Goal: Task Accomplishment & Management: Manage account settings

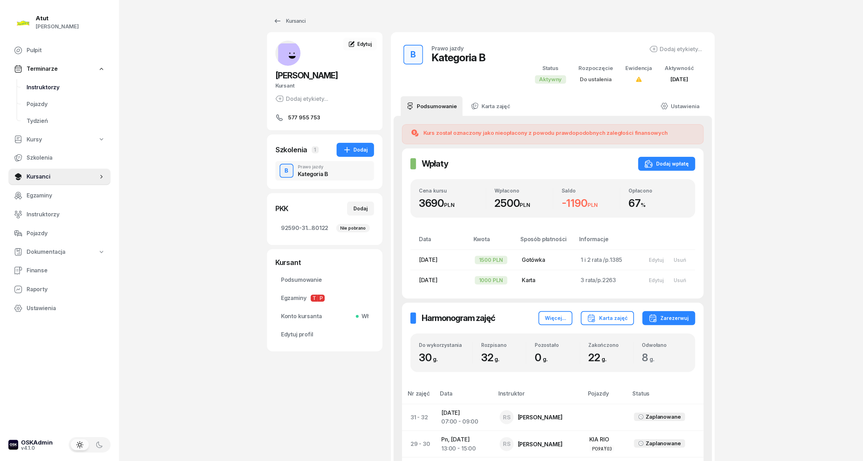
click at [28, 85] on span "Instruktorzy" at bounding box center [66, 87] width 78 height 9
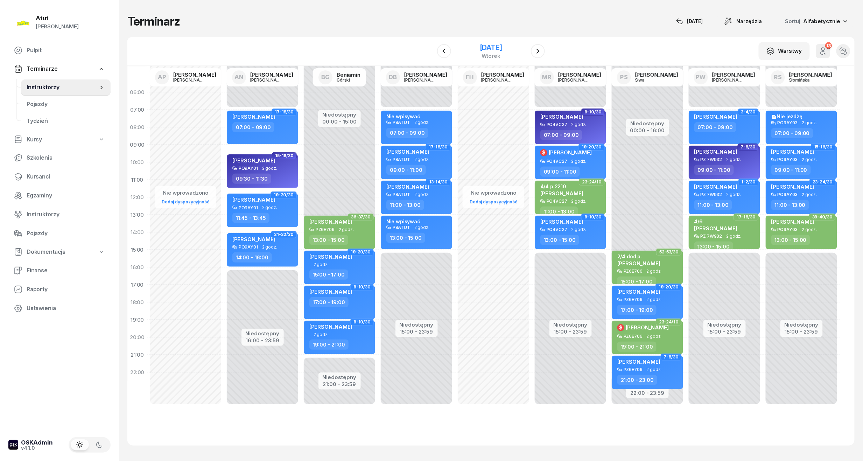
click at [494, 48] on div "[DATE]" at bounding box center [491, 47] width 22 height 7
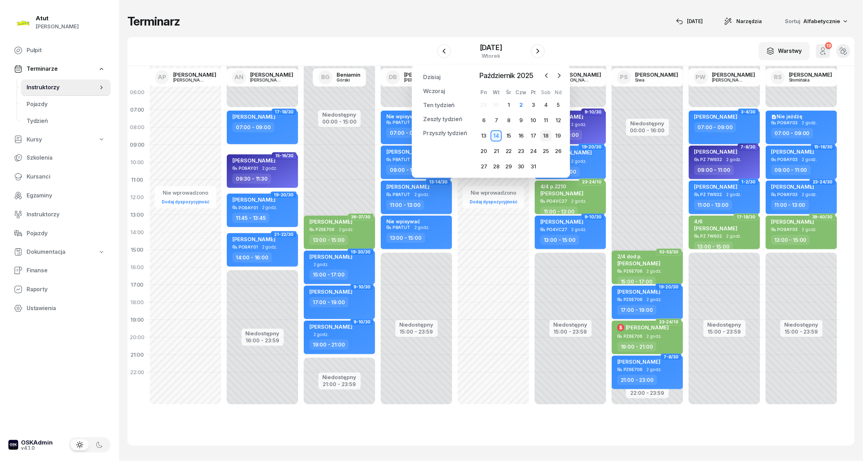
click at [546, 134] on div "18" at bounding box center [545, 135] width 11 height 11
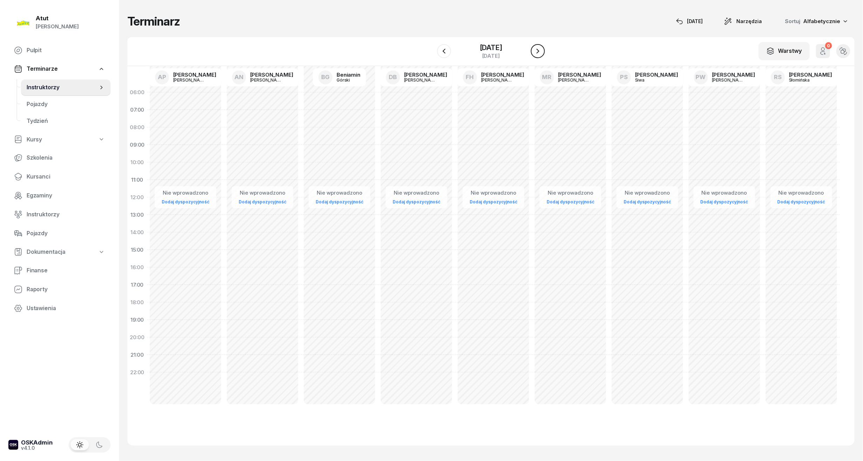
click at [542, 53] on icon "button" at bounding box center [538, 51] width 8 height 8
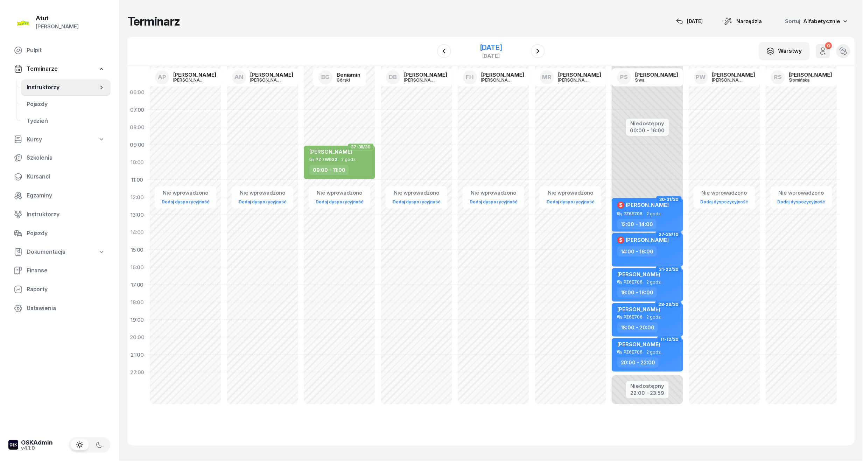
click at [502, 47] on div "[DATE]" at bounding box center [491, 47] width 22 height 7
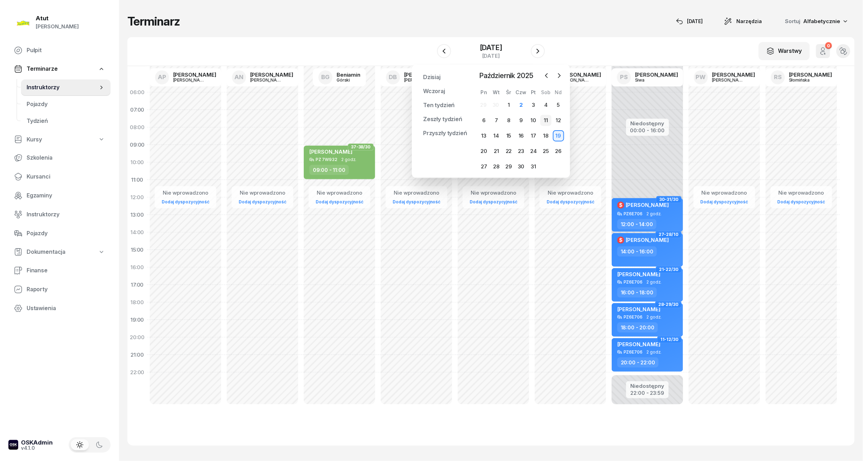
click at [546, 119] on div "11" at bounding box center [545, 120] width 11 height 11
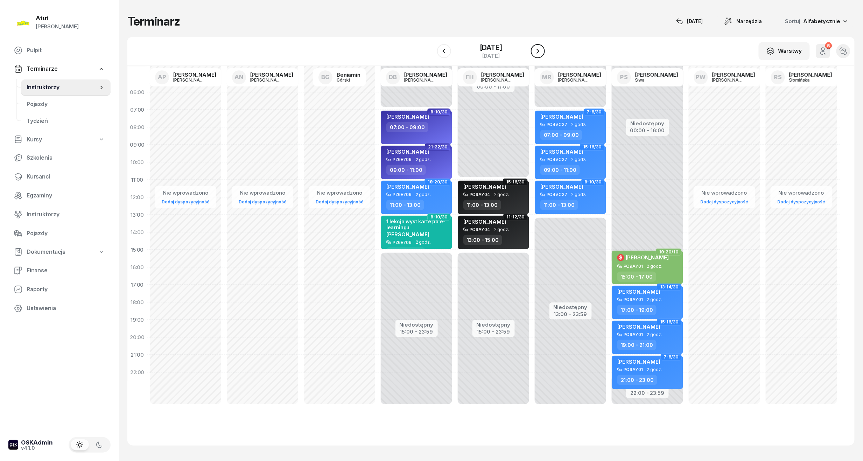
click at [542, 49] on icon "button" at bounding box center [538, 51] width 8 height 8
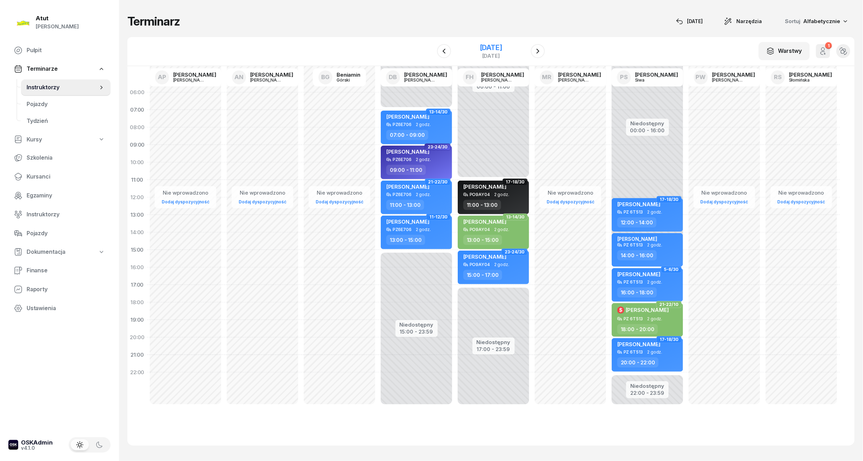
click at [502, 47] on div "[DATE]" at bounding box center [491, 47] width 22 height 7
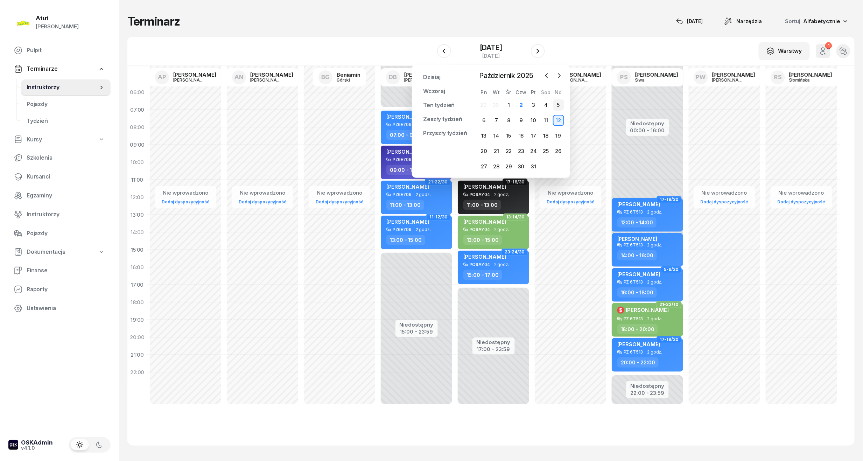
click at [556, 106] on div "5" at bounding box center [558, 104] width 11 height 11
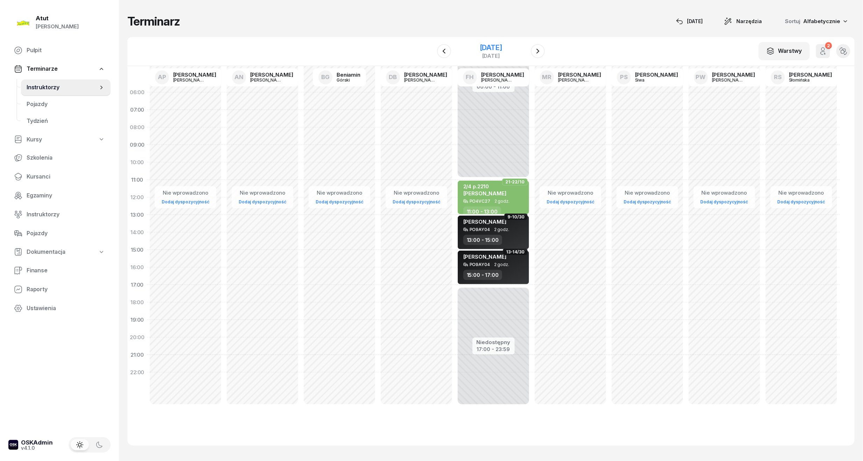
click at [502, 46] on div "[DATE]" at bounding box center [491, 47] width 22 height 7
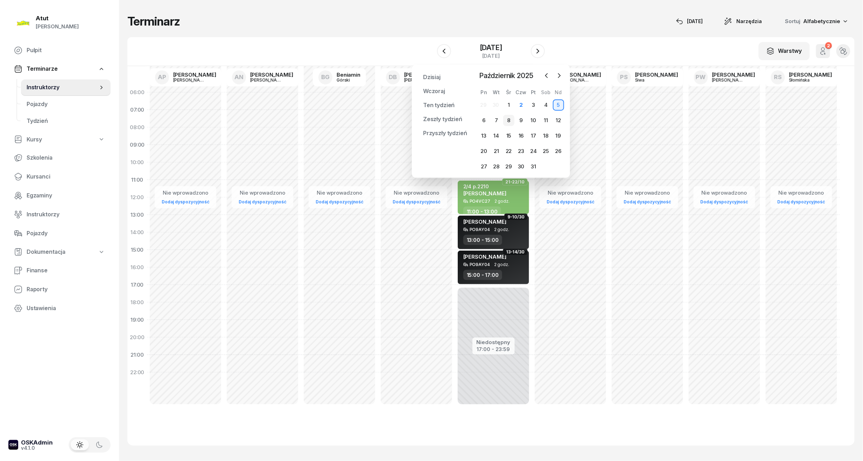
click at [512, 119] on div "8" at bounding box center [508, 120] width 11 height 11
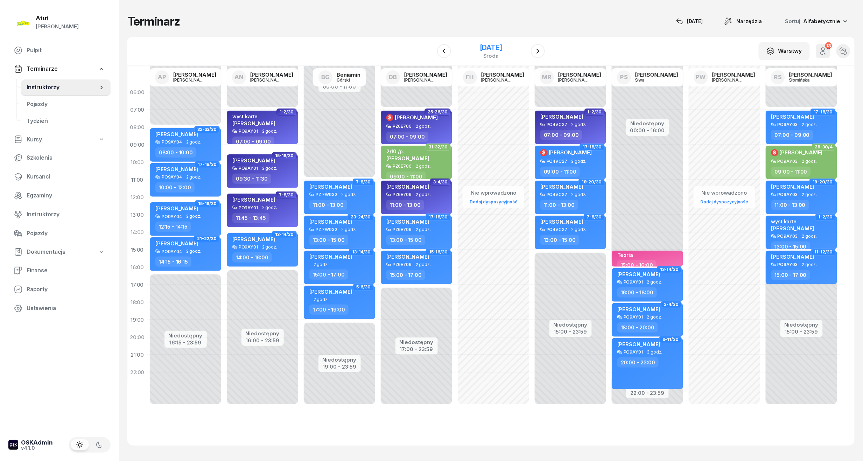
click at [480, 46] on div "[DATE]" at bounding box center [491, 47] width 22 height 7
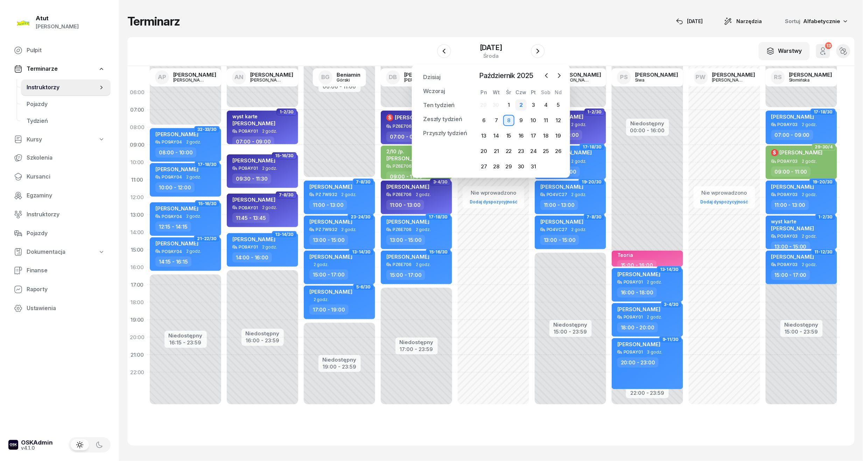
click at [523, 105] on div "2" at bounding box center [521, 104] width 11 height 11
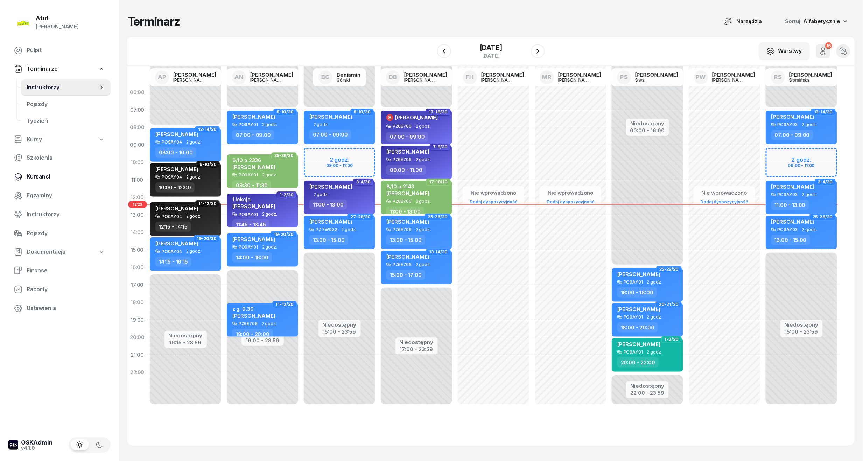
click at [34, 179] on span "Kursanci" at bounding box center [66, 176] width 78 height 9
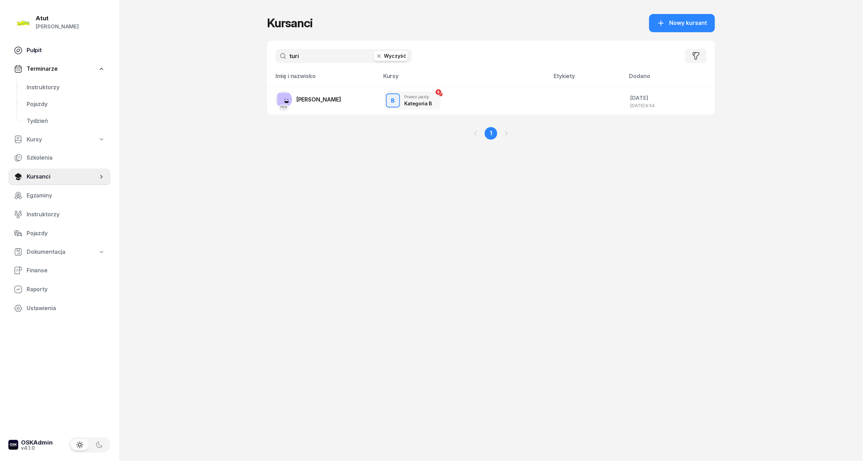
drag, startPoint x: 311, startPoint y: 53, endPoint x: 23, endPoint y: 46, distance: 288.2
click at [25, 48] on div "Atut [PERSON_NAME] Pulpit Terminarze Instruktorzy Pojazdy Tydzień Kursy Szkolen…" at bounding box center [431, 230] width 863 height 461
type input "dorotea"
click at [341, 97] on span "[PERSON_NAME]" at bounding box center [318, 99] width 45 height 7
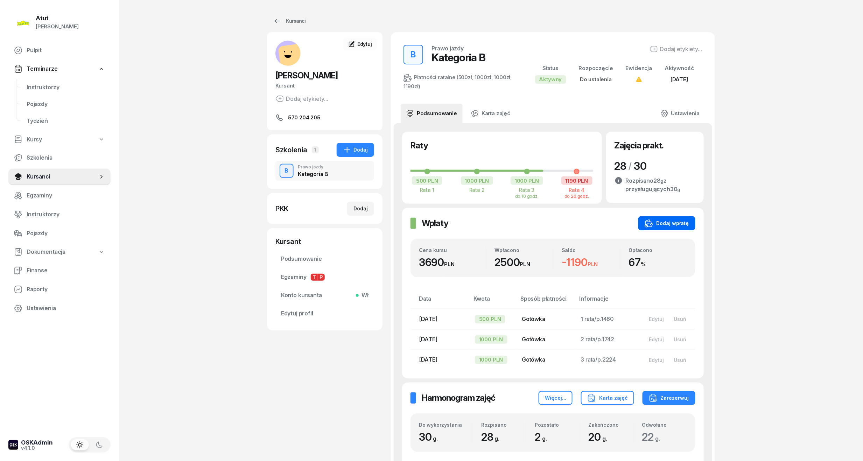
click at [674, 224] on div "Dodaj wpłatę" at bounding box center [667, 223] width 44 height 8
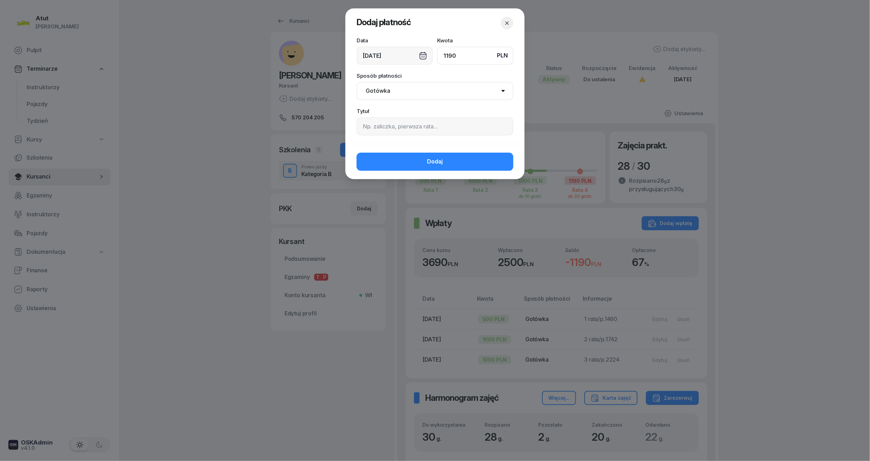
type input "1190"
click at [404, 137] on div "Data [DATE] Kwota PLN 1190 Sposób płatności Gotówka Karta Przelew Płatności onl…" at bounding box center [434, 91] width 179 height 106
click at [404, 132] on input at bounding box center [435, 126] width 157 height 18
type input "4 rata/p.2363"
click at [425, 159] on button "Dodaj" at bounding box center [435, 162] width 157 height 18
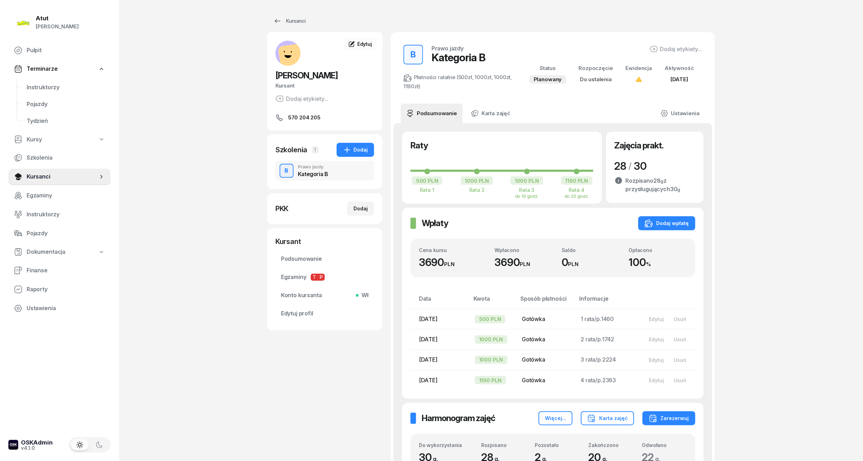
drag, startPoint x: 37, startPoint y: 182, endPoint x: 121, endPoint y: 155, distance: 88.3
click at [37, 182] on link "Kursanci" at bounding box center [59, 176] width 102 height 17
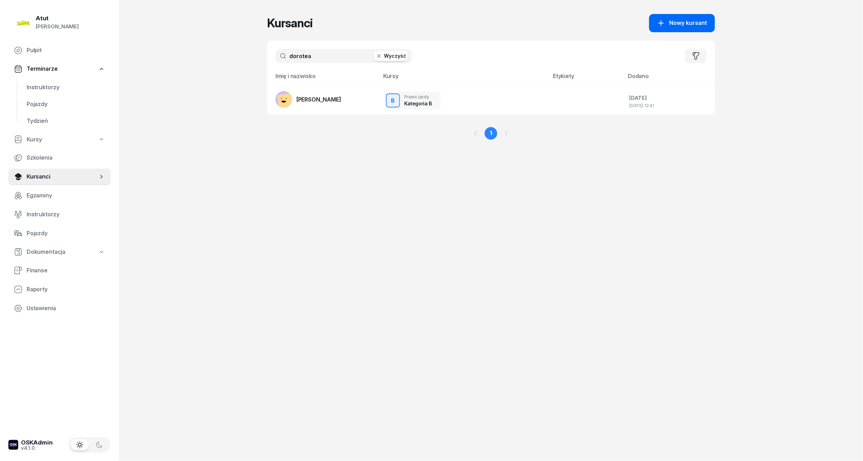
click at [702, 23] on span "Nowy kursant" at bounding box center [689, 23] width 38 height 9
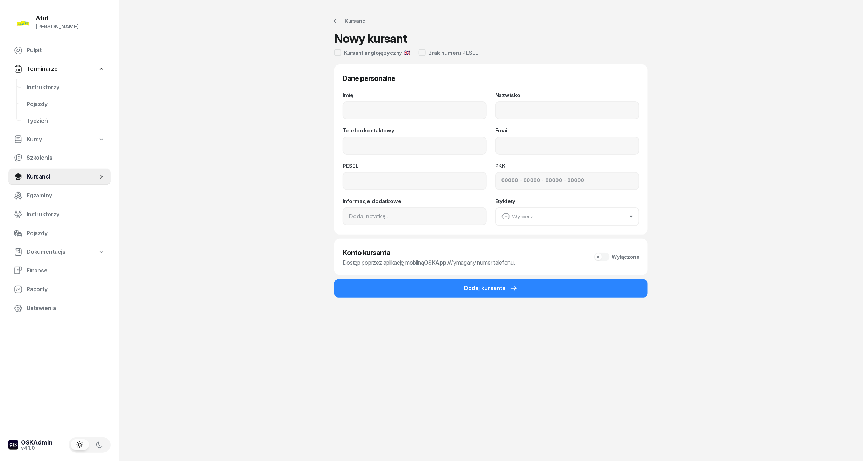
click at [388, 88] on div "Dane personalne Imię Nazwisko Telefon kontaktowy Email PESEL PKK - - - Informac…" at bounding box center [491, 149] width 297 height 153
drag, startPoint x: 387, startPoint y: 109, endPoint x: 423, endPoint y: 102, distance: 36.6
click at [387, 109] on input "Imię" at bounding box center [415, 110] width 144 height 18
type input "Patrycja"
click at [517, 115] on input "Nazwisko" at bounding box center [567, 110] width 144 height 18
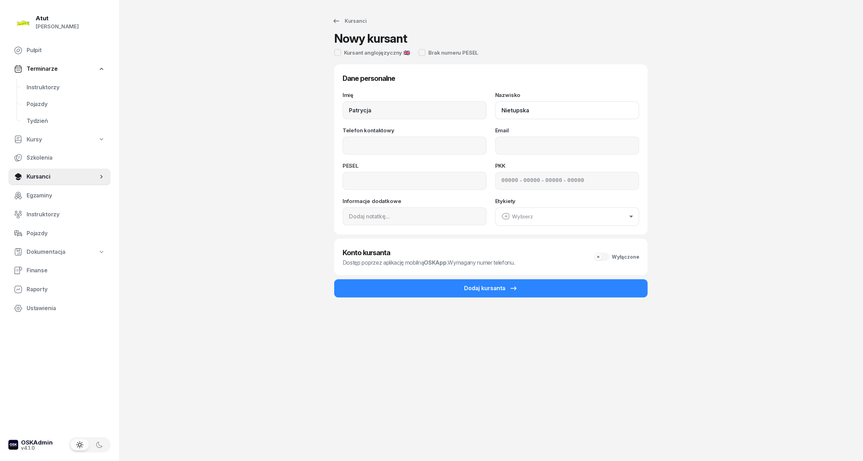
type input "Nietupska"
click at [402, 141] on input "Telefon kontaktowy" at bounding box center [415, 146] width 144 height 18
type input "731 961 165"
click at [408, 183] on input at bounding box center [415, 181] width 144 height 18
type input "06281405367"
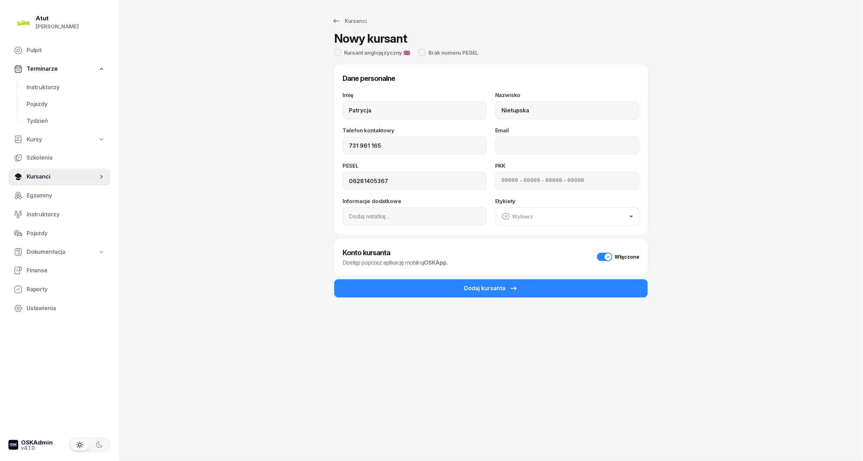
click at [503, 182] on input at bounding box center [510, 180] width 17 height 9
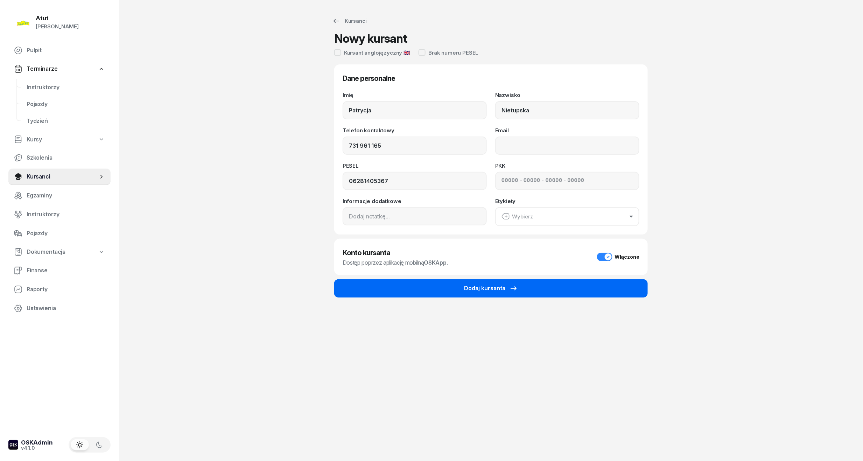
click at [389, 293] on button "Dodaj kursanta" at bounding box center [491, 288] width 314 height 18
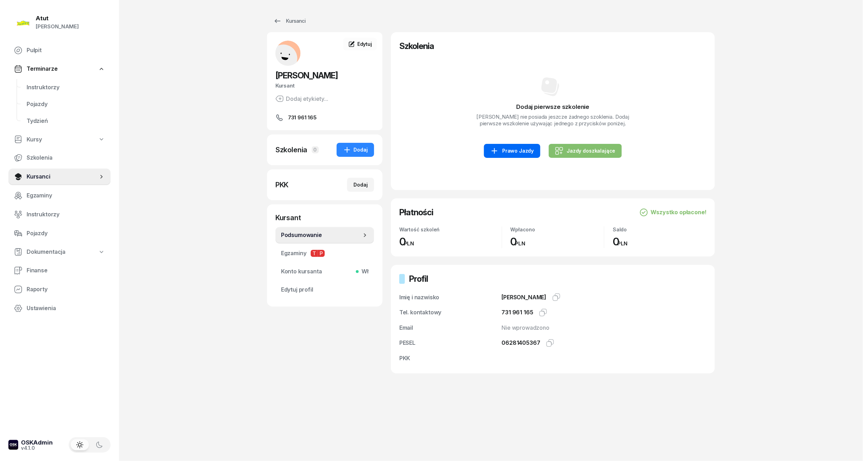
click at [517, 155] on div "Prawo Jazdy" at bounding box center [511, 151] width 43 height 8
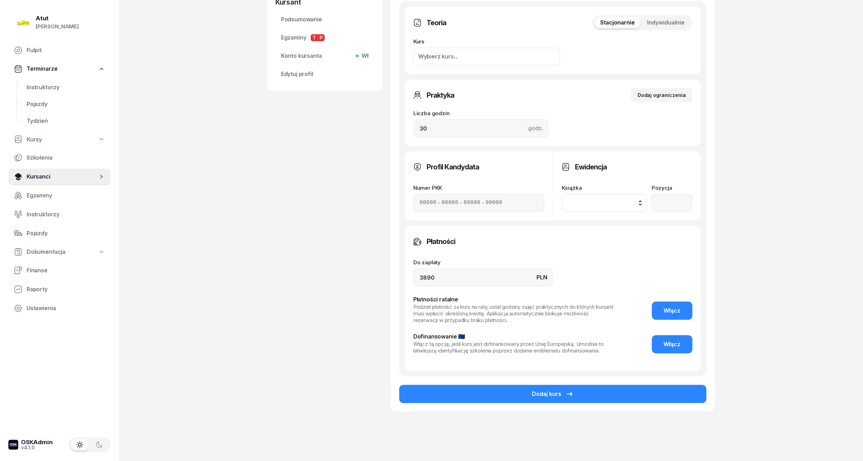
scroll to position [230, 0]
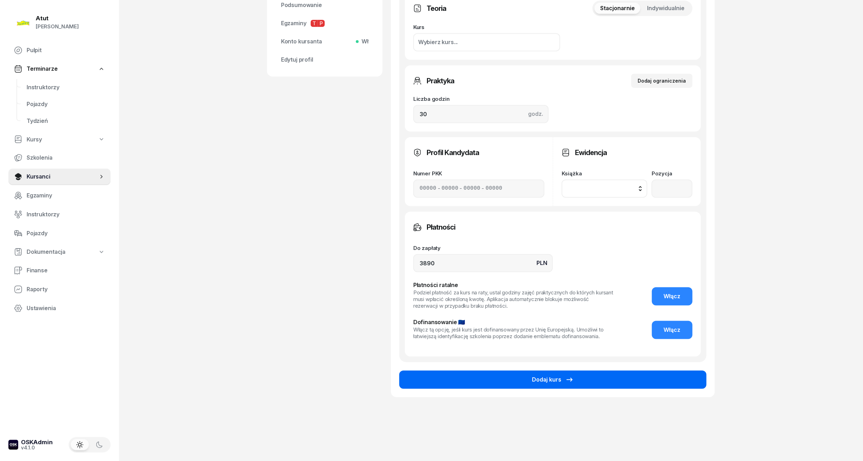
click at [615, 379] on button "Dodaj kurs" at bounding box center [552, 380] width 307 height 18
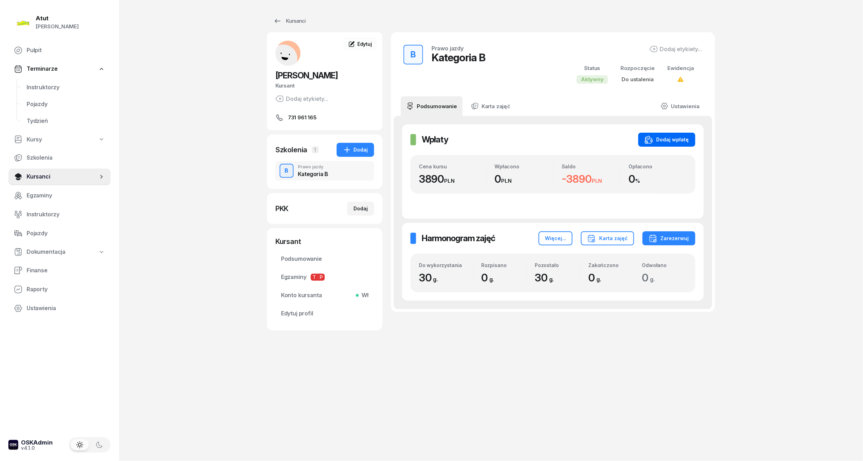
click at [677, 137] on div "Dodaj wpłatę" at bounding box center [667, 139] width 44 height 8
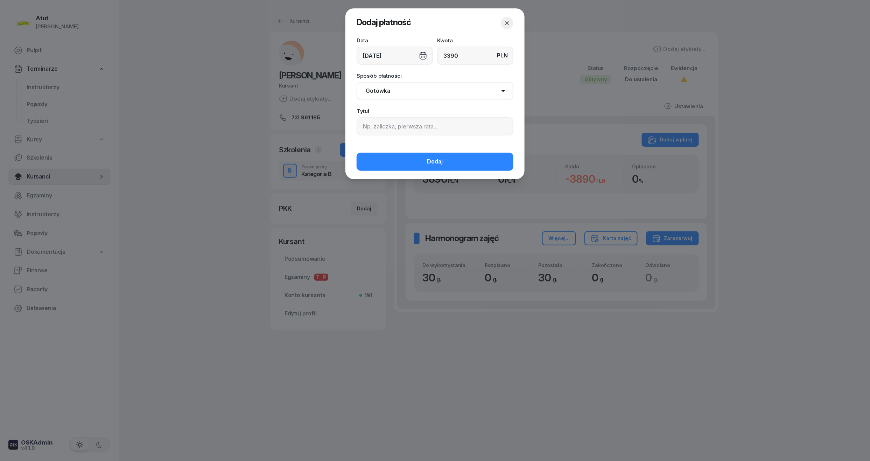
type input "3390"
click at [413, 126] on input at bounding box center [435, 126] width 157 height 18
paste input
paste input "110"
type input "p.110"
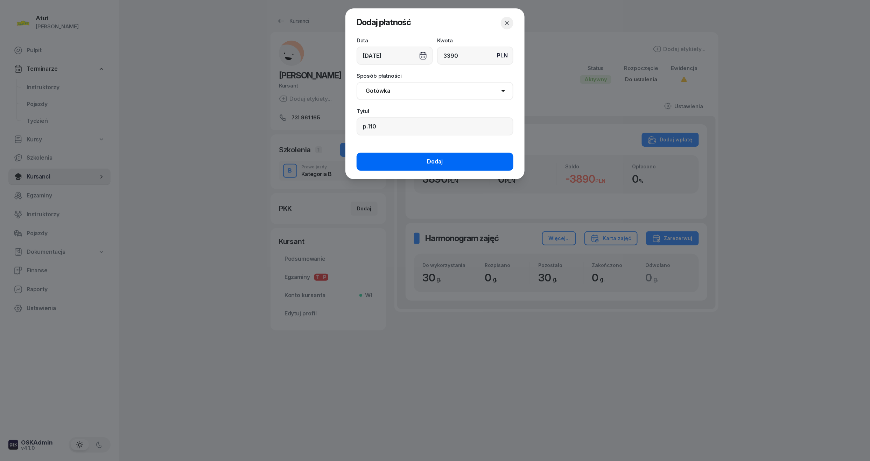
click at [413, 160] on button "Dodaj" at bounding box center [435, 162] width 157 height 18
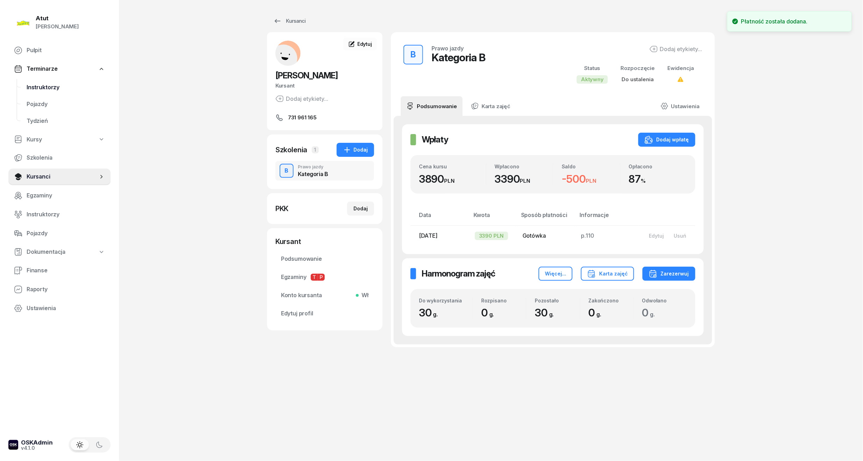
drag, startPoint x: 44, startPoint y: 96, endPoint x: 94, endPoint y: 83, distance: 51.6
click at [44, 96] on link "Pojazdy" at bounding box center [66, 104] width 90 height 17
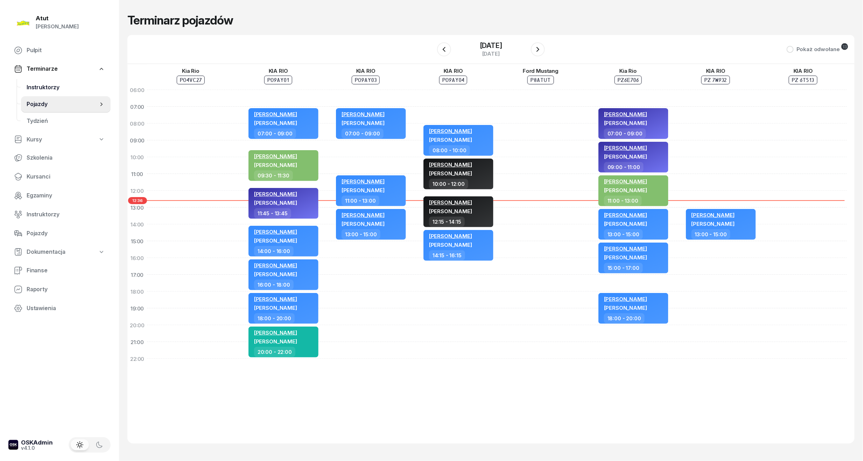
click at [50, 83] on span "Instruktorzy" at bounding box center [66, 87] width 78 height 9
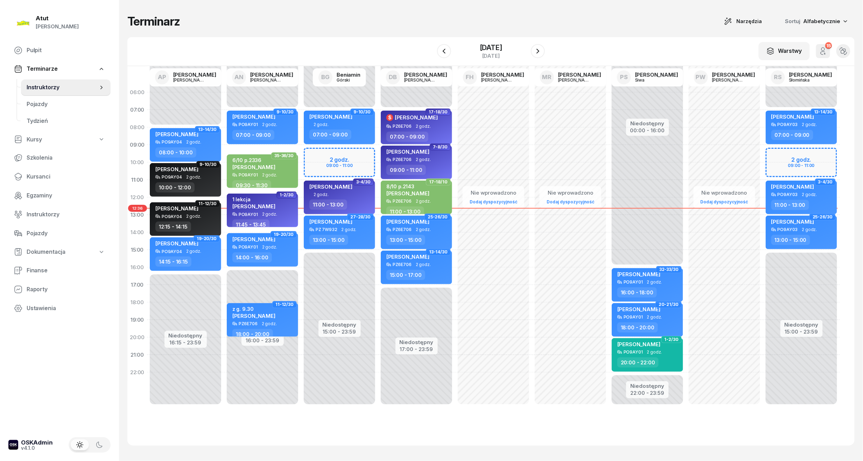
click at [458, 40] on div "W Wybierz AP [PERSON_NAME] AN [PERSON_NAME] BG [PERSON_NAME] DB [PERSON_NAME] F…" at bounding box center [490, 51] width 727 height 29
click at [471, 42] on div "[DATE]" at bounding box center [490, 51] width 71 height 20
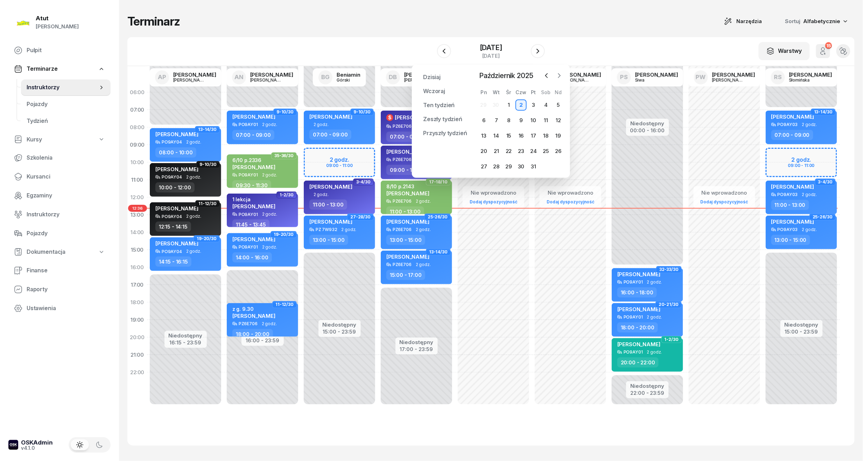
click at [556, 73] on icon "button" at bounding box center [559, 75] width 7 height 7
click at [483, 119] on div "3" at bounding box center [483, 120] width 11 height 11
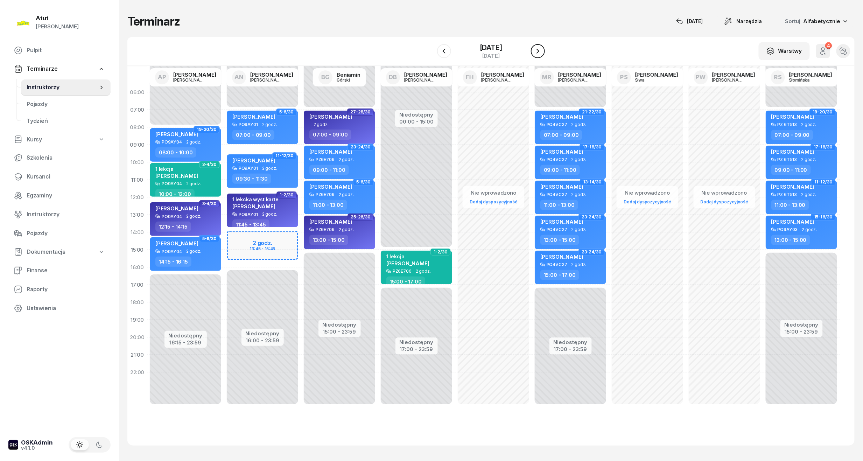
click at [537, 51] on icon "button" at bounding box center [538, 51] width 8 height 8
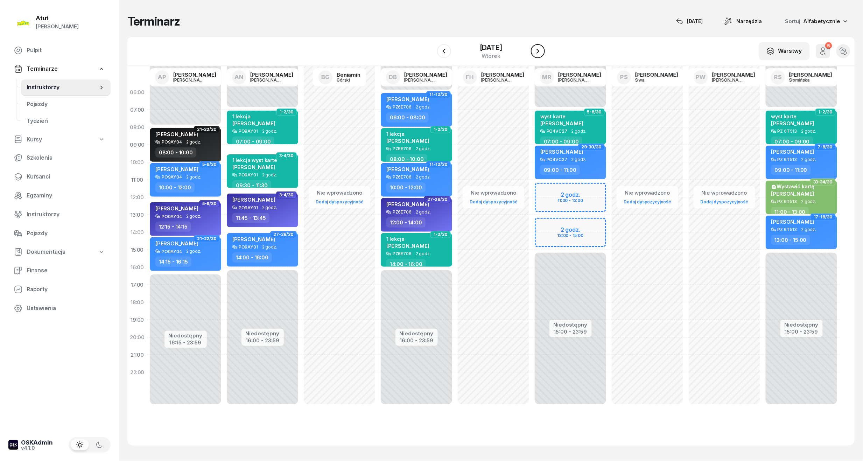
click at [537, 51] on icon "button" at bounding box center [538, 51] width 8 height 8
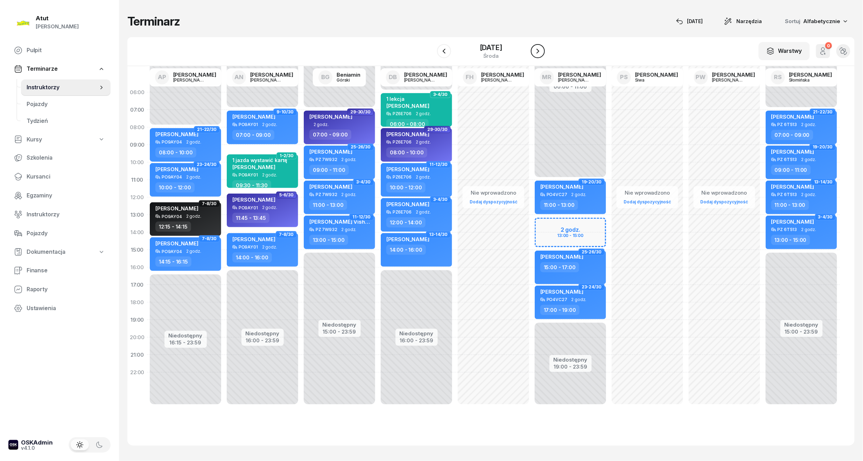
click at [537, 51] on icon "button" at bounding box center [538, 51] width 8 height 8
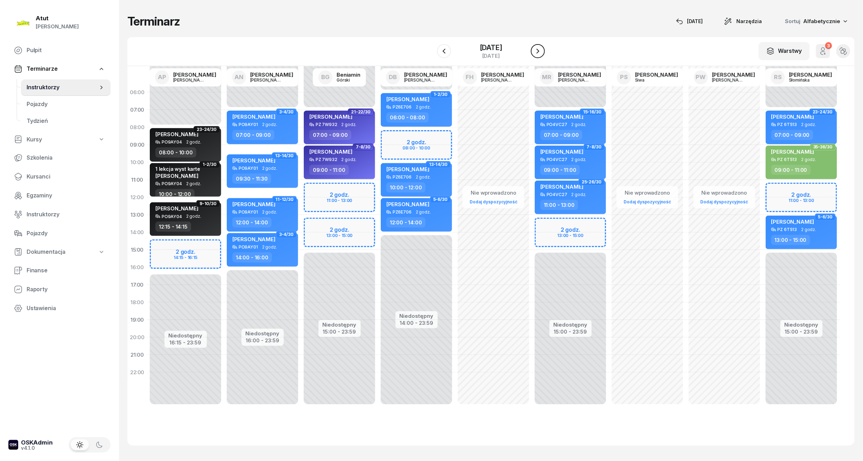
click at [537, 51] on icon "button" at bounding box center [538, 51] width 8 height 8
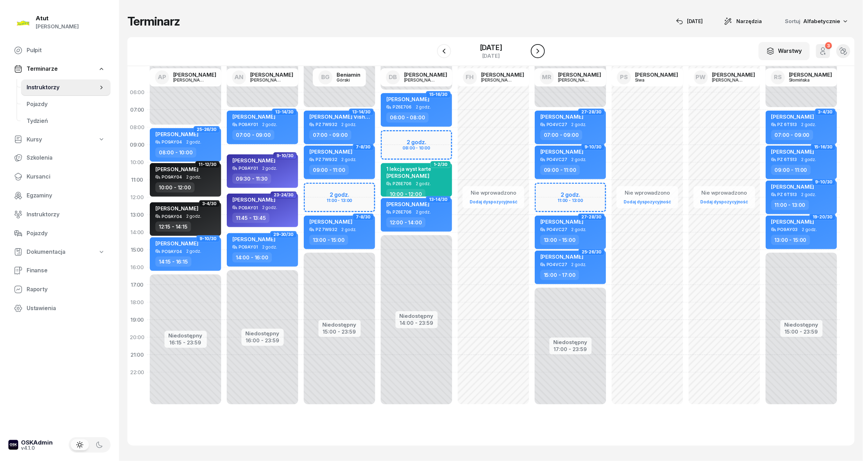
click at [537, 51] on icon "button" at bounding box center [538, 51] width 8 height 8
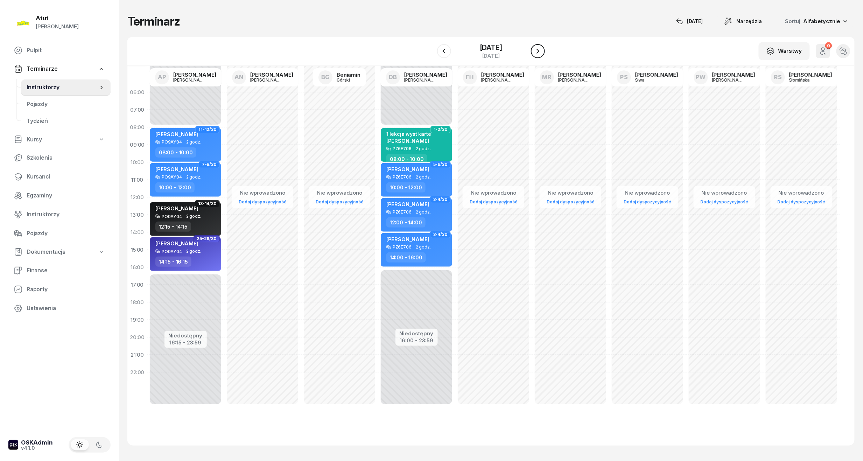
click at [537, 51] on icon "button" at bounding box center [538, 51] width 8 height 8
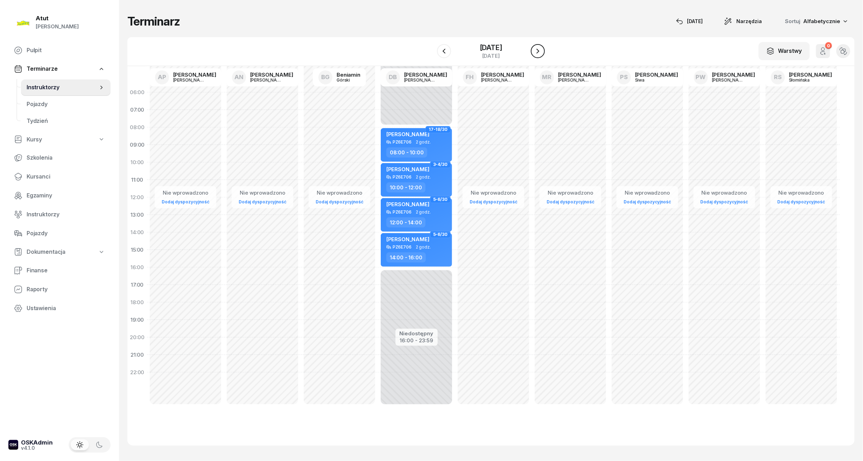
click at [537, 51] on icon "button" at bounding box center [538, 51] width 8 height 8
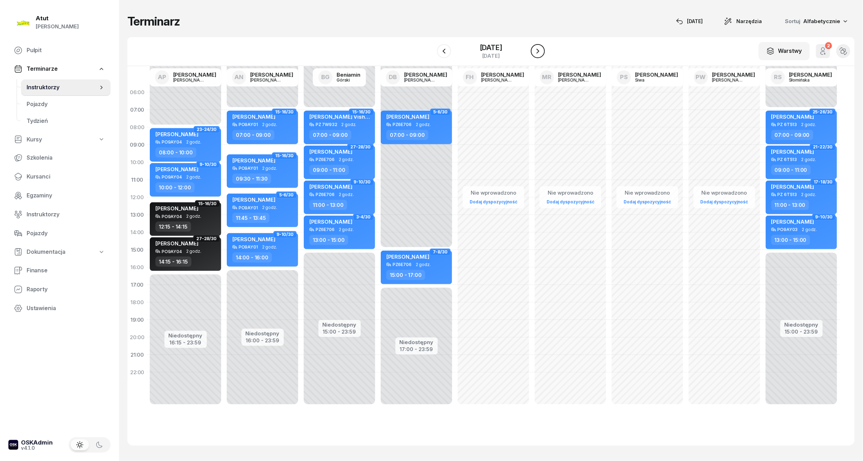
click at [537, 51] on icon "button" at bounding box center [538, 51] width 8 height 8
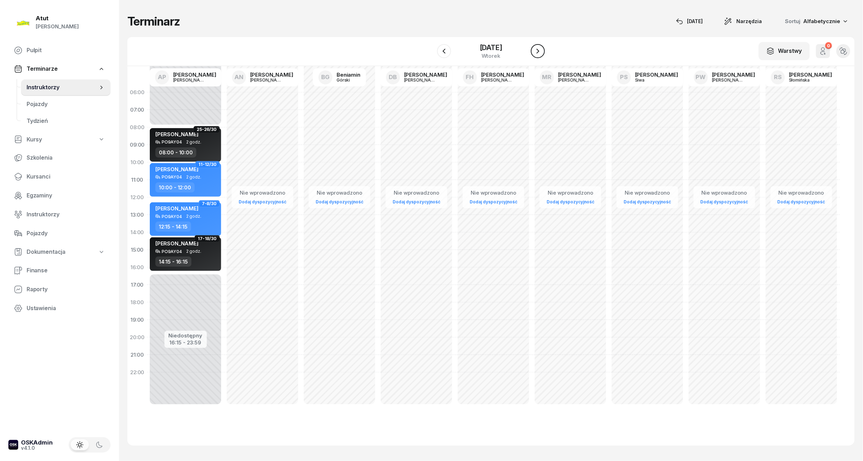
click at [537, 51] on icon "button" at bounding box center [538, 51] width 8 height 8
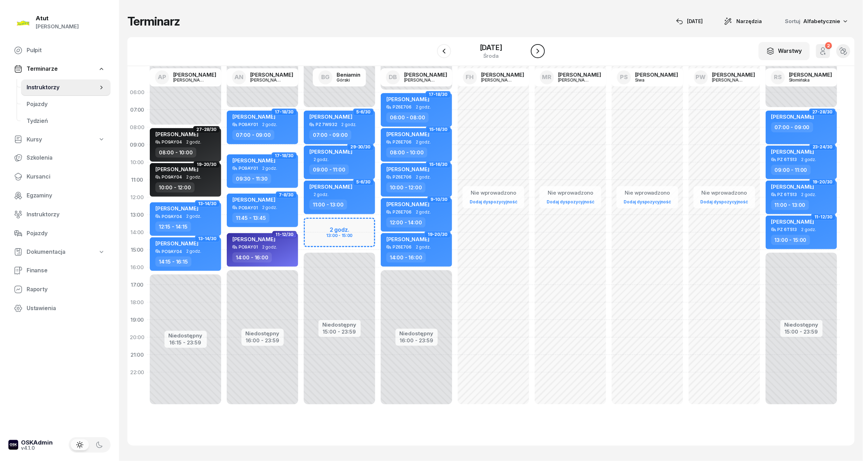
click at [537, 51] on icon "button" at bounding box center [538, 51] width 8 height 8
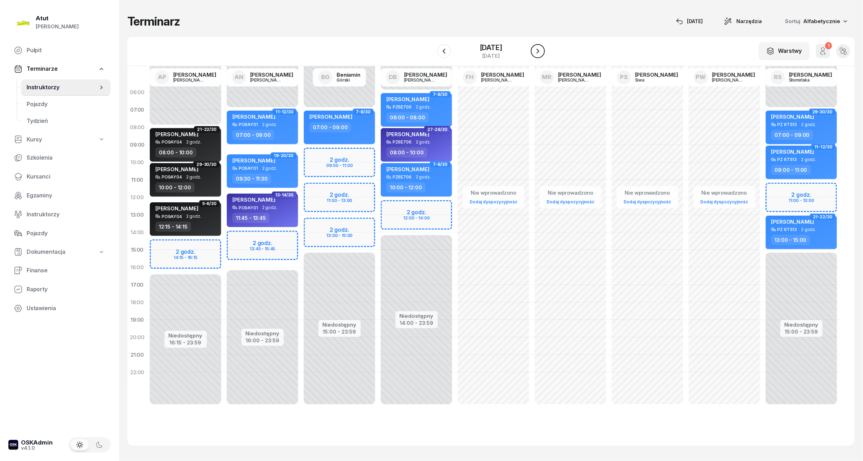
click at [537, 51] on icon "button" at bounding box center [538, 51] width 8 height 8
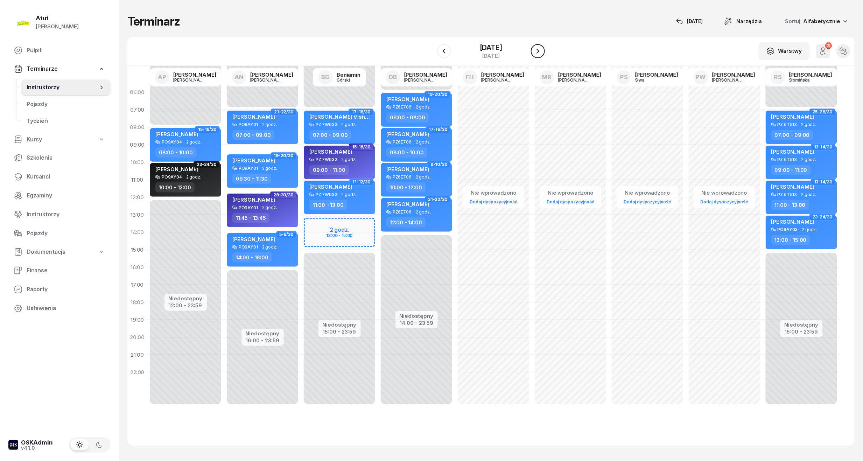
click at [537, 51] on icon "button" at bounding box center [538, 51] width 8 height 8
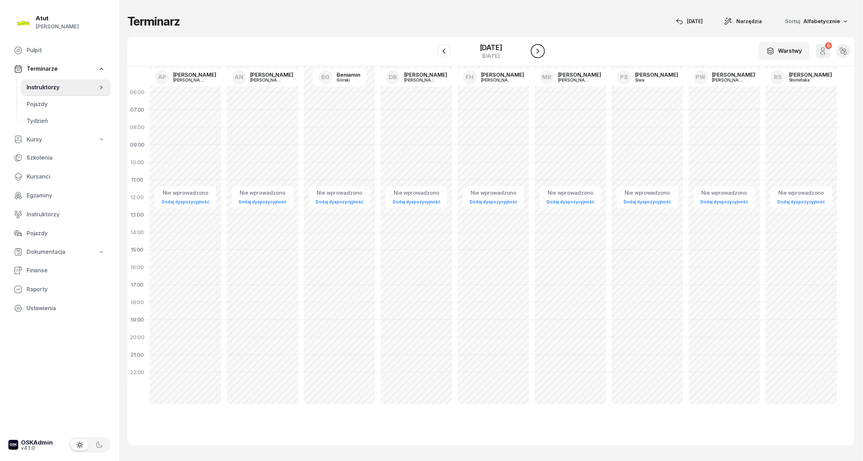
click at [537, 51] on icon "button" at bounding box center [538, 51] width 8 height 8
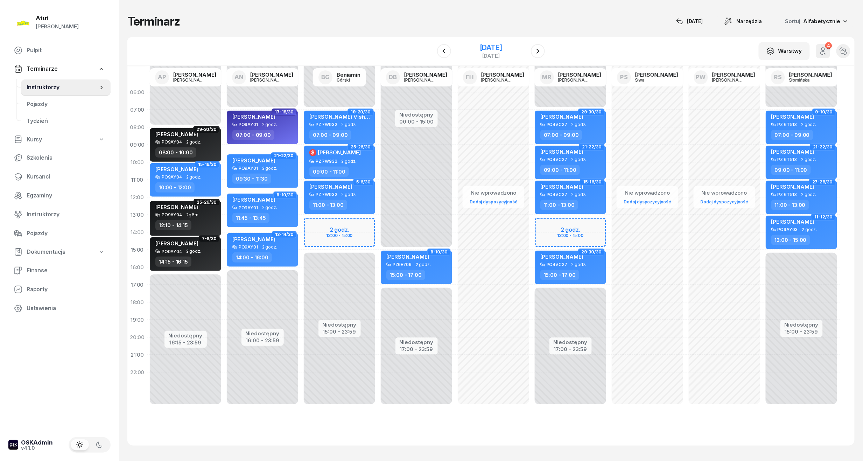
click at [489, 44] on div "[DATE]" at bounding box center [491, 47] width 22 height 7
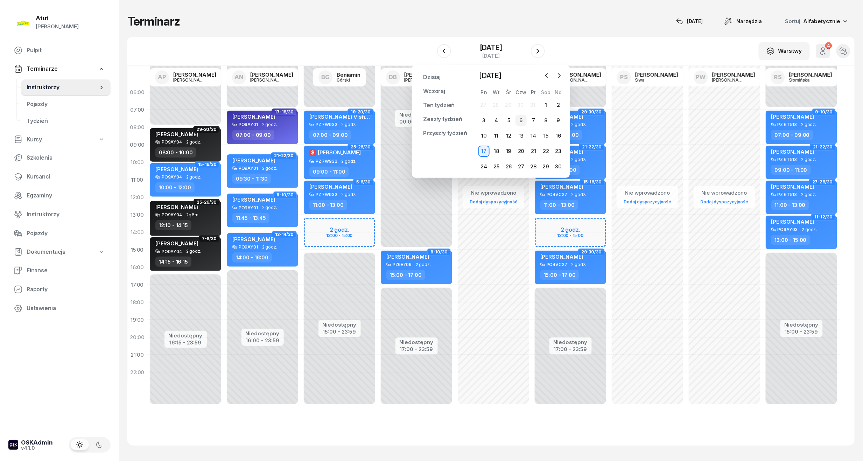
click at [523, 121] on div "6" at bounding box center [521, 120] width 11 height 11
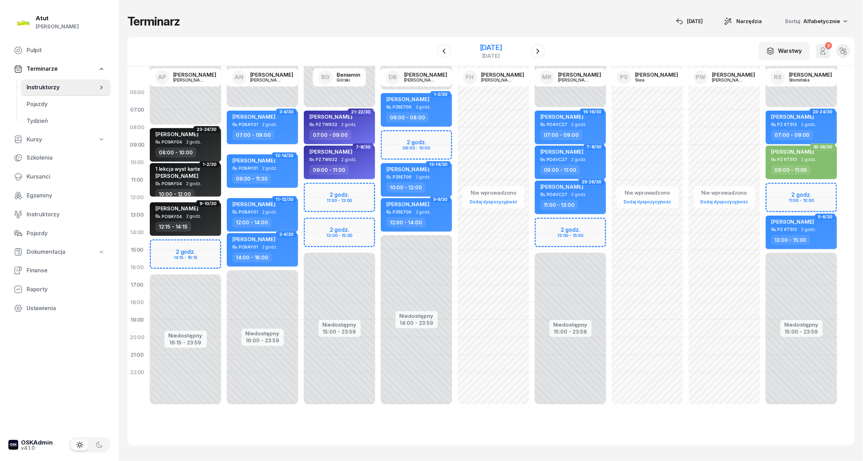
click at [491, 42] on div "[DATE]" at bounding box center [490, 51] width 71 height 20
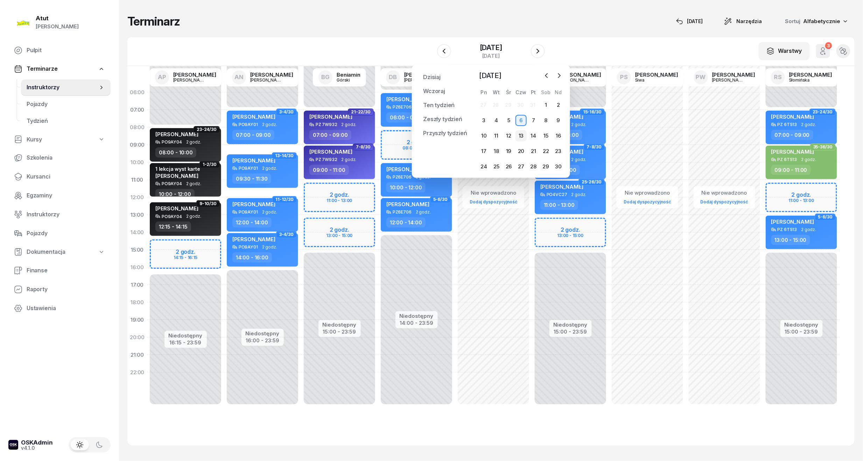
click at [523, 135] on div "13" at bounding box center [521, 135] width 11 height 11
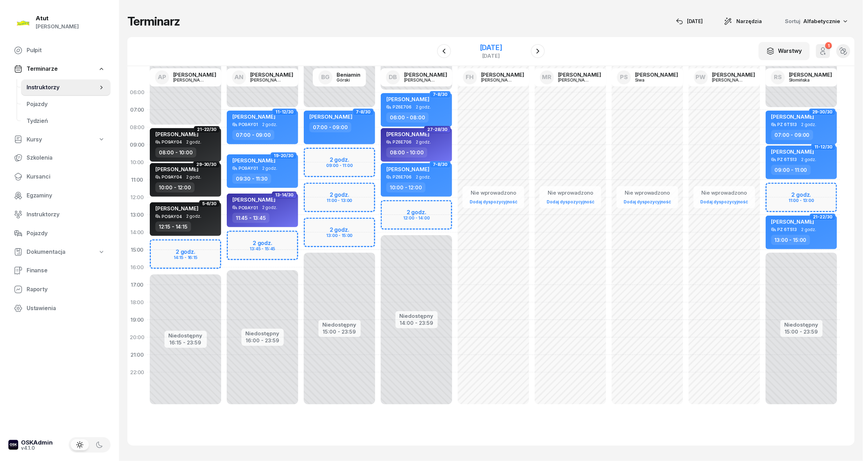
click at [495, 49] on div "[DATE]" at bounding box center [491, 47] width 22 height 7
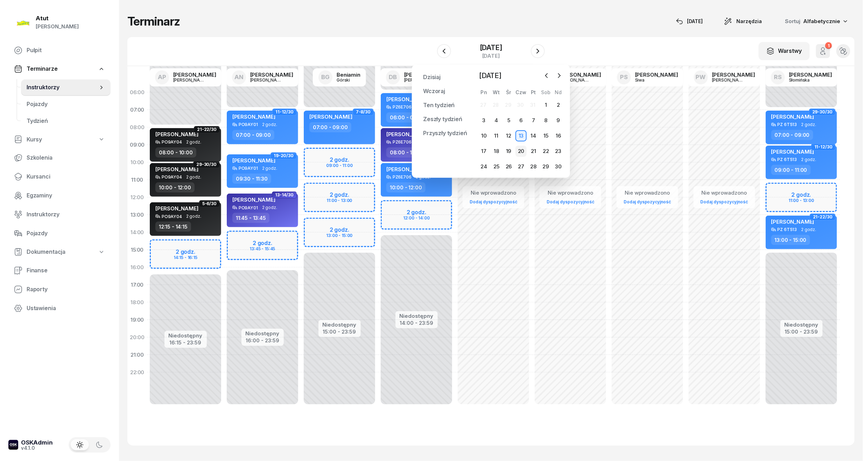
click at [525, 149] on div "20" at bounding box center [521, 151] width 11 height 11
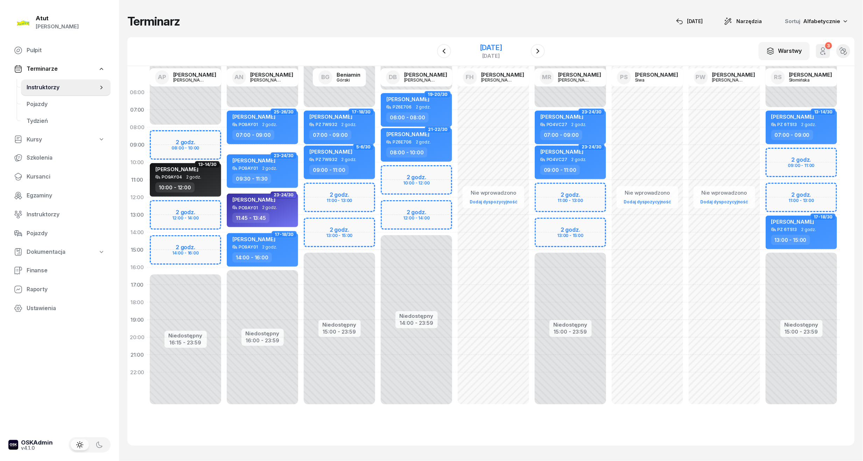
click at [482, 46] on div "[DATE]" at bounding box center [491, 47] width 22 height 7
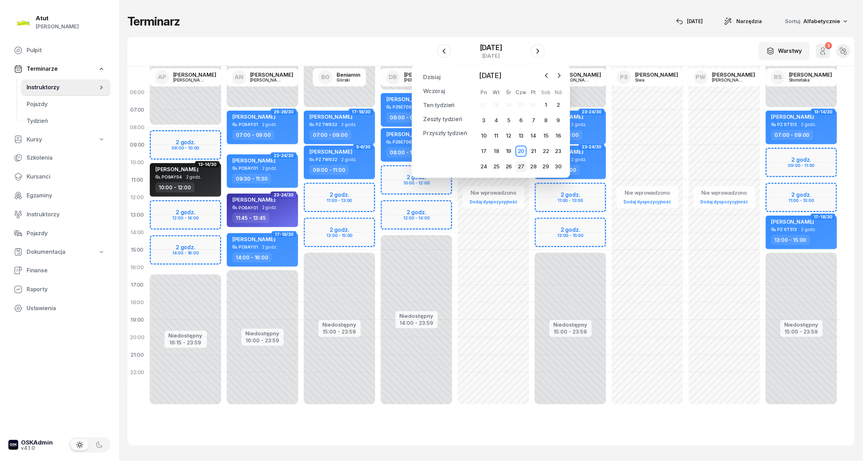
click at [518, 166] on div "27" at bounding box center [521, 166] width 11 height 11
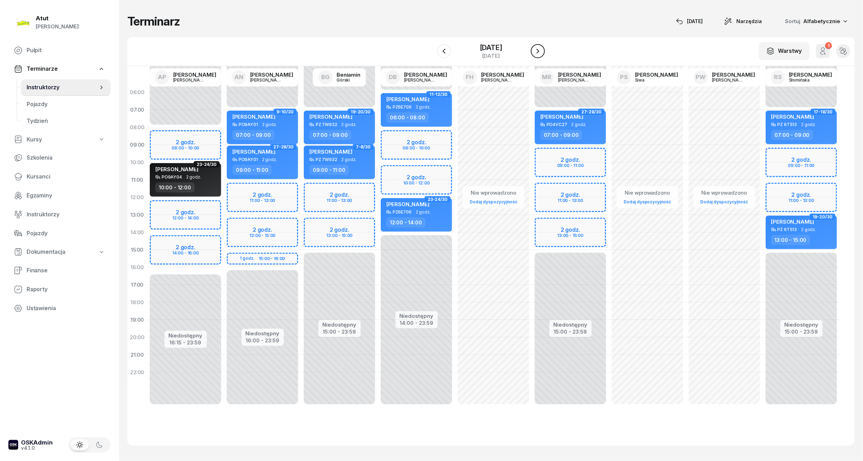
click at [542, 50] on icon "button" at bounding box center [538, 51] width 8 height 8
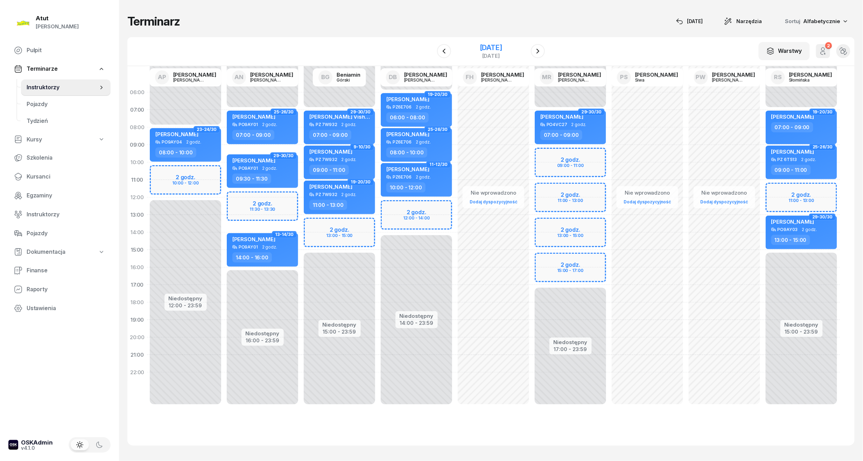
click at [502, 48] on div "[DATE]" at bounding box center [491, 47] width 22 height 7
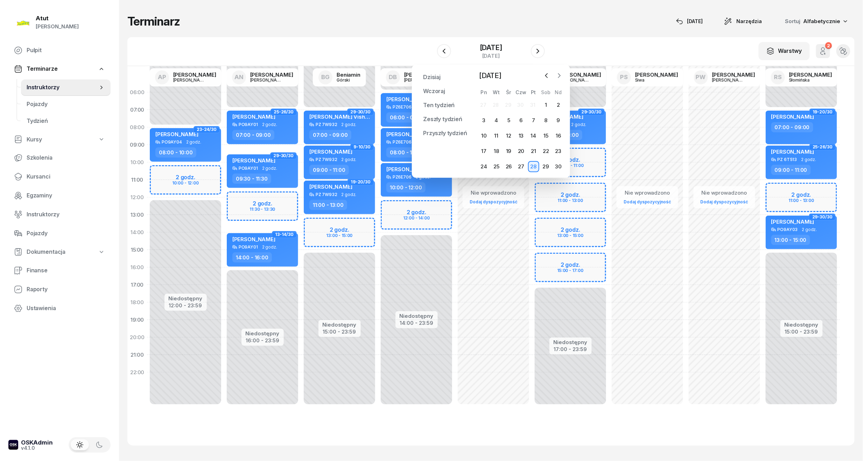
click at [557, 73] on icon "button" at bounding box center [559, 75] width 7 height 7
click at [523, 105] on div "4" at bounding box center [521, 104] width 11 height 11
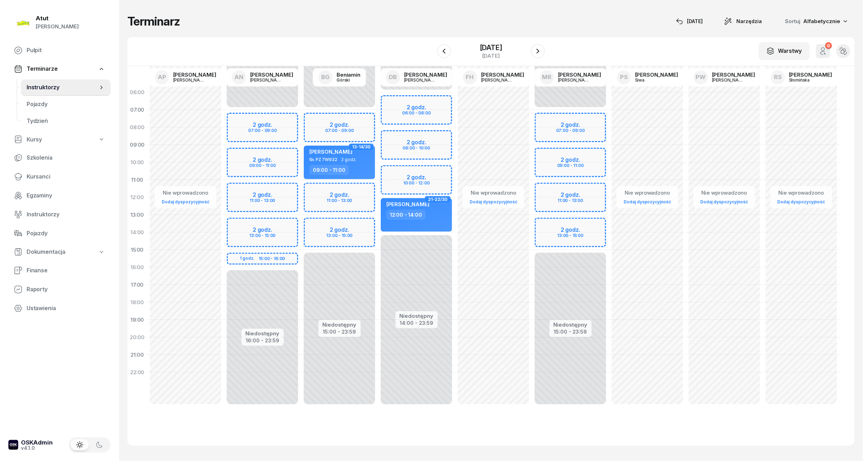
click at [267, 123] on div "Niedostępny 00:00 - 07:00 Niedostępny 16:00 - 23:59 2 godz. 07:00 - 09:00 2 god…" at bounding box center [262, 250] width 77 height 333
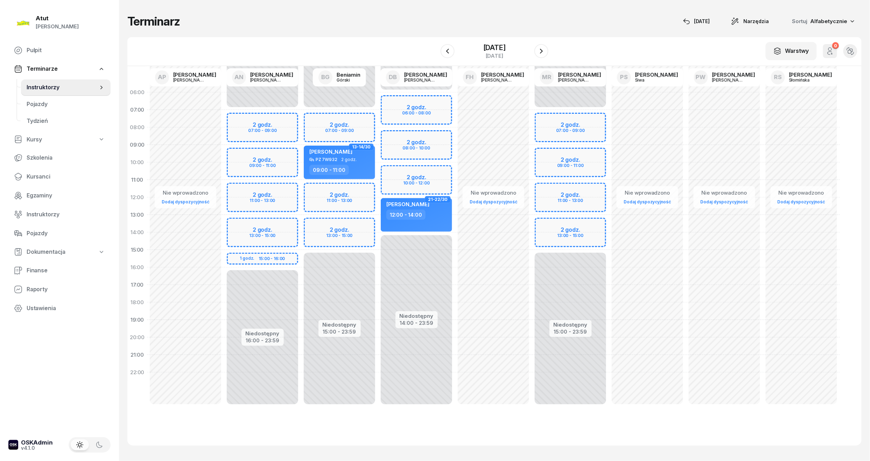
select select "07"
select select "09"
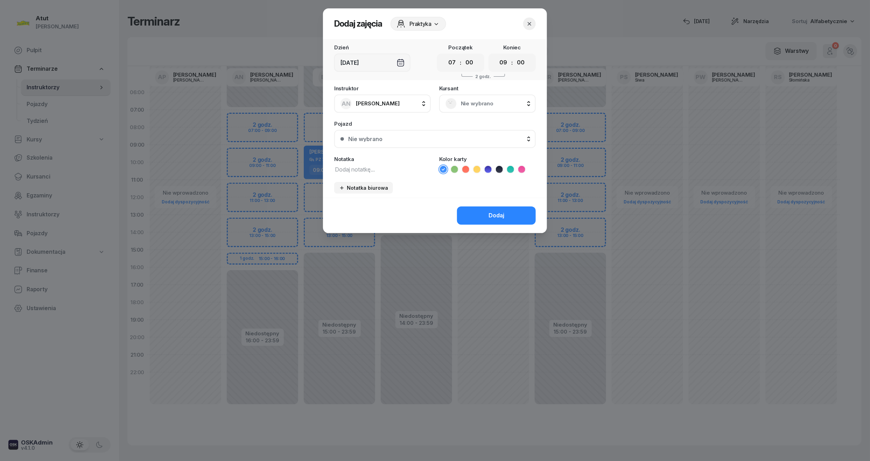
click at [477, 104] on span "Nie wybrano" at bounding box center [495, 103] width 69 height 9
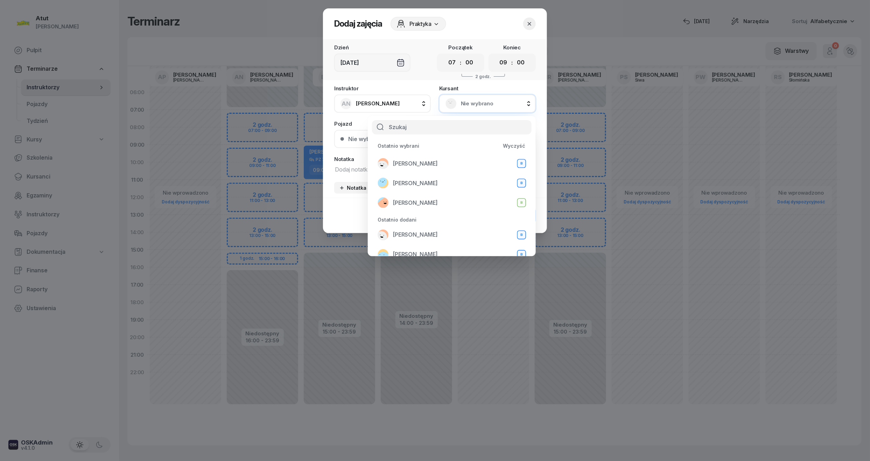
click at [438, 232] on span "[PERSON_NAME]" at bounding box center [415, 234] width 45 height 9
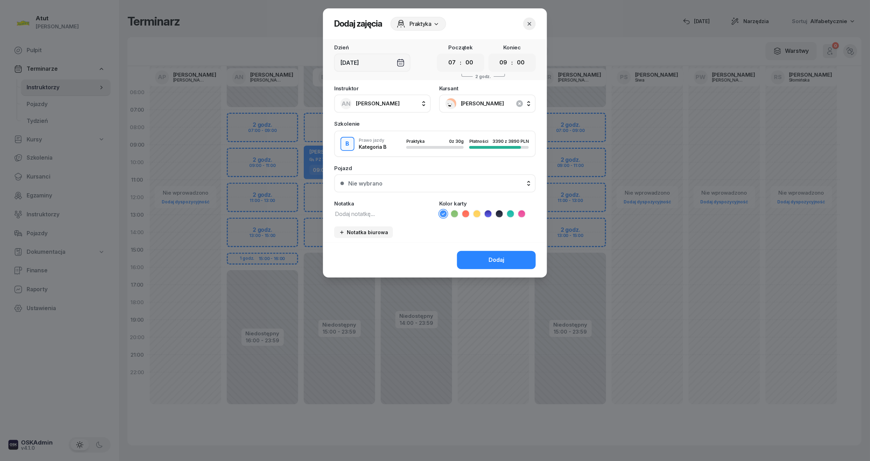
click at [507, 214] on icon at bounding box center [510, 213] width 7 height 7
click at [368, 219] on div "Instruktor AN [PERSON_NAME] AP [PERSON_NAME] AN [PERSON_NAME] BG [PERSON_NAME] …" at bounding box center [435, 164] width 224 height 156
click at [368, 212] on textarea at bounding box center [382, 213] width 97 height 9
type textarea "1 lekcja wyst karte"
click at [377, 178] on button "Nie wybrano" at bounding box center [435, 183] width 202 height 18
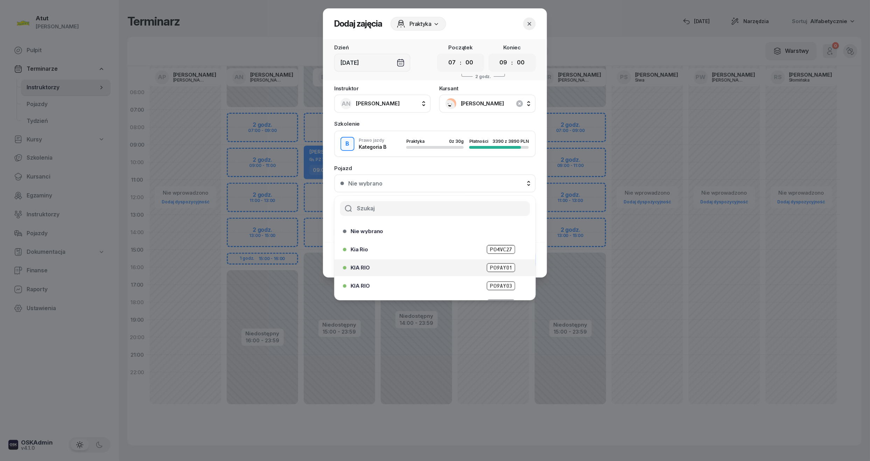
click at [505, 262] on div "KIA RIO PO9AY01" at bounding box center [433, 267] width 180 height 11
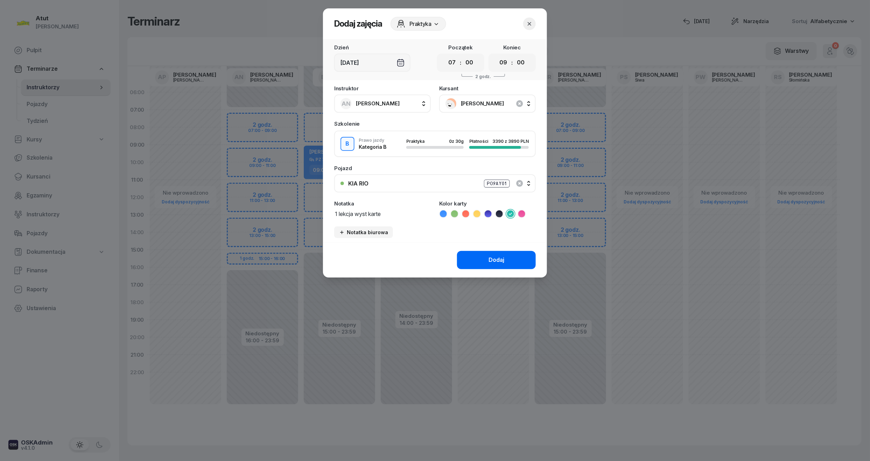
click at [506, 260] on button "Dodaj" at bounding box center [496, 260] width 79 height 18
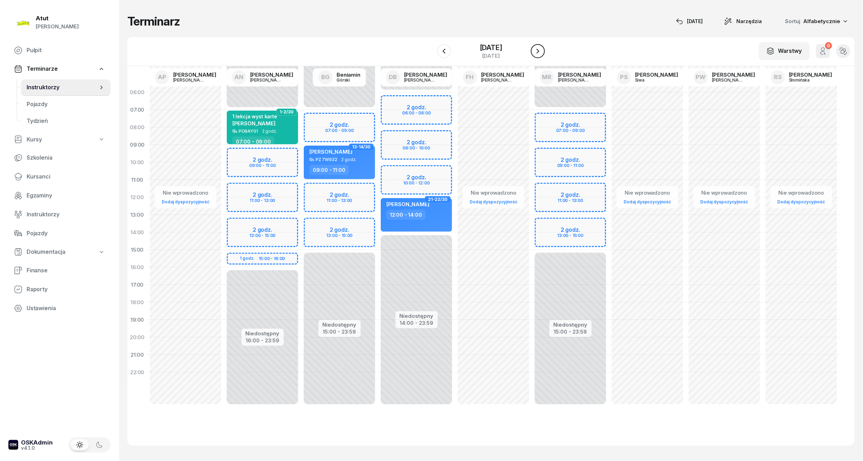
click at [542, 49] on button "button" at bounding box center [538, 51] width 14 height 14
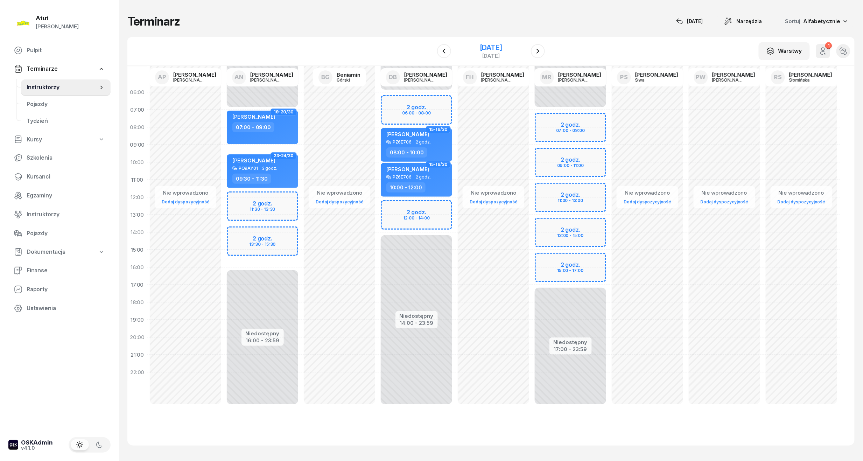
click at [491, 42] on div "[DATE]" at bounding box center [490, 51] width 71 height 20
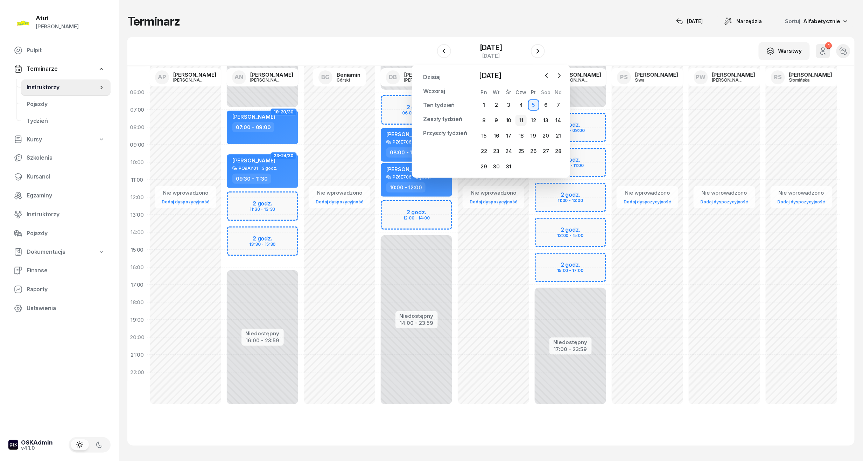
click at [524, 117] on div "11" at bounding box center [521, 120] width 11 height 11
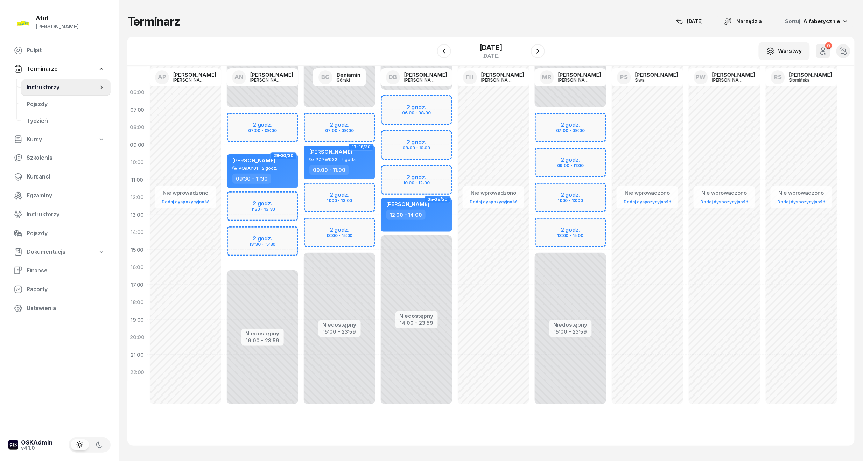
click at [251, 123] on div "Niedostępny 00:00 - 07:00 Niedostępny 16:00 - 23:59 2 godz. 07:00 - 09:00 2 god…" at bounding box center [262, 250] width 77 height 333
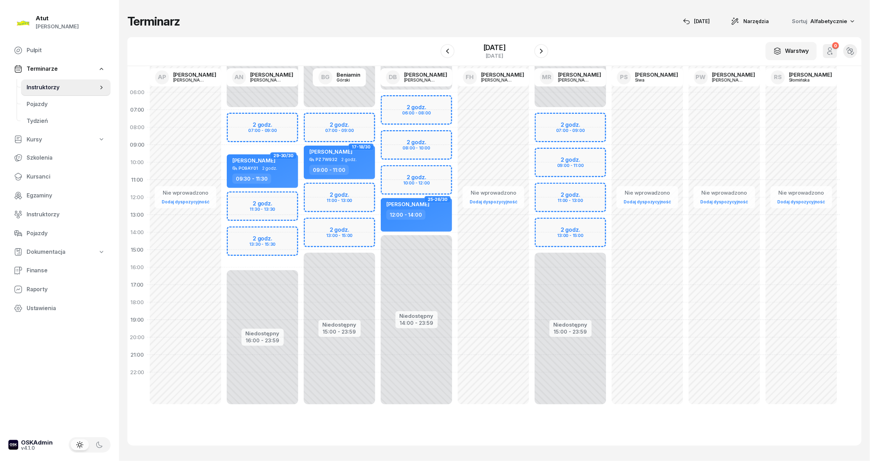
select select "07"
select select "09"
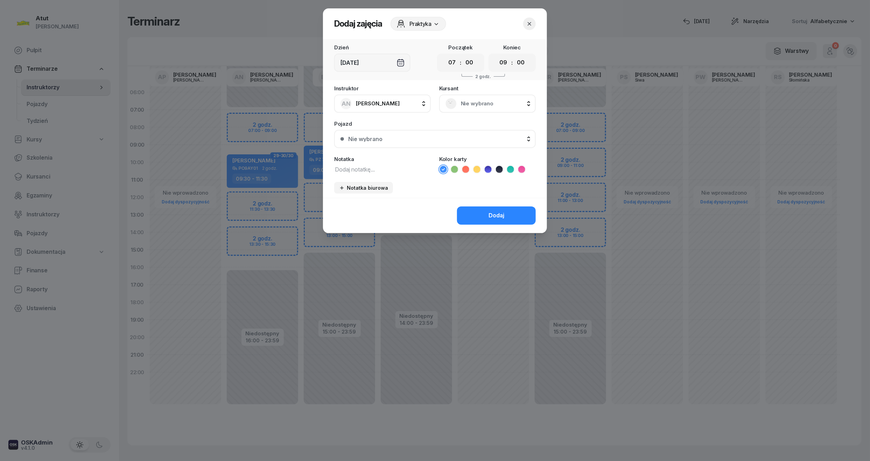
click at [477, 95] on div "Nie wybrano" at bounding box center [487, 104] width 97 height 18
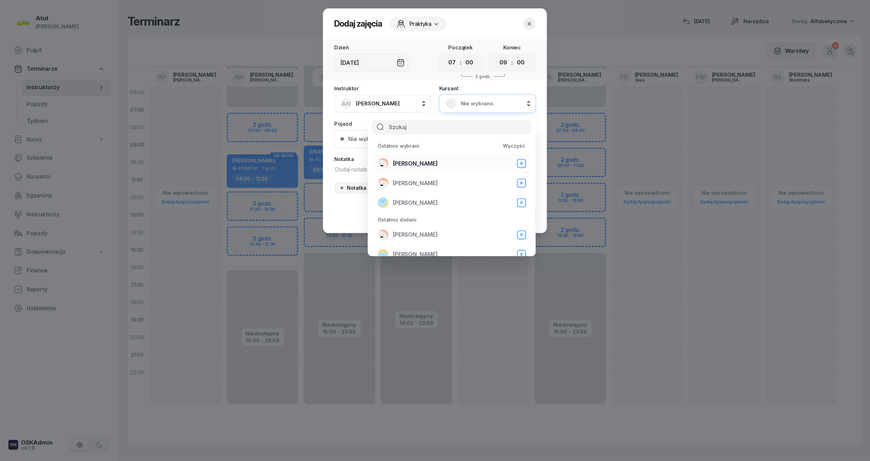
click at [399, 162] on span "[PERSON_NAME]" at bounding box center [415, 163] width 45 height 9
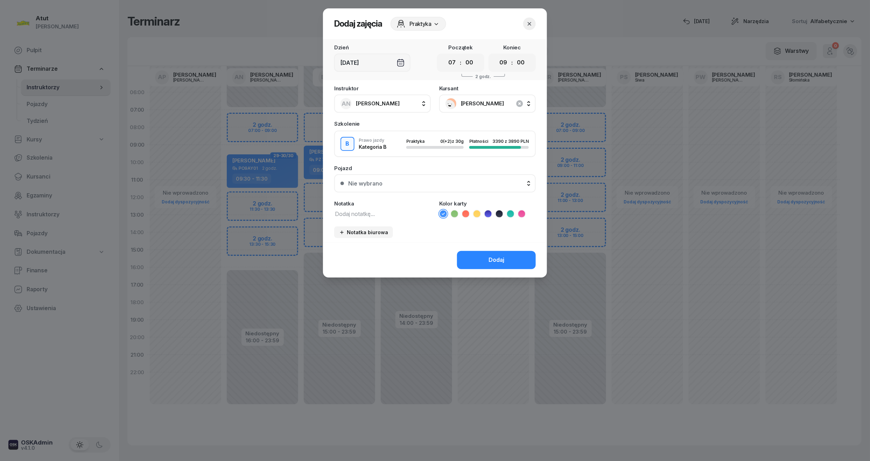
click at [427, 182] on div "Nie wybrano" at bounding box center [438, 184] width 181 height 6
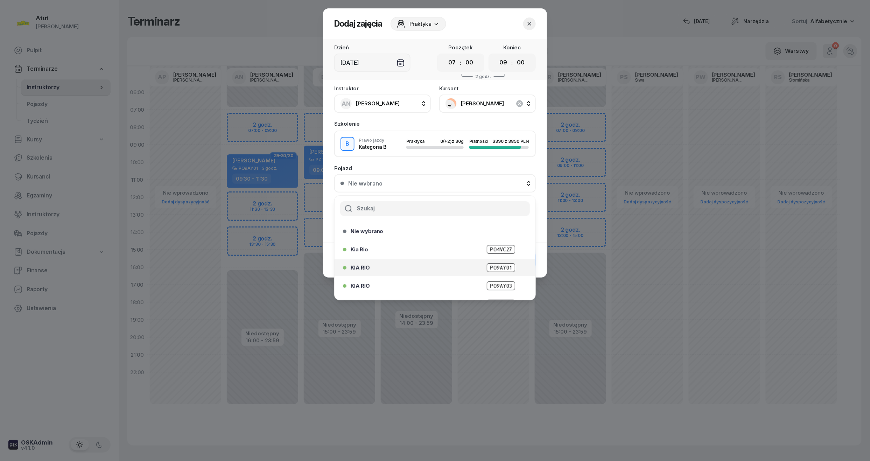
click at [498, 269] on span "PO9AY01" at bounding box center [501, 267] width 28 height 9
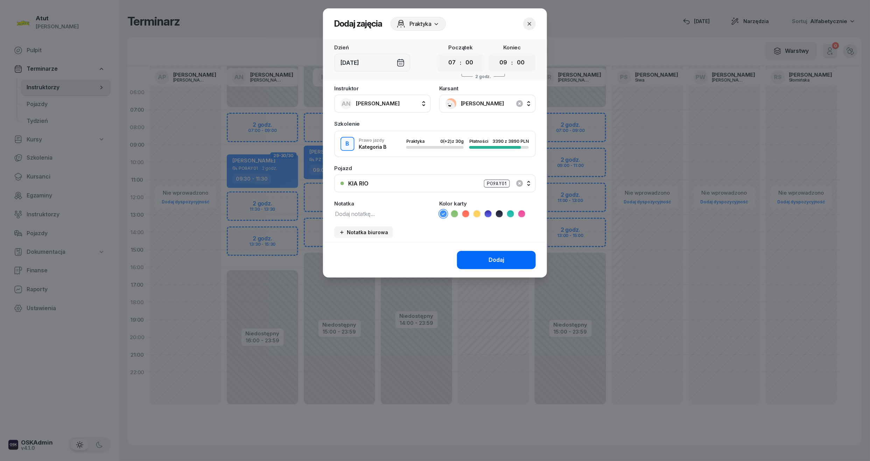
click at [500, 258] on div "Dodaj" at bounding box center [497, 260] width 16 height 9
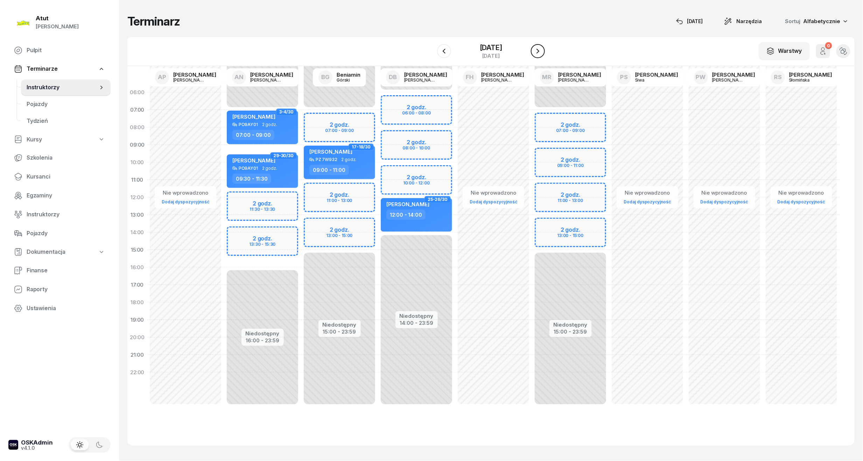
click at [538, 49] on icon "button" at bounding box center [538, 51] width 8 height 8
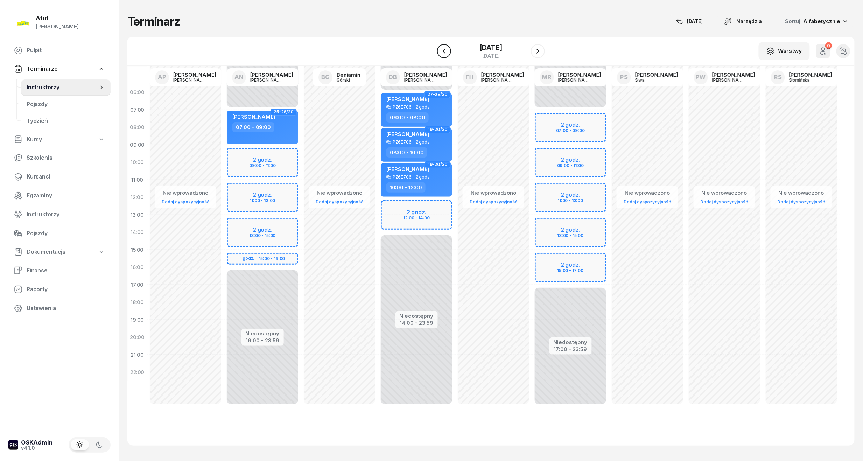
click at [450, 50] on button "button" at bounding box center [444, 51] width 14 height 14
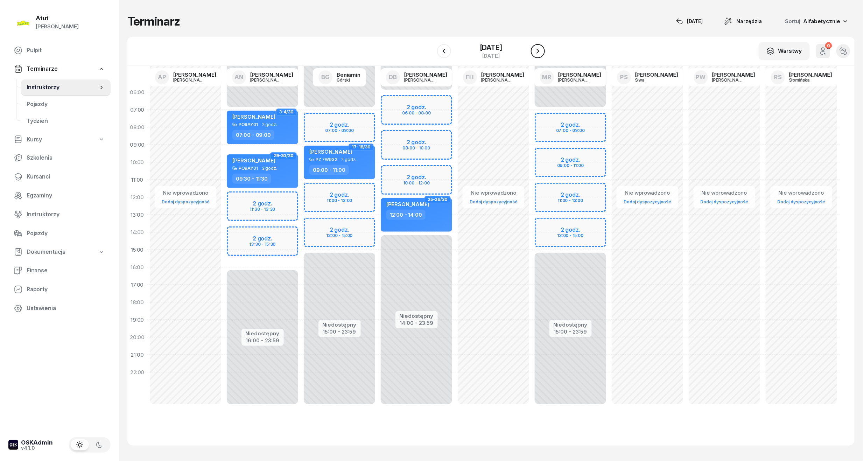
click at [535, 48] on icon "button" at bounding box center [538, 51] width 8 height 8
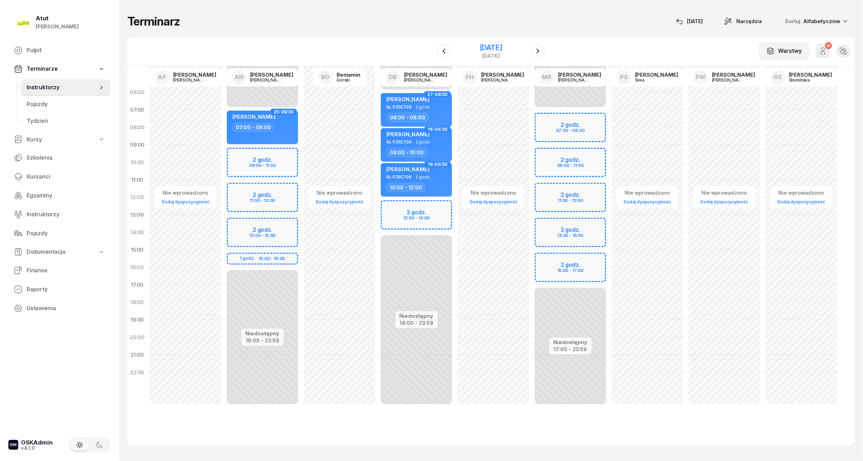
click at [496, 44] on div "[DATE]" at bounding box center [491, 47] width 22 height 7
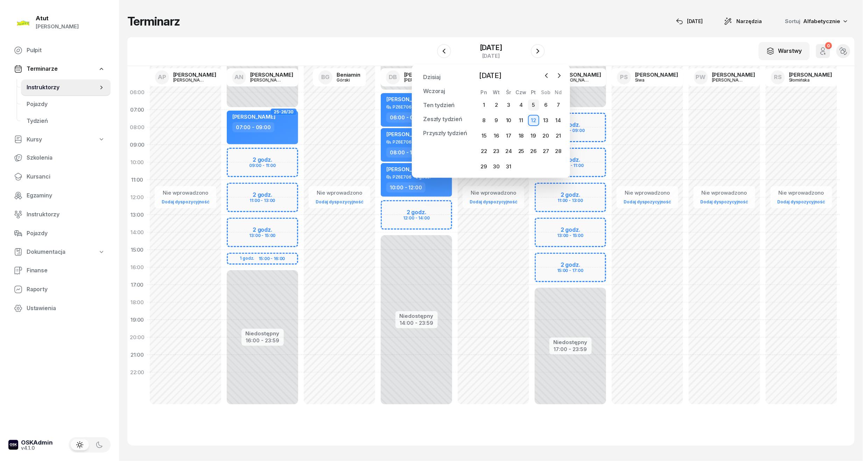
click at [534, 105] on div "5" at bounding box center [533, 104] width 11 height 11
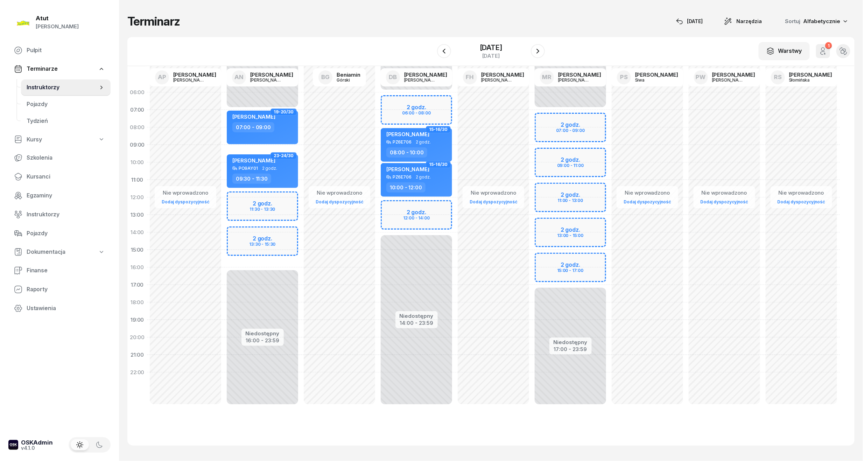
click at [564, 121] on div "Niedostępny 00:00 - 07:00 Niedostępny 17:00 - 23:59 2 godz. 07:00 - 09:00 2 god…" at bounding box center [570, 250] width 77 height 333
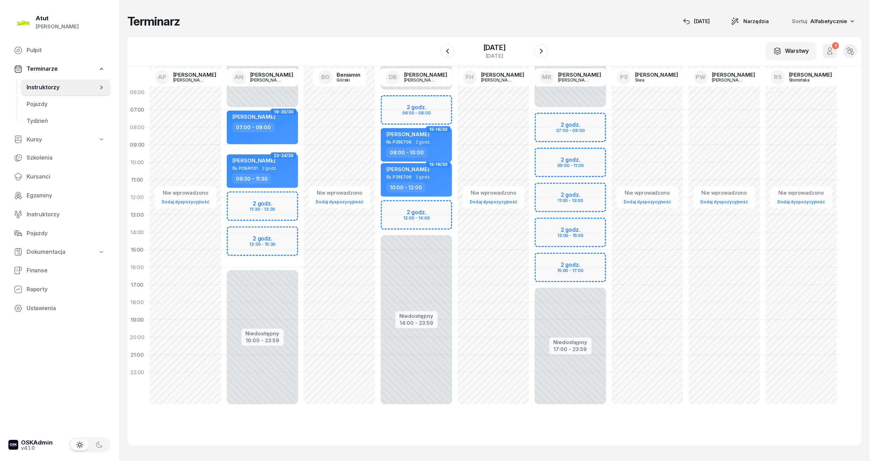
select select "07"
select select "09"
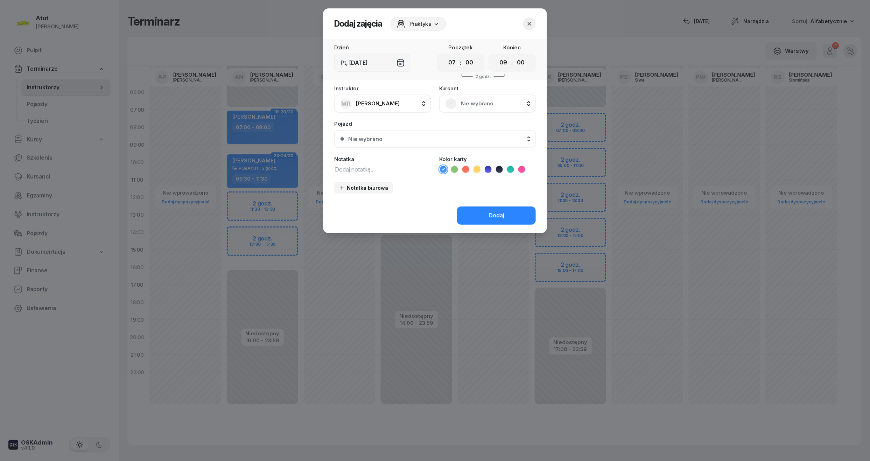
click at [480, 99] on span "Nie wybrano" at bounding box center [495, 103] width 69 height 9
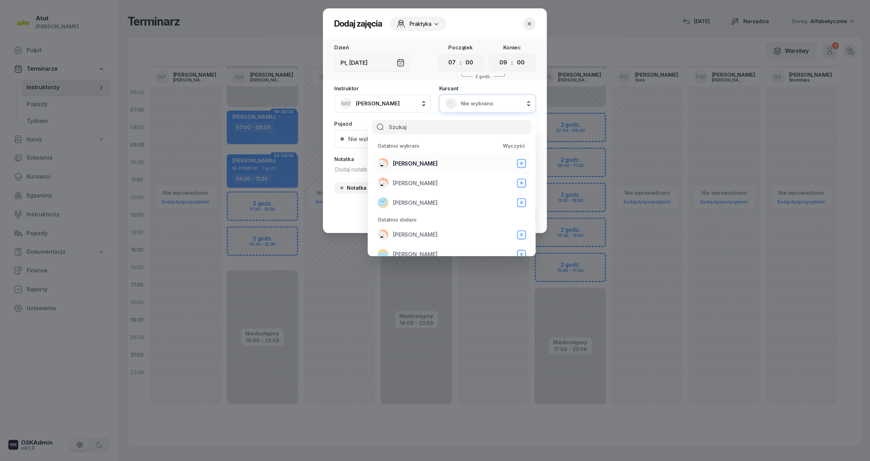
click at [422, 163] on span "[PERSON_NAME]" at bounding box center [415, 163] width 45 height 9
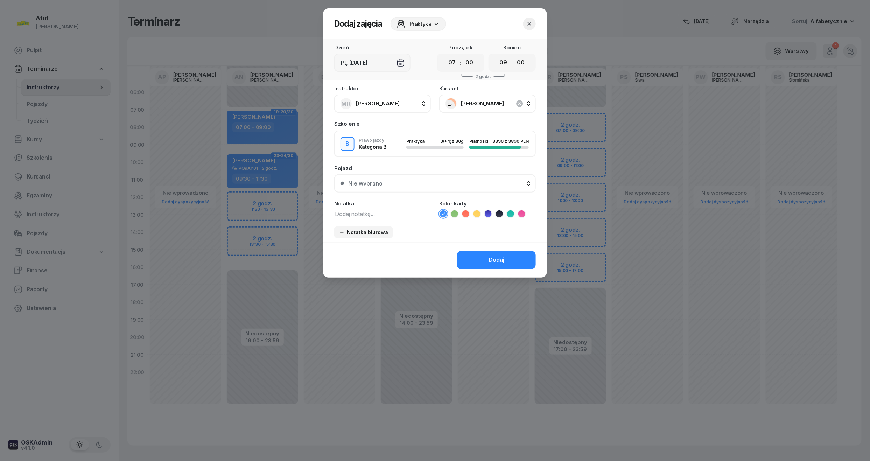
click at [373, 185] on button "Nie wybrano" at bounding box center [435, 183] width 202 height 18
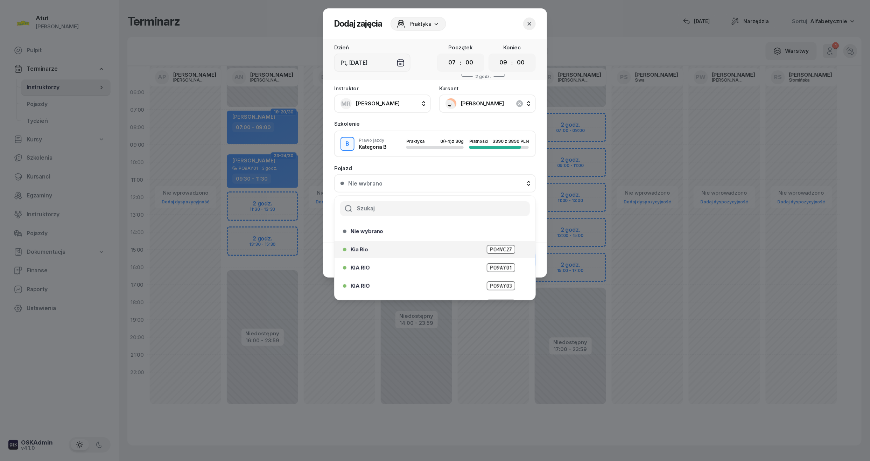
click at [496, 244] on div "[GEOGRAPHIC_DATA]" at bounding box center [433, 249] width 180 height 11
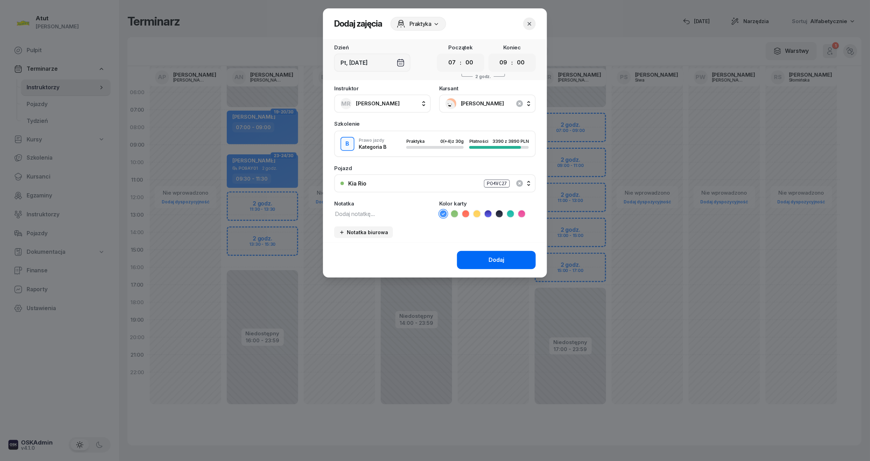
click at [495, 258] on div "Dodaj" at bounding box center [497, 260] width 16 height 9
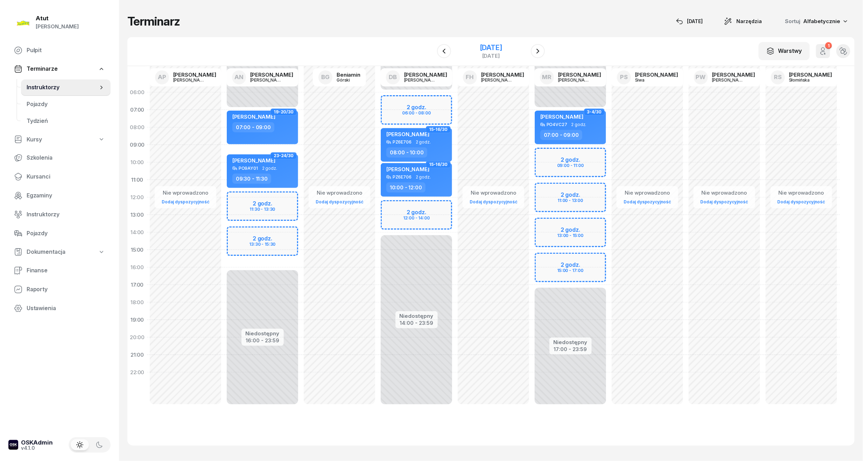
click at [495, 47] on div "[DATE]" at bounding box center [491, 47] width 22 height 7
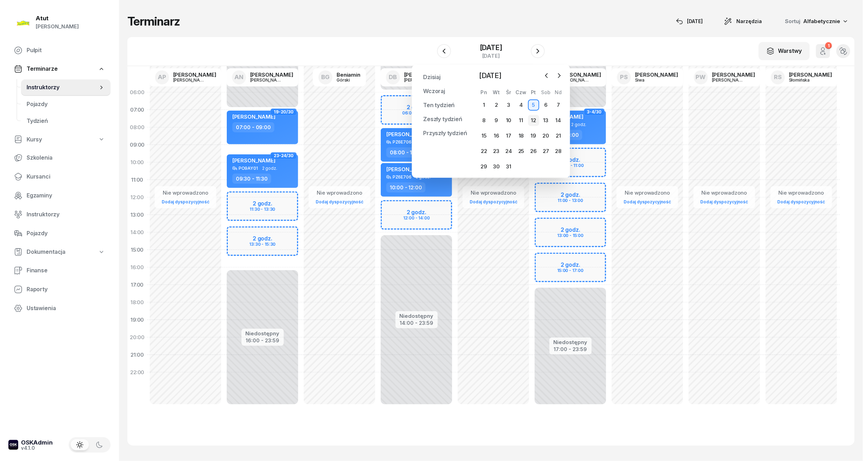
click at [534, 118] on div "12" at bounding box center [533, 120] width 11 height 11
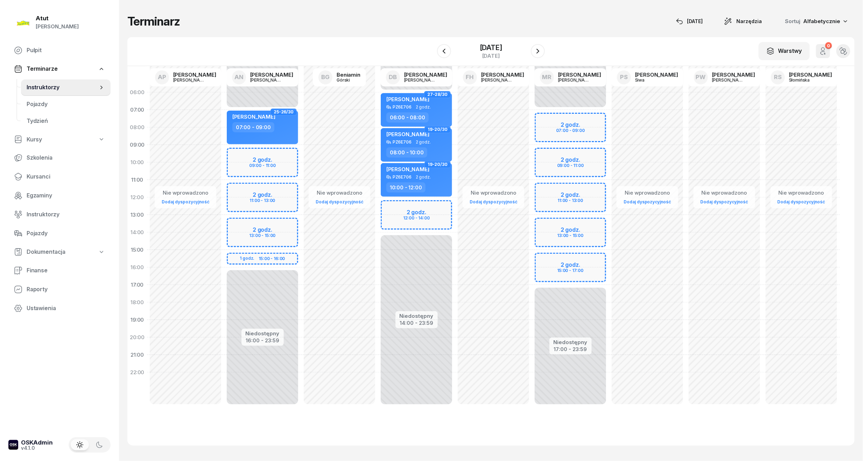
click at [564, 125] on div "Niedostępny 00:00 - 07:00 Niedostępny 17:00 - 23:59 2 godz. 07:00 - 09:00 2 god…" at bounding box center [570, 250] width 77 height 333
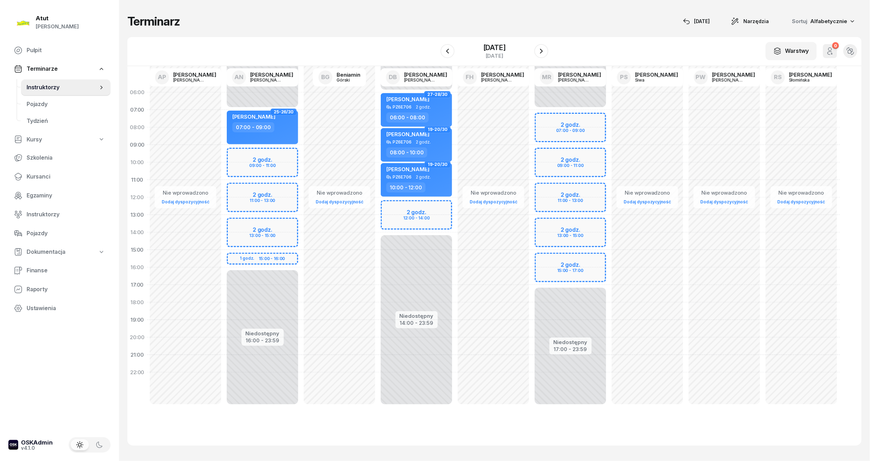
select select "07"
select select "09"
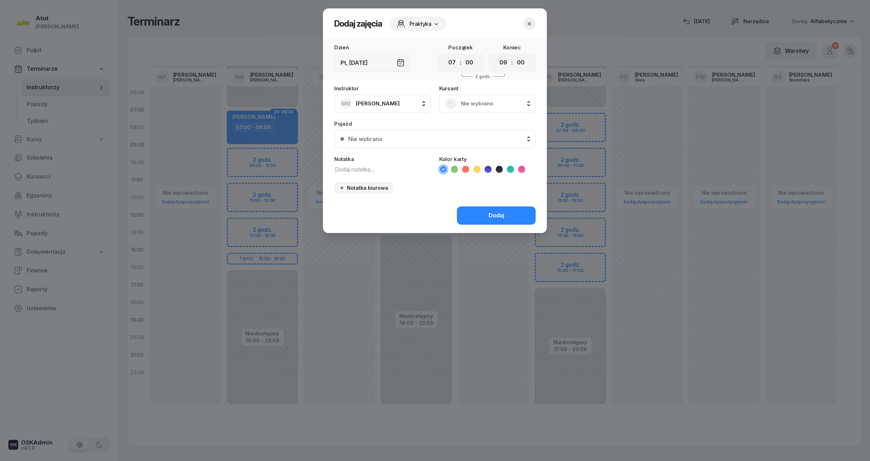
click at [455, 103] on rect at bounding box center [451, 103] width 15 height 15
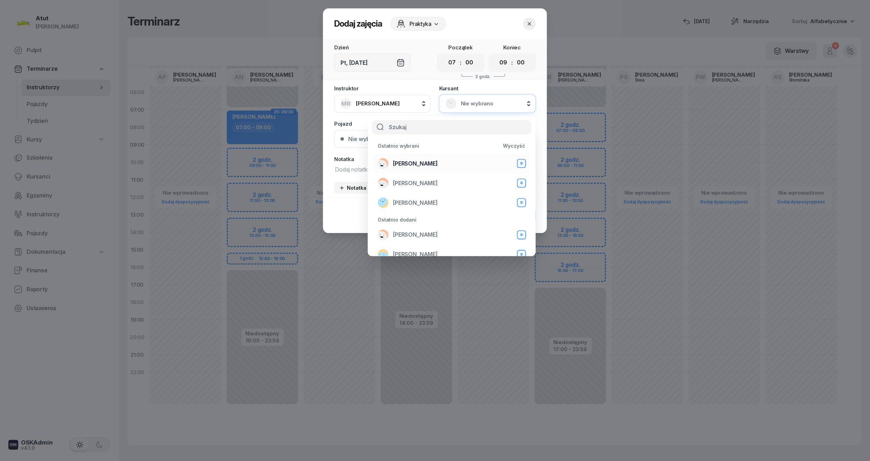
click at [417, 165] on span "[PERSON_NAME]" at bounding box center [415, 163] width 45 height 9
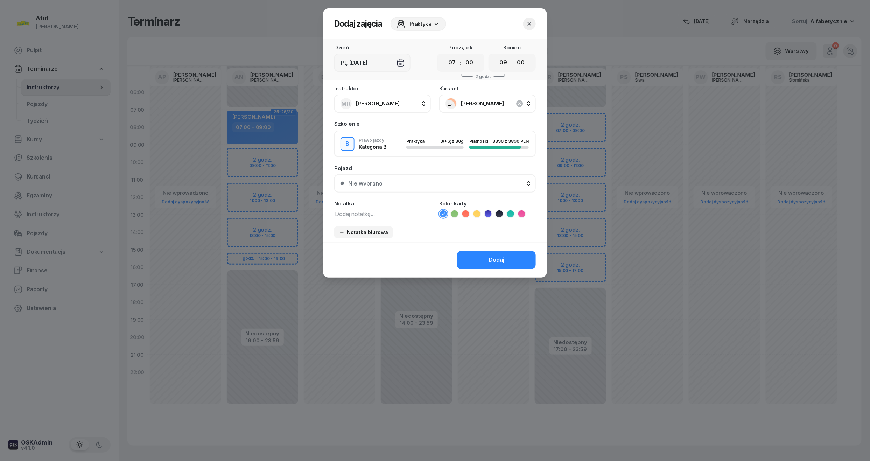
click at [457, 187] on button "Nie wybrano" at bounding box center [435, 183] width 202 height 18
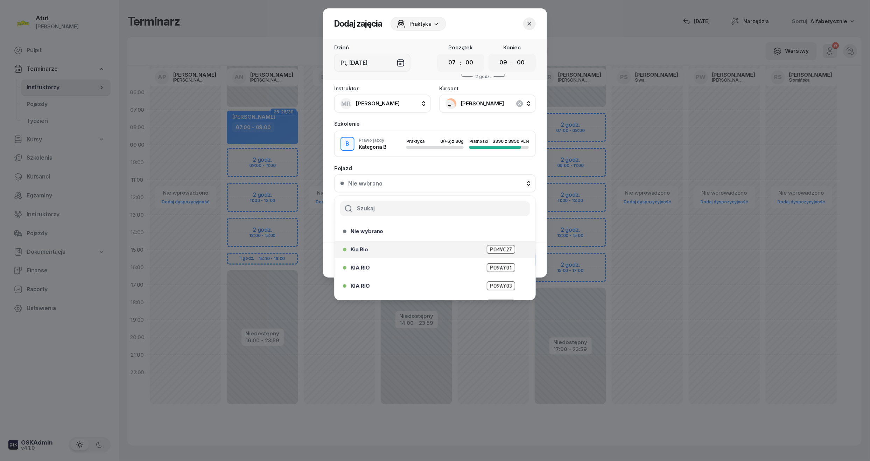
click at [500, 249] on span "PO4VC27" at bounding box center [501, 249] width 28 height 9
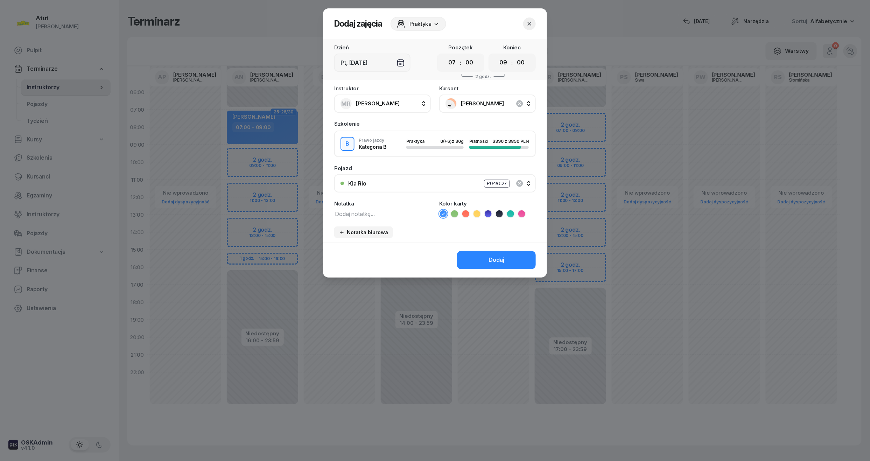
click at [503, 259] on div "Dodaj" at bounding box center [497, 260] width 16 height 9
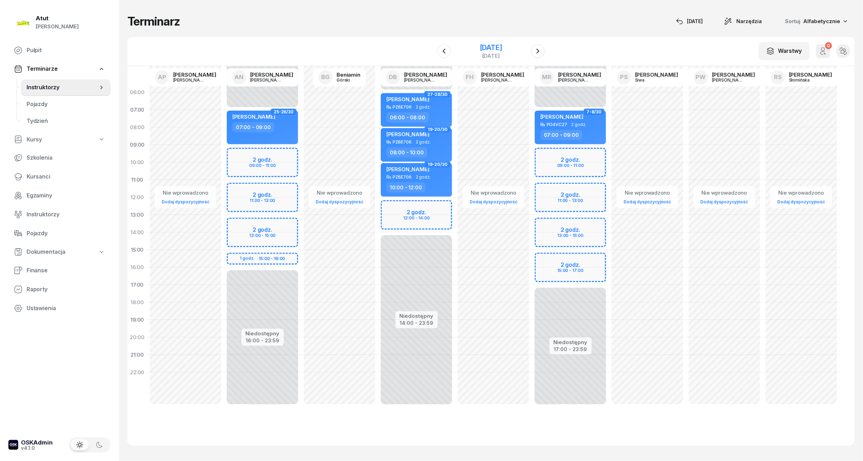
click at [486, 42] on div "[DATE]" at bounding box center [490, 51] width 71 height 20
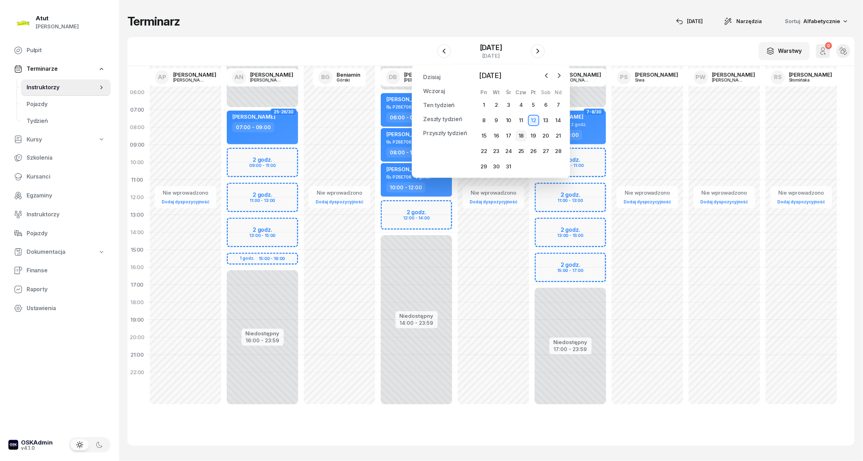
click at [522, 132] on div "18" at bounding box center [521, 135] width 11 height 11
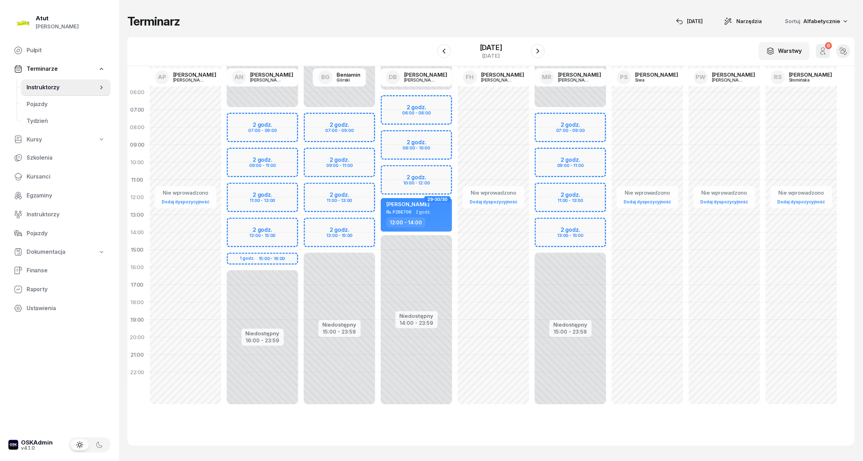
click at [273, 121] on div "Niedostępny 00:00 - 07:00 Niedostępny 16:00 - 23:59 2 godz. 07:00 - 09:00 2 god…" at bounding box center [262, 250] width 77 height 333
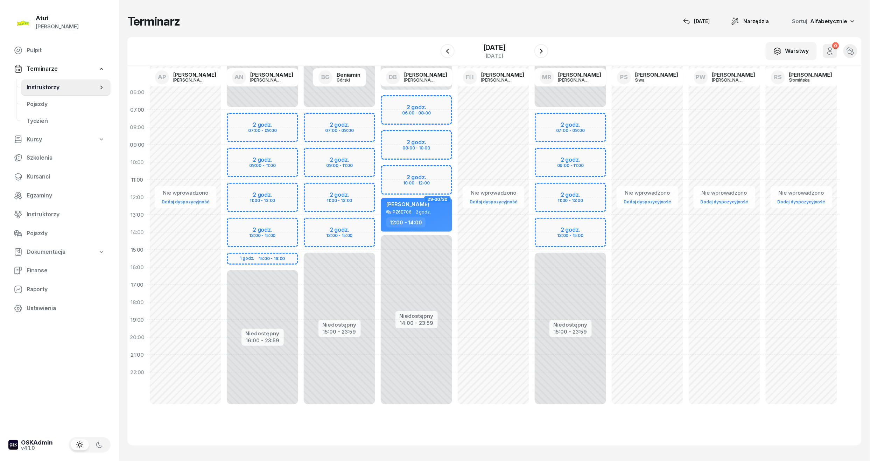
select select "07"
select select "09"
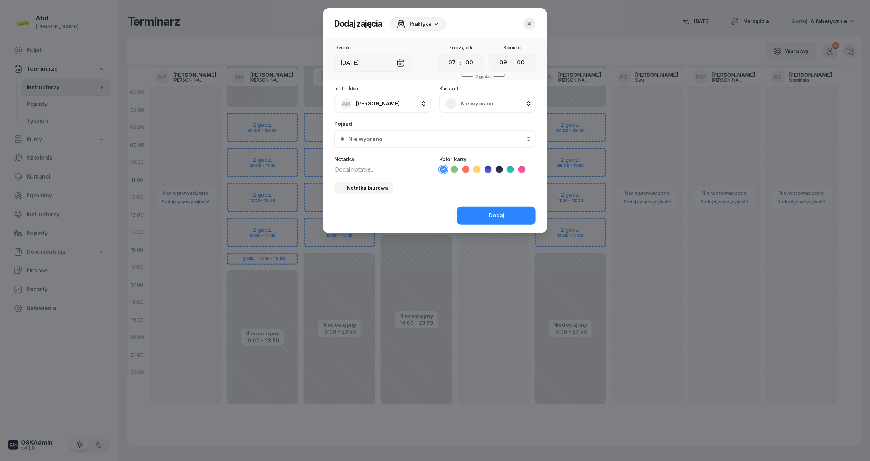
click at [482, 104] on span "Nie wybrano" at bounding box center [495, 103] width 69 height 9
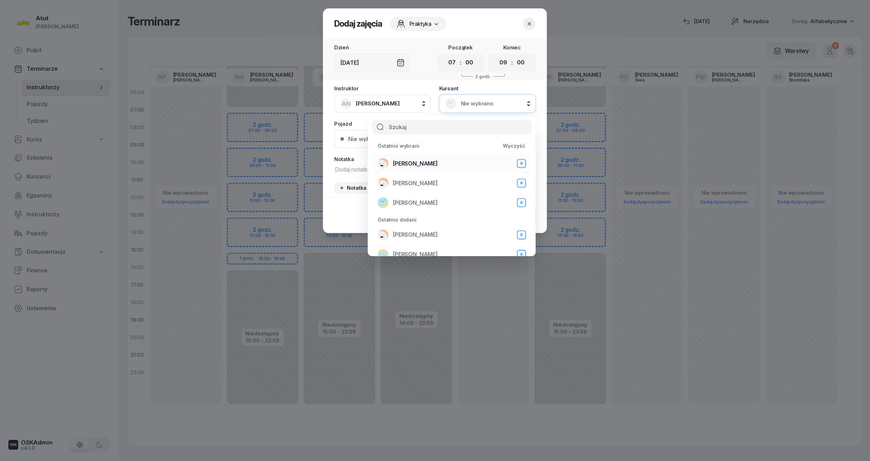
click at [400, 160] on span "[PERSON_NAME]" at bounding box center [415, 163] width 45 height 9
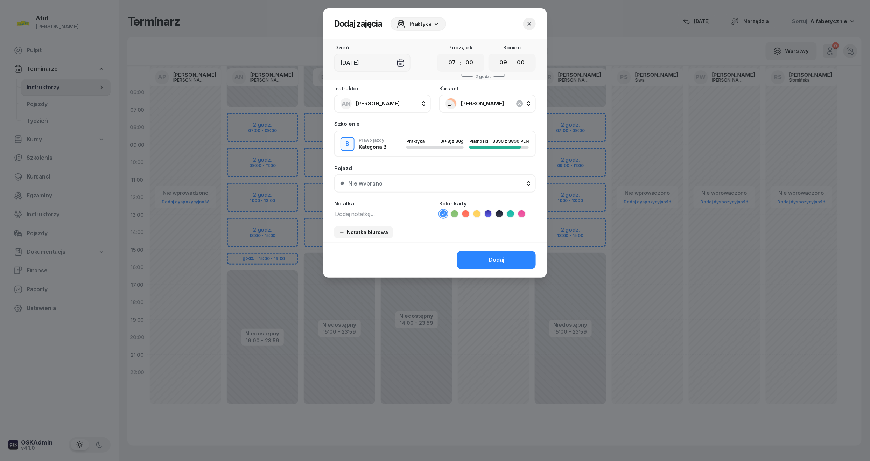
click at [425, 177] on button "Nie wybrano" at bounding box center [435, 183] width 202 height 18
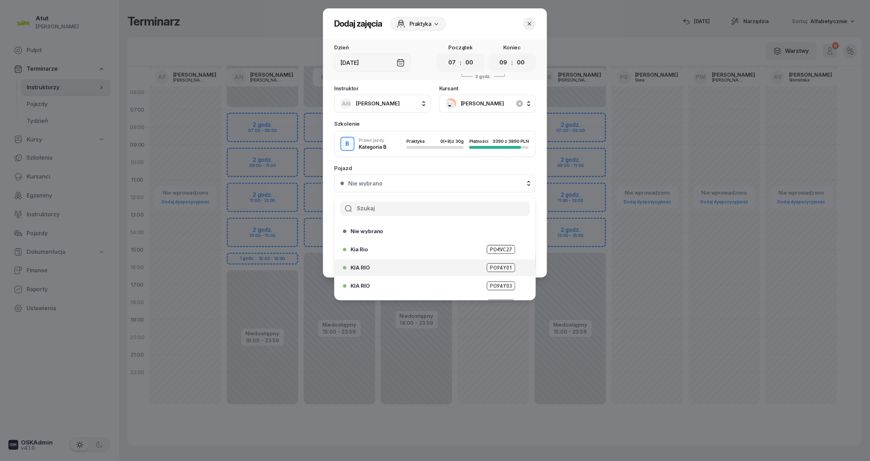
click at [496, 266] on span "PO9AY01" at bounding box center [501, 267] width 28 height 9
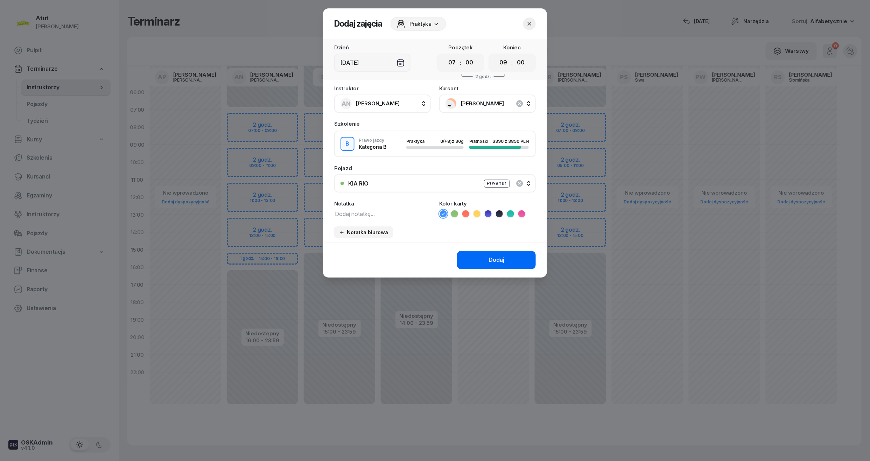
click at [495, 253] on button "Dodaj" at bounding box center [496, 260] width 79 height 18
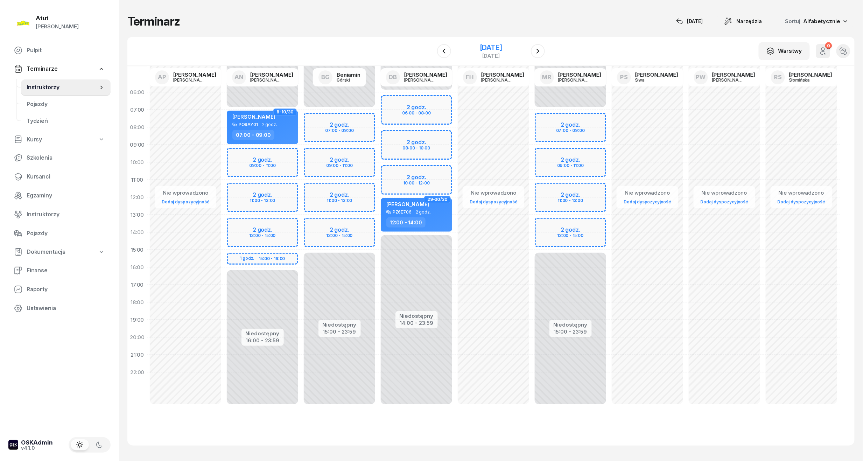
click at [490, 45] on div "[DATE]" at bounding box center [491, 47] width 22 height 7
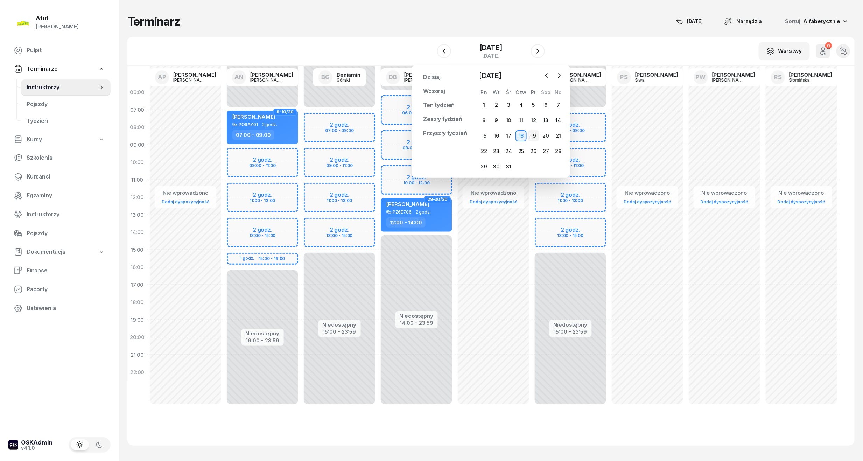
click at [535, 134] on div "19" at bounding box center [533, 135] width 11 height 11
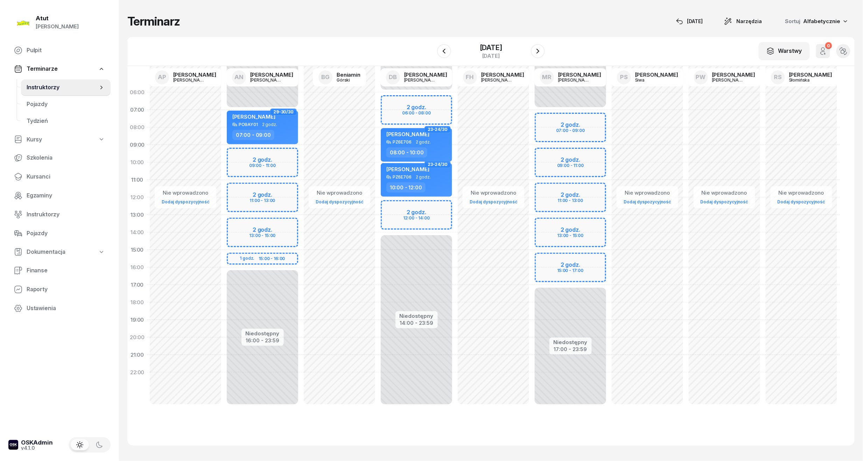
click at [567, 129] on div "Niedostępny 00:00 - 07:00 Niedostępny 17:00 - 23:59 2 godz. 07:00 - 09:00 2 god…" at bounding box center [570, 250] width 77 height 333
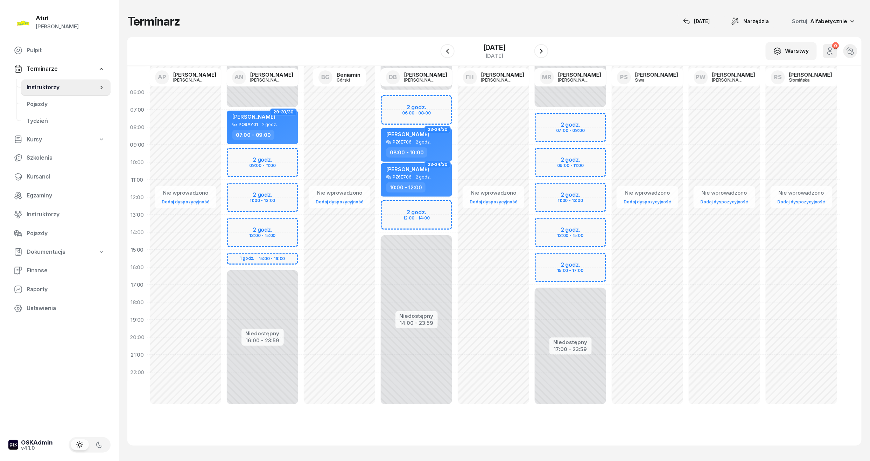
select select "08"
select select "10"
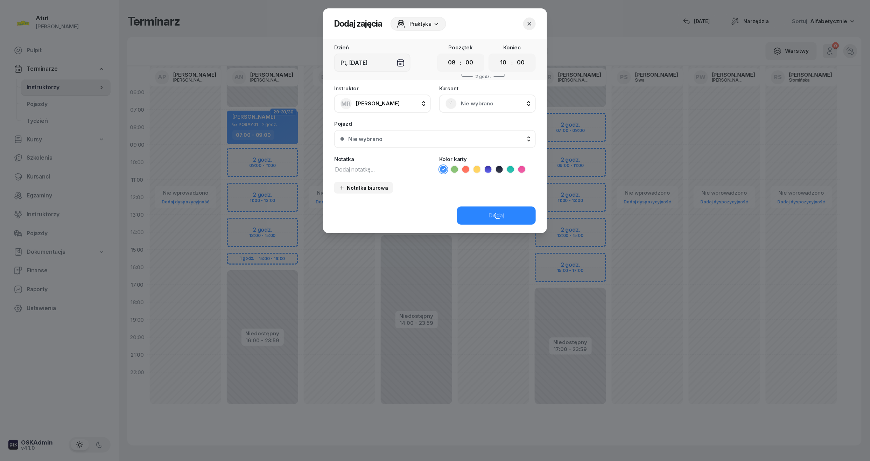
click at [485, 102] on span "Nie wybrano" at bounding box center [495, 103] width 69 height 9
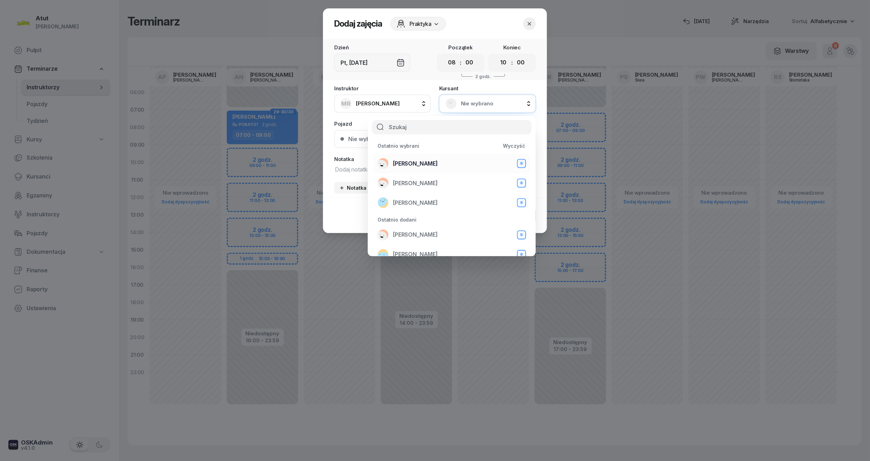
click at [425, 159] on span "[PERSON_NAME]" at bounding box center [415, 163] width 45 height 9
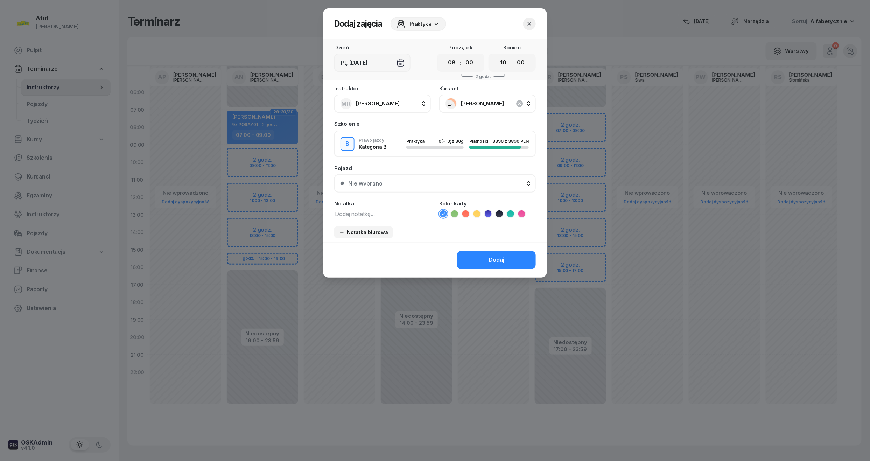
click at [383, 184] on div "Nie wybrano" at bounding box center [438, 184] width 181 height 6
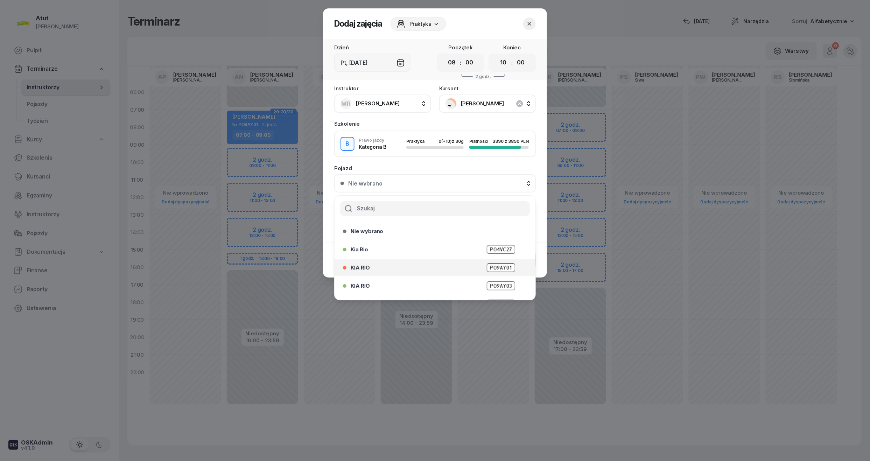
click at [495, 265] on span "PO9AY01" at bounding box center [501, 267] width 28 height 9
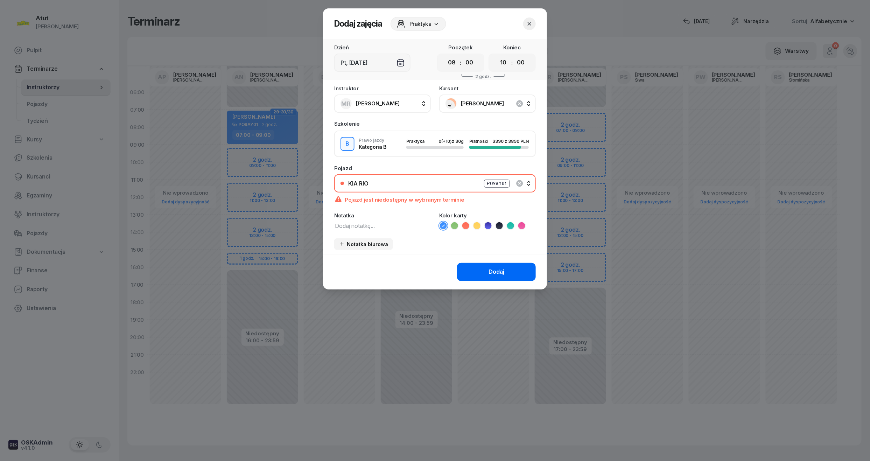
click at [495, 265] on button "Dodaj" at bounding box center [496, 272] width 79 height 18
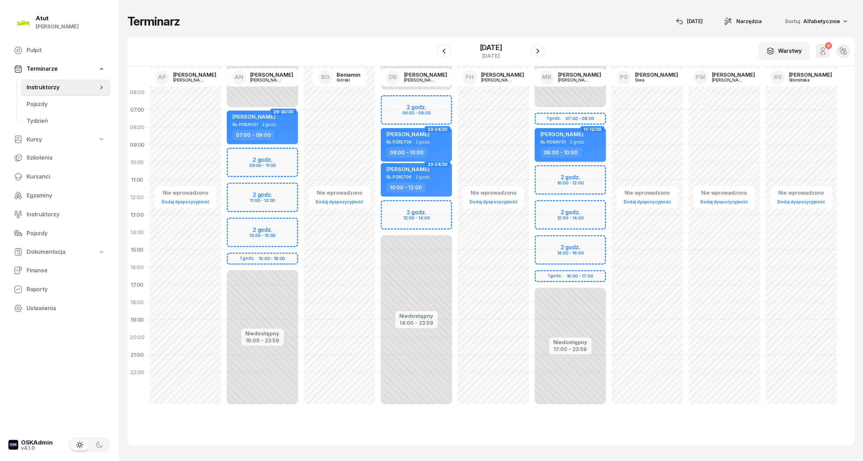
click at [549, 140] on div "PO9AY01" at bounding box center [556, 142] width 19 height 5
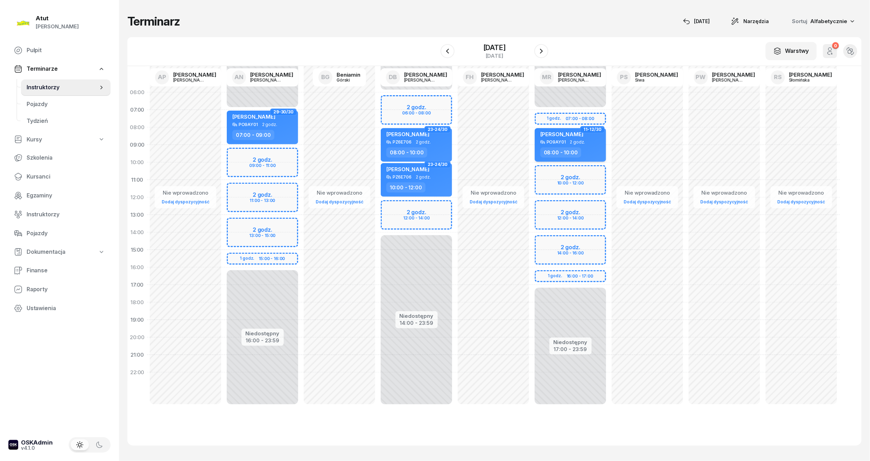
select select "08"
select select "10"
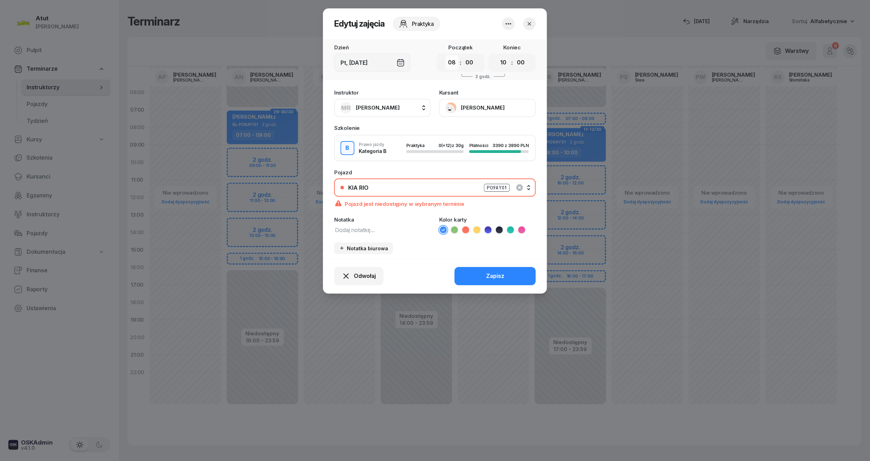
click at [451, 64] on select "00 01 02 03 04 05 06 07 08 09 10 11 12 13 14 15 16 17 18 19 20 21 22 23" at bounding box center [452, 62] width 13 height 15
select select "07"
click at [446, 55] on select "00 01 02 03 04 05 06 07 08 09 10 11 12 13 14 15 16 17 18 19 20 21 22 23" at bounding box center [452, 62] width 13 height 15
click at [507, 64] on select "00 01 02 03 04 05 06 07 08 09 10 11 12 13 14 15 16 17 18 19 20 21 22 23" at bounding box center [503, 62] width 13 height 15
select select "09"
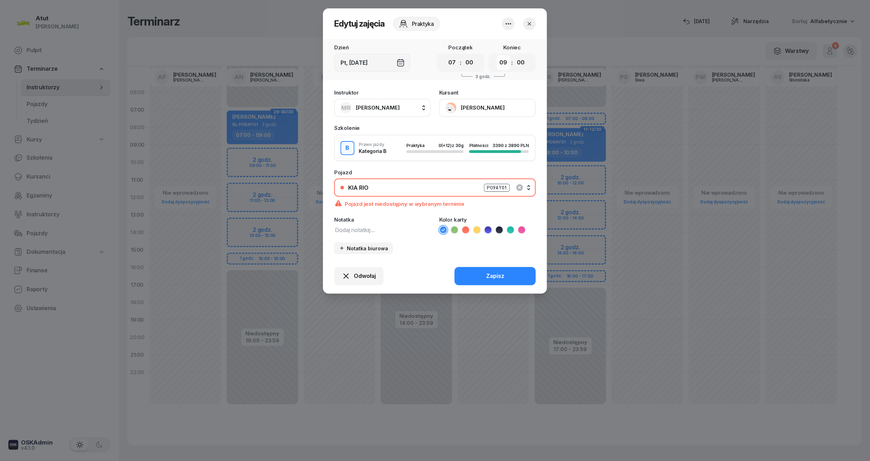
click at [497, 55] on select "00 01 02 03 04 05 06 07 08 09 10 11 12 13 14 15 16 17 18 19 20 21 22 23" at bounding box center [503, 62] width 13 height 15
click at [498, 184] on div "PO9AY01" at bounding box center [497, 188] width 26 height 8
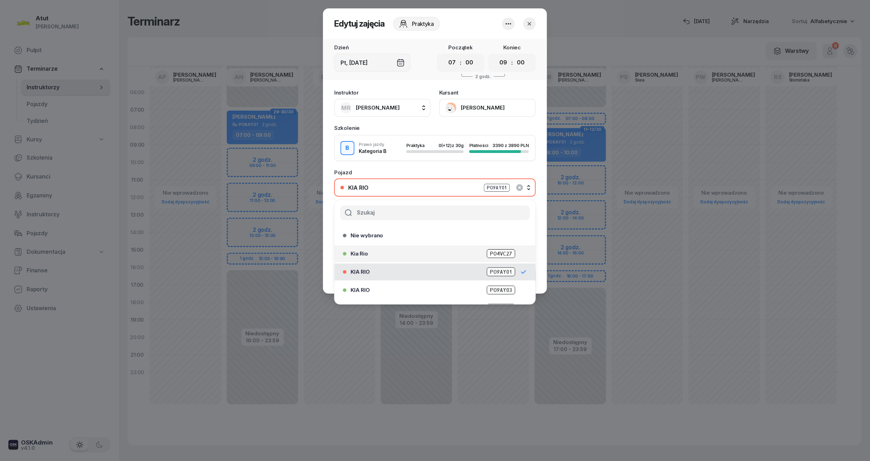
click at [495, 251] on span "PO4VC27" at bounding box center [501, 253] width 28 height 9
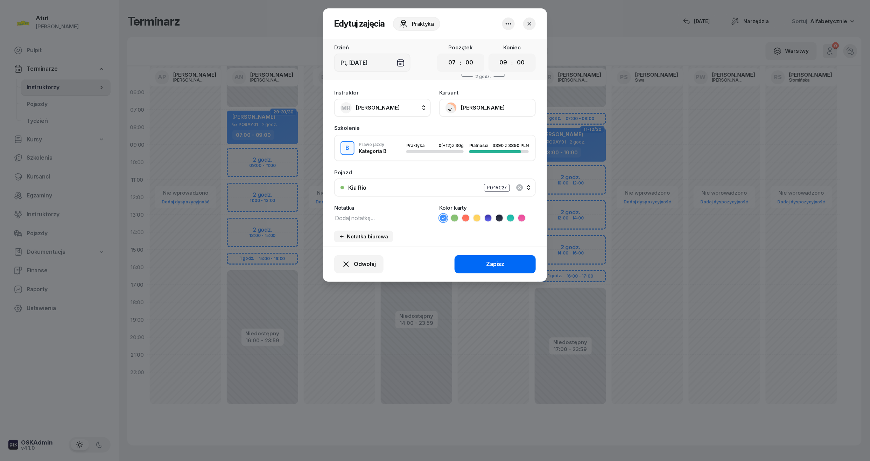
click at [496, 260] on div "Zapisz" at bounding box center [495, 264] width 18 height 9
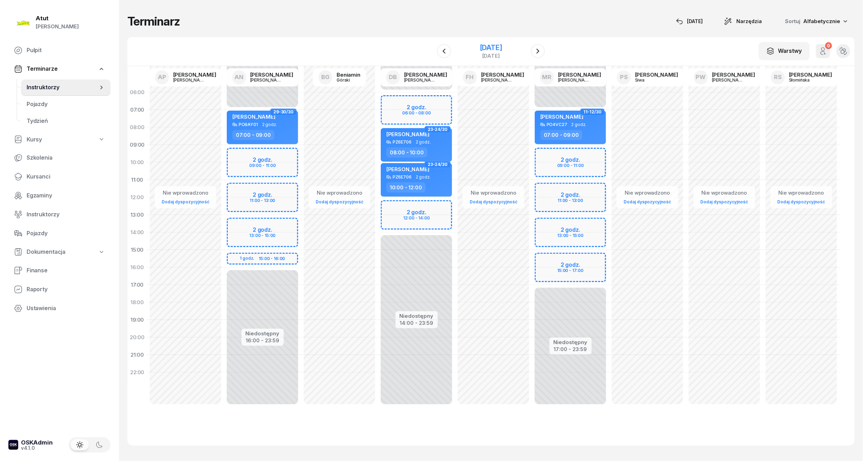
click at [502, 48] on div "[DATE]" at bounding box center [491, 47] width 22 height 7
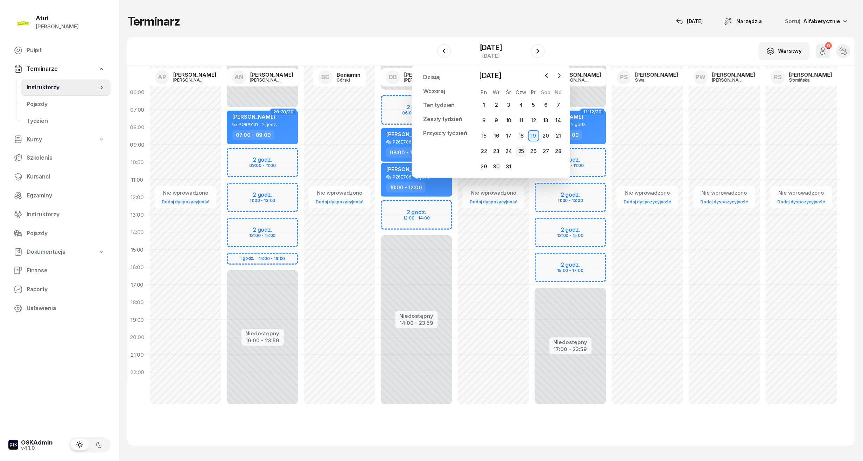
click at [520, 152] on div "25" at bounding box center [521, 151] width 11 height 11
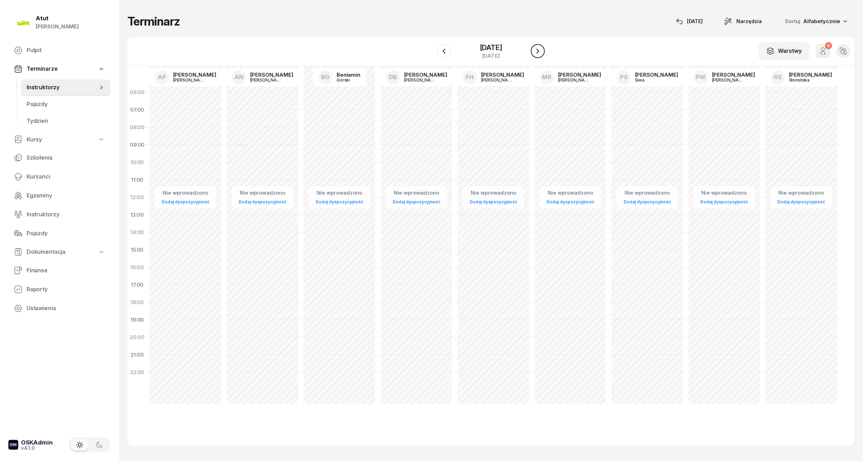
click at [544, 51] on button "button" at bounding box center [538, 51] width 14 height 14
click at [502, 47] on div "[DATE]" at bounding box center [491, 47] width 22 height 7
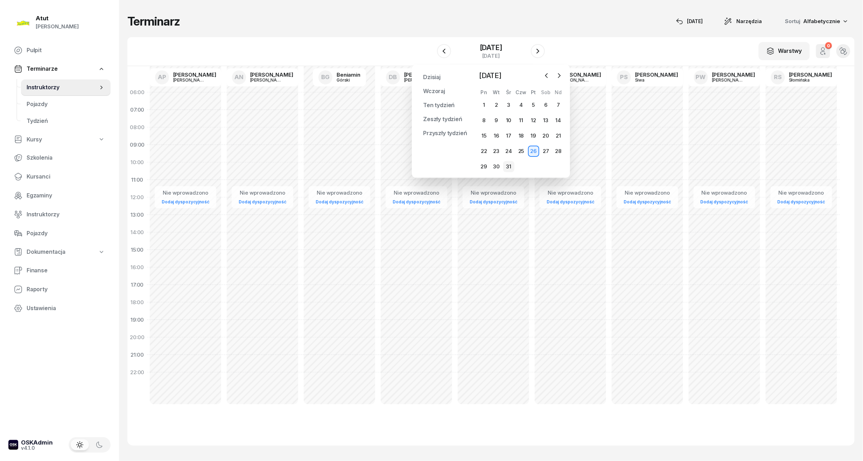
click at [509, 168] on div "31" at bounding box center [508, 166] width 11 height 11
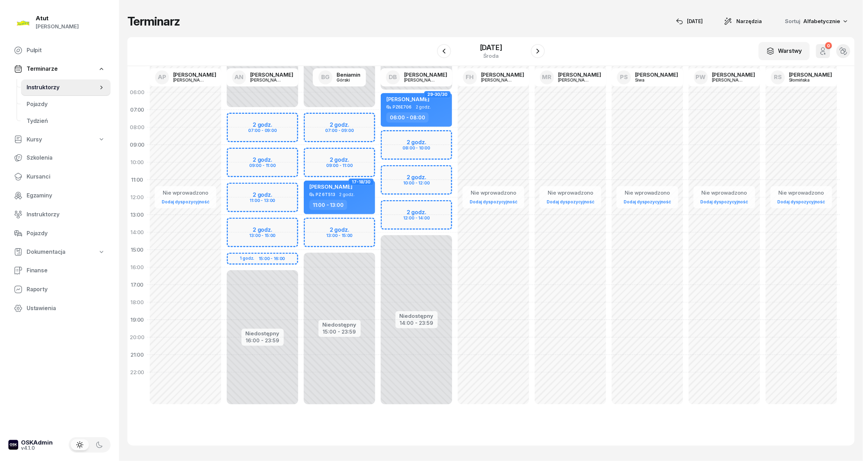
click at [259, 158] on div "Niedostępny 00:00 - 07:00 Niedostępny 16:00 - 23:59 2 godz. 07:00 - 09:00 2 god…" at bounding box center [262, 250] width 77 height 333
select select "09"
select select "11"
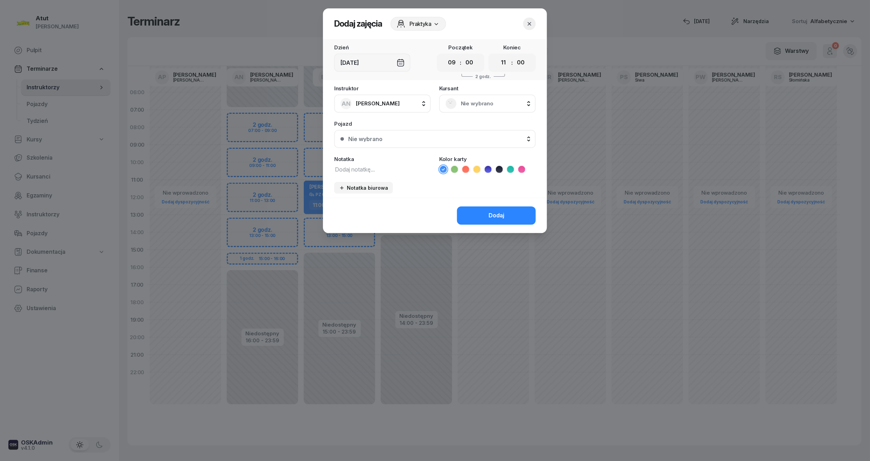
drag, startPoint x: 473, startPoint y: 63, endPoint x: 470, endPoint y: 71, distance: 7.6
click at [473, 63] on select "00 05 10 15 20 25 30 35 40 45 50 55" at bounding box center [469, 62] width 13 height 15
select select "30"
click at [463, 55] on select "00 05 10 15 20 25 30 35 40 45 50 55" at bounding box center [469, 62] width 13 height 15
drag, startPoint x: 525, startPoint y: 62, endPoint x: 523, endPoint y: 71, distance: 9.3
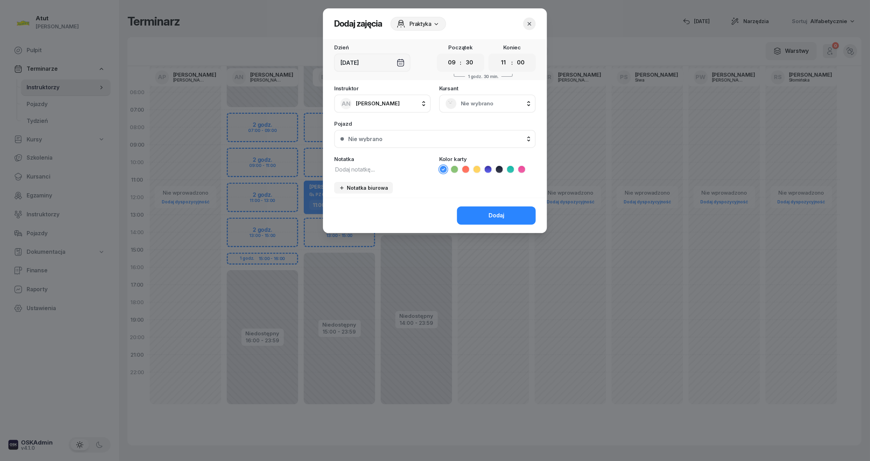
click at [525, 62] on select "00 05 10 15 20 25 30 35 40 45 50 55" at bounding box center [520, 62] width 13 height 15
select select "30"
click at [515, 55] on select "00 05 10 15 20 25 30 35 40 45 50 55" at bounding box center [520, 62] width 13 height 15
click at [447, 108] on div "Nie wybrano" at bounding box center [488, 103] width 84 height 11
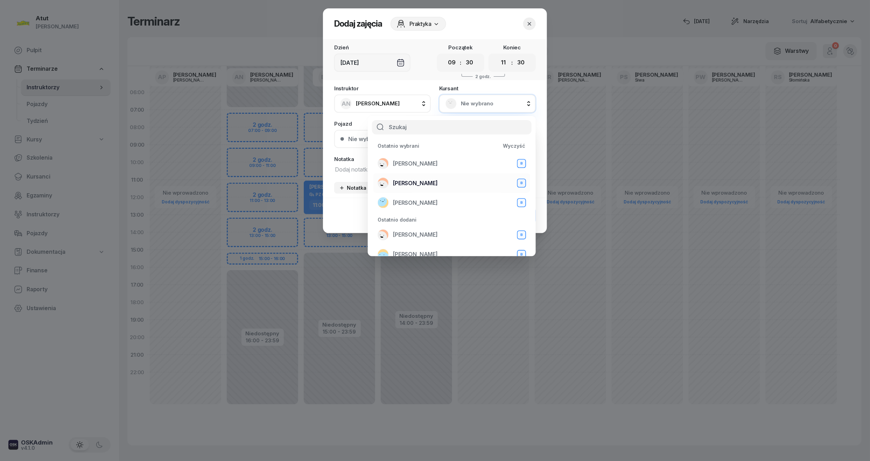
drag, startPoint x: 427, startPoint y: 168, endPoint x: 419, endPoint y: 185, distance: 18.8
click at [427, 172] on li "[PERSON_NAME] B" at bounding box center [451, 164] width 157 height 20
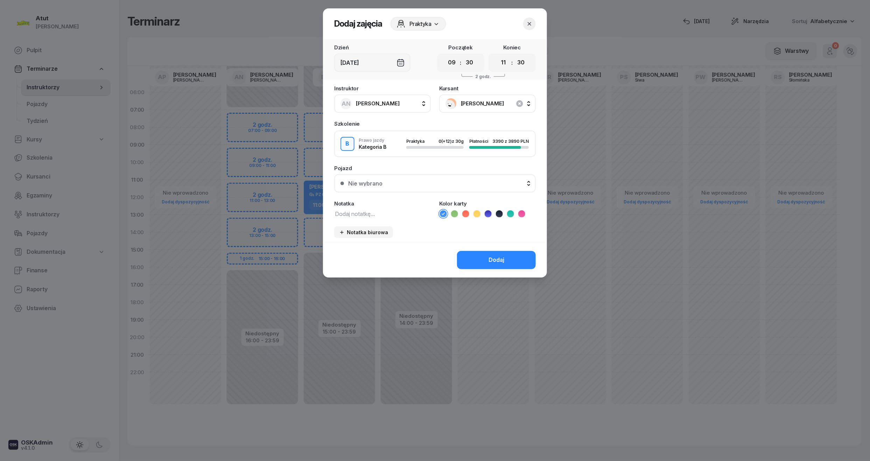
click at [409, 188] on button "Nie wybrano" at bounding box center [435, 183] width 202 height 18
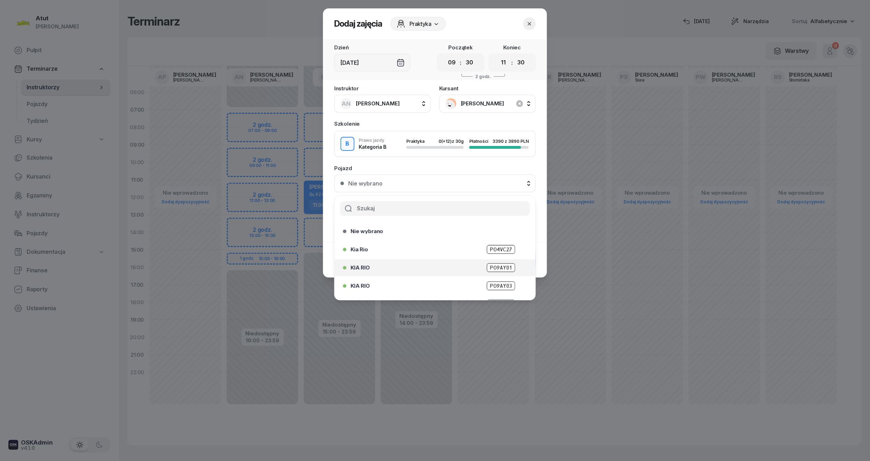
click at [503, 265] on span "PO9AY01" at bounding box center [501, 267] width 28 height 9
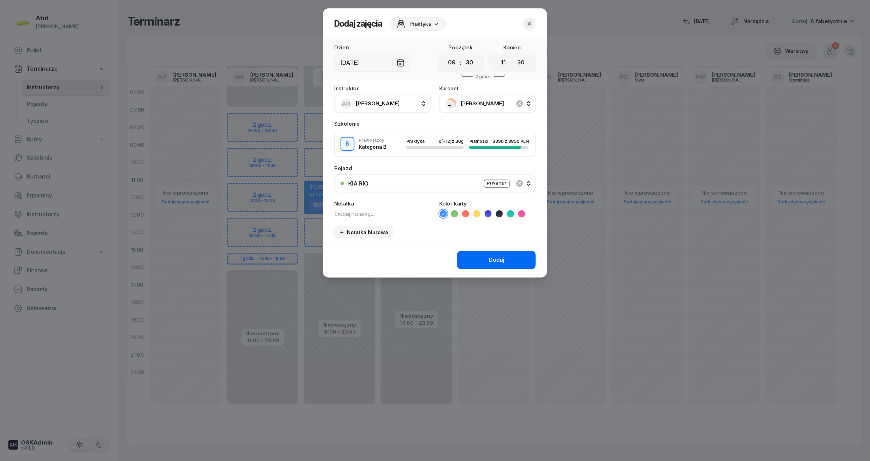
click at [501, 252] on button "Dodaj" at bounding box center [496, 260] width 79 height 18
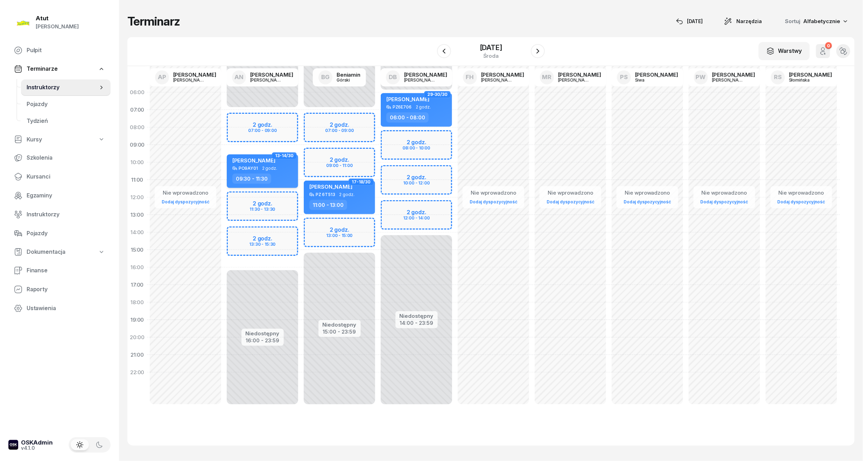
click at [241, 162] on span "[PERSON_NAME]" at bounding box center [253, 160] width 43 height 7
select select "09"
select select "30"
select select "11"
select select "30"
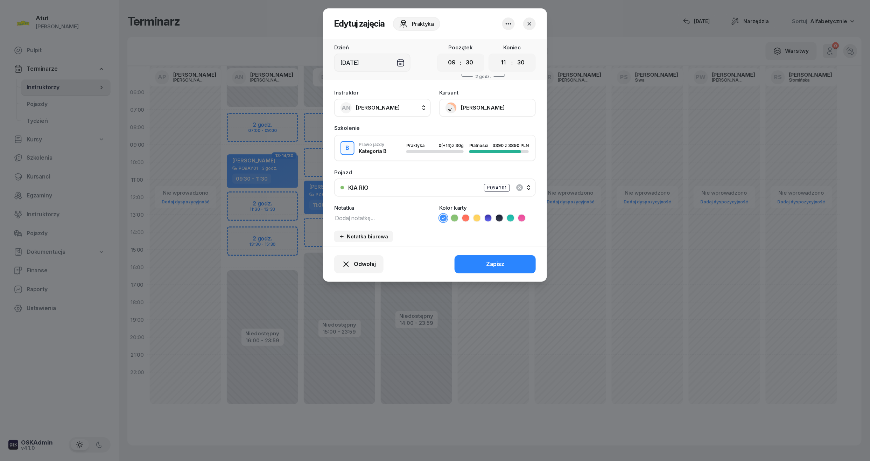
click at [487, 107] on button "[PERSON_NAME]" at bounding box center [487, 108] width 97 height 18
click at [455, 127] on div "Otwórz profil" at bounding box center [462, 131] width 34 height 9
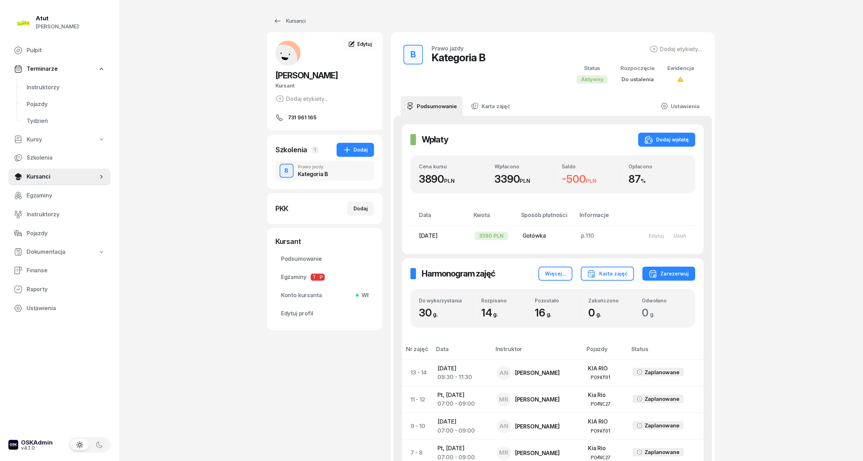
drag, startPoint x: 56, startPoint y: 85, endPoint x: 116, endPoint y: 78, distance: 60.3
click at [56, 85] on span "Instruktorzy" at bounding box center [66, 87] width 78 height 9
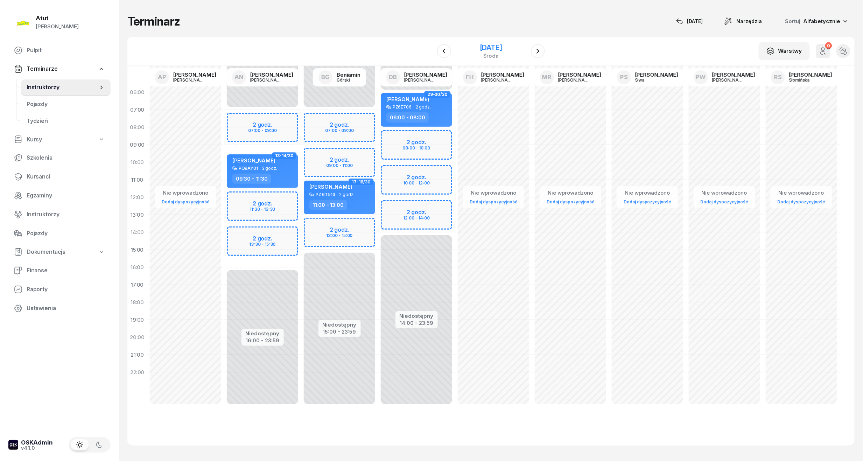
click at [497, 51] on div "[DATE]" at bounding box center [491, 47] width 22 height 7
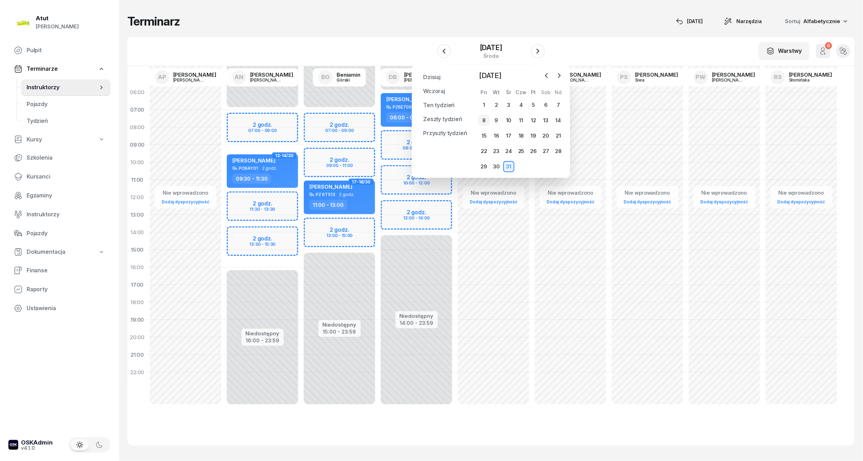
click at [484, 121] on div "8" at bounding box center [483, 120] width 11 height 11
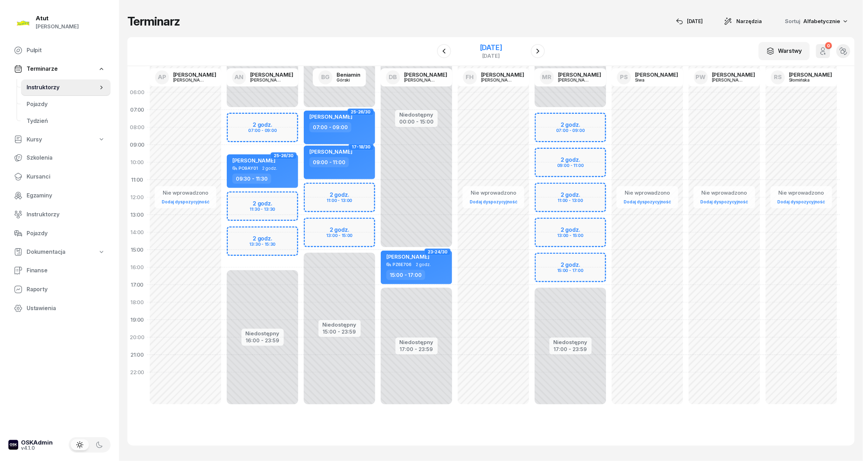
click at [490, 49] on div "[DATE]" at bounding box center [491, 47] width 22 height 7
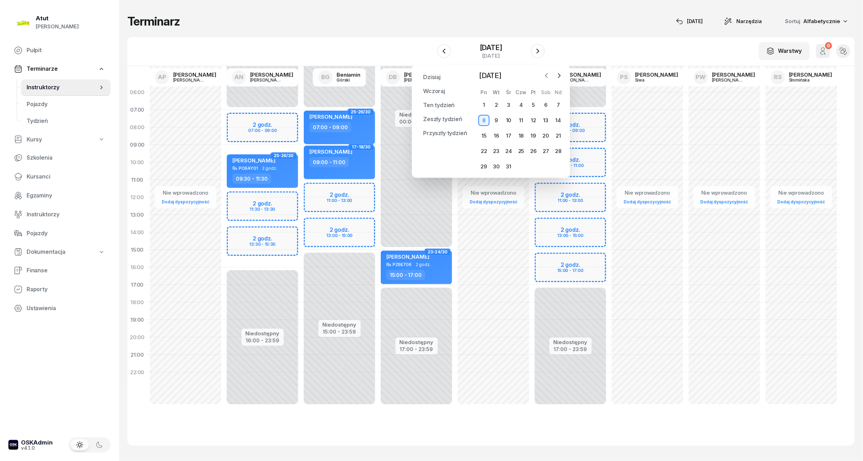
click at [549, 75] on icon "button" at bounding box center [546, 75] width 7 height 7
click at [508, 122] on div "8" at bounding box center [508, 120] width 11 height 11
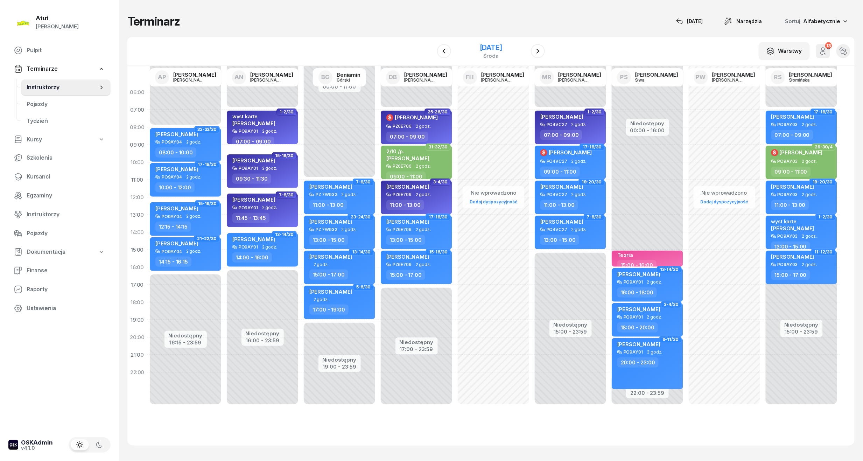
click at [480, 50] on div "[DATE]" at bounding box center [491, 47] width 22 height 7
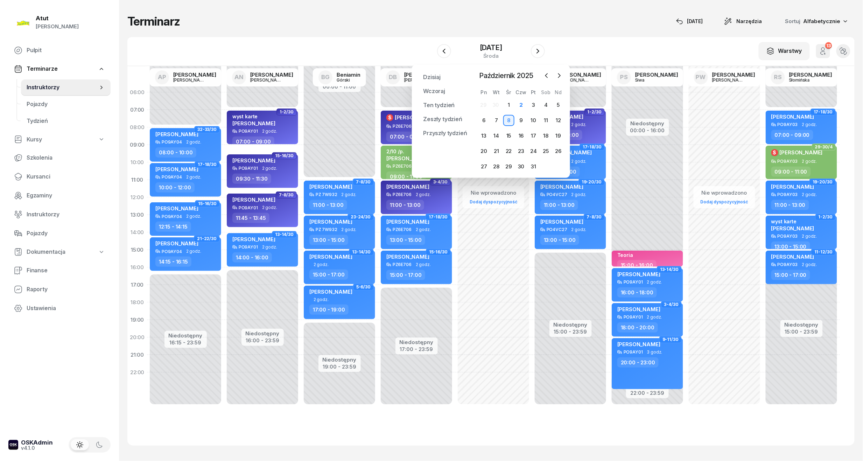
click at [561, 126] on div "29 30 1 2 3 4 5 6 7 8 9 10 11 12 13 14 15 16 17 18 19 20 21 22 23 24 25 26 27 2…" at bounding box center [521, 135] width 87 height 73
click at [561, 122] on div "12" at bounding box center [558, 120] width 11 height 11
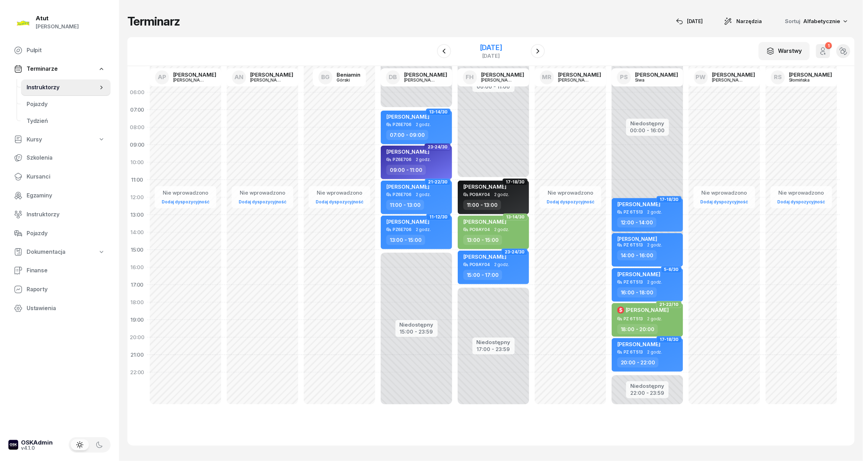
click at [496, 44] on div "[DATE]" at bounding box center [491, 47] width 22 height 7
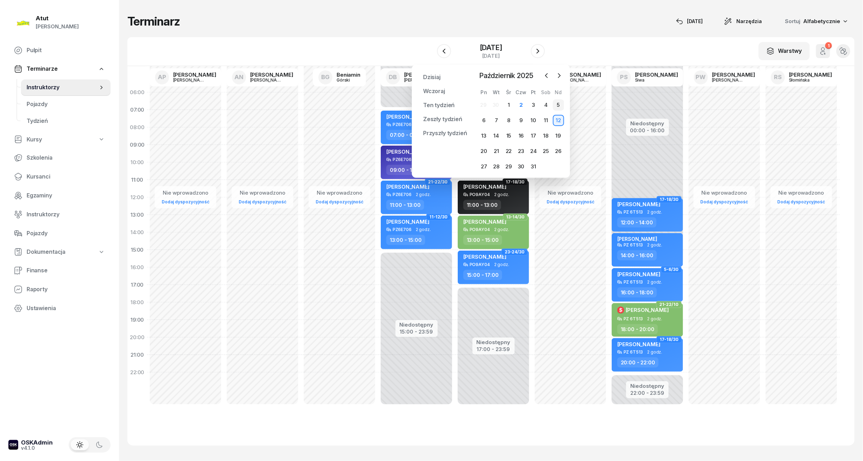
click at [557, 104] on div "5" at bounding box center [558, 104] width 11 height 11
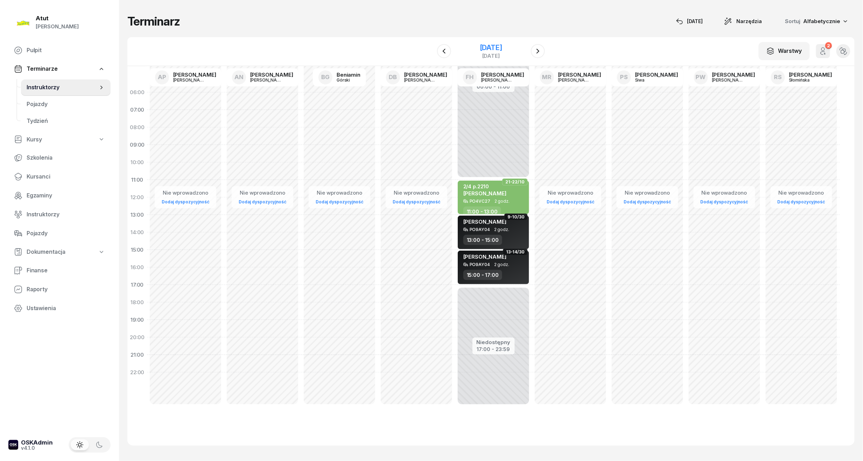
click at [490, 46] on div "[DATE]" at bounding box center [491, 47] width 22 height 7
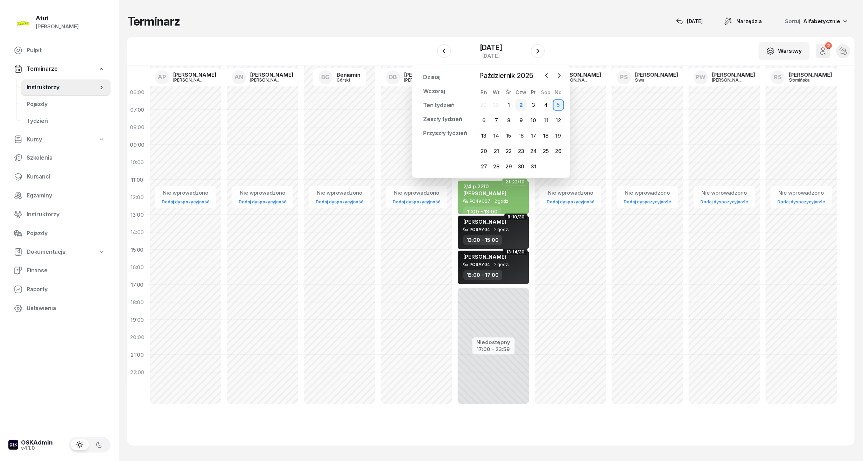
click at [525, 105] on div "2" at bounding box center [521, 104] width 11 height 11
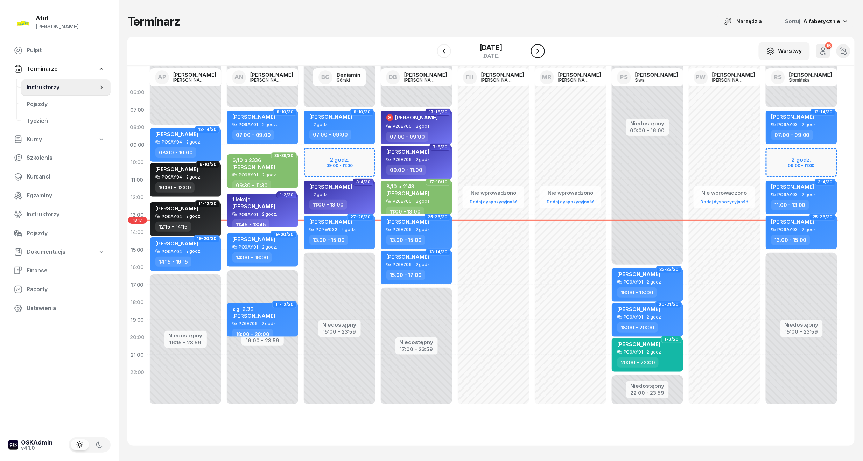
click at [542, 52] on icon "button" at bounding box center [538, 51] width 8 height 8
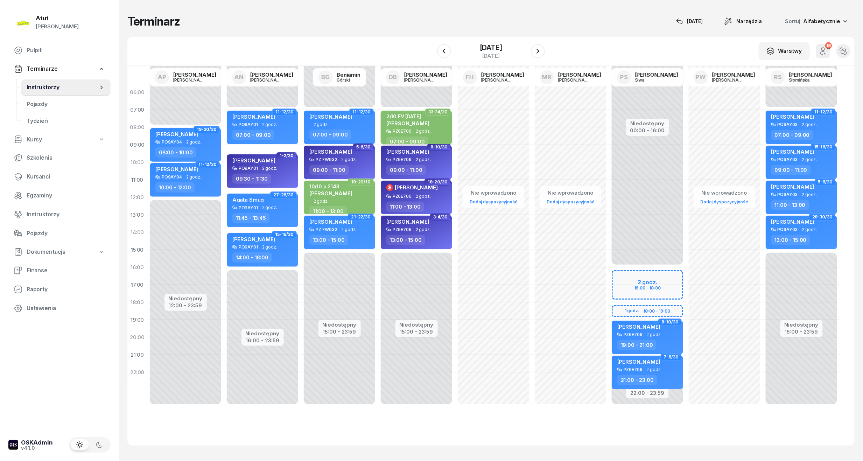
click at [429, 126] on div "2/10 FV [DATE] [PERSON_NAME][GEOGRAPHIC_DATA]" at bounding box center [407, 120] width 43 height 15
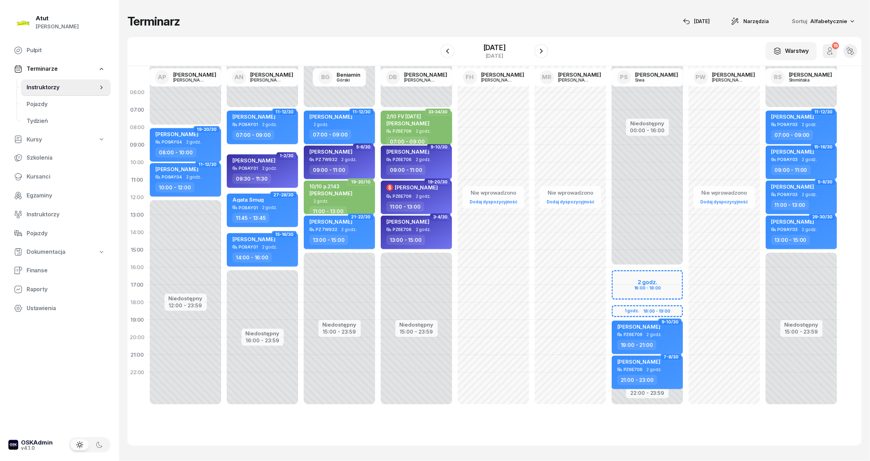
select select "07"
select select "09"
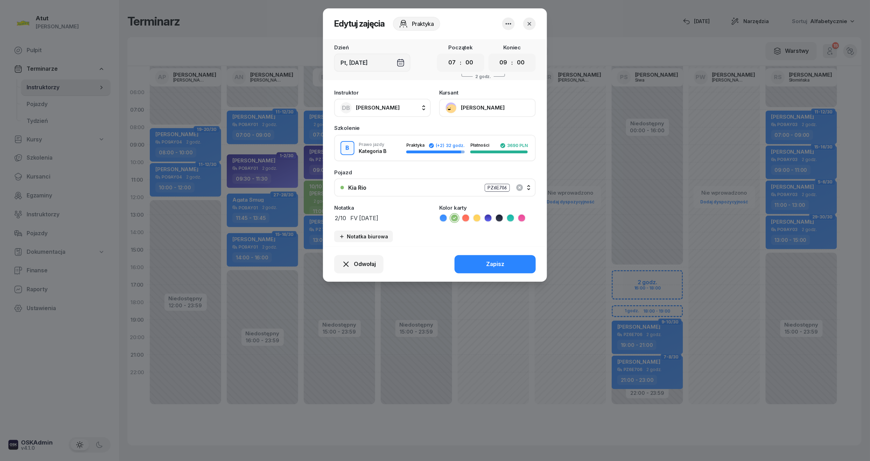
click at [530, 25] on icon "button" at bounding box center [529, 23] width 7 height 7
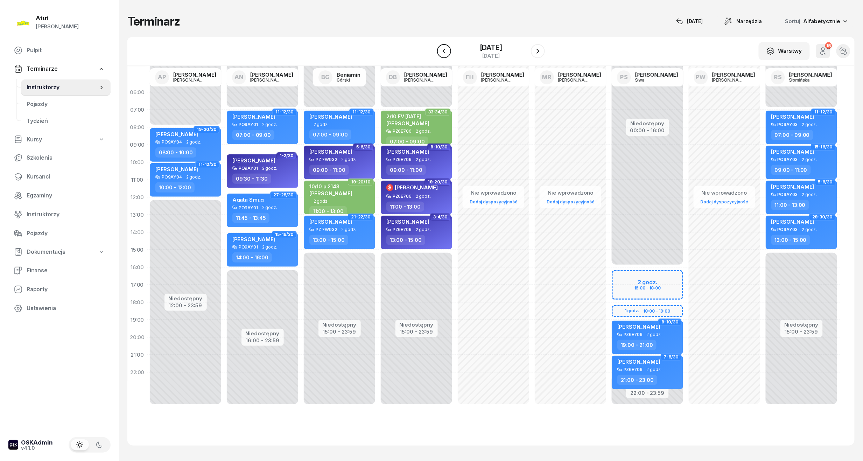
click at [443, 46] on button "button" at bounding box center [444, 51] width 14 height 14
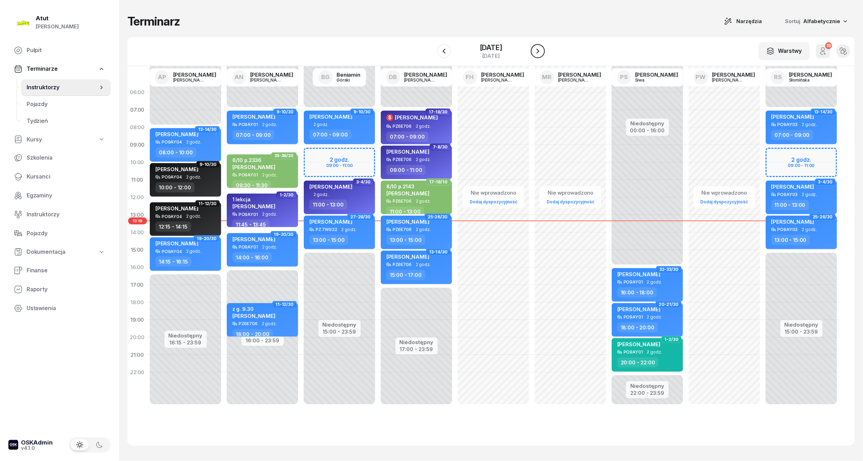
click at [542, 47] on icon "button" at bounding box center [538, 51] width 8 height 8
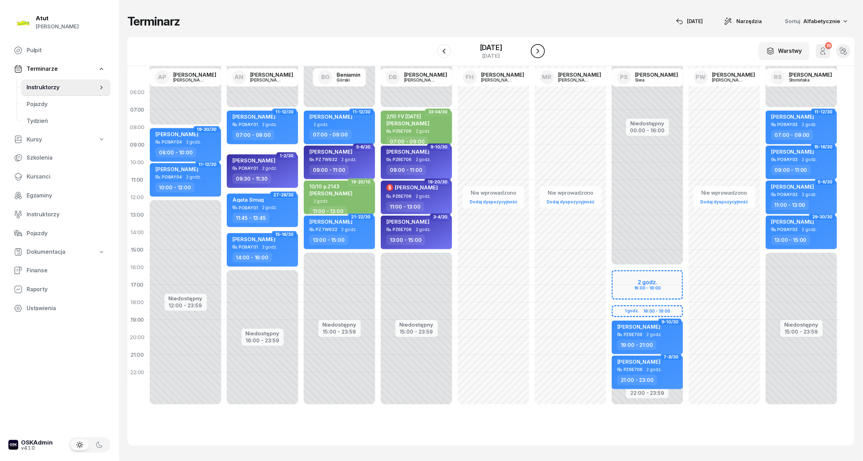
click at [537, 49] on button "button" at bounding box center [538, 51] width 14 height 14
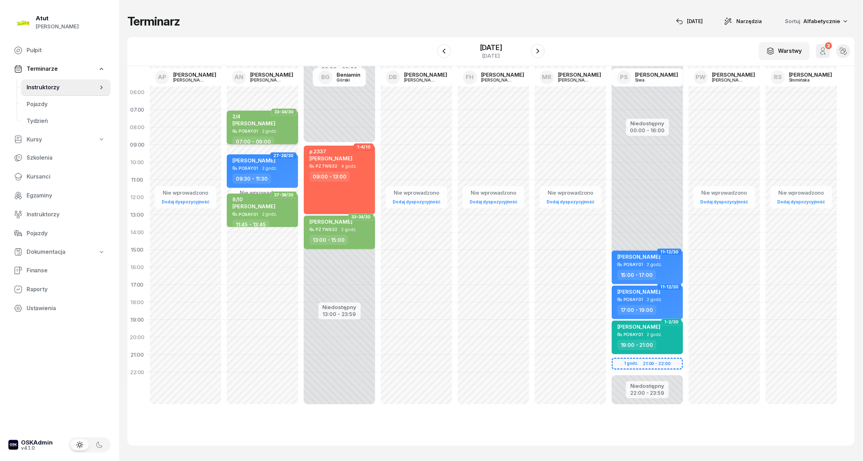
click at [270, 126] on div "2/4 [PERSON_NAME]" at bounding box center [263, 120] width 62 height 15
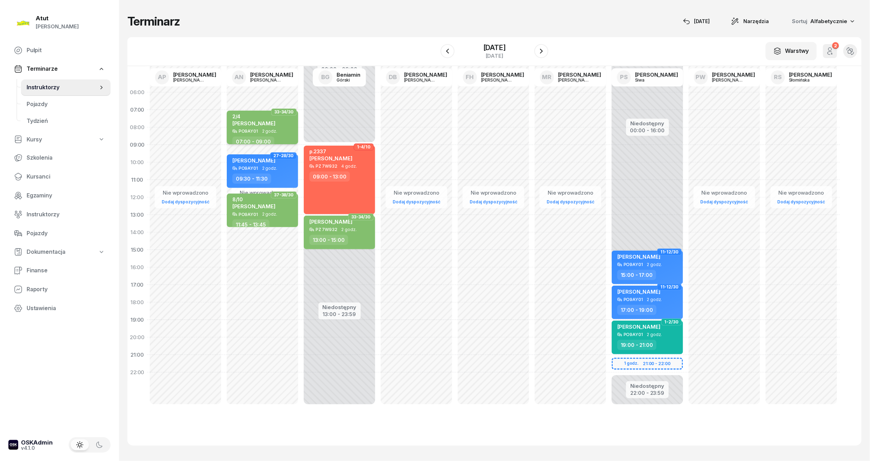
select select "07"
select select "09"
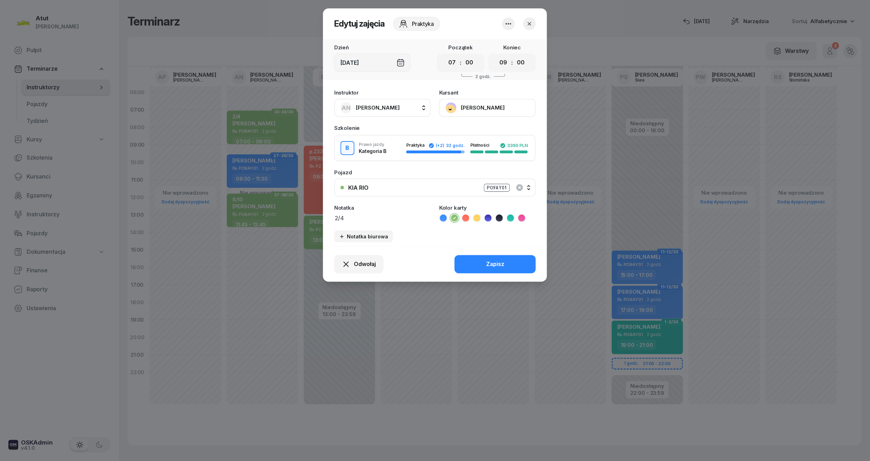
click at [364, 220] on textarea "2/4" at bounding box center [382, 217] width 97 height 9
paste textarea "7348"
type textarea "2/4 p.7348"
click at [529, 259] on button "Zapisz" at bounding box center [495, 264] width 81 height 18
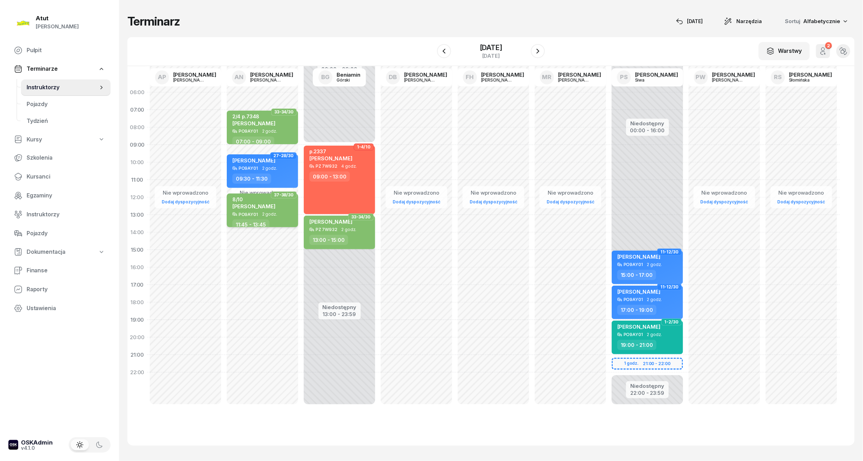
click at [275, 210] on div "8/10 [PERSON_NAME]" at bounding box center [253, 203] width 43 height 15
select select "11"
select select "45"
select select "13"
select select "45"
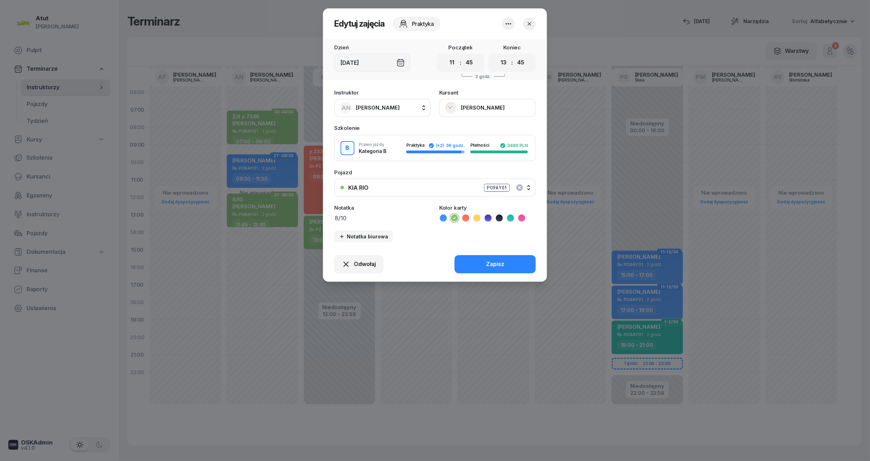
click at [497, 106] on button "[PERSON_NAME]" at bounding box center [487, 108] width 97 height 18
click at [483, 128] on link "Otwórz profil" at bounding box center [487, 132] width 92 height 18
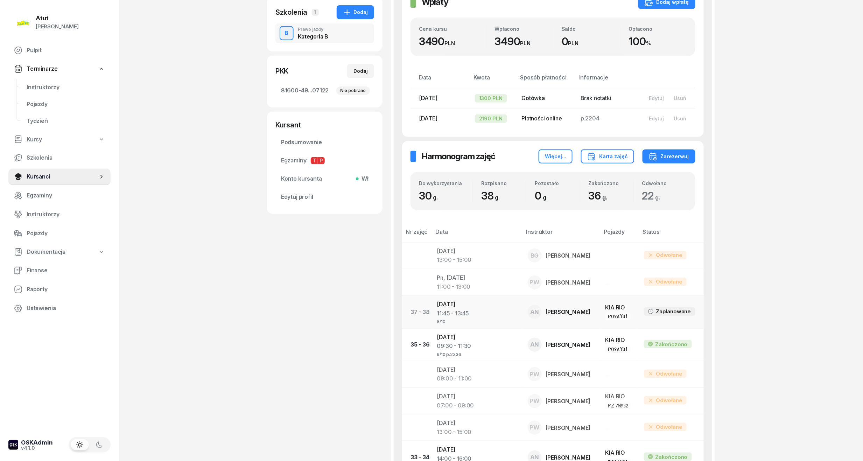
scroll to position [187, 0]
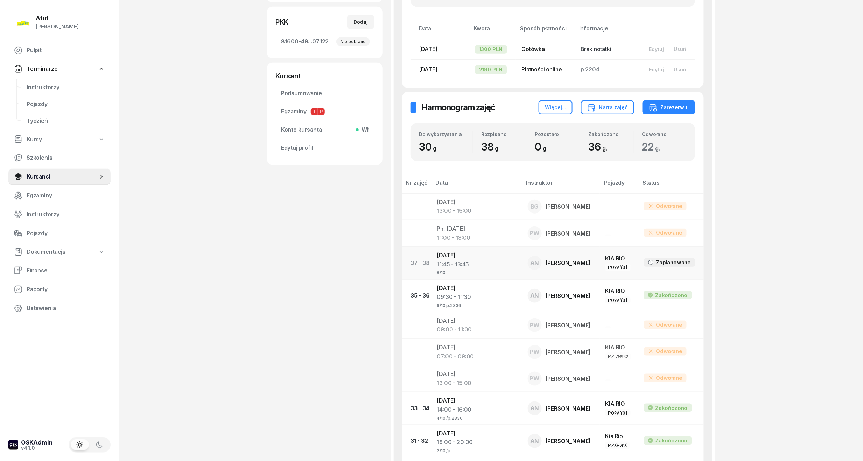
click at [450, 268] on div "11:45 - 13:45" at bounding box center [476, 264] width 79 height 9
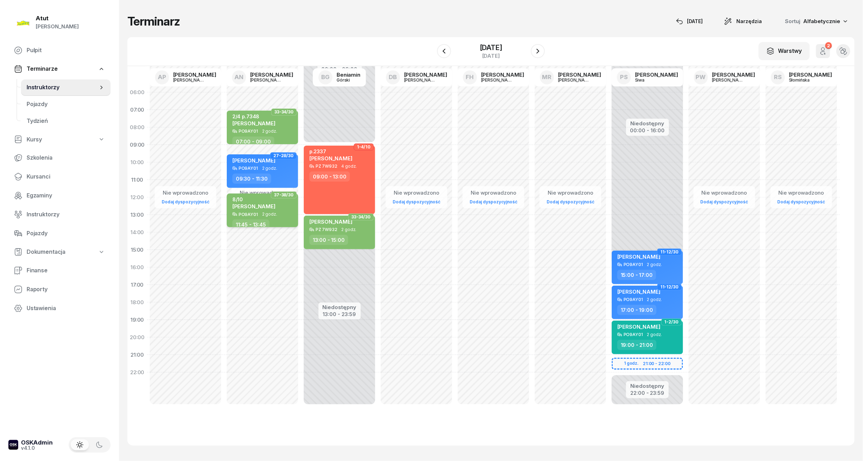
click at [251, 202] on div "8/10" at bounding box center [253, 199] width 43 height 6
select select "11"
select select "45"
select select "13"
select select "45"
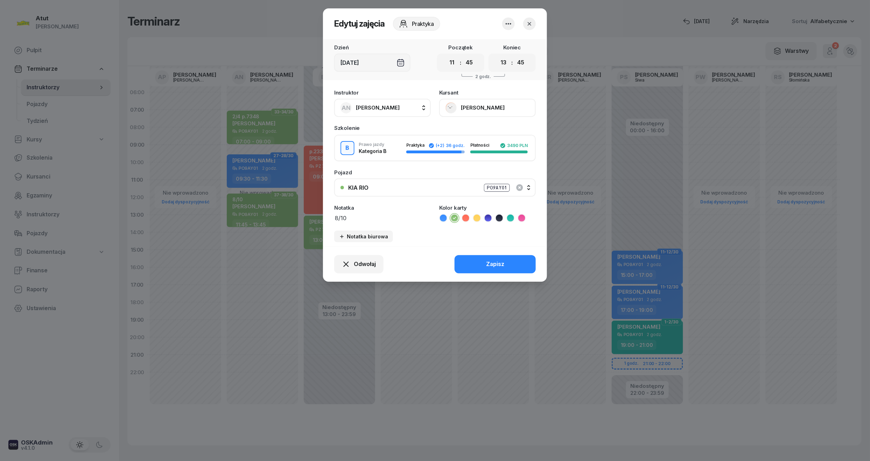
click at [358, 217] on textarea "8/10" at bounding box center [382, 217] width 97 height 9
type textarea "8/10 p.2336"
click at [498, 261] on div "Zapisz" at bounding box center [495, 264] width 18 height 9
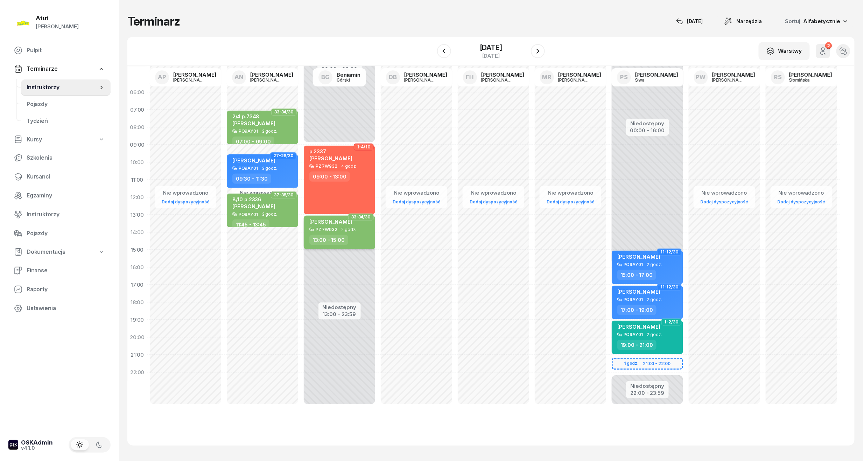
click at [330, 221] on span "[PERSON_NAME]" at bounding box center [330, 221] width 43 height 7
select select "13"
select select "15"
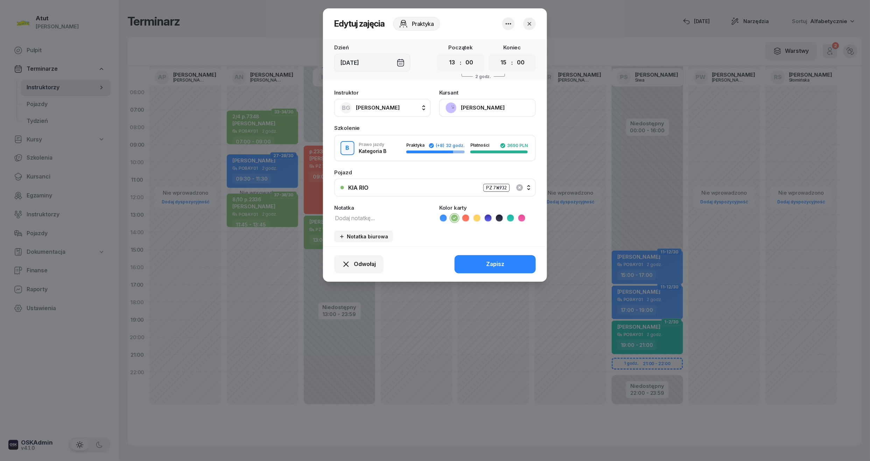
click at [491, 103] on button "[PERSON_NAME]" at bounding box center [487, 108] width 97 height 18
click at [462, 130] on div "Otwórz profil" at bounding box center [462, 131] width 34 height 9
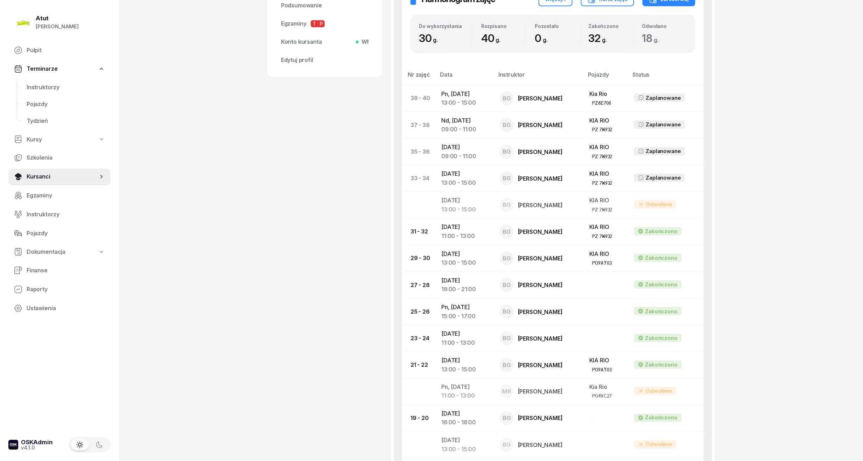
scroll to position [233, 0]
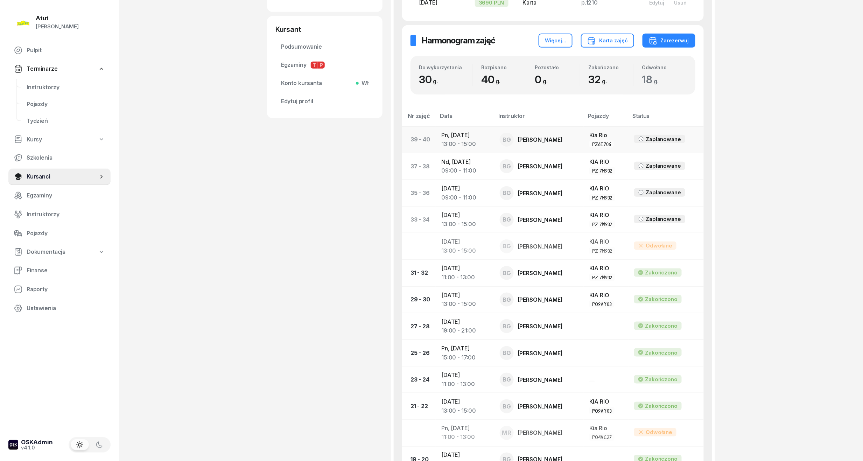
click at [445, 139] on td "Pn, [DATE] 13:00 - 15:00" at bounding box center [465, 139] width 58 height 27
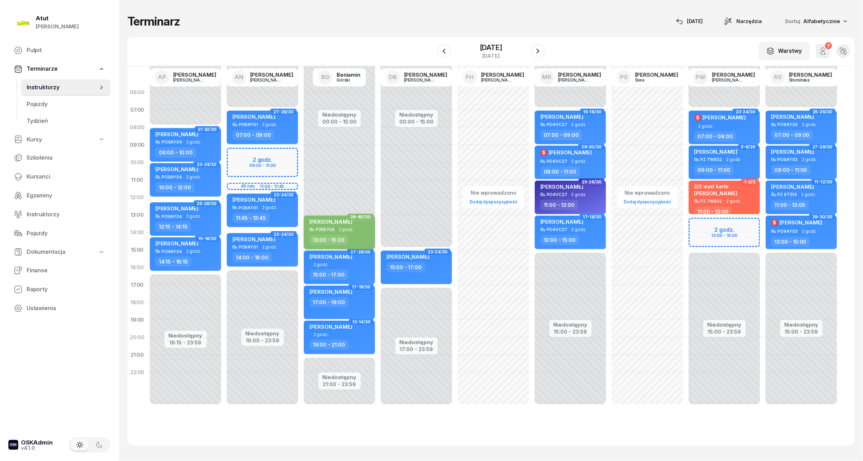
click at [338, 227] on div "[PERSON_NAME]" at bounding box center [330, 222] width 43 height 9
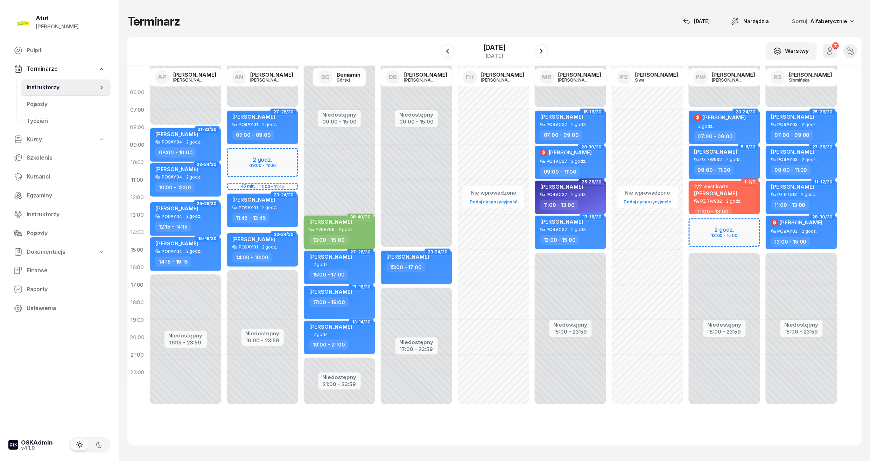
select select "13"
select select "15"
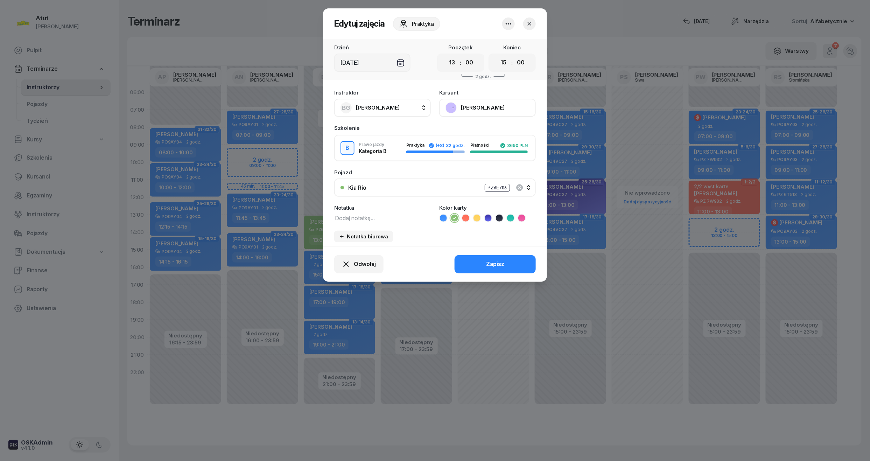
click at [364, 213] on textarea at bounding box center [382, 217] width 97 height 9
paste textarea "2278"
type textarea "10/10 p.2278"
click at [514, 257] on button "Zapisz" at bounding box center [495, 264] width 81 height 18
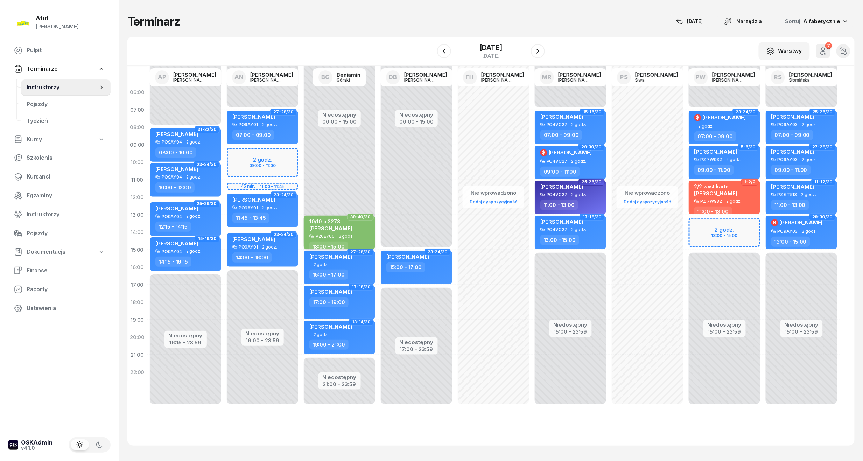
click at [349, 226] on span "[PERSON_NAME]" at bounding box center [330, 228] width 43 height 7
select select "13"
select select "15"
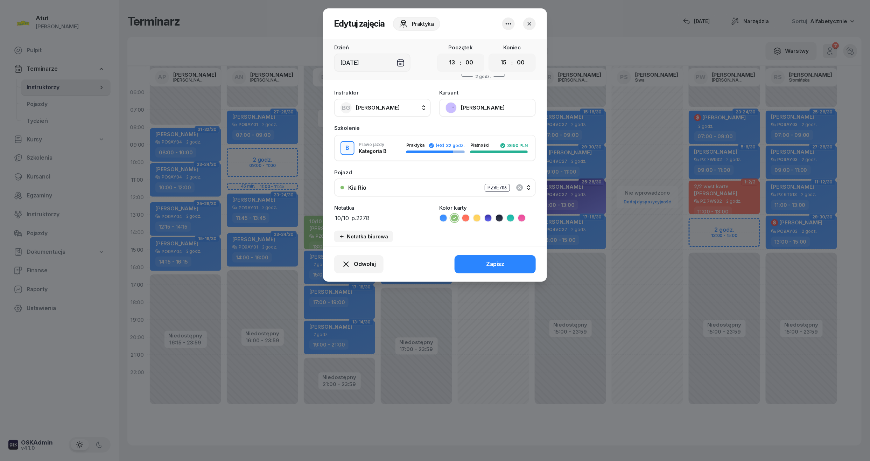
click at [487, 104] on button "[PERSON_NAME]" at bounding box center [487, 108] width 97 height 18
click at [472, 130] on div "Otwórz profil" at bounding box center [462, 131] width 34 height 9
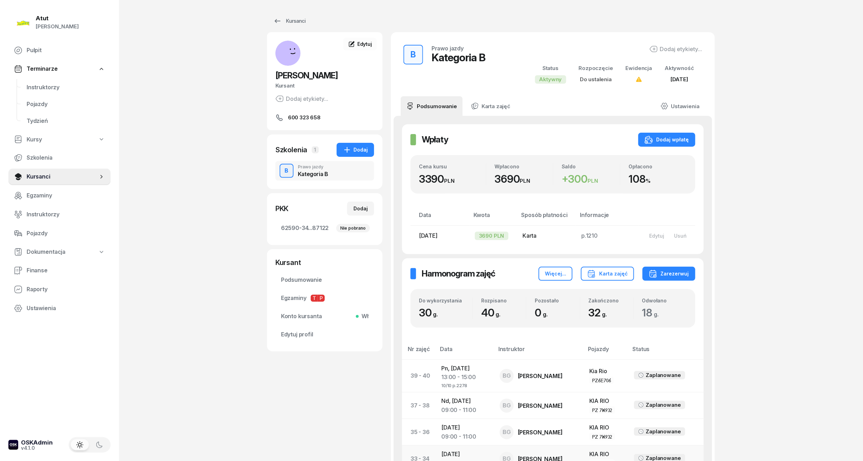
scroll to position [233, 0]
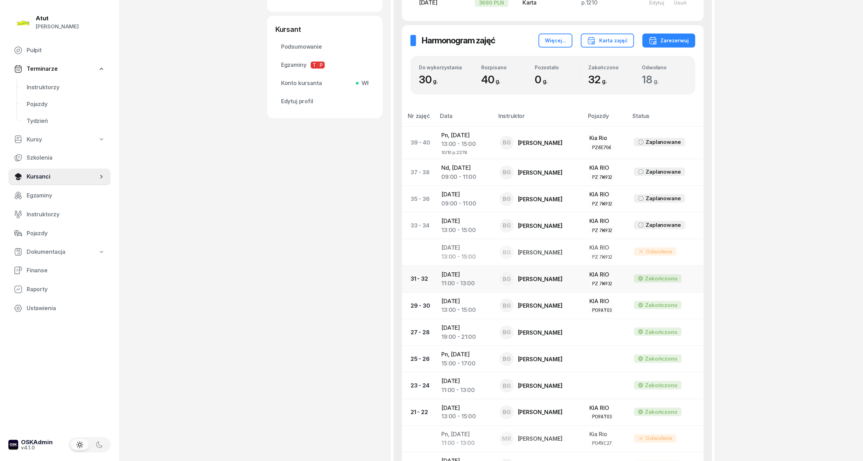
click at [468, 282] on div "11:00 - 13:00" at bounding box center [464, 283] width 47 height 9
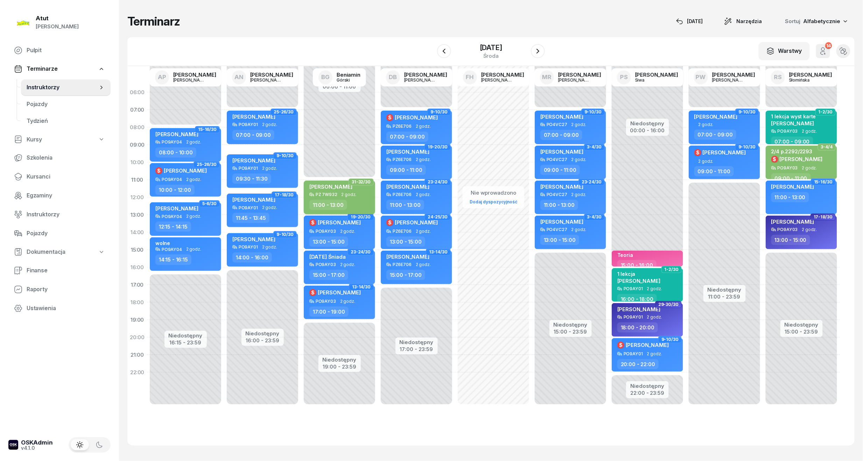
click at [323, 192] on div "[PERSON_NAME]" at bounding box center [330, 187] width 43 height 9
select select "11"
select select "13"
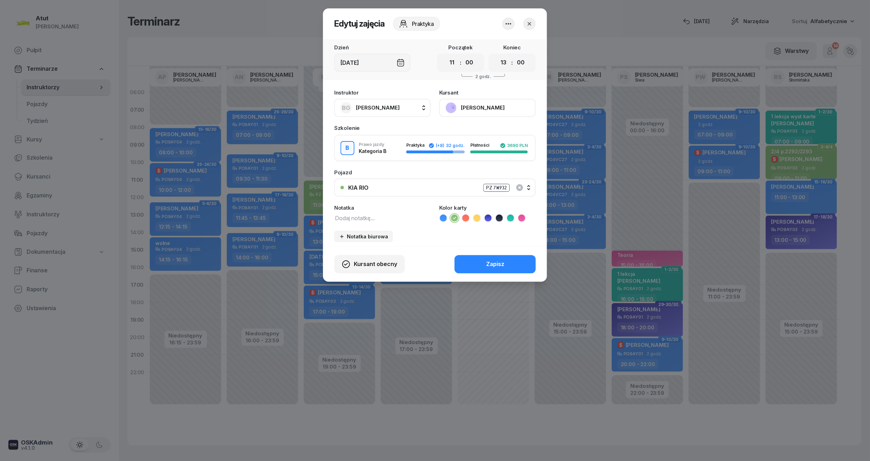
click at [363, 214] on textarea at bounding box center [382, 217] width 97 height 9
paste textarea "2278"
type textarea "2/10 p.2278"
click at [512, 260] on button "Zapisz" at bounding box center [495, 264] width 81 height 18
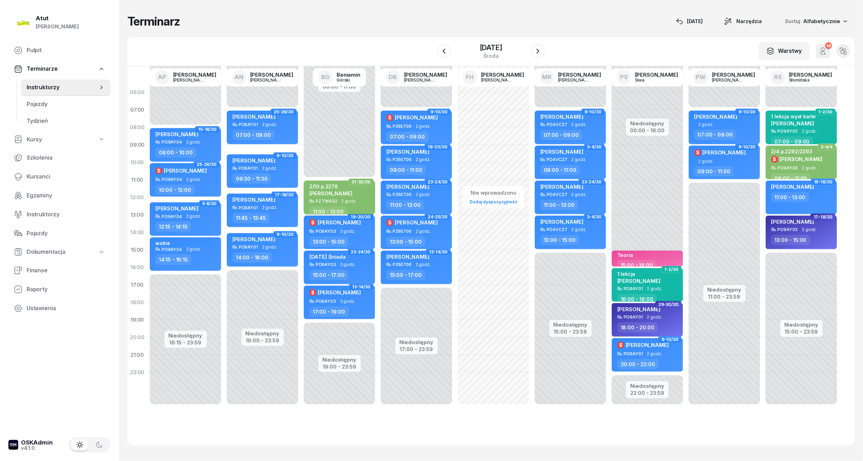
click at [345, 191] on span "[PERSON_NAME]" at bounding box center [330, 193] width 43 height 7
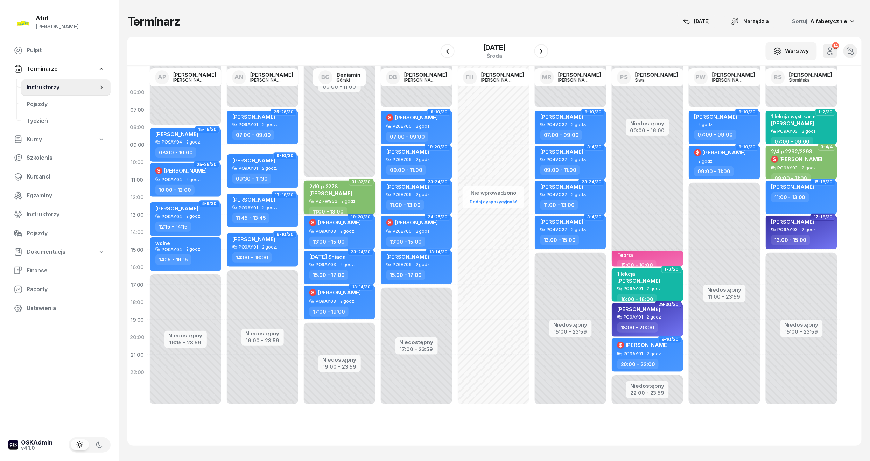
select select "11"
select select "13"
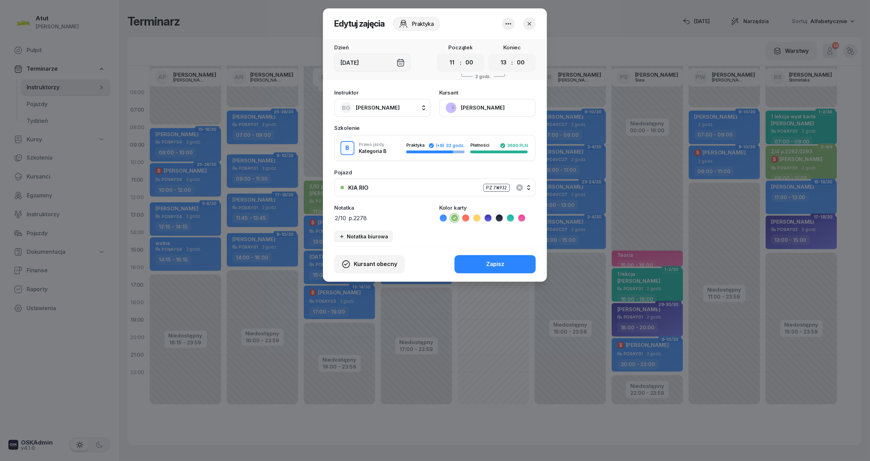
click at [475, 108] on button "[PERSON_NAME]" at bounding box center [487, 108] width 97 height 18
click at [452, 132] on div "Otwórz profil" at bounding box center [462, 131] width 34 height 9
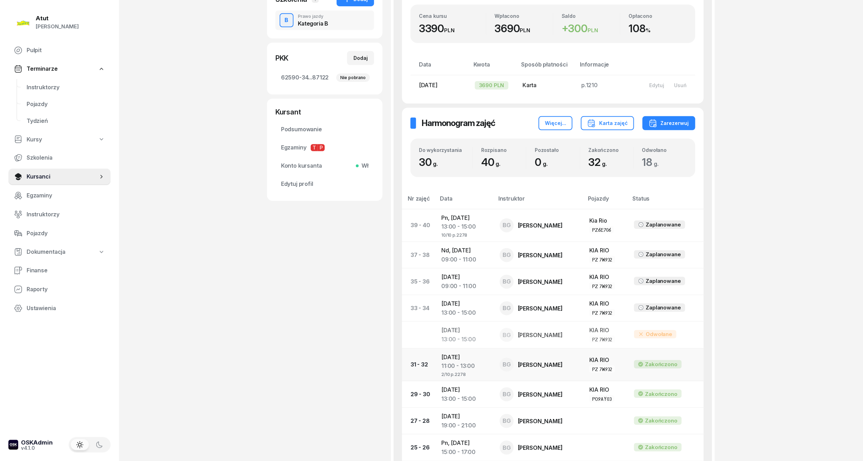
scroll to position [187, 0]
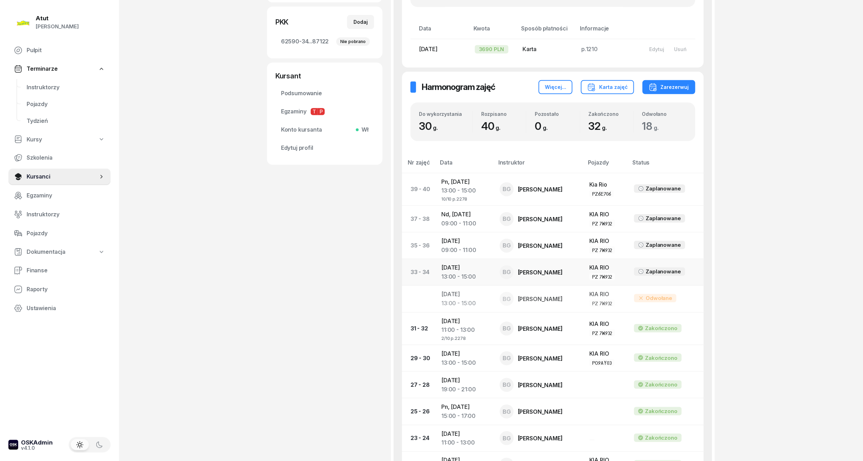
click at [455, 273] on div "13:00 - 15:00" at bounding box center [464, 276] width 47 height 9
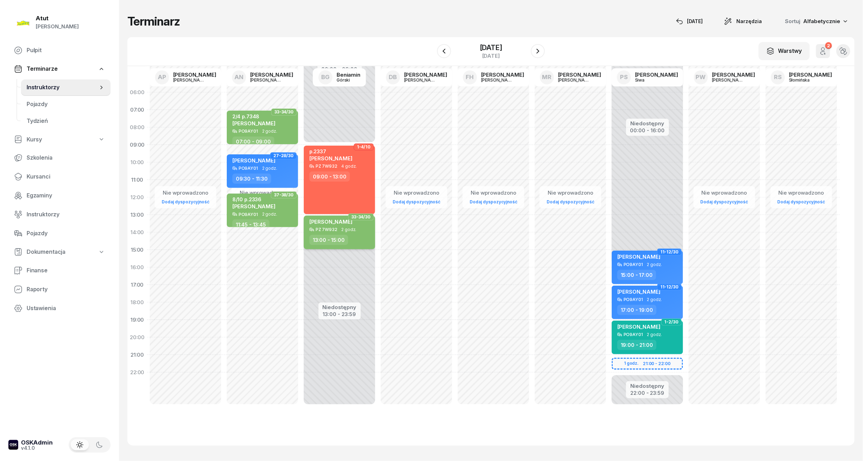
click at [342, 230] on span "2 godz." at bounding box center [349, 229] width 15 height 5
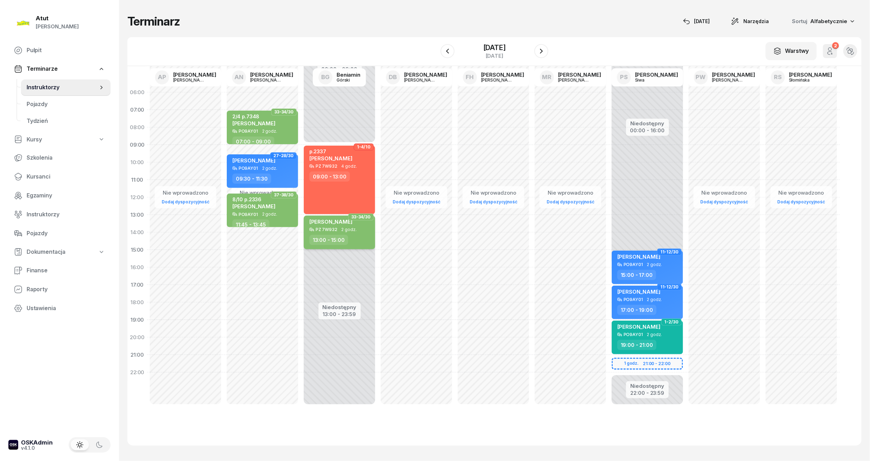
select select "13"
select select "15"
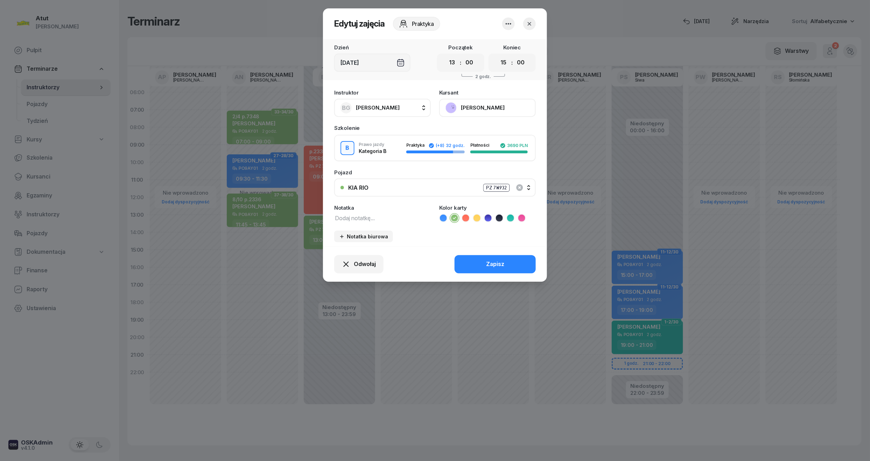
click at [356, 213] on textarea at bounding box center [382, 217] width 97 height 9
paste textarea "2278"
type textarea "4/10 p.2278"
click at [521, 259] on button "Zapisz" at bounding box center [495, 264] width 81 height 18
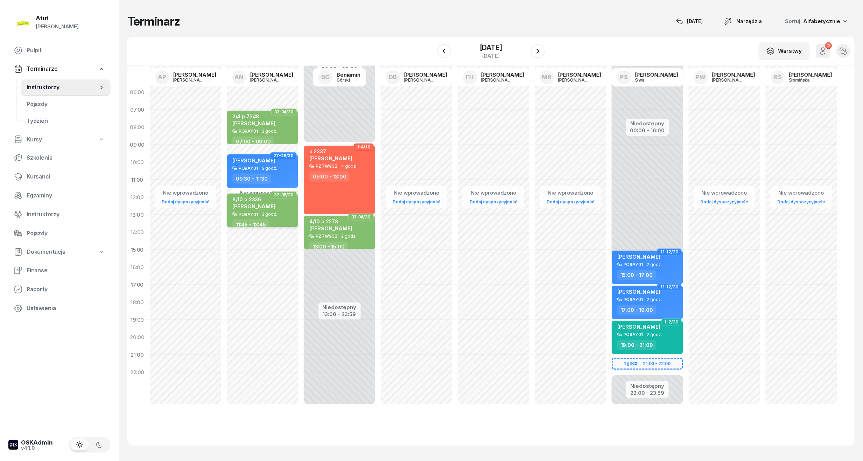
click at [275, 204] on span "[PERSON_NAME]" at bounding box center [253, 206] width 43 height 7
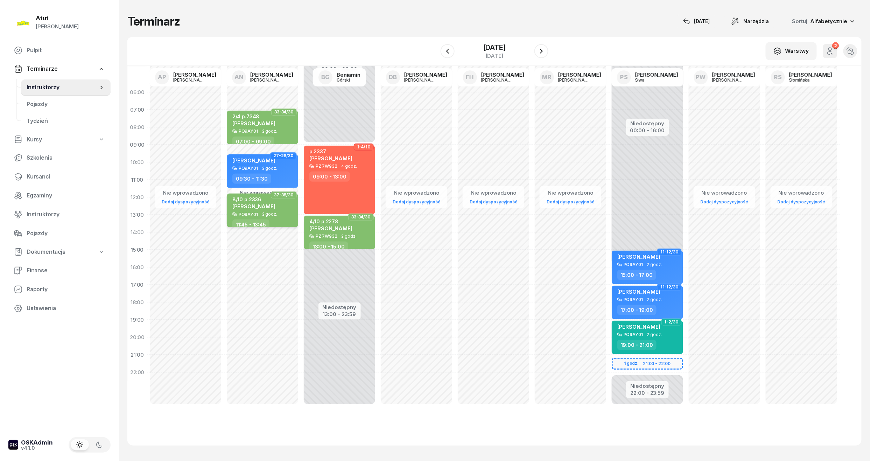
select select "11"
select select "45"
select select "13"
select select "45"
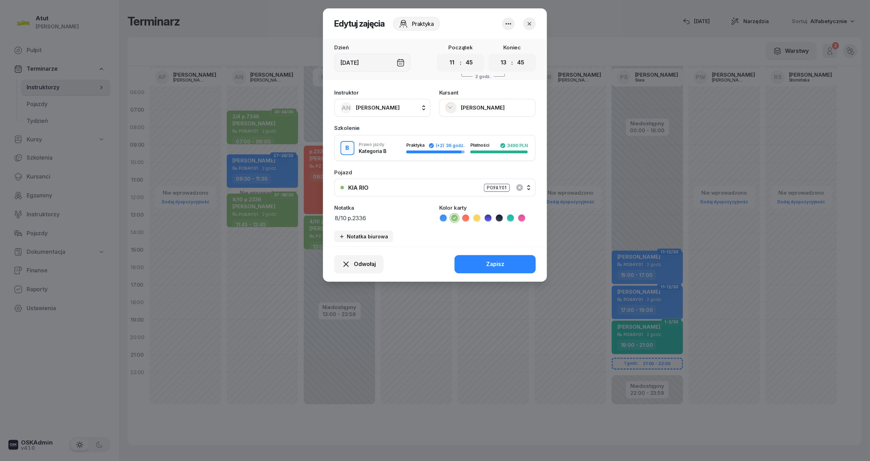
click at [486, 104] on button "[PERSON_NAME]" at bounding box center [487, 108] width 97 height 18
click at [477, 132] on link "Otwórz profil" at bounding box center [487, 132] width 92 height 18
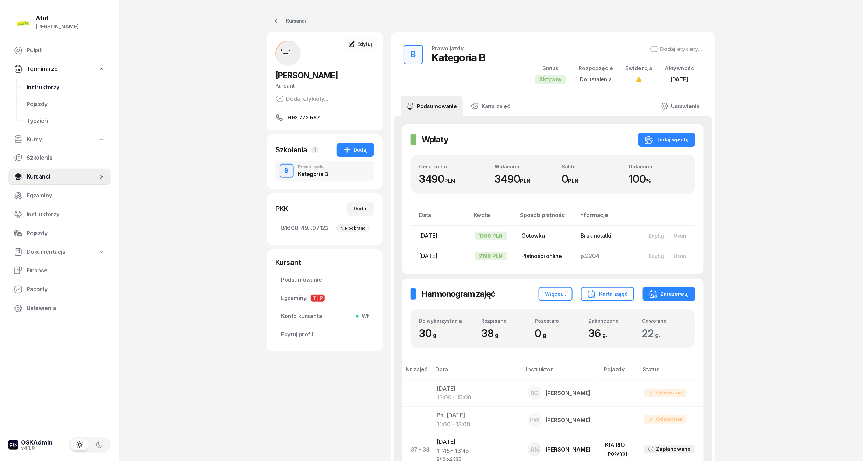
click at [35, 87] on span "Instruktorzy" at bounding box center [66, 87] width 78 height 9
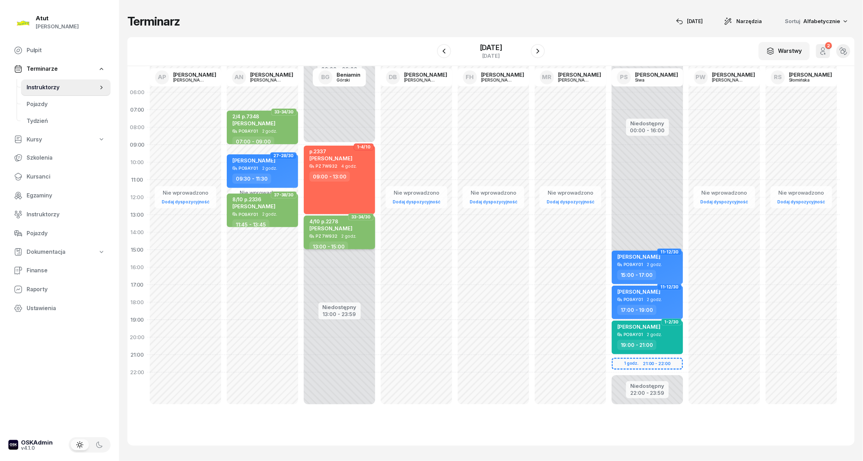
click at [346, 231] on div "4/10 p.2278 [PERSON_NAME]" at bounding box center [330, 225] width 43 height 15
select select "13"
select select "15"
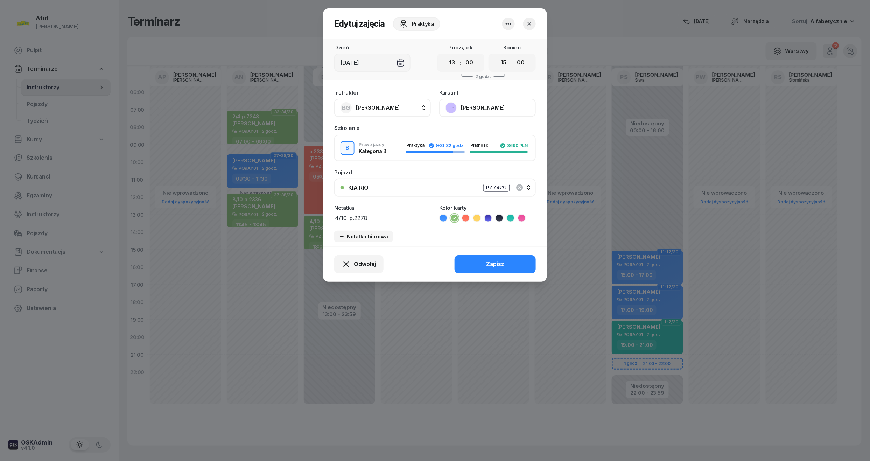
click at [485, 107] on button "[PERSON_NAME]" at bounding box center [487, 108] width 97 height 18
click at [478, 130] on link "Otwórz profil" at bounding box center [487, 132] width 92 height 18
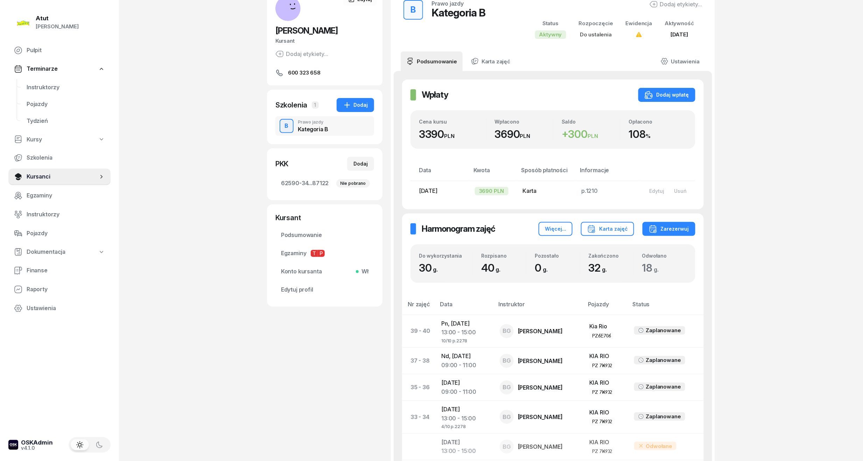
scroll to position [140, 0]
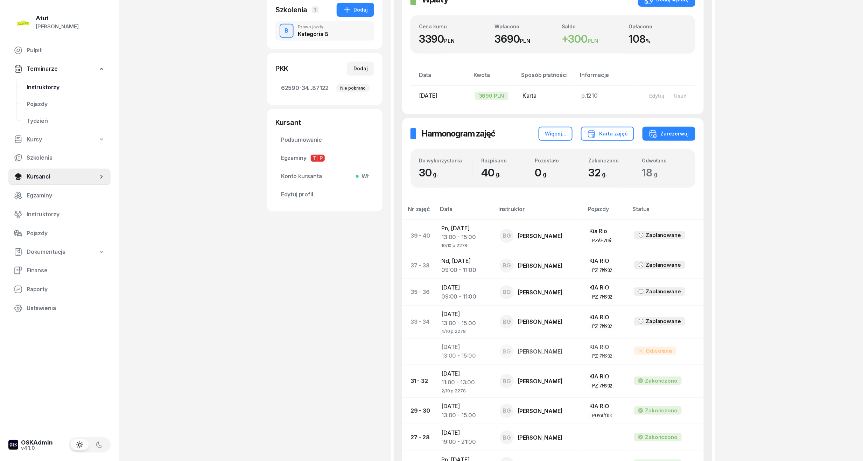
click at [48, 79] on link "Instruktorzy" at bounding box center [66, 87] width 90 height 17
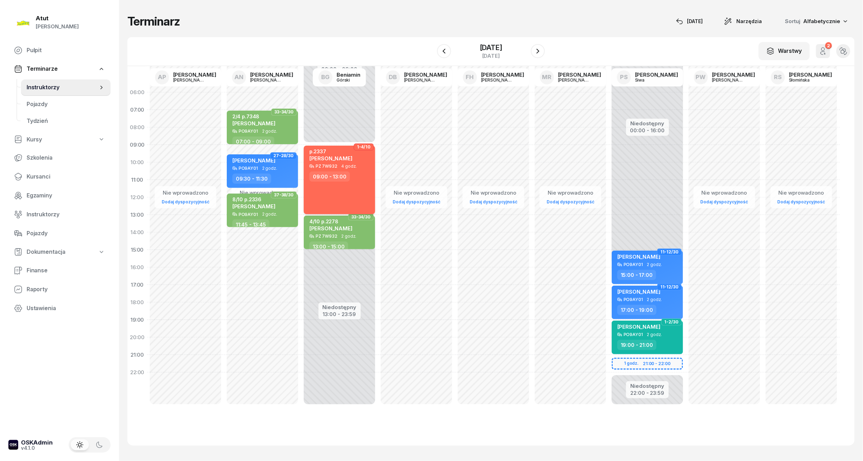
click at [362, 173] on div "09:00 - 13:00" at bounding box center [340, 177] width 62 height 10
select select "09"
select select "13"
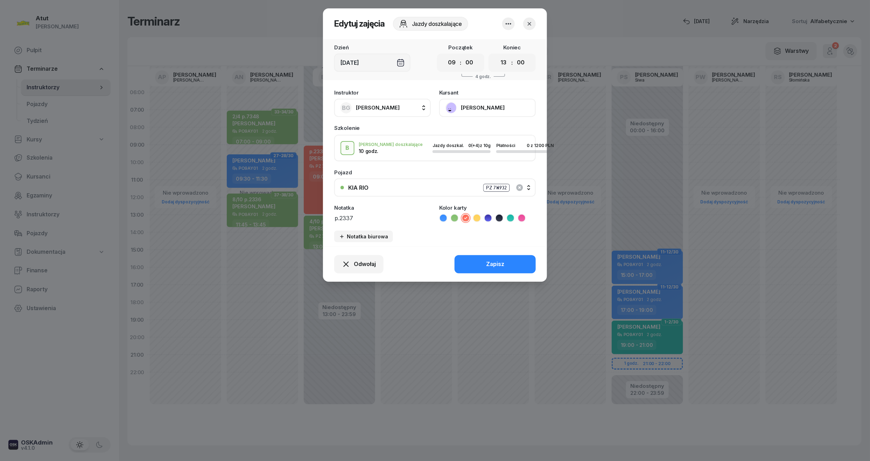
click at [487, 94] on div "Kursant [PERSON_NAME]" at bounding box center [487, 103] width 97 height 27
click at [488, 104] on button "[PERSON_NAME]" at bounding box center [487, 108] width 97 height 18
click at [484, 127] on link "Otwórz profil" at bounding box center [487, 132] width 92 height 18
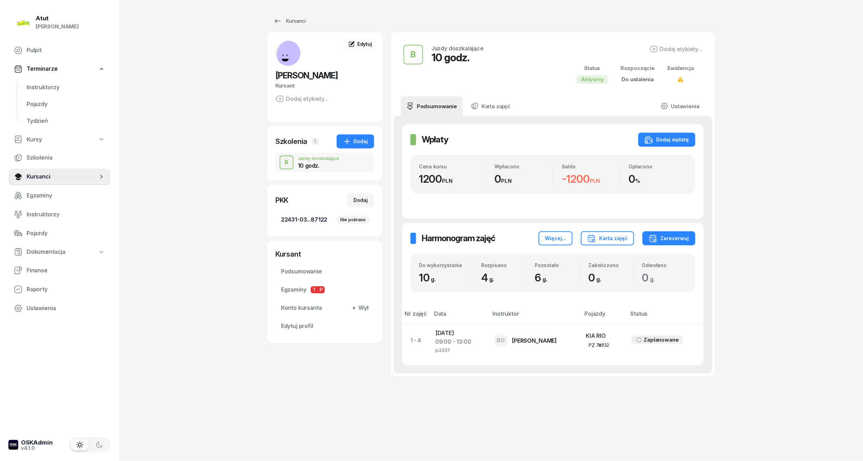
drag, startPoint x: 306, startPoint y: 222, endPoint x: 313, endPoint y: 214, distance: 10.7
click at [306, 222] on span "22431-03...87122 Nie pobrano" at bounding box center [325, 219] width 88 height 9
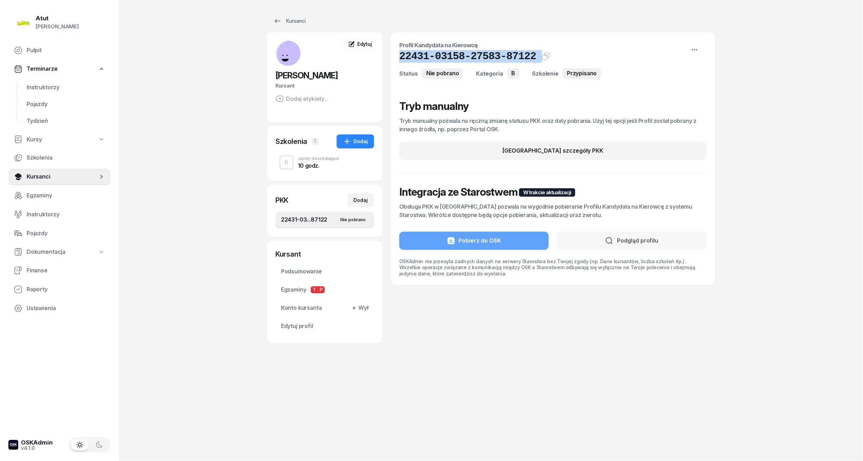
drag, startPoint x: 529, startPoint y: 59, endPoint x: 388, endPoint y: 57, distance: 140.7
click at [388, 57] on div "[PERSON_NAME] etykiety... MM [PERSON_NAME] Kursant Edytuj Szkolenia 1 Dodaj B J…" at bounding box center [491, 187] width 448 height 311
copy div "22431-03158-27583-87122 Kat.B"
click at [299, 326] on span "Edytuj profil" at bounding box center [325, 326] width 88 height 9
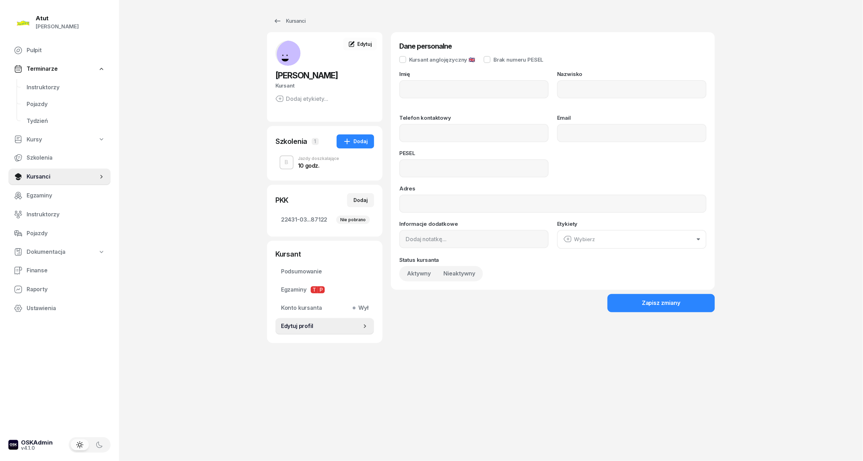
type input "[PERSON_NAME]"
type input "68070202645"
drag, startPoint x: 394, startPoint y: 177, endPoint x: 306, endPoint y: 188, distance: 88.5
click at [306, 188] on div "[PERSON_NAME] etykiety... MM [PERSON_NAME] Kursant Edytuj Szkolenia 1 Dodaj B J…" at bounding box center [491, 187] width 448 height 311
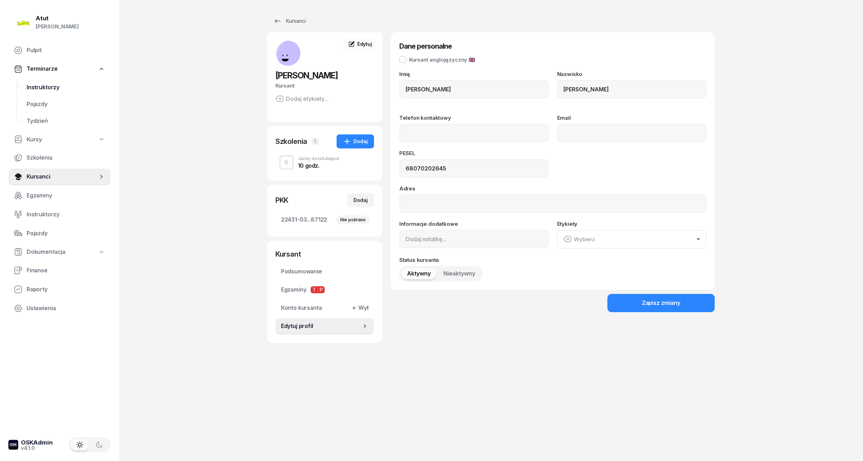
click at [48, 82] on link "Instruktorzy" at bounding box center [66, 87] width 90 height 17
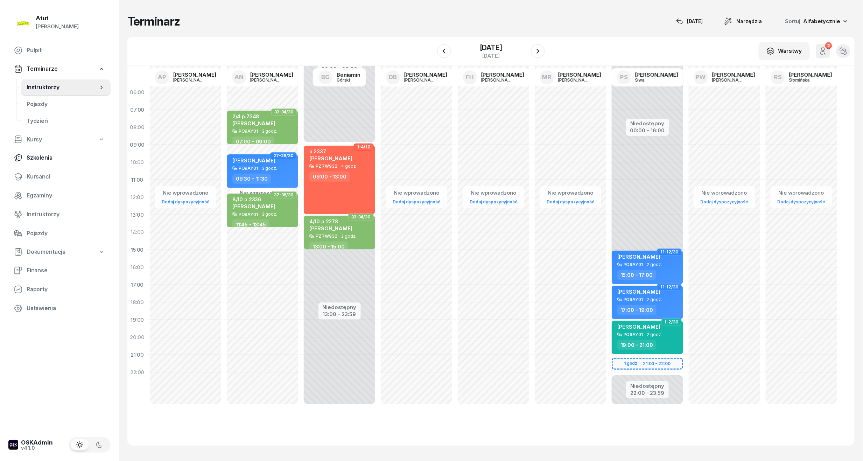
drag, startPoint x: 40, startPoint y: 175, endPoint x: 56, endPoint y: 157, distance: 25.0
click at [40, 175] on span "Kursanci" at bounding box center [66, 176] width 78 height 9
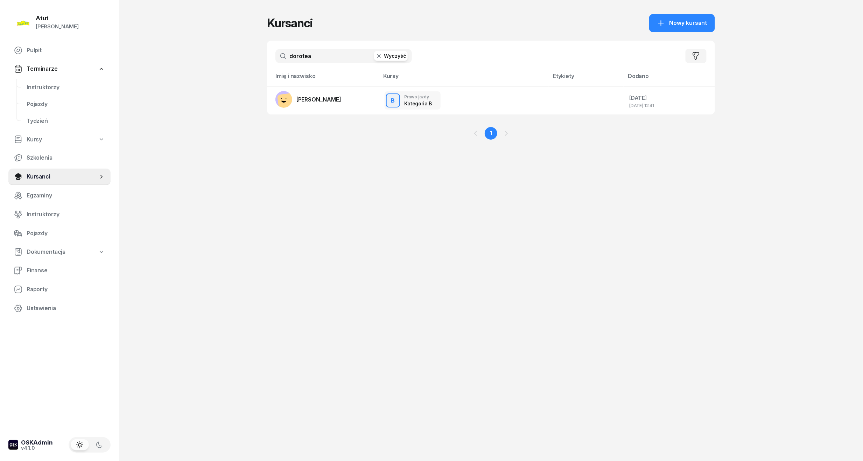
drag, startPoint x: 321, startPoint y: 56, endPoint x: 166, endPoint y: 59, distance: 154.7
click at [166, 59] on div "Atut [PERSON_NAME] Pulpit Terminarze Instruktorzy Pojazdy Tydzień Kursy Szkolen…" at bounding box center [431, 230] width 863 height 461
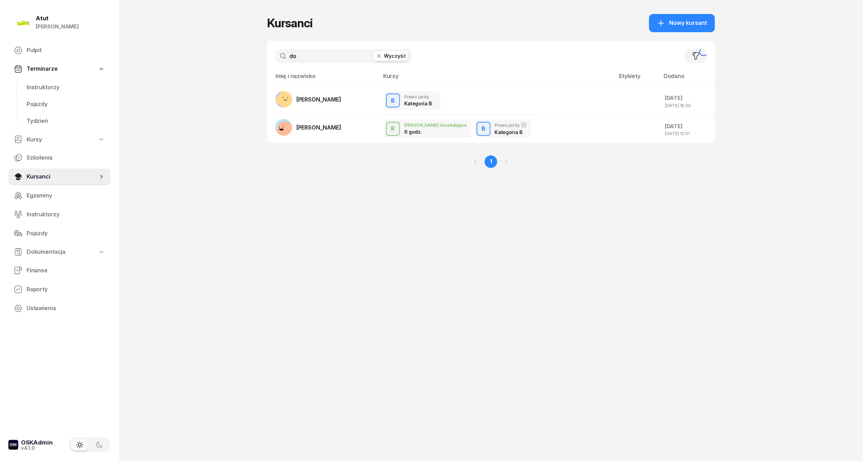
type input "d"
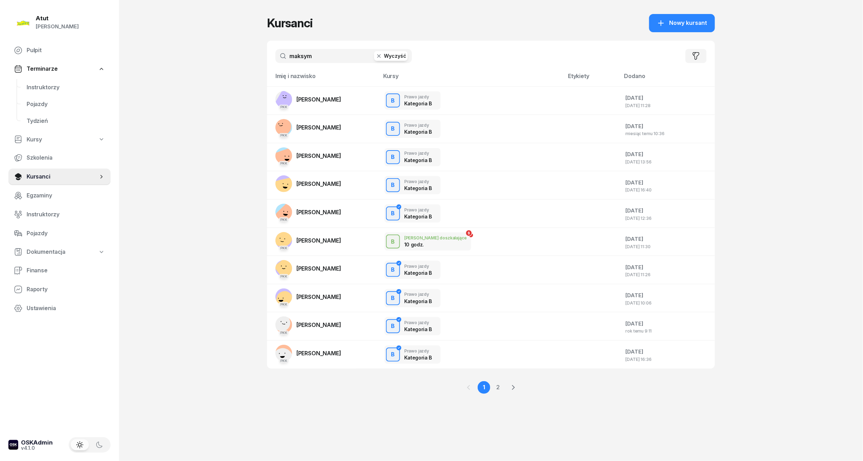
type input "maksym"
click at [33, 90] on span "Instruktorzy" at bounding box center [66, 87] width 78 height 9
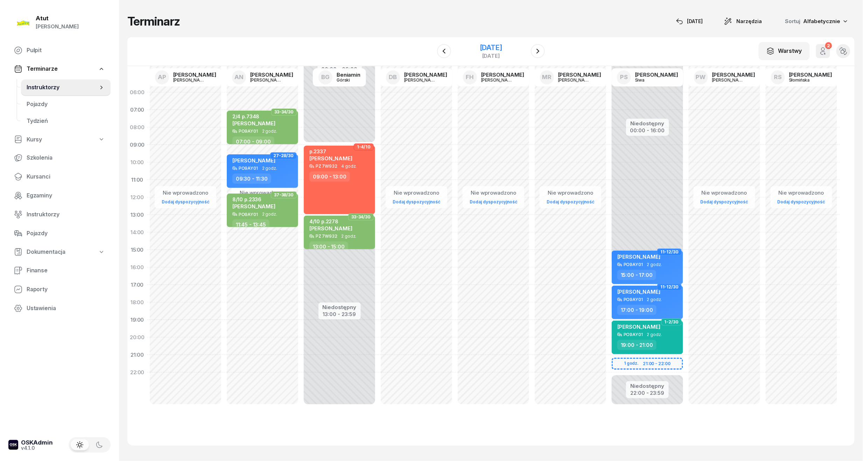
click at [502, 49] on div "[DATE]" at bounding box center [491, 47] width 22 height 7
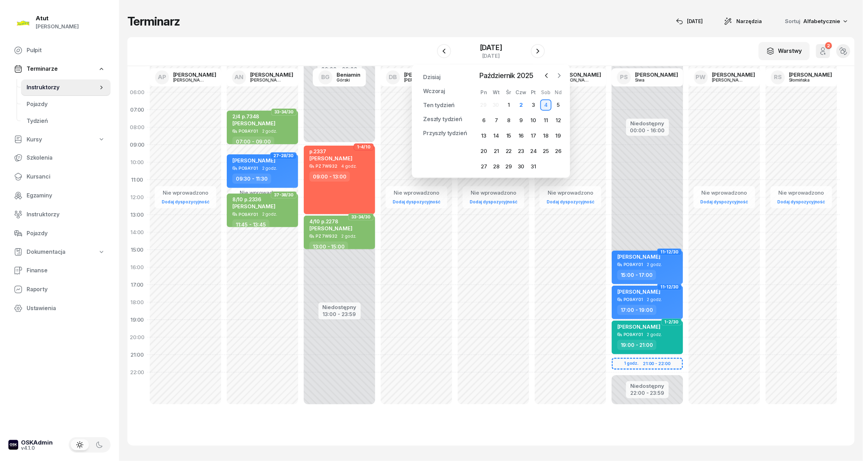
click at [559, 74] on icon "button" at bounding box center [560, 76] width 2 height 4
click at [537, 119] on div "7" at bounding box center [533, 120] width 11 height 11
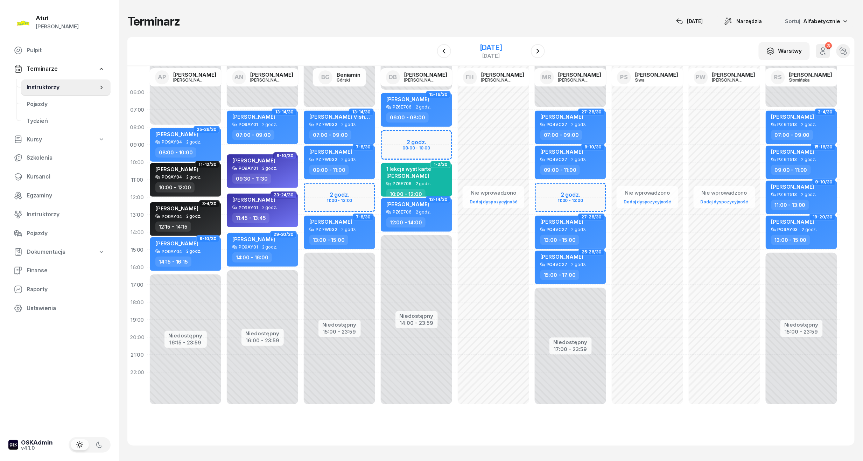
click at [482, 44] on div "[DATE]" at bounding box center [491, 47] width 22 height 7
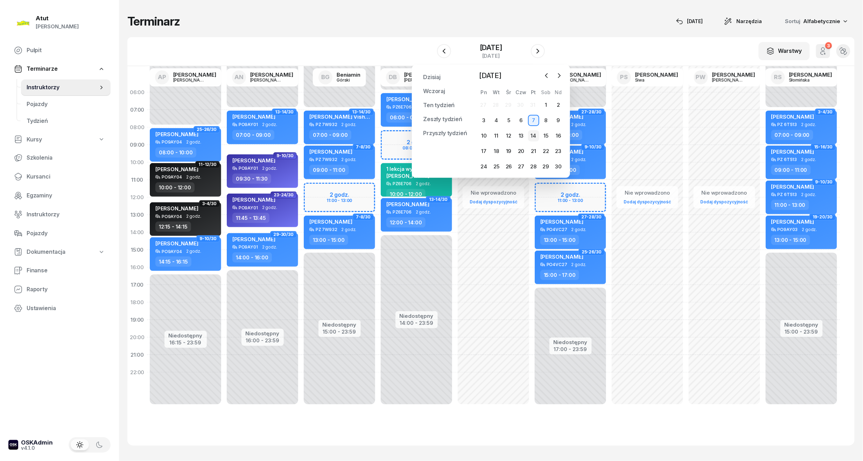
click at [537, 137] on div "14" at bounding box center [533, 135] width 11 height 11
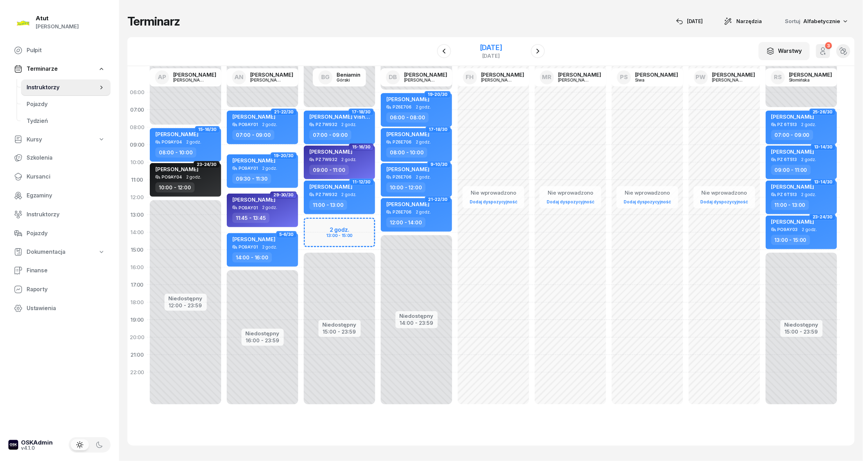
click at [492, 48] on div "[DATE]" at bounding box center [491, 47] width 22 height 7
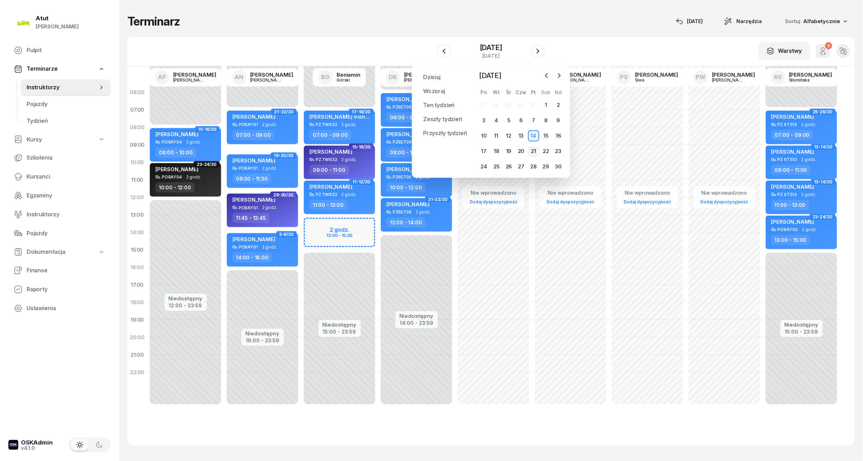
click at [534, 150] on div "21" at bounding box center [533, 151] width 11 height 11
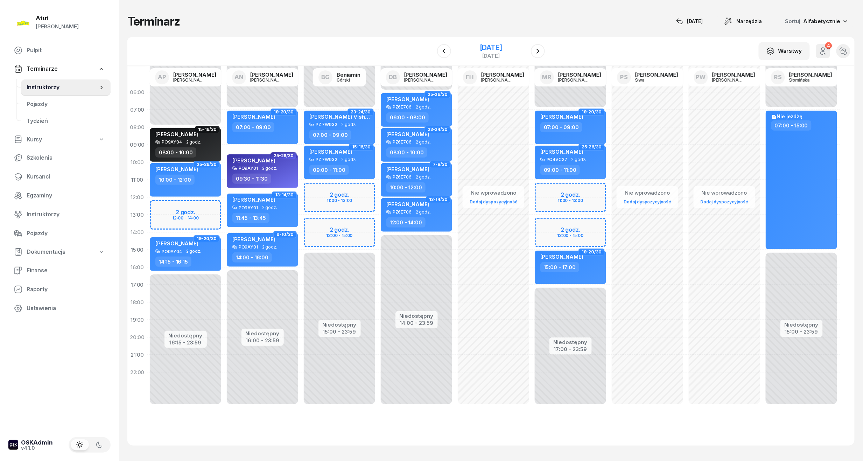
click at [488, 48] on div "[DATE]" at bounding box center [491, 47] width 22 height 7
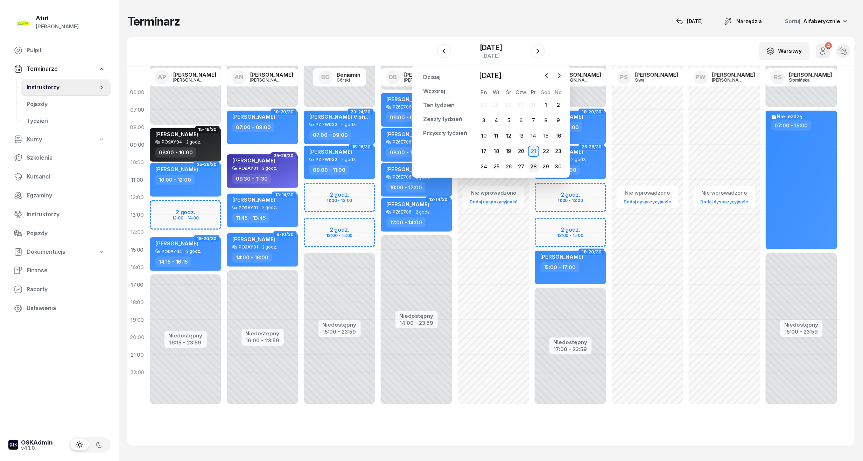
click at [530, 167] on div "28" at bounding box center [533, 166] width 11 height 11
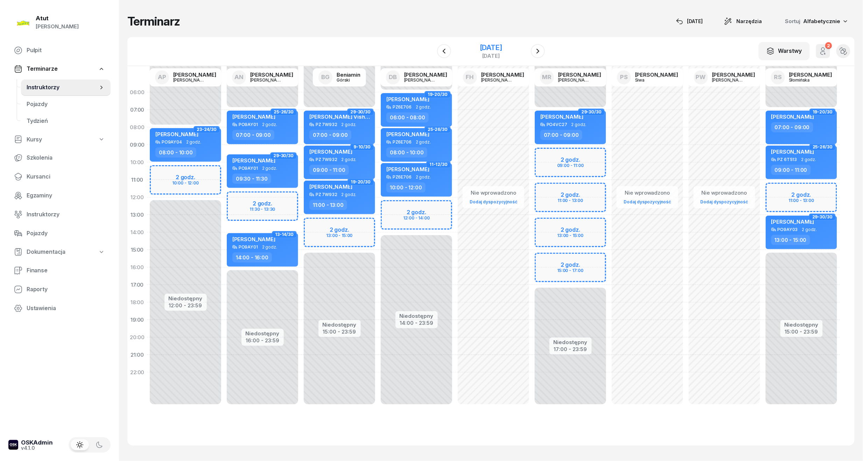
click at [480, 48] on div "[DATE]" at bounding box center [491, 47] width 22 height 7
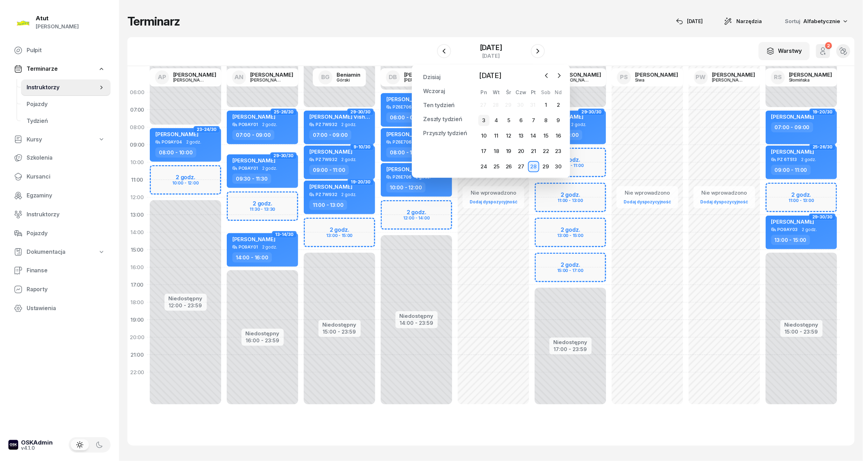
click at [484, 121] on div "3" at bounding box center [483, 120] width 11 height 11
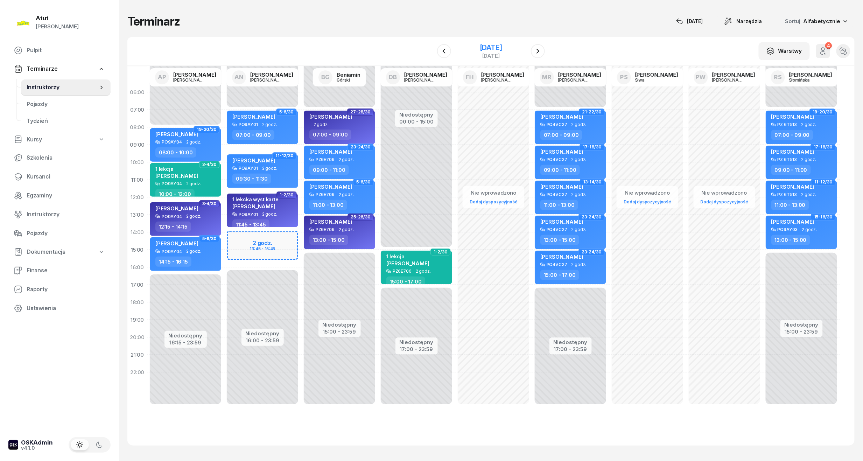
click at [495, 44] on div "[DATE]" at bounding box center [491, 47] width 22 height 7
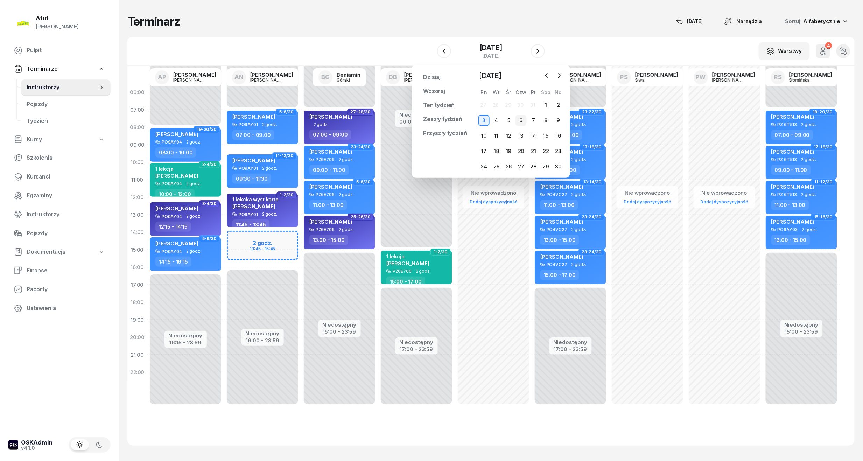
click at [523, 121] on div "6" at bounding box center [521, 120] width 11 height 11
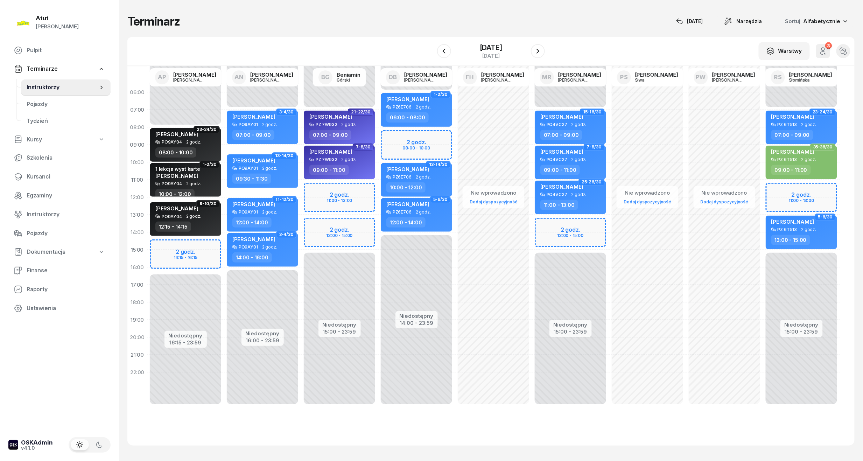
click at [337, 191] on div "Niedostępny 00:00 - 07:00 Niedostępny 15:00 - 23:59 2 godz. 11:00 - 13:00 2 god…" at bounding box center [339, 250] width 77 height 333
select select "11"
select select "13"
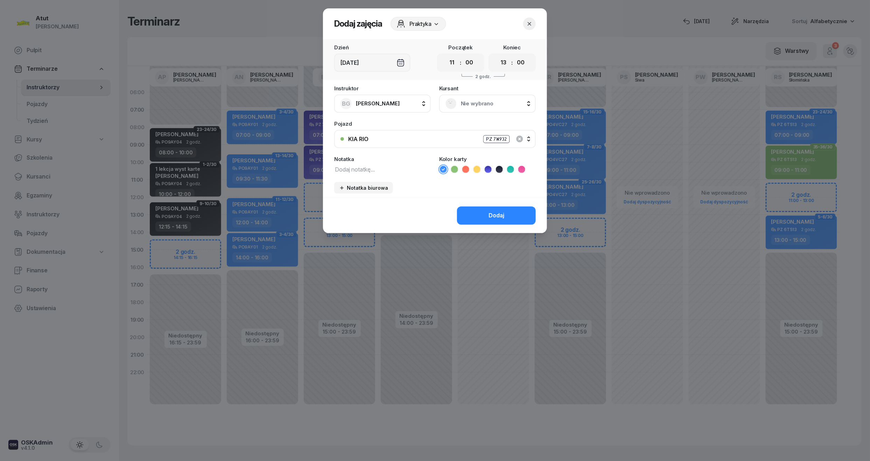
click at [478, 99] on span "Nie wybrano" at bounding box center [495, 103] width 69 height 9
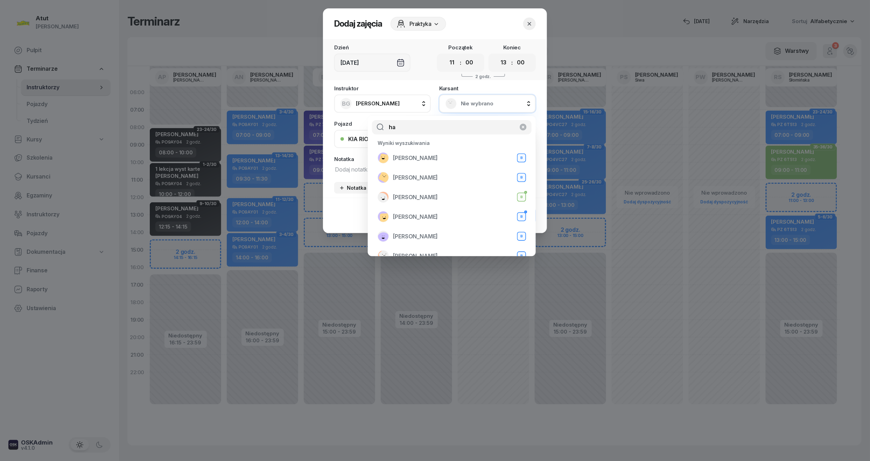
type input "ha"
click at [533, 21] on button "button" at bounding box center [529, 24] width 13 height 13
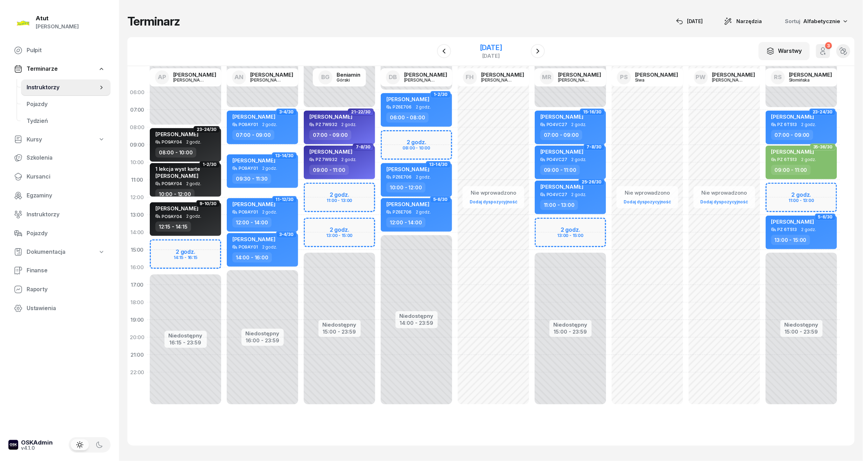
click at [500, 42] on div "[DATE]" at bounding box center [490, 51] width 71 height 20
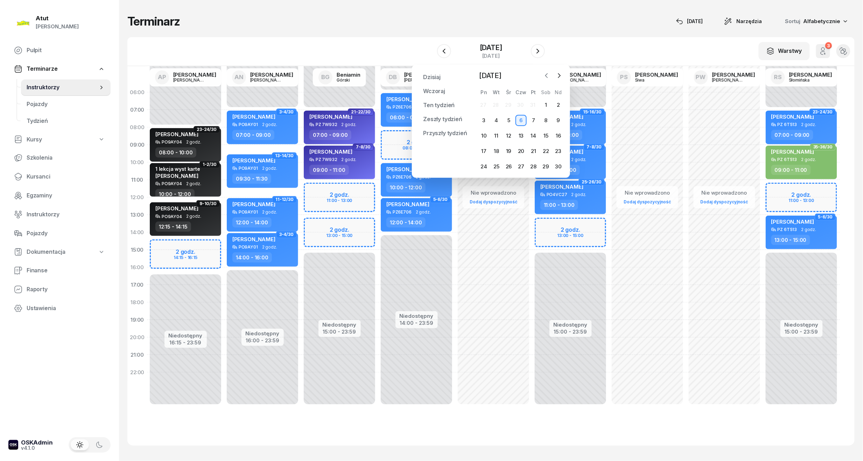
click at [548, 76] on icon "button" at bounding box center [546, 75] width 7 height 7
click at [534, 167] on div "31" at bounding box center [533, 166] width 11 height 11
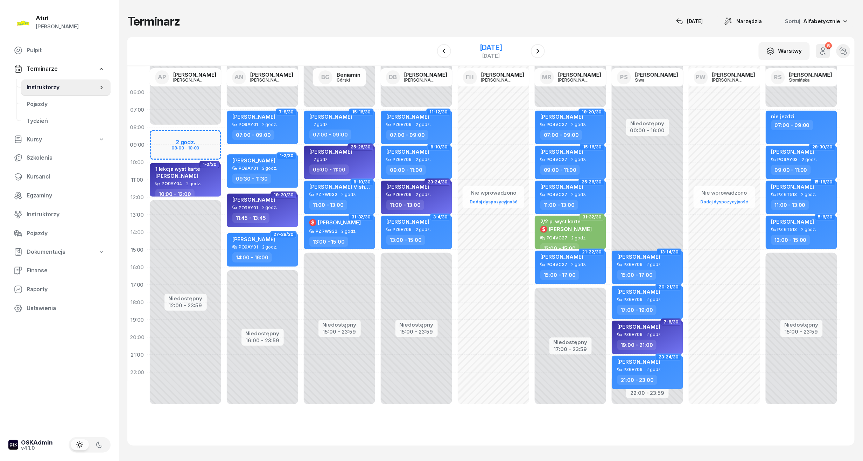
click at [480, 52] on div "[DATE]" at bounding box center [491, 51] width 22 height 14
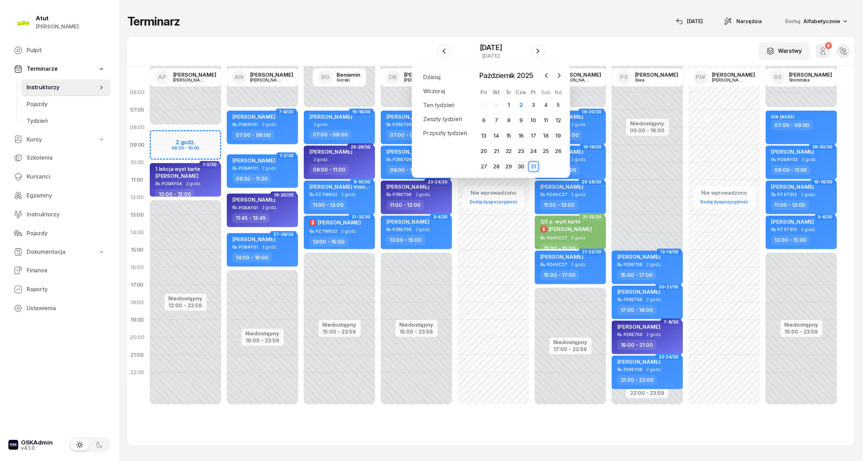
click at [523, 167] on div "30" at bounding box center [521, 166] width 11 height 11
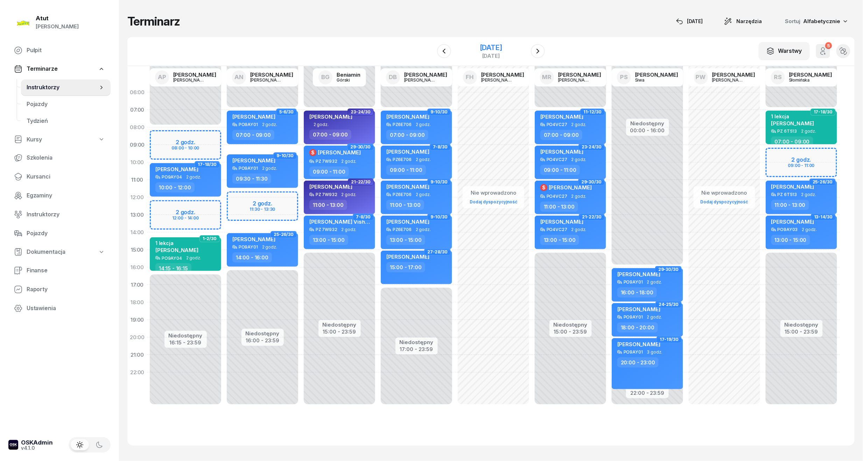
click at [489, 46] on div "[DATE]" at bounding box center [491, 47] width 22 height 7
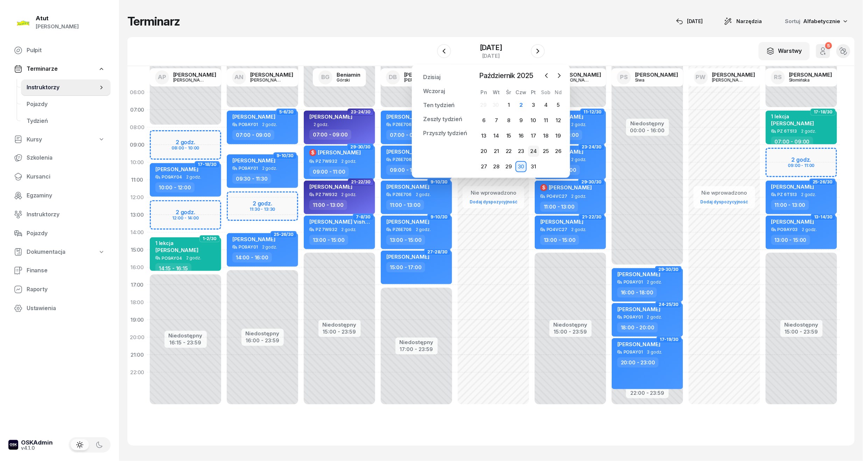
click at [535, 153] on div "24" at bounding box center [533, 151] width 11 height 11
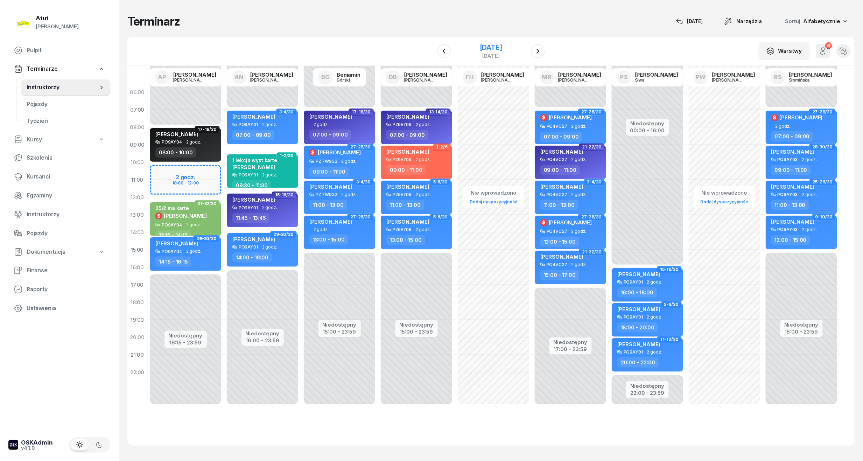
click at [498, 44] on div "[DATE]" at bounding box center [491, 47] width 22 height 7
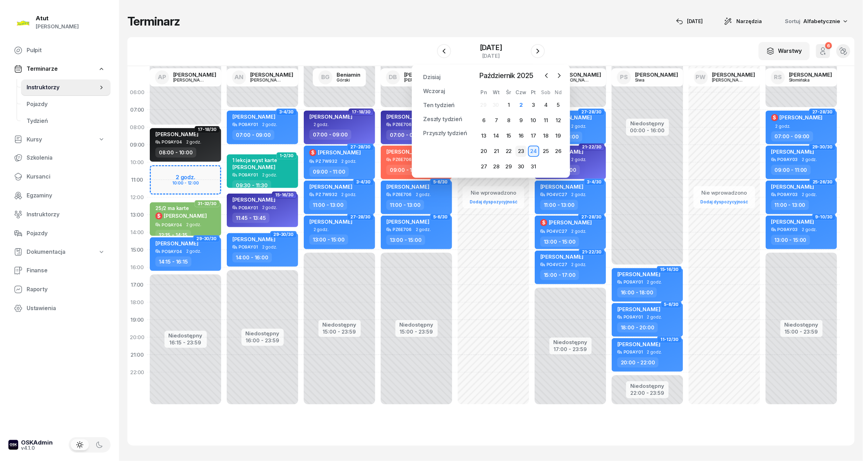
click at [519, 148] on div "23" at bounding box center [521, 151] width 11 height 11
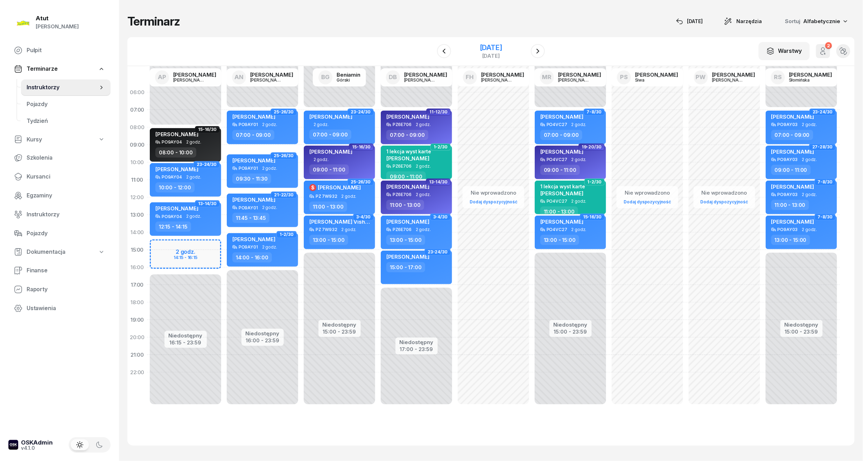
click at [480, 49] on div "[DATE]" at bounding box center [491, 47] width 22 height 7
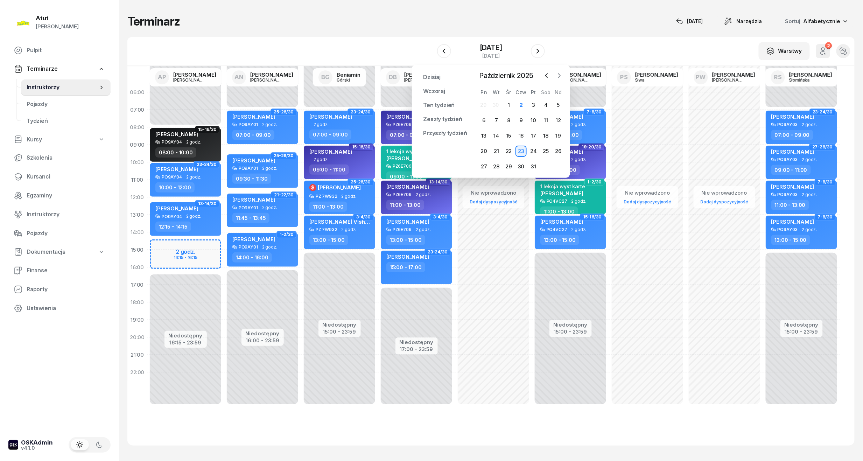
click at [558, 75] on icon "button" at bounding box center [559, 75] width 7 height 7
click at [522, 120] on div "6" at bounding box center [521, 120] width 11 height 11
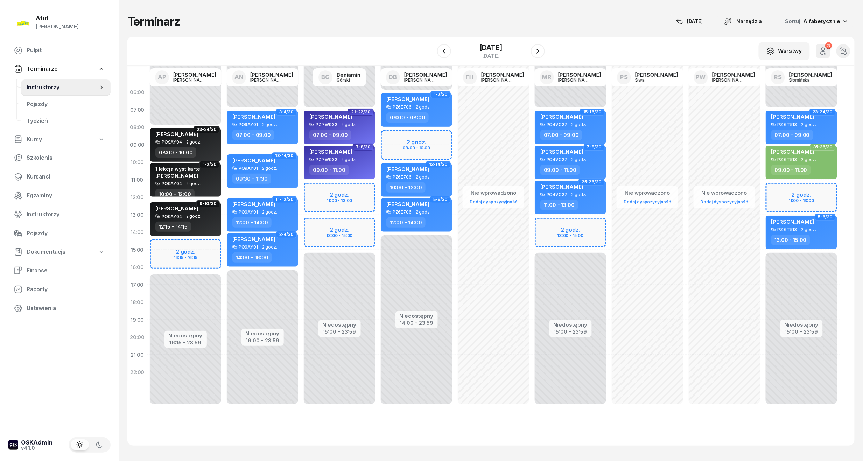
click at [352, 193] on div "Niedostępny 00:00 - 07:00 Niedostępny 15:00 - 23:59 2 godz. 11:00 - 13:00 2 god…" at bounding box center [339, 250] width 77 height 333
select select "11"
select select "13"
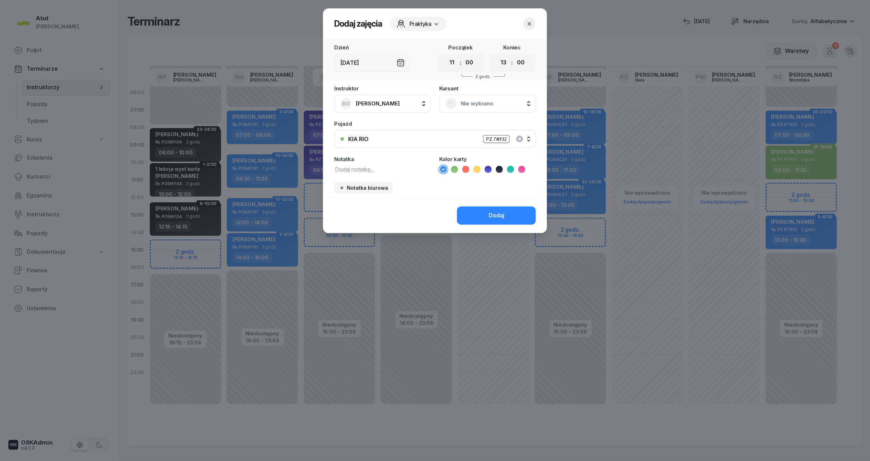
click at [468, 102] on span "Nie wybrano" at bounding box center [495, 103] width 69 height 9
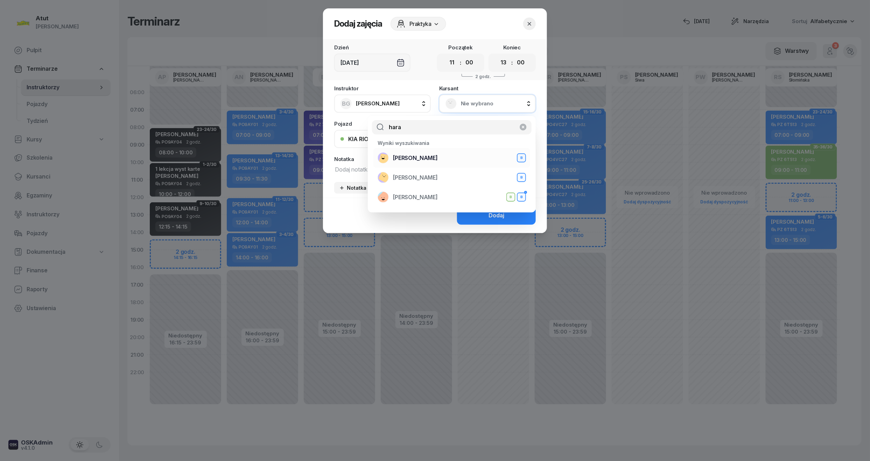
type input "hara"
click at [426, 158] on span "[PERSON_NAME]" at bounding box center [415, 158] width 45 height 9
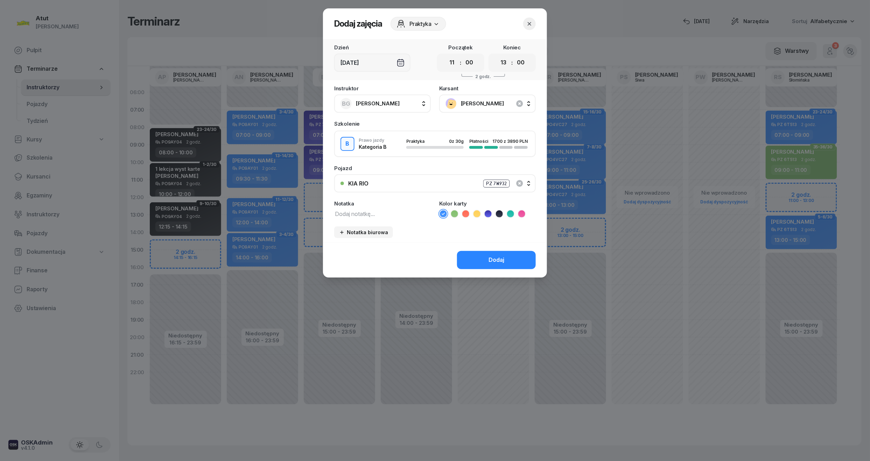
click at [510, 213] on icon at bounding box center [510, 213] width 3 height 2
click at [360, 216] on textarea at bounding box center [382, 213] width 97 height 9
type textarea "1 lekcja"
click at [496, 256] on div "Dodaj" at bounding box center [497, 260] width 16 height 9
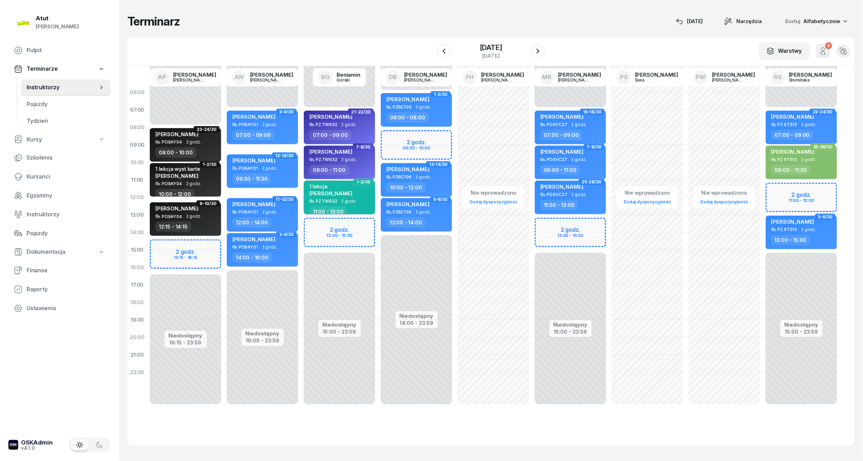
click at [334, 196] on div "1 lekcja [PERSON_NAME]" at bounding box center [330, 190] width 43 height 15
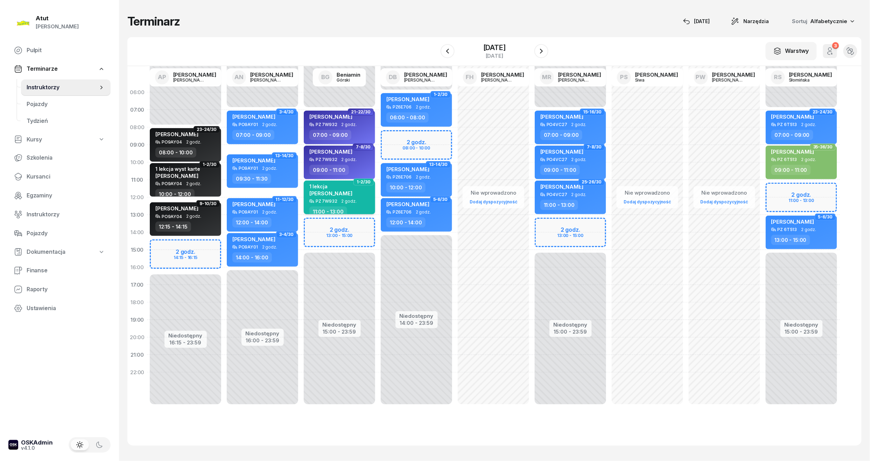
select select "11"
select select "13"
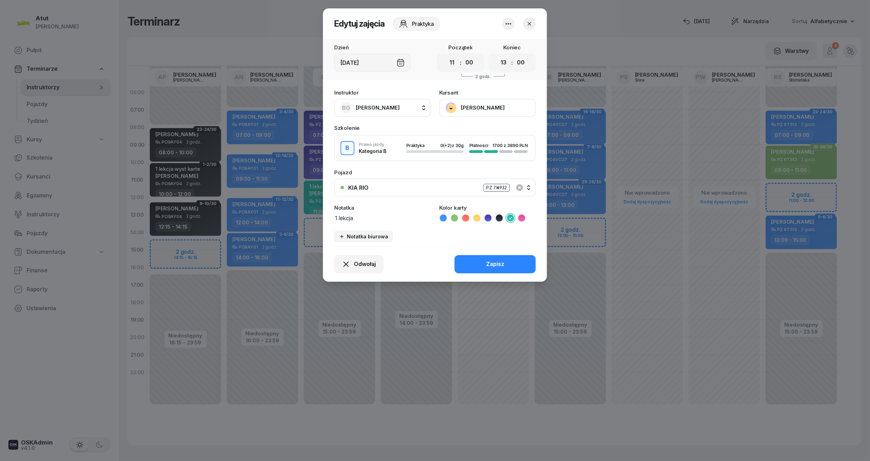
click at [479, 108] on button "[PERSON_NAME]" at bounding box center [487, 108] width 97 height 18
click at [472, 120] on div "Otwórz profil 501 231 088" at bounding box center [487, 138] width 98 height 37
click at [470, 132] on div "Otwórz profil" at bounding box center [462, 131] width 34 height 9
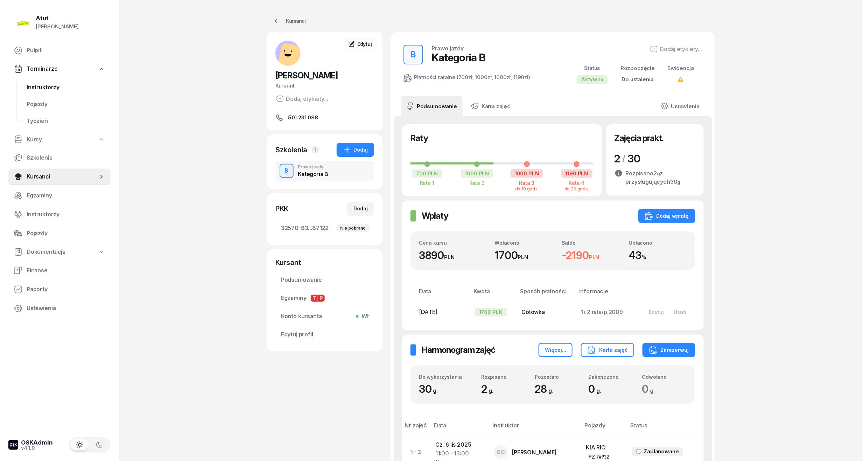
click at [52, 89] on span "Instruktorzy" at bounding box center [66, 87] width 78 height 9
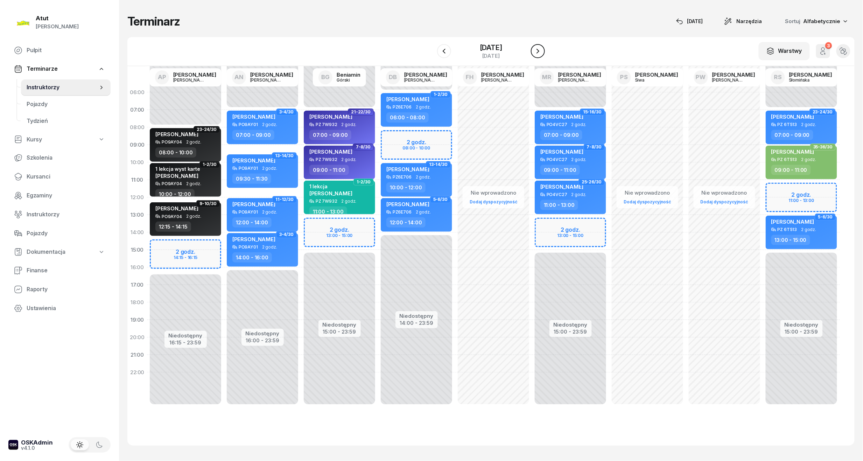
click at [538, 53] on icon "button" at bounding box center [538, 51] width 8 height 8
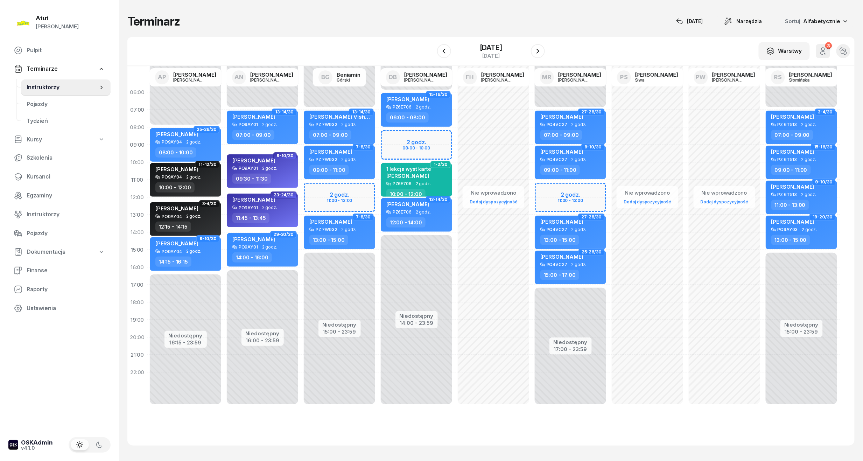
click at [346, 187] on div "Niedostępny 00:00 - 07:00 Niedostępny 15:00 - 23:59 2 godz. 11:00 - 13:00 13-14…" at bounding box center [339, 250] width 77 height 333
select select "11"
select select "13"
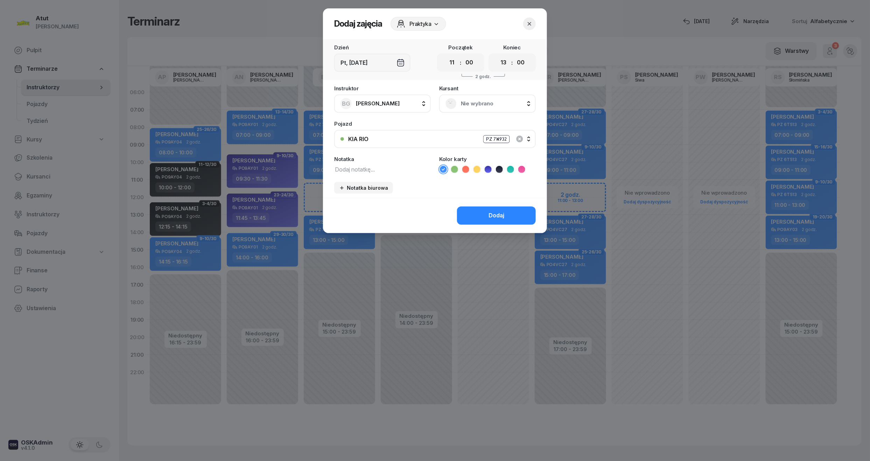
click at [494, 109] on div "Nie wybrano" at bounding box center [487, 104] width 97 height 18
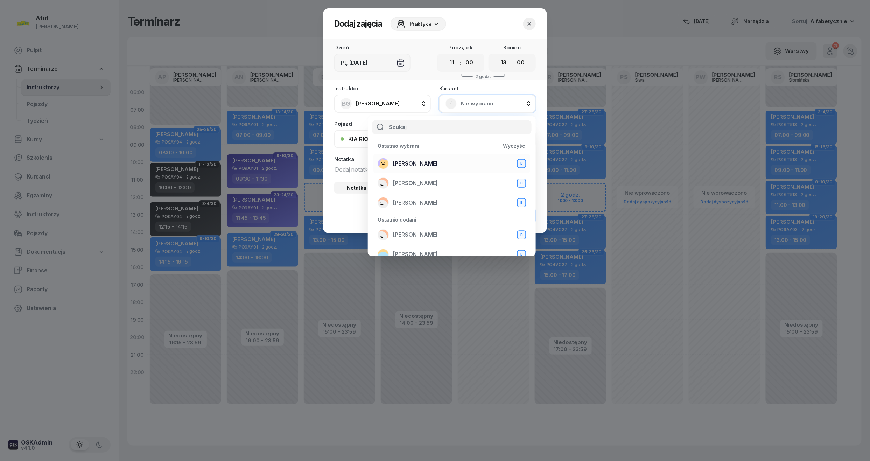
click at [425, 160] on span "[PERSON_NAME]" at bounding box center [415, 163] width 45 height 9
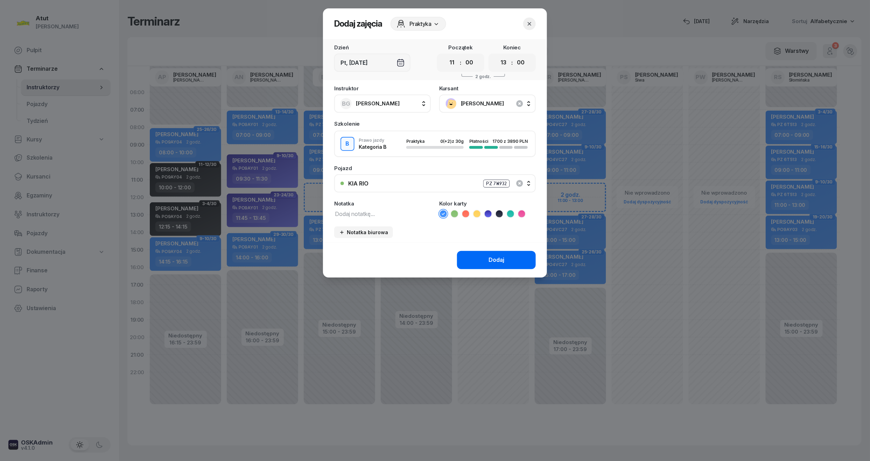
click at [498, 263] on div "Dodaj" at bounding box center [497, 260] width 16 height 9
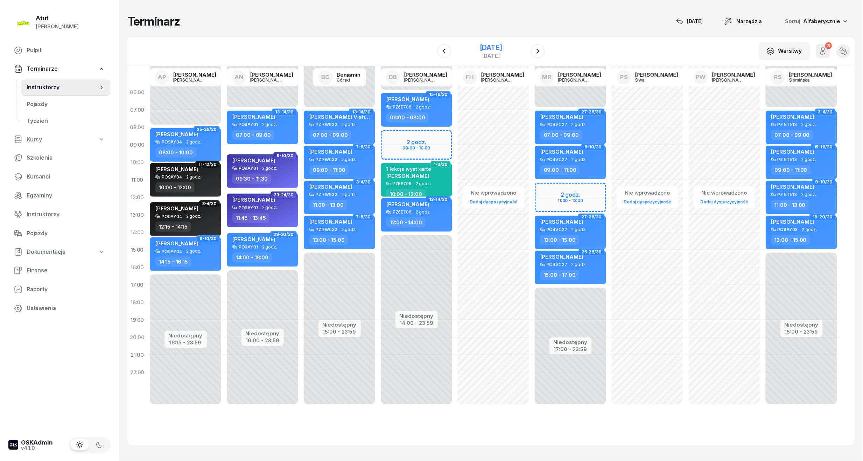
click at [496, 51] on div "[DATE]" at bounding box center [491, 47] width 22 height 7
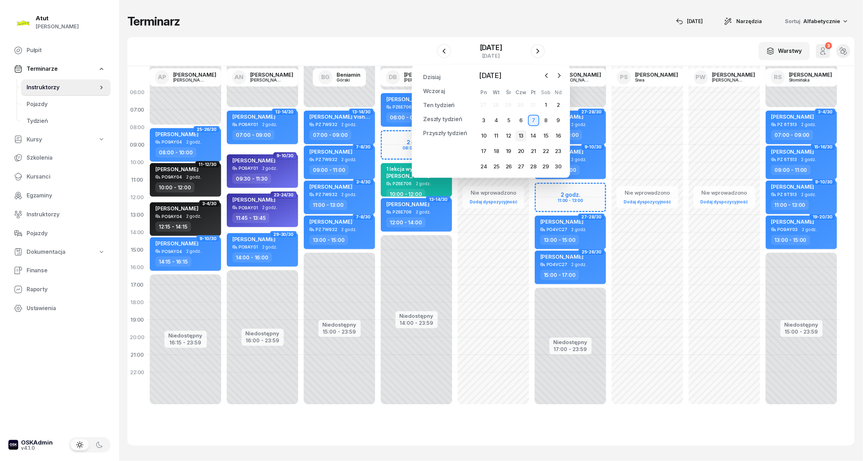
click at [520, 138] on div "13" at bounding box center [521, 135] width 11 height 11
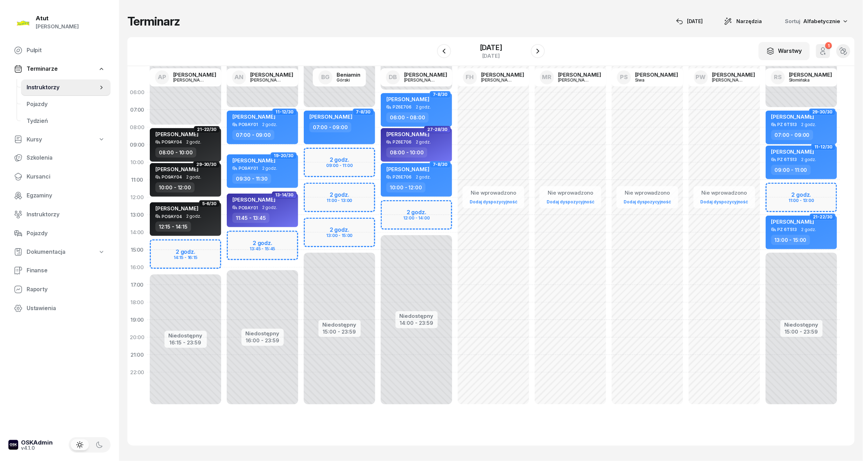
click at [330, 161] on div "Niedostępny 00:00 - 07:00 Niedostępny 15:00 - 23:59 2 godz. 09:00 - 11:00 2 god…" at bounding box center [339, 250] width 77 height 333
select select "09"
select select "11"
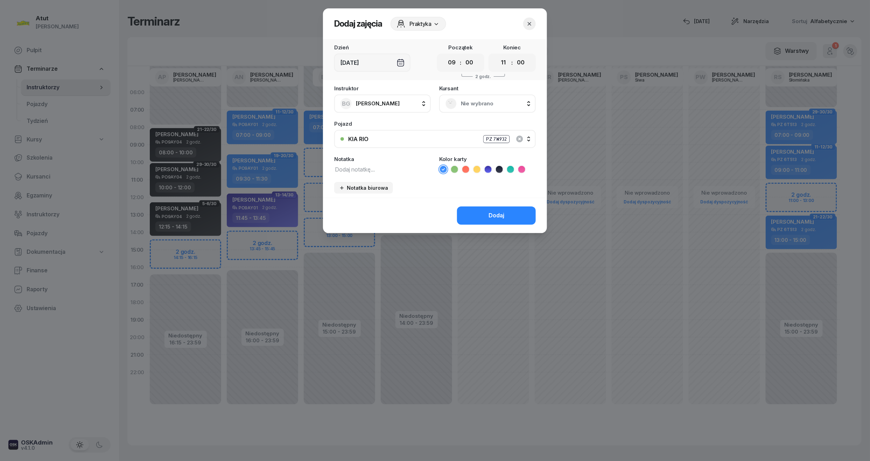
click at [473, 104] on span "Nie wybrano" at bounding box center [495, 103] width 69 height 9
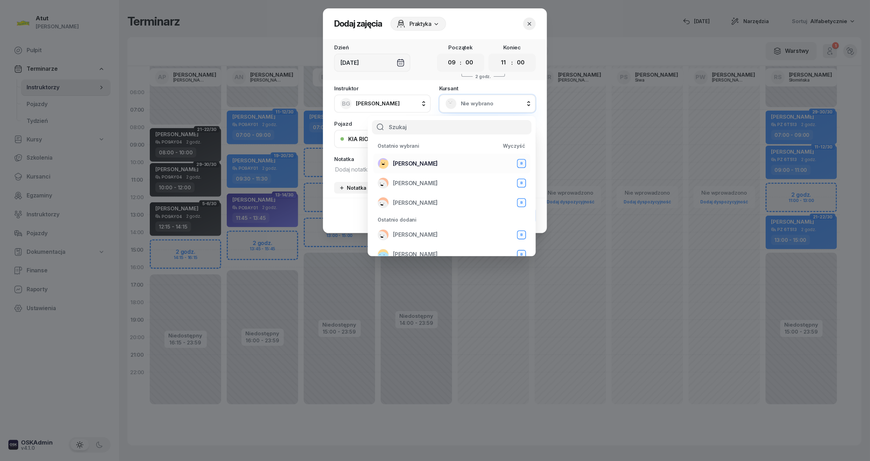
click at [414, 163] on span "[PERSON_NAME]" at bounding box center [415, 163] width 45 height 9
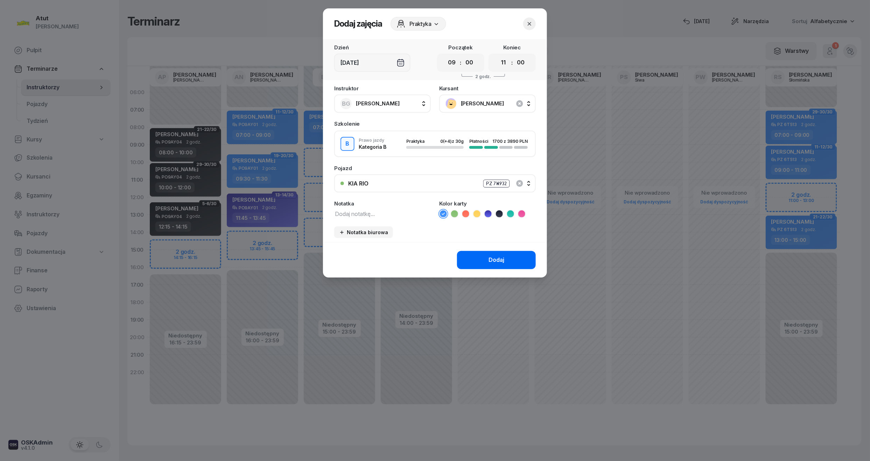
click at [499, 257] on div "Dodaj" at bounding box center [497, 260] width 16 height 9
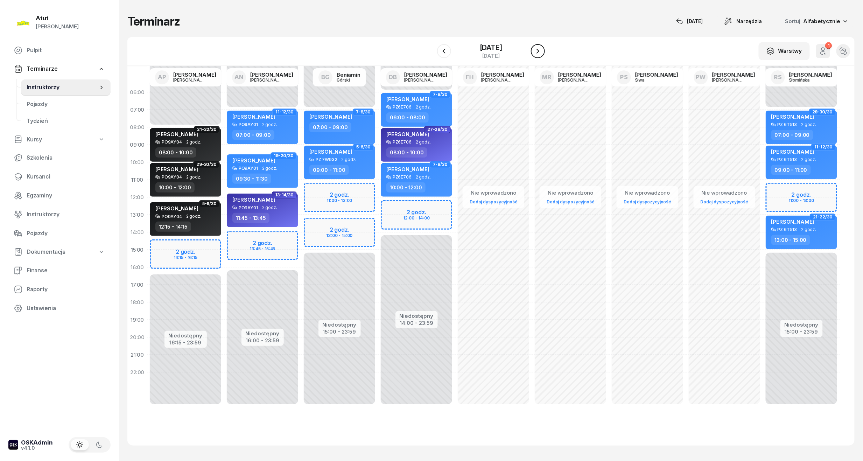
click at [541, 49] on icon "button" at bounding box center [538, 51] width 8 height 8
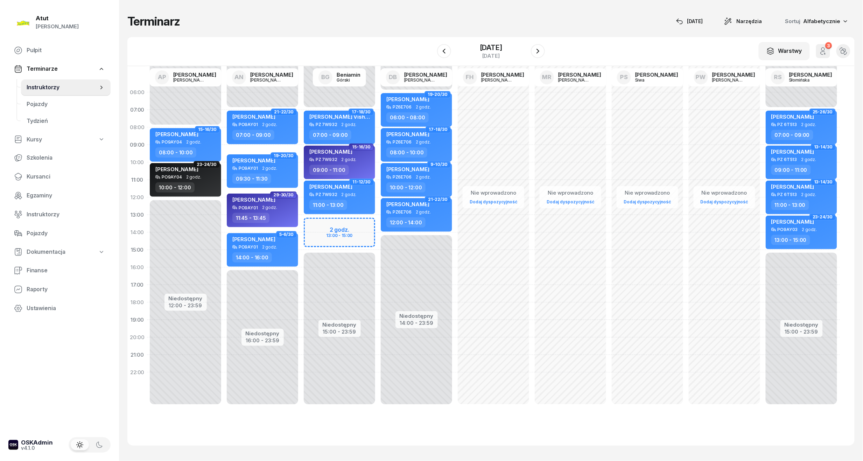
click at [342, 233] on div "Niedostępny 00:00 - 07:00 Niedostępny 15:00 - 23:59 2 godz. 13:00 - 15:00 17-18…" at bounding box center [339, 250] width 77 height 333
select select "14"
select select "16"
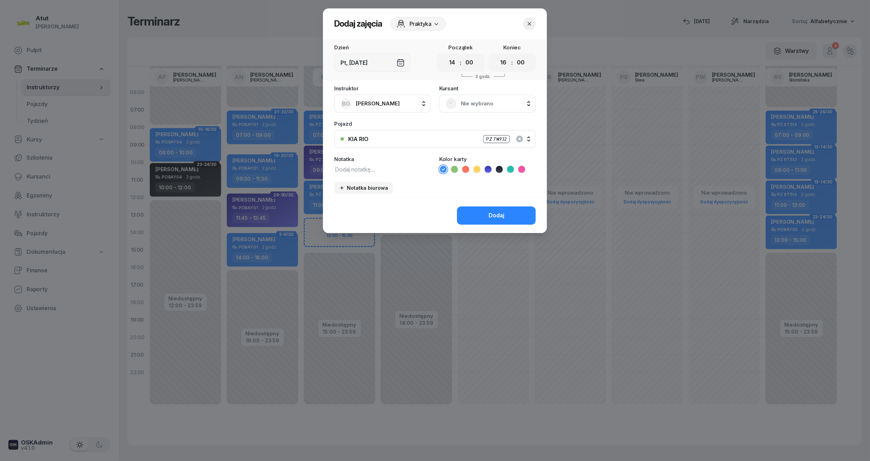
click at [489, 104] on span "Nie wybrano" at bounding box center [495, 103] width 69 height 9
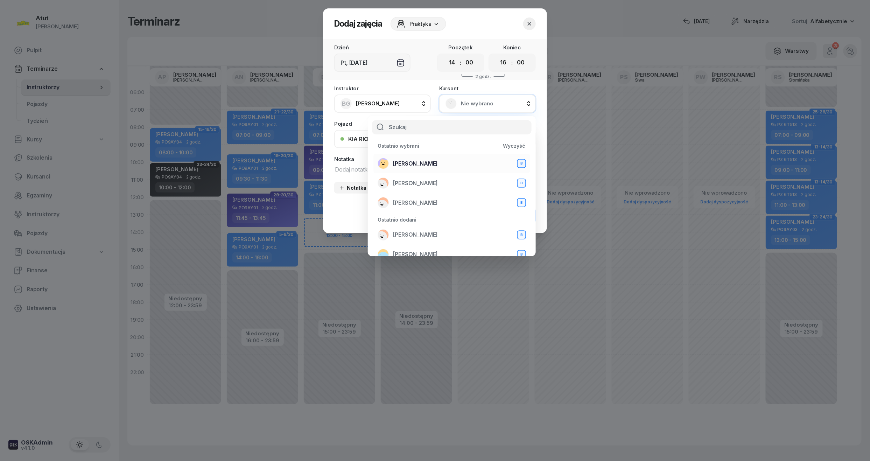
click at [431, 163] on span "[PERSON_NAME]" at bounding box center [415, 163] width 45 height 9
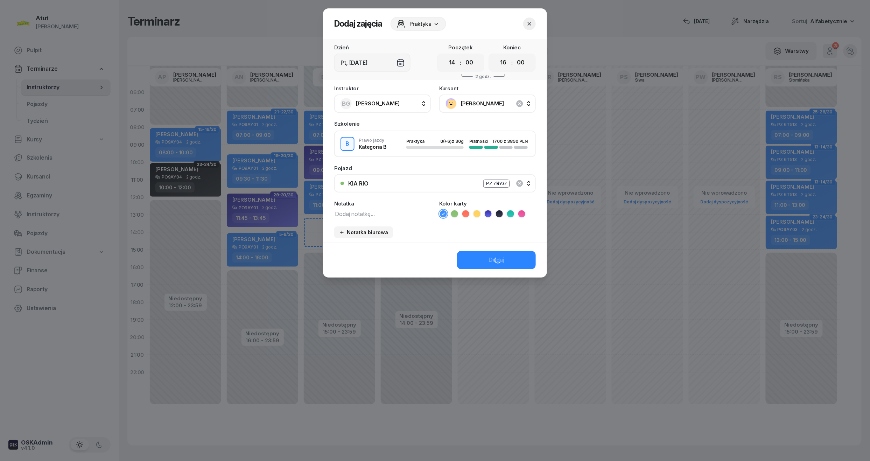
click at [487, 257] on div "Dodaj" at bounding box center [435, 259] width 224 height 35
drag, startPoint x: 450, startPoint y: 62, endPoint x: 454, endPoint y: 62, distance: 4.6
click at [450, 62] on select "00 01 02 03 04 05 06 07 08 09 10 11 12 13 14 15 16 17 18 19 20 21 22 23" at bounding box center [452, 62] width 13 height 15
select select "13"
click at [446, 55] on select "00 01 02 03 04 05 06 07 08 09 10 11 12 13 14 15 16 17 18 19 20 21 22 23" at bounding box center [452, 62] width 13 height 15
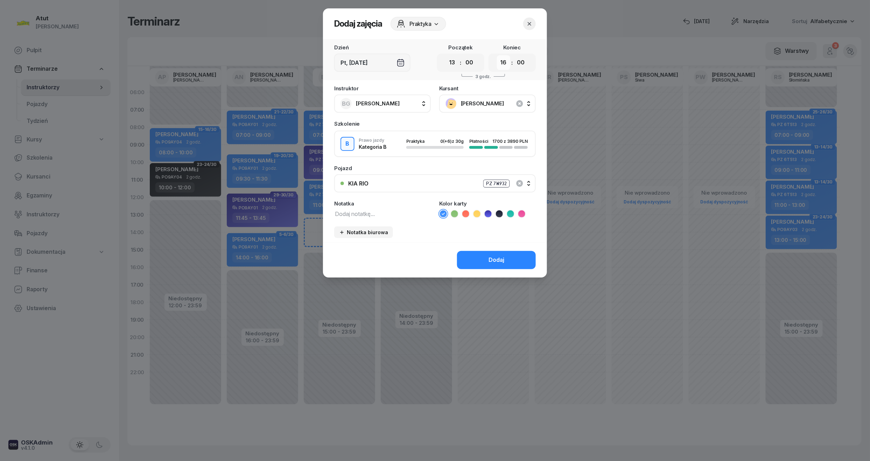
click at [498, 60] on select "00 01 02 03 04 05 06 07 08 09 10 11 12 13 14 15 16 17 18 19 20 21 22 23" at bounding box center [503, 62] width 13 height 15
select select "15"
click at [497, 55] on select "00 01 02 03 04 05 06 07 08 09 10 11 12 13 14 15 16 17 18 19 20 21 22 23" at bounding box center [503, 62] width 13 height 15
click at [499, 256] on div "Dodaj" at bounding box center [497, 260] width 16 height 9
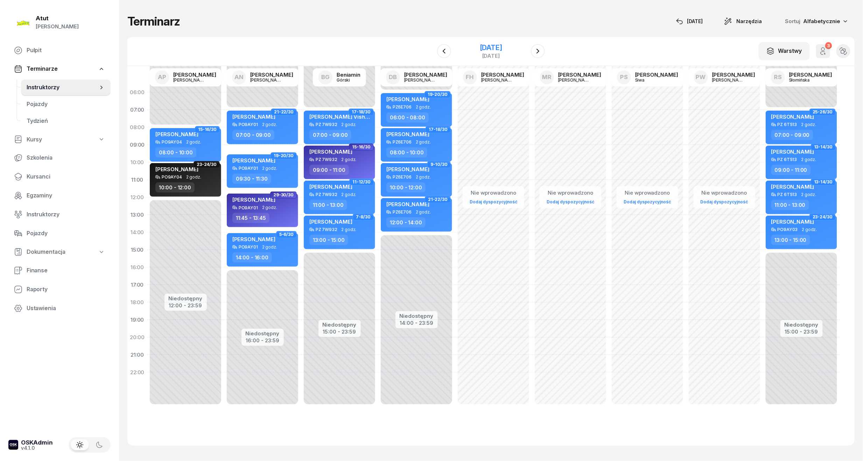
click at [496, 47] on div "[DATE]" at bounding box center [491, 47] width 22 height 7
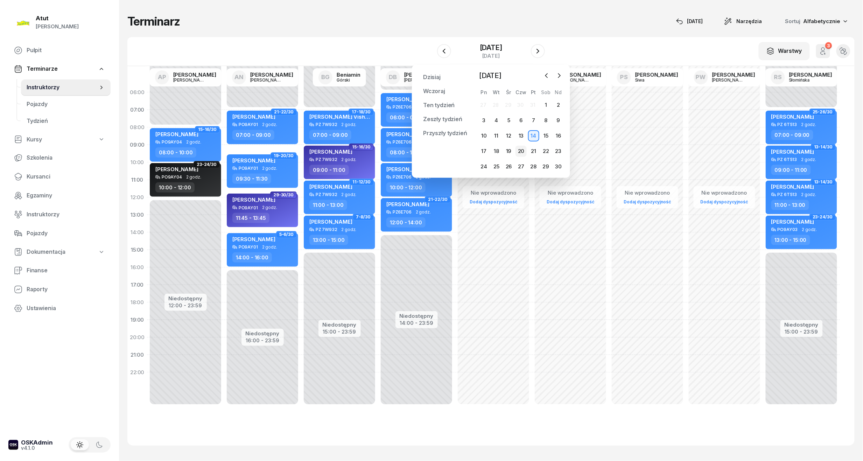
click at [520, 152] on div "20" at bounding box center [521, 151] width 11 height 11
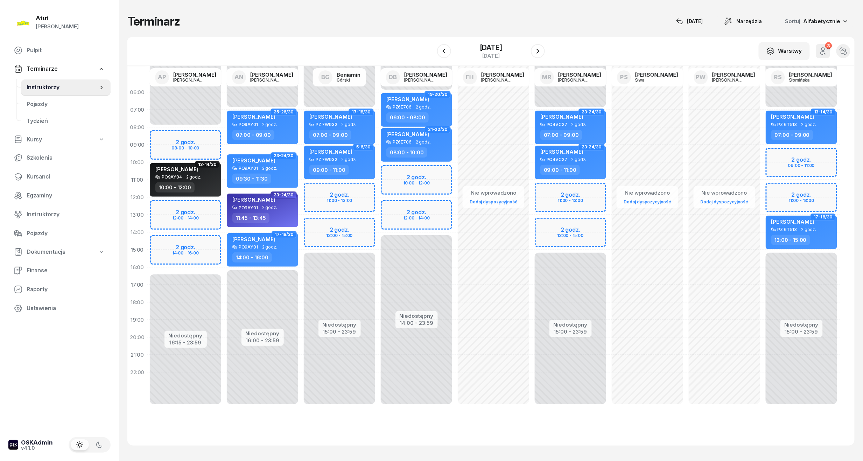
click at [344, 197] on div "Niedostępny 00:00 - 07:00 Niedostępny 15:00 - 23:59 2 godz. 11:00 - 13:00 2 god…" at bounding box center [339, 250] width 77 height 333
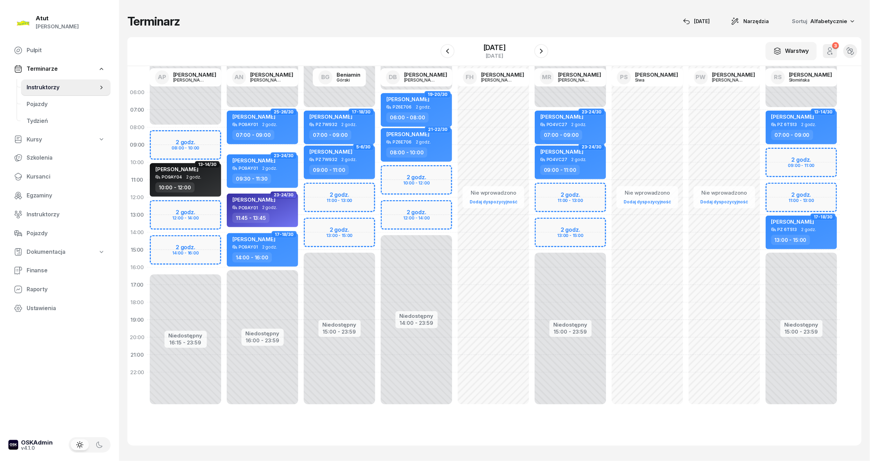
select select "11"
select select "13"
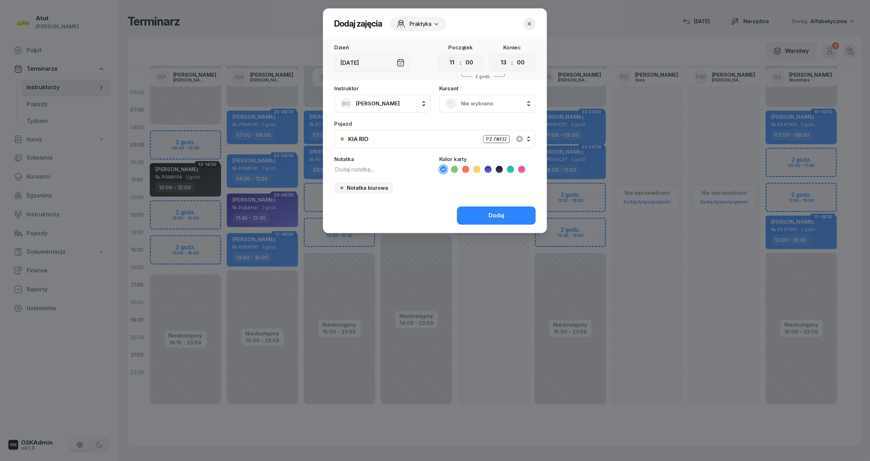
click at [483, 100] on span "Nie wybrano" at bounding box center [495, 103] width 69 height 9
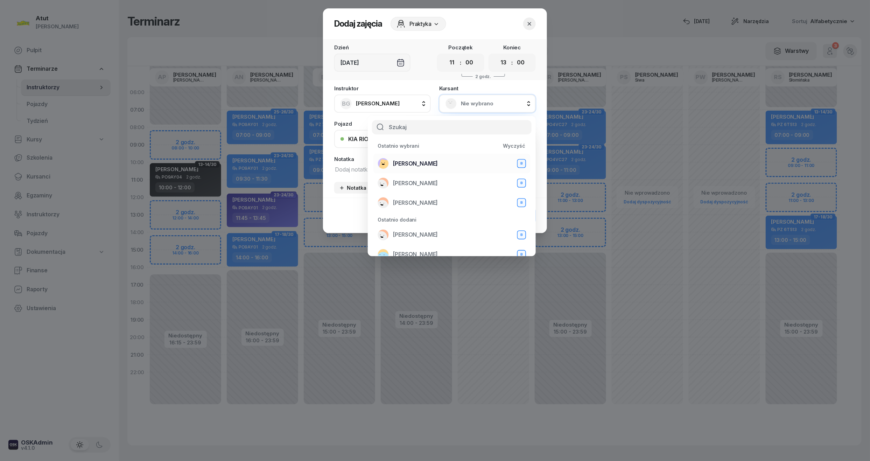
click at [406, 159] on span "[PERSON_NAME]" at bounding box center [415, 163] width 45 height 9
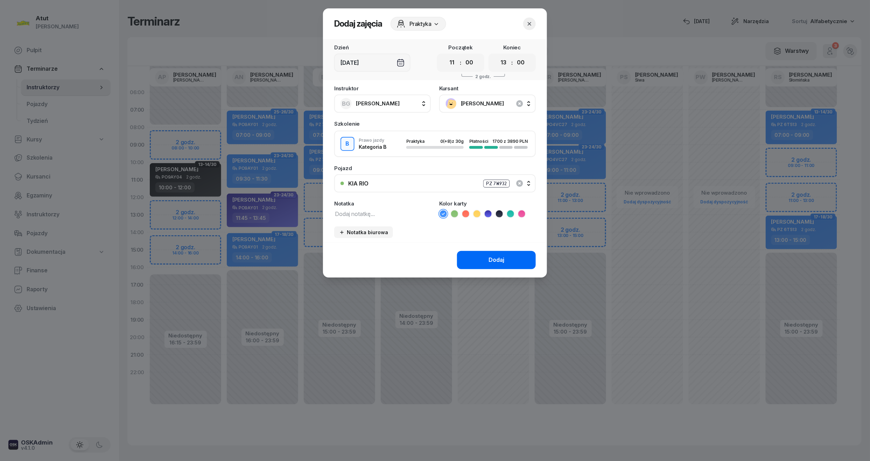
click at [490, 258] on div "Dodaj" at bounding box center [497, 260] width 16 height 9
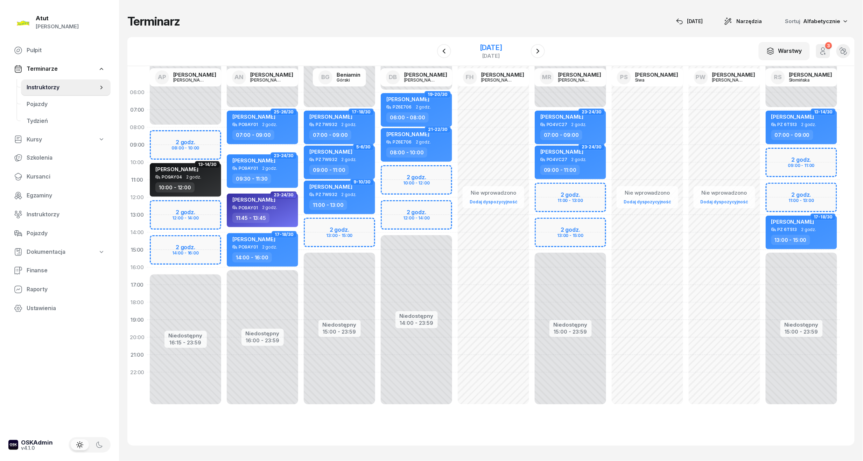
click at [502, 44] on div "[DATE]" at bounding box center [491, 47] width 22 height 7
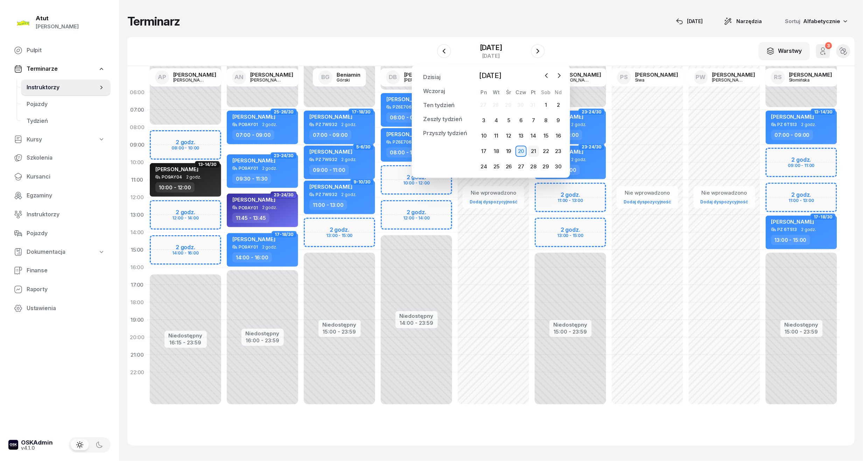
click at [530, 152] on div "21" at bounding box center [533, 151] width 11 height 11
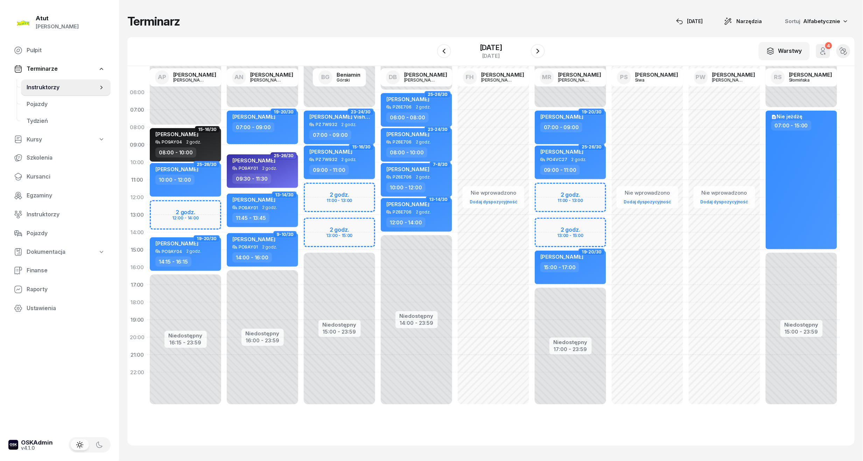
click at [348, 197] on div "Niedostępny 00:00 - 07:00 Niedostępny 15:00 - 23:59 2 godz. 11:00 - 13:00 2 god…" at bounding box center [339, 250] width 77 height 333
select select "12"
select select "14"
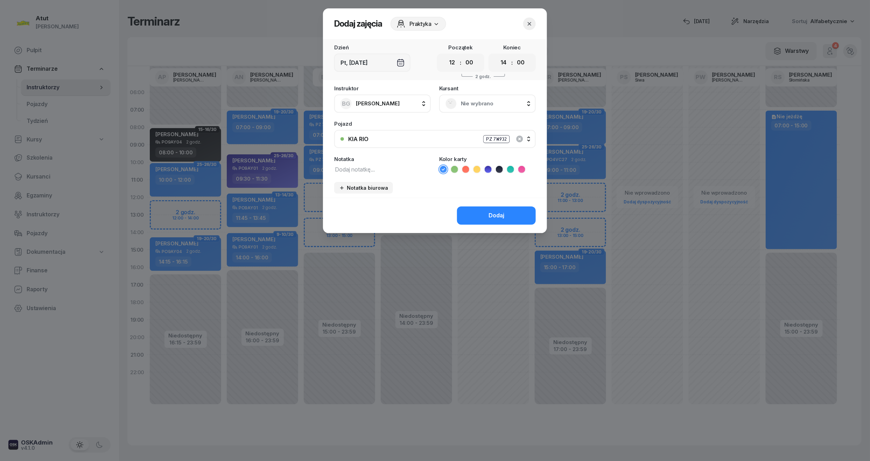
click at [471, 101] on span "Nie wybrano" at bounding box center [495, 103] width 69 height 9
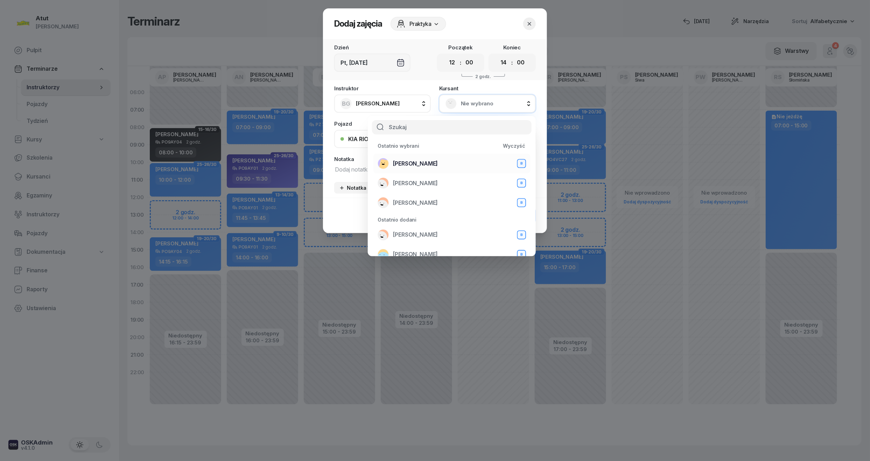
click at [407, 162] on span "[PERSON_NAME]" at bounding box center [415, 163] width 45 height 9
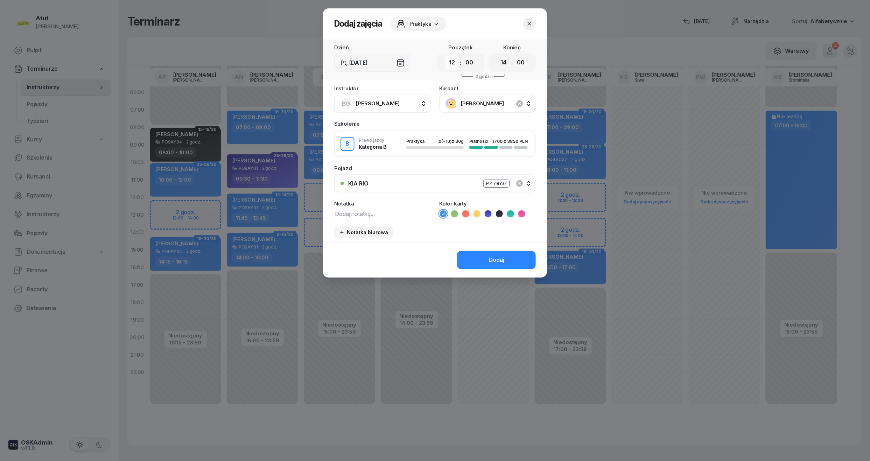
click at [452, 65] on select "00 01 02 03 04 05 06 07 08 09 10 11 12 13 14 15 16 17 18 19 20 21 22 23" at bounding box center [452, 62] width 13 height 15
select select "11"
click at [446, 55] on select "00 01 02 03 04 05 06 07 08 09 10 11 12 13 14 15 16 17 18 19 20 21 22 23" at bounding box center [452, 62] width 13 height 15
drag, startPoint x: 503, startPoint y: 58, endPoint x: 503, endPoint y: 66, distance: 8.1
click at [503, 58] on select "00 01 02 03 04 05 06 07 08 09 10 11 12 13 14 15 16 17 18 19 20 21 22 23" at bounding box center [503, 62] width 13 height 15
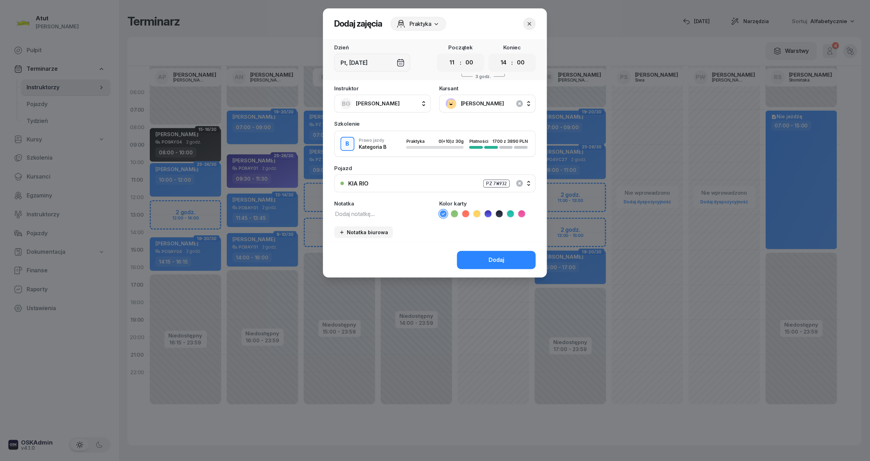
select select "13"
click at [497, 55] on select "00 01 02 03 04 05 06 07 08 09 10 11 12 13 14 15 16 17 18 19 20 21 22 23" at bounding box center [503, 62] width 13 height 15
click at [497, 257] on div "Dodaj" at bounding box center [497, 260] width 16 height 9
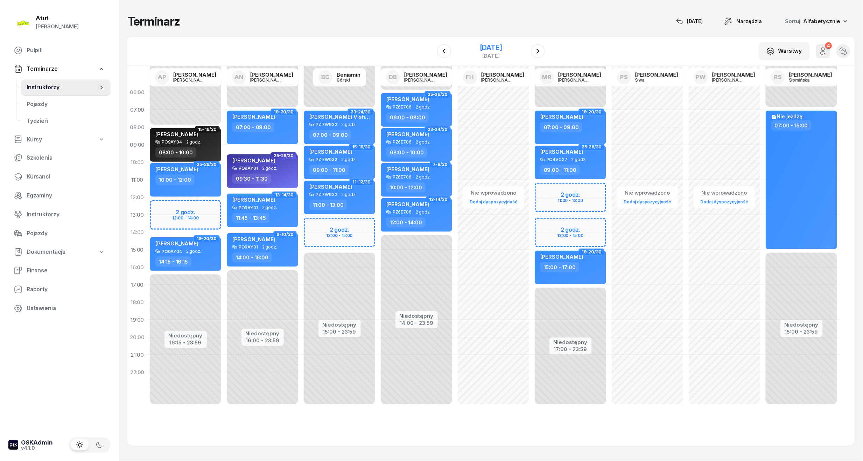
drag, startPoint x: 472, startPoint y: 48, endPoint x: 473, endPoint y: 52, distance: 4.0
click at [480, 47] on div "[DATE]" at bounding box center [491, 47] width 22 height 7
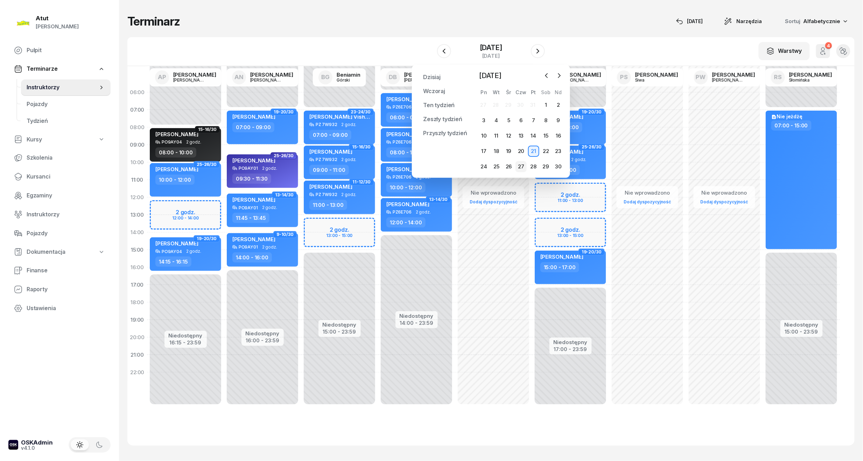
click at [522, 167] on div "27" at bounding box center [521, 166] width 11 height 11
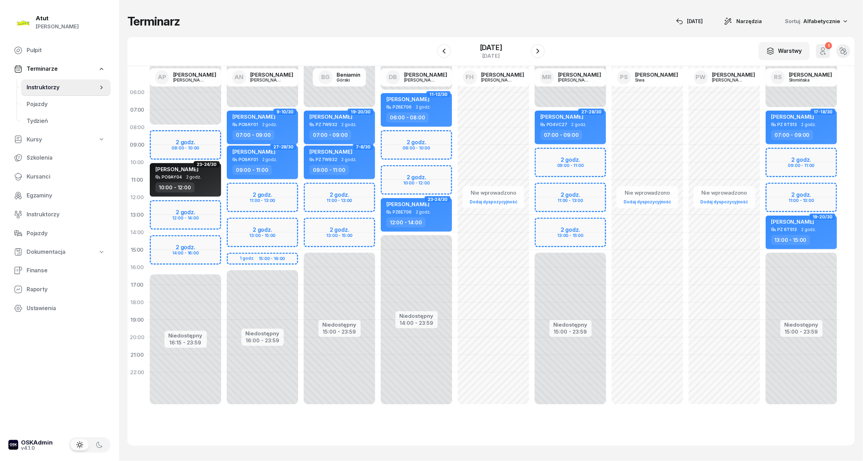
click at [361, 190] on div "Niedostępny 00:00 - 07:00 Niedostępny 15:00 - 23:59 2 godz. 11:00 - 13:00 2 god…" at bounding box center [339, 250] width 77 height 333
select select "11"
select select "13"
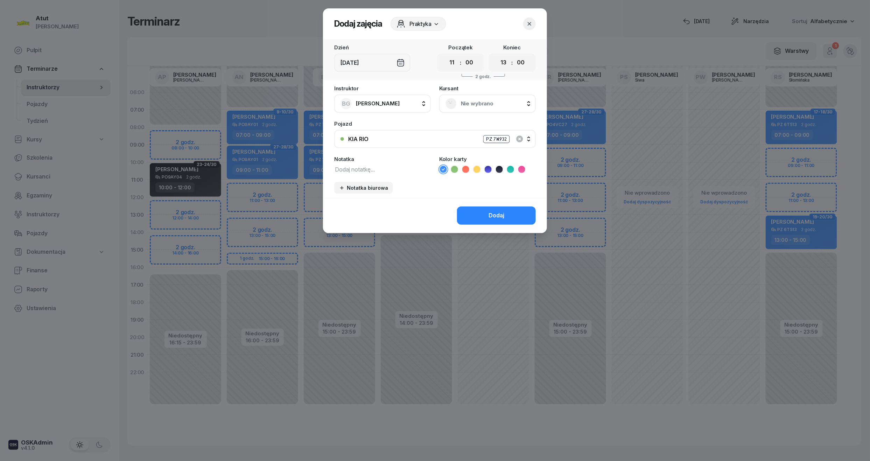
click at [484, 99] on span "Nie wybrano" at bounding box center [495, 103] width 69 height 9
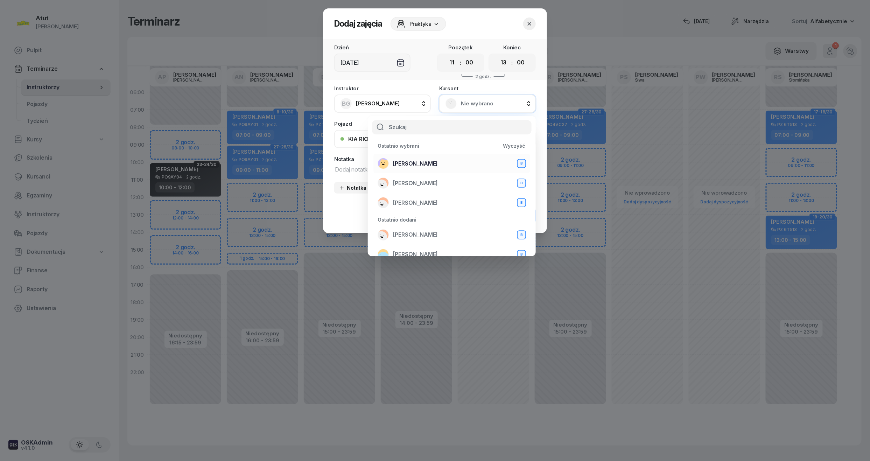
click at [433, 166] on span "[PERSON_NAME]" at bounding box center [415, 163] width 45 height 9
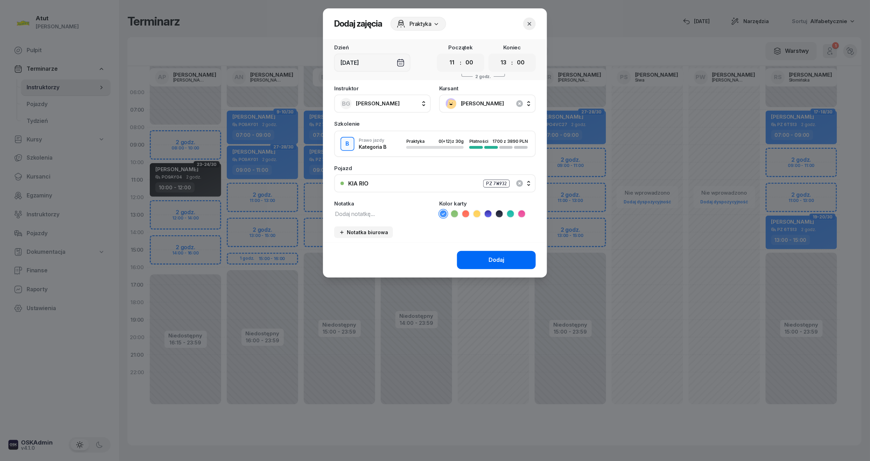
click at [495, 263] on div "Dodaj" at bounding box center [497, 260] width 16 height 9
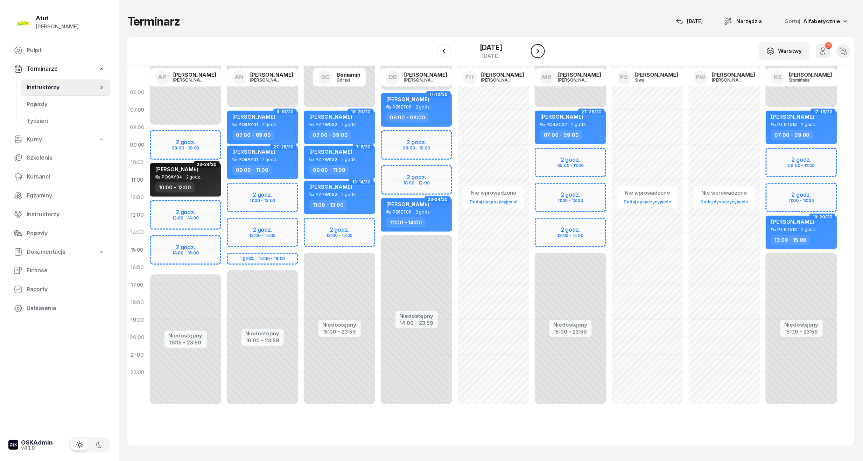
click at [535, 50] on button "button" at bounding box center [538, 51] width 14 height 14
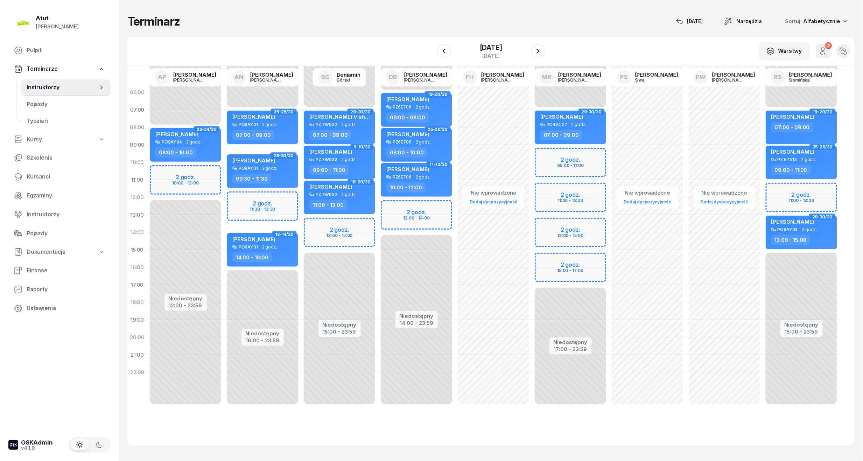
click at [349, 235] on div "Niedostępny 00:00 - 07:00 Niedostępny 15:00 - 23:59 2 godz. 13:00 - 15:00 29-30…" at bounding box center [339, 250] width 77 height 333
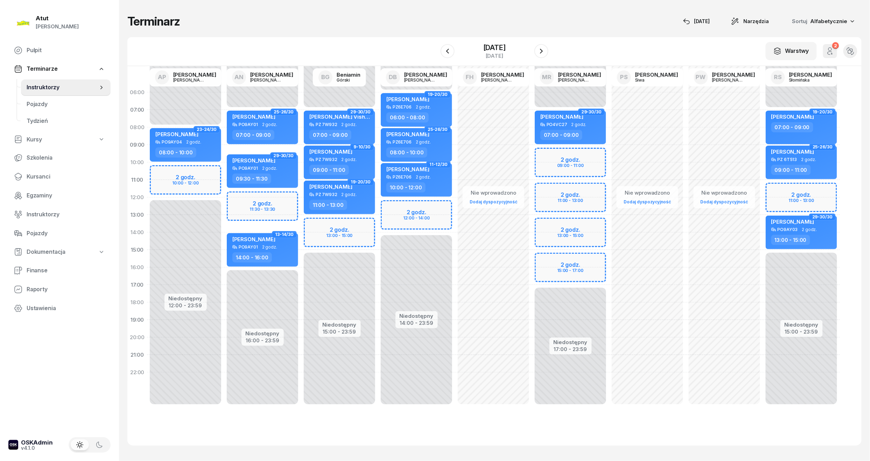
select select "14"
select select "16"
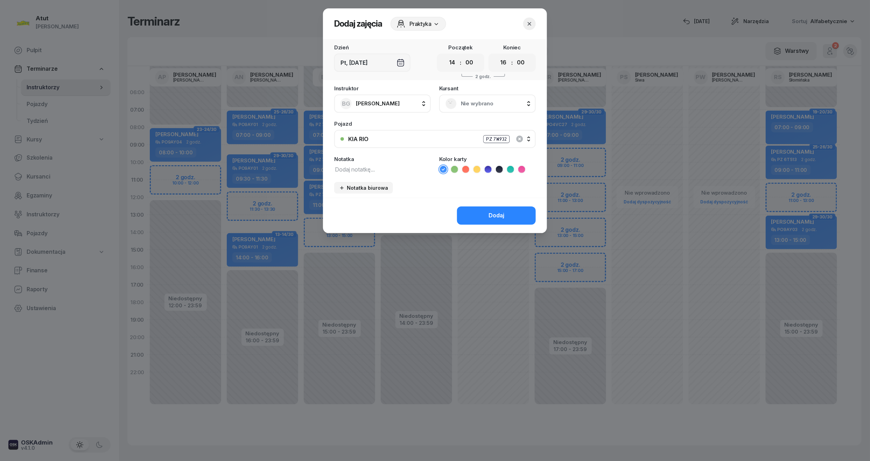
click at [490, 106] on span "Nie wybrano" at bounding box center [495, 103] width 69 height 9
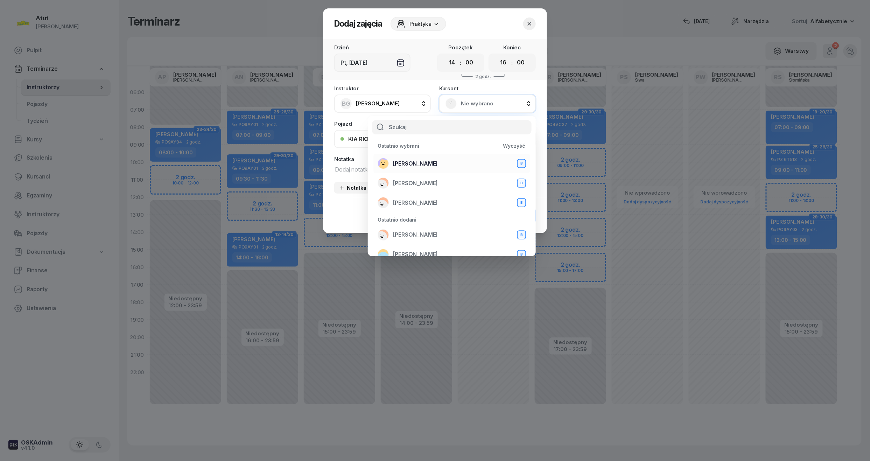
click at [436, 161] on span "[PERSON_NAME]" at bounding box center [415, 163] width 45 height 9
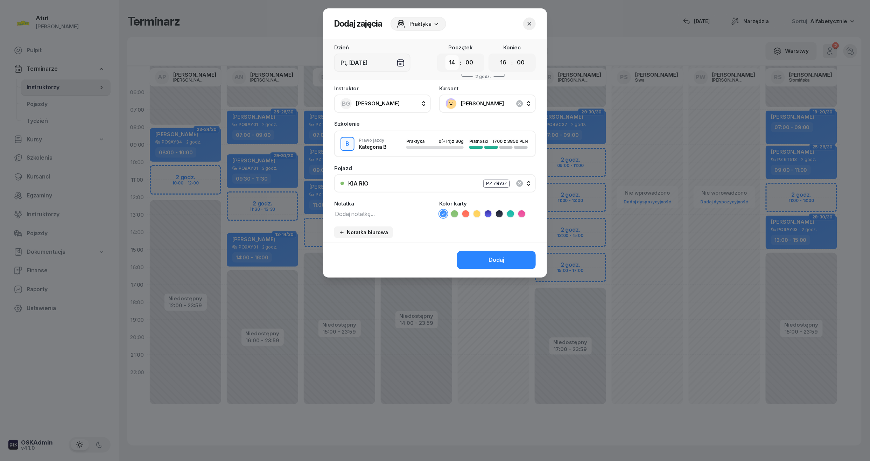
click at [452, 63] on select "00 01 02 03 04 05 06 07 08 09 10 11 12 13 14 15 16 17 18 19 20 21 22 23" at bounding box center [452, 62] width 13 height 15
select select "13"
click at [446, 55] on select "00 01 02 03 04 05 06 07 08 09 10 11 12 13 14 15 16 17 18 19 20 21 22 23" at bounding box center [452, 62] width 13 height 15
click at [506, 62] on select "00 01 02 03 04 05 06 07 08 09 10 11 12 13 14 15 16 17 18 19 20 21 22 23" at bounding box center [503, 62] width 13 height 15
select select "15"
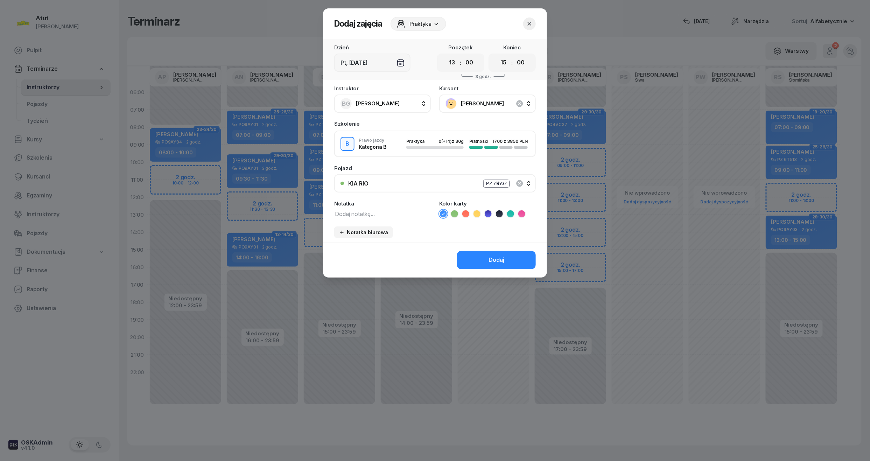
click at [497, 55] on select "00 01 02 03 04 05 06 07 08 09 10 11 12 13 14 15 16 17 18 19 20 21 22 23" at bounding box center [503, 62] width 13 height 15
click at [502, 257] on div "Dodaj" at bounding box center [497, 260] width 16 height 9
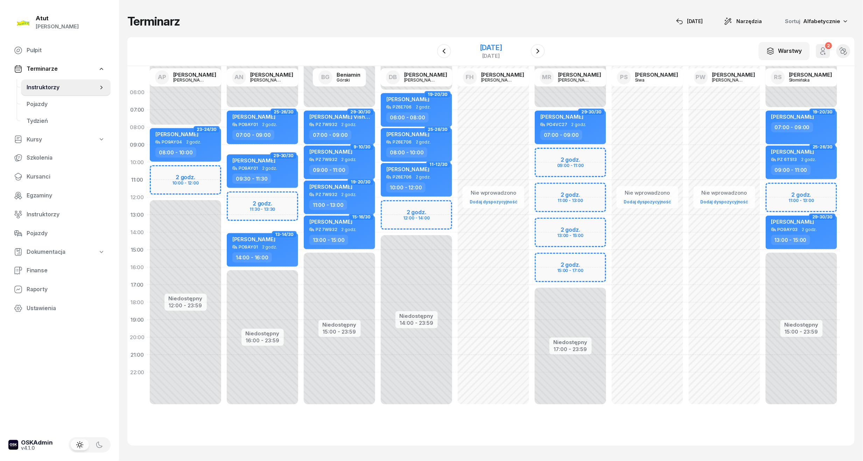
click at [521, 49] on div "[DATE]" at bounding box center [490, 51] width 71 height 20
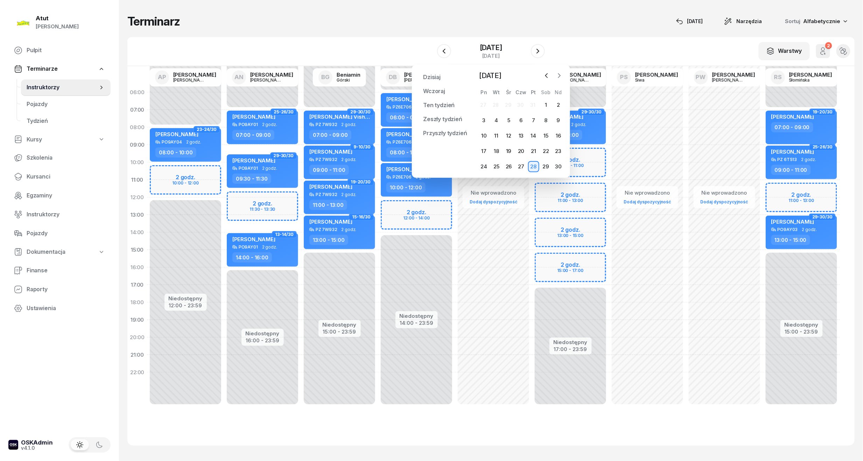
click at [560, 72] on icon "button" at bounding box center [559, 75] width 7 height 7
click at [517, 103] on div "4" at bounding box center [521, 104] width 11 height 11
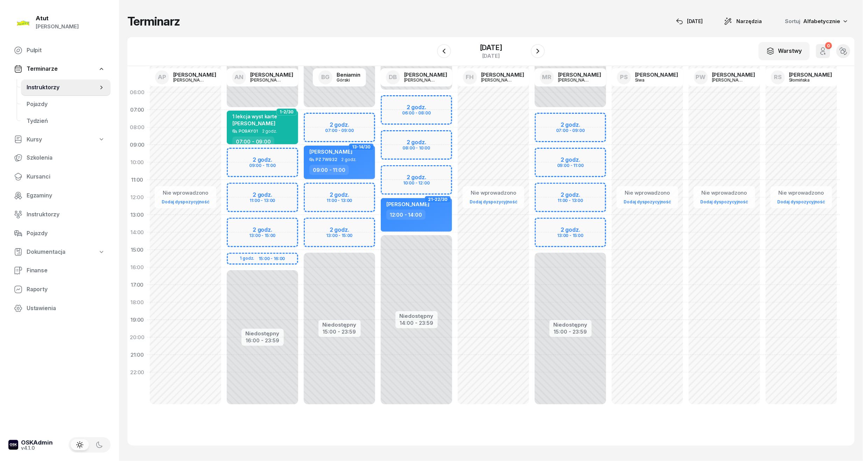
click at [334, 129] on div "Niedostępny 00:00 - 07:00 Niedostępny 15:00 - 23:59 2 godz. 07:00 - 09:00 2 god…" at bounding box center [339, 250] width 77 height 333
select select "08"
select select "09"
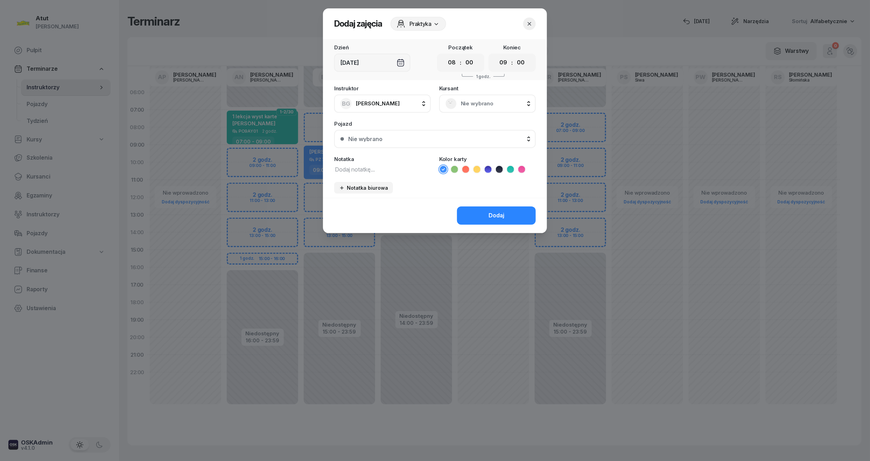
click at [477, 105] on span "Nie wybrano" at bounding box center [495, 103] width 69 height 9
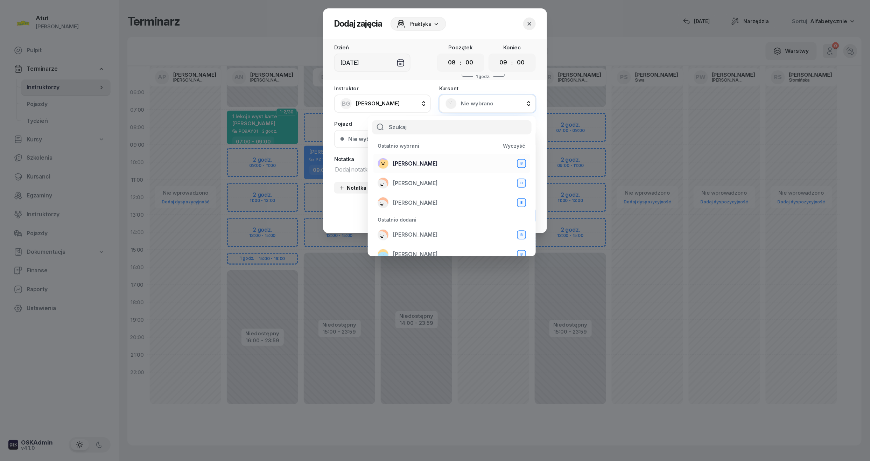
click at [418, 166] on span "[PERSON_NAME]" at bounding box center [415, 163] width 45 height 9
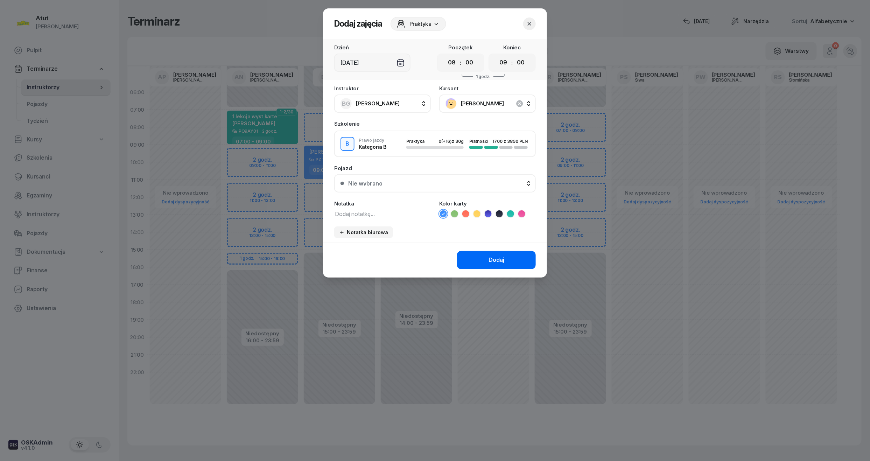
click at [475, 257] on button "Dodaj" at bounding box center [496, 260] width 79 height 18
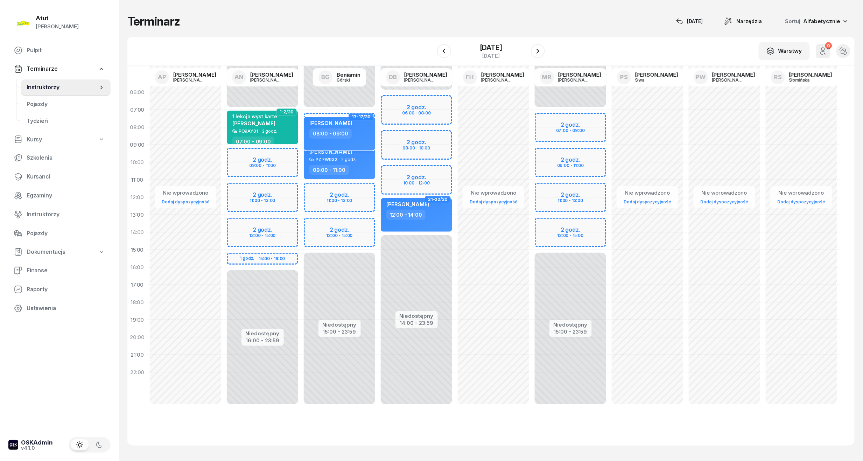
click at [349, 129] on div "08:00 - 09:00" at bounding box center [340, 133] width 62 height 10
select select "08"
select select "09"
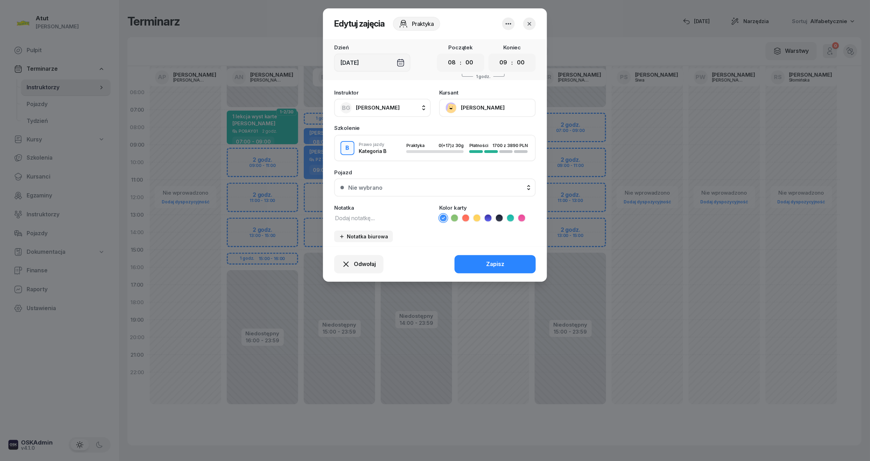
drag, startPoint x: 452, startPoint y: 66, endPoint x: 457, endPoint y: 70, distance: 6.2
click at [452, 66] on select "00 01 02 03 04 05 06 07 08 09 10 11 12 13 14 15 16 17 18 19 20 21 22 23" at bounding box center [452, 62] width 13 height 15
select select "07"
click at [446, 55] on select "00 01 02 03 04 05 06 07 08 09 10 11 12 13 14 15 16 17 18 19 20 21 22 23" at bounding box center [452, 62] width 13 height 15
click at [415, 188] on div "Nie wybrano" at bounding box center [438, 188] width 181 height 6
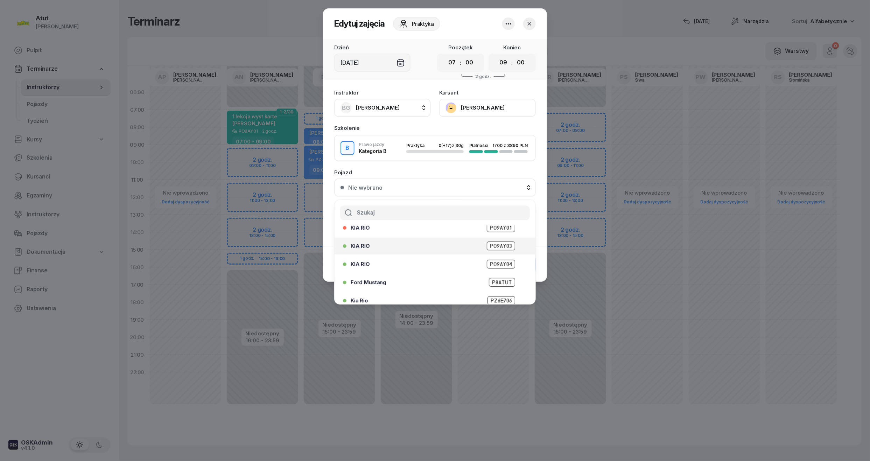
scroll to position [87, 0]
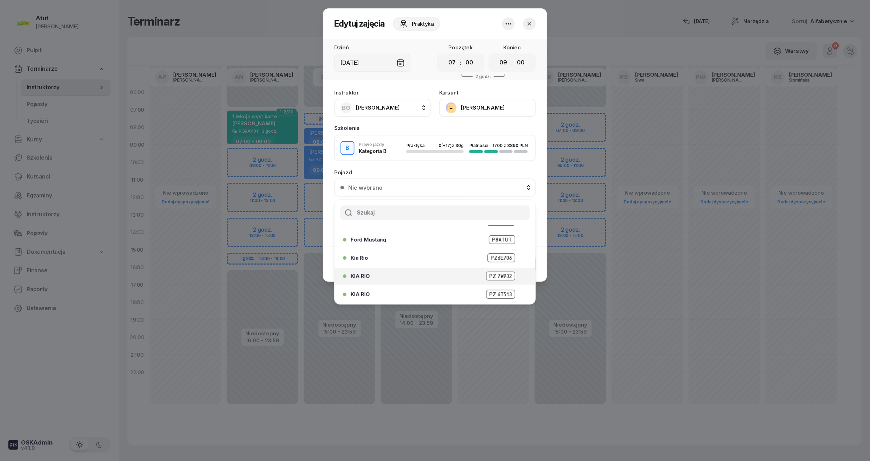
click at [486, 272] on span "PZ 7W932" at bounding box center [500, 276] width 29 height 9
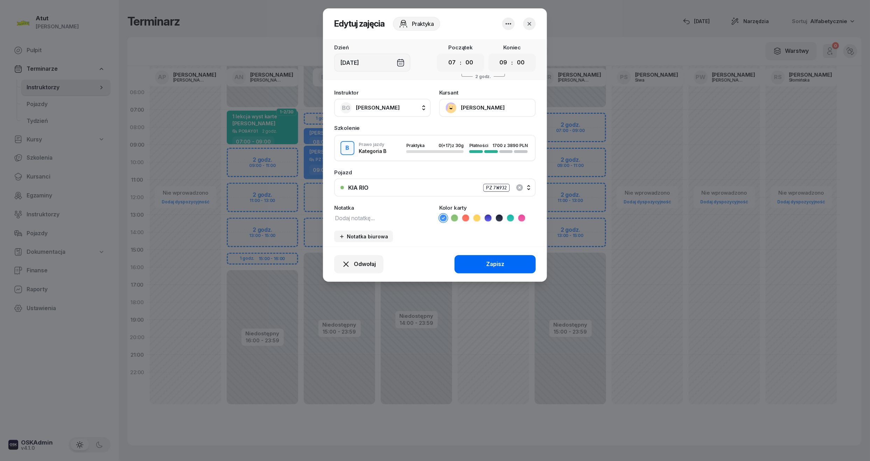
click at [490, 260] on div "Zapisz" at bounding box center [495, 264] width 18 height 9
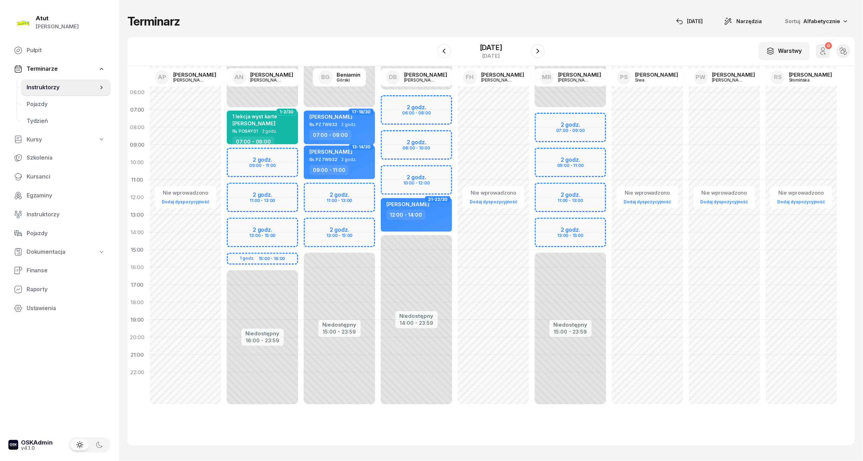
click at [537, 43] on div "[DATE]" at bounding box center [491, 51] width 108 height 20
click at [536, 48] on icon "button" at bounding box center [538, 51] width 8 height 8
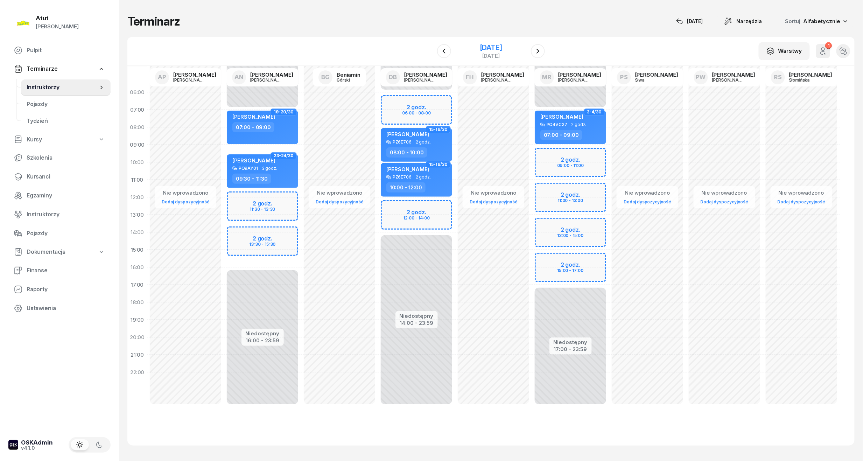
click at [501, 55] on div "[DATE]" at bounding box center [491, 55] width 22 height 5
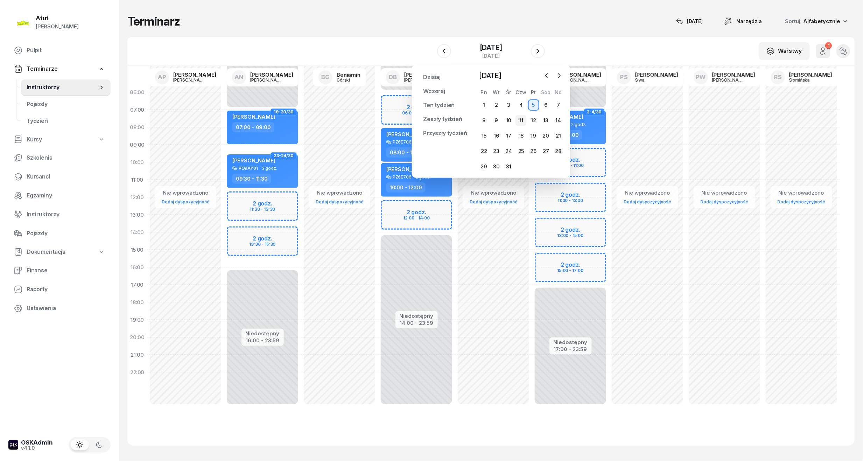
click at [521, 120] on div "11" at bounding box center [521, 120] width 11 height 11
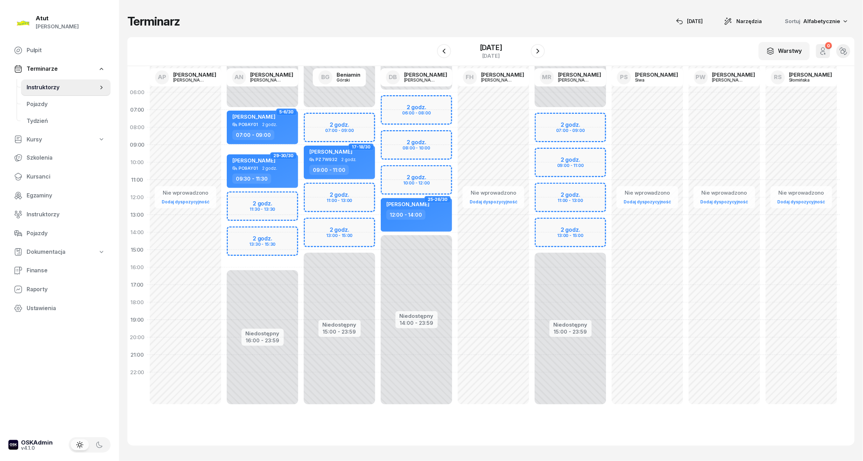
click at [333, 131] on div "Niedostępny 00:00 - 07:00 Niedostępny 15:00 - 23:59 2 godz. 07:00 - 09:00 2 god…" at bounding box center [339, 250] width 77 height 333
select select "08"
select select "09"
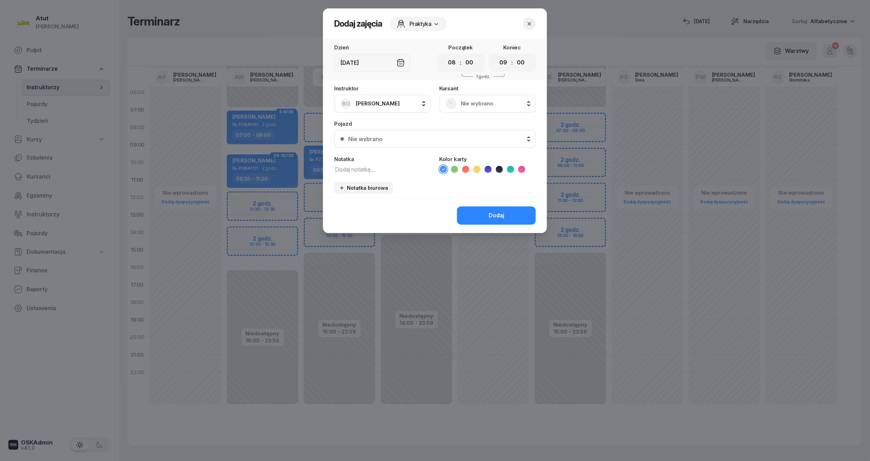
click at [531, 27] on icon "button" at bounding box center [529, 23] width 7 height 7
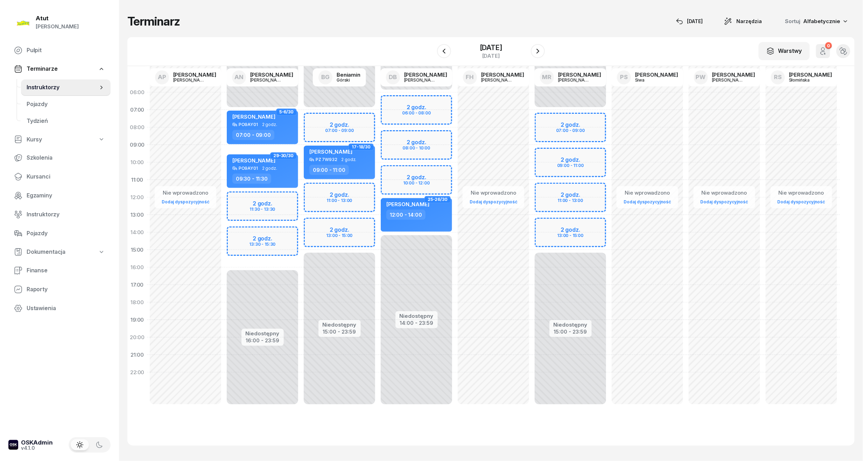
click at [347, 194] on div "Niedostępny 00:00 - 07:00 Niedostępny 15:00 - 23:59 2 godz. 07:00 - 09:00 2 god…" at bounding box center [339, 250] width 77 height 333
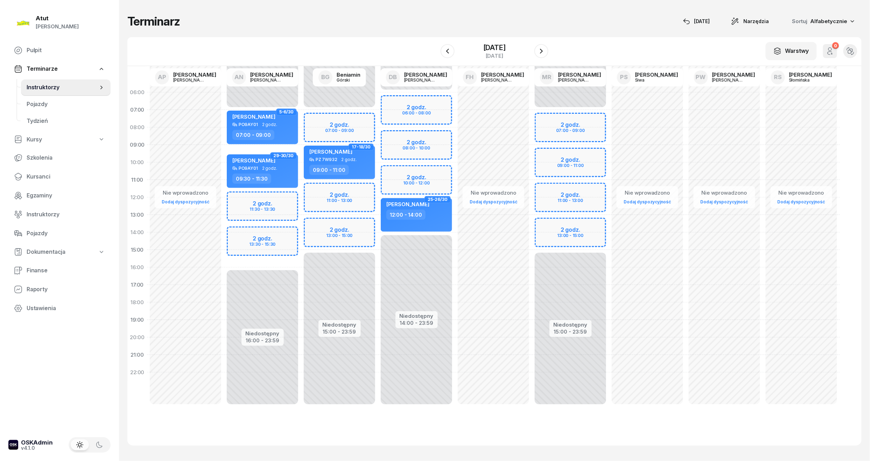
select select "11"
select select "13"
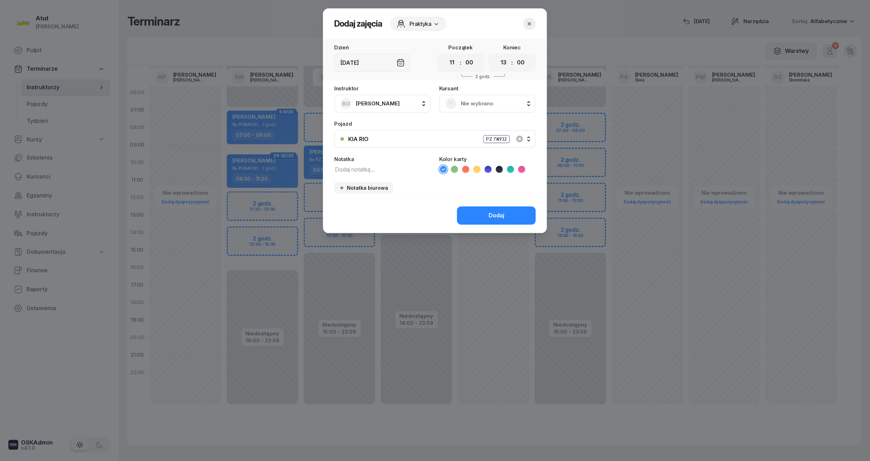
click at [483, 100] on span "Nie wybrano" at bounding box center [495, 103] width 69 height 9
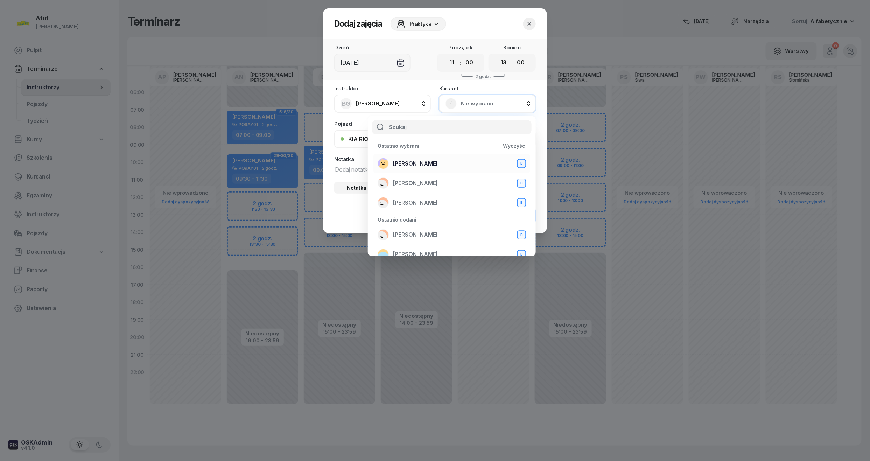
click at [418, 159] on span "[PERSON_NAME]" at bounding box center [415, 163] width 45 height 9
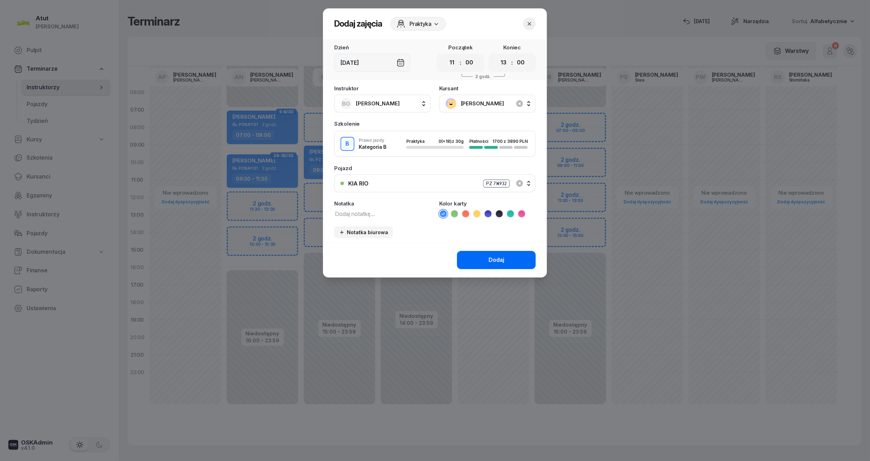
click at [506, 255] on button "Dodaj" at bounding box center [496, 260] width 79 height 18
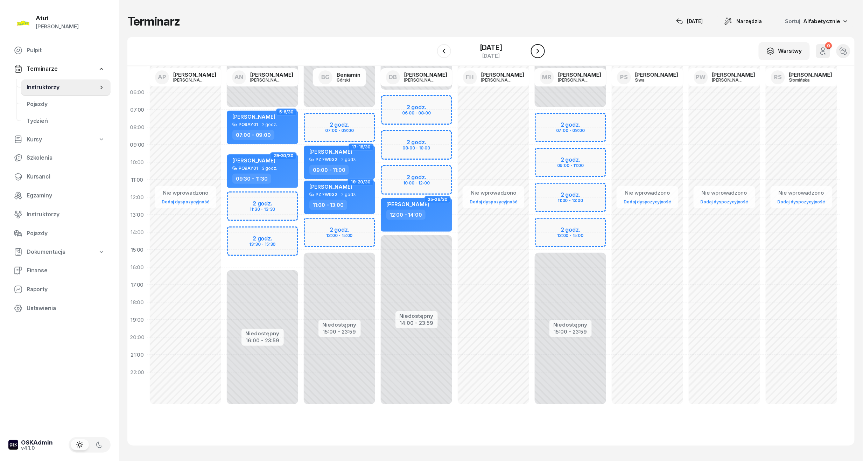
click at [535, 46] on button "button" at bounding box center [538, 51] width 14 height 14
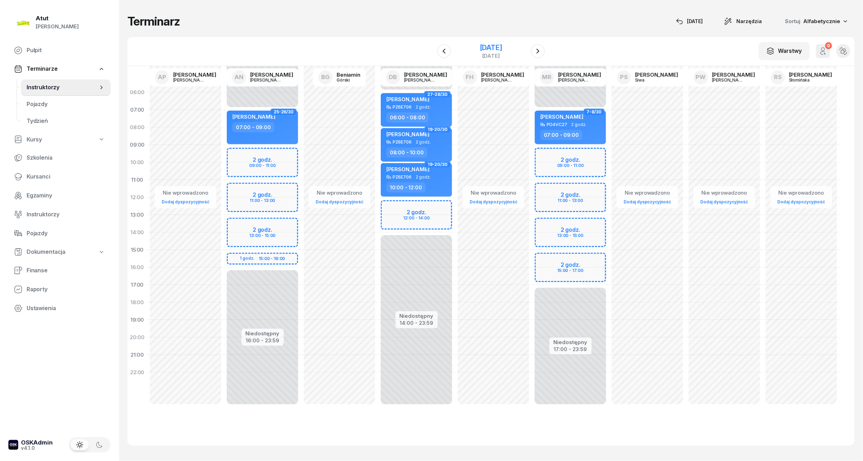
click at [496, 47] on div "[DATE]" at bounding box center [491, 47] width 22 height 7
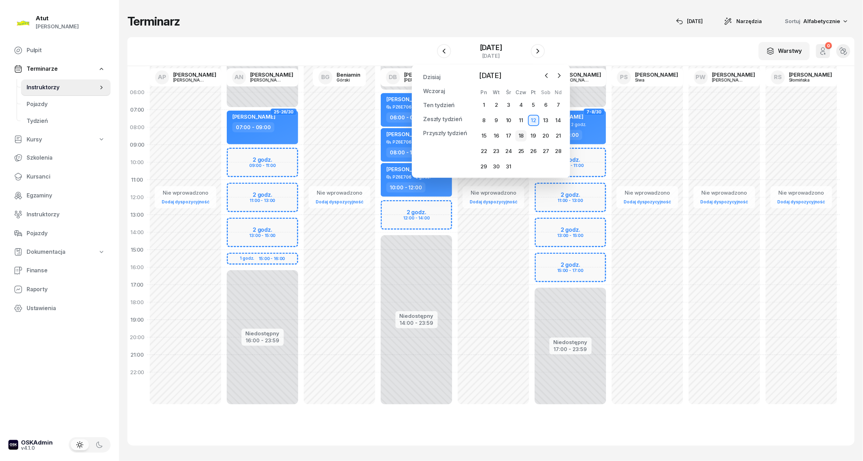
click at [522, 135] on div "18" at bounding box center [521, 135] width 11 height 11
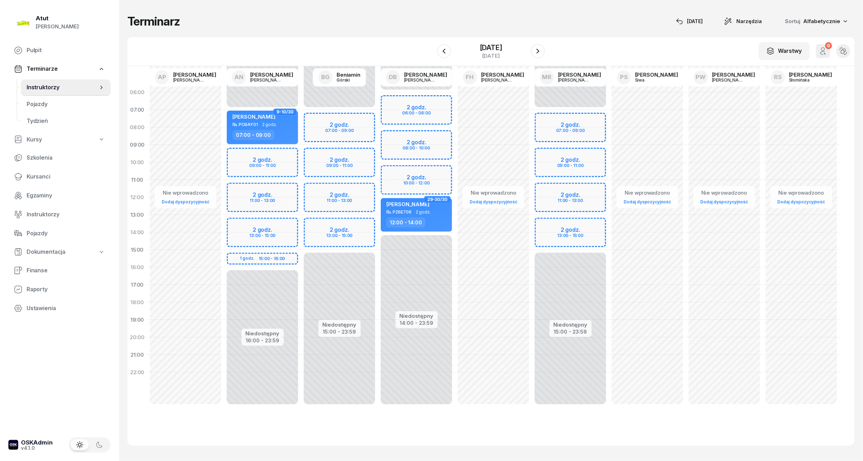
click at [347, 161] on div "Niedostępny 00:00 - 07:00 Niedostępny 15:00 - 23:59 2 godz. 07:00 - 09:00 2 god…" at bounding box center [339, 250] width 77 height 333
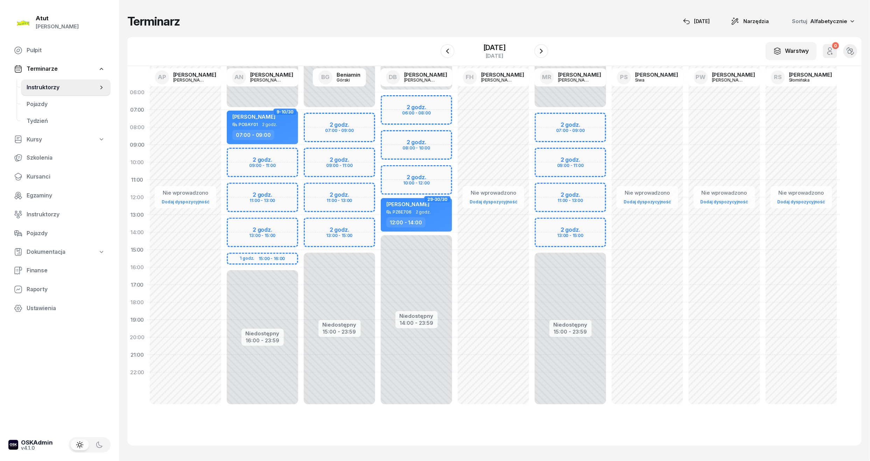
select select "09"
select select "11"
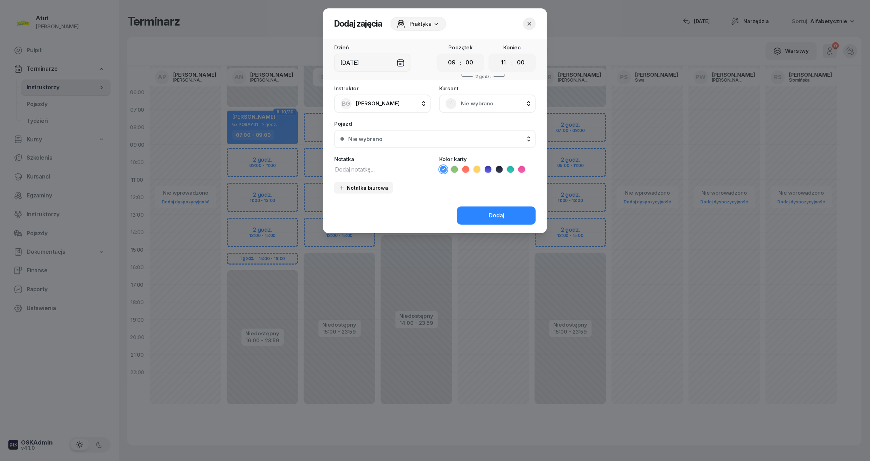
click at [494, 101] on span "Nie wybrano" at bounding box center [495, 103] width 69 height 9
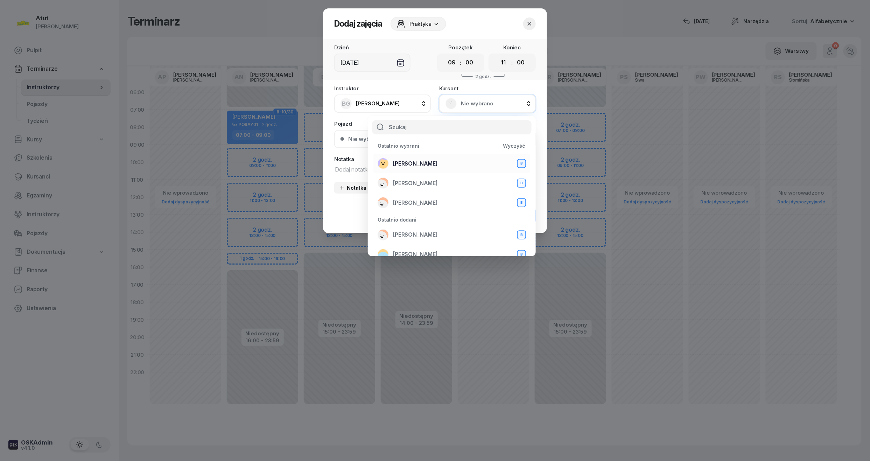
click at [429, 161] on span "[PERSON_NAME]" at bounding box center [415, 163] width 45 height 9
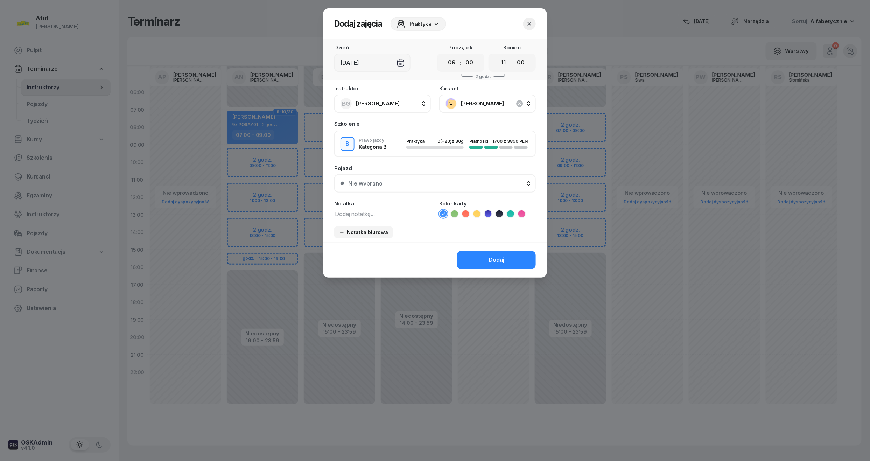
click at [433, 182] on div "Nie wybrano" at bounding box center [438, 184] width 181 height 6
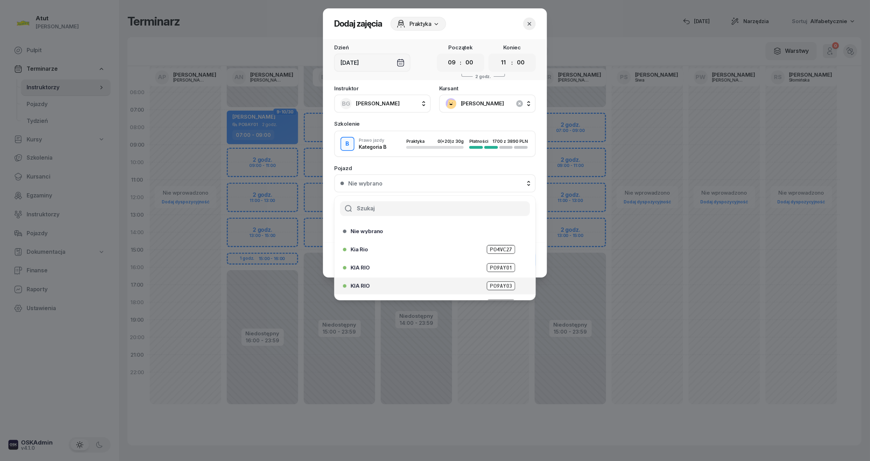
scroll to position [87, 0]
click at [501, 272] on span "PZ 7W932" at bounding box center [500, 271] width 29 height 9
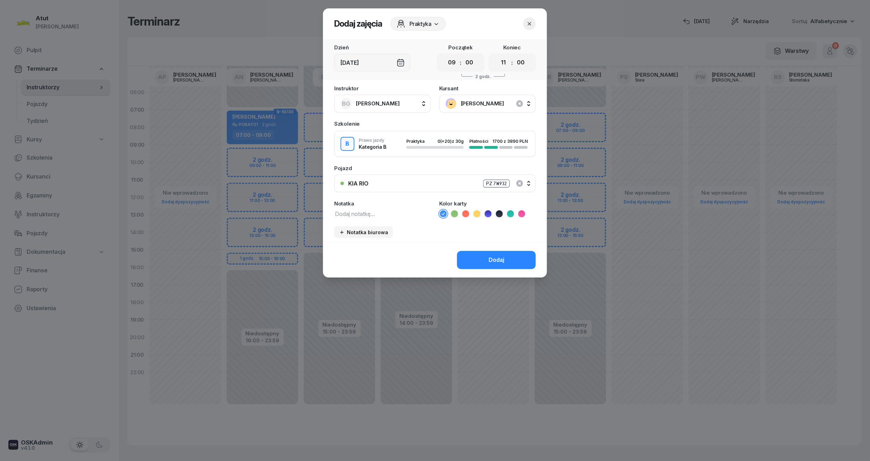
click at [488, 249] on div "Dodaj" at bounding box center [435, 259] width 224 height 35
click at [488, 253] on button "Dodaj" at bounding box center [496, 260] width 79 height 18
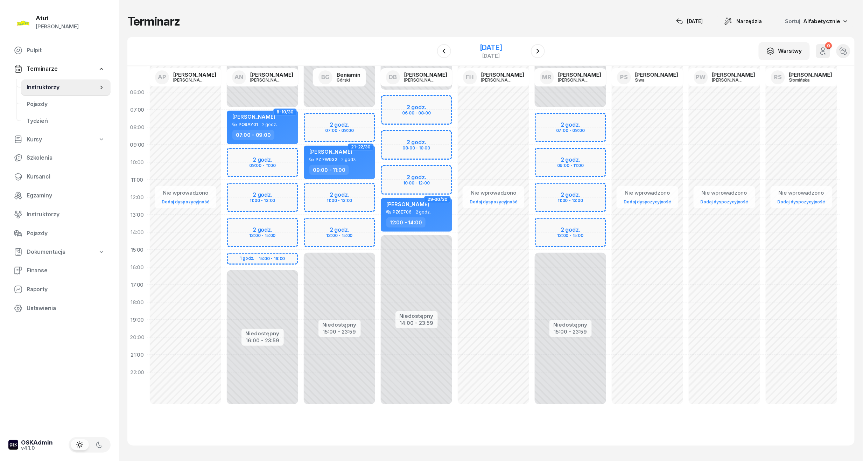
click at [487, 53] on div "[DATE]" at bounding box center [491, 55] width 22 height 5
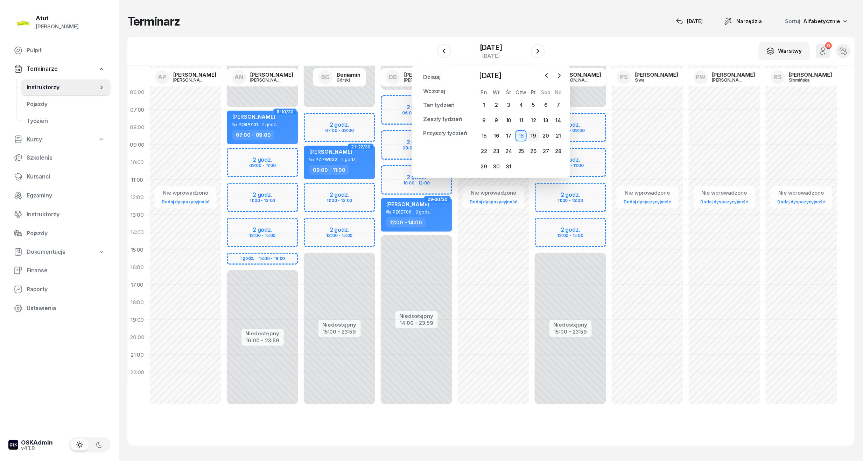
click at [535, 139] on div "19" at bounding box center [533, 135] width 11 height 11
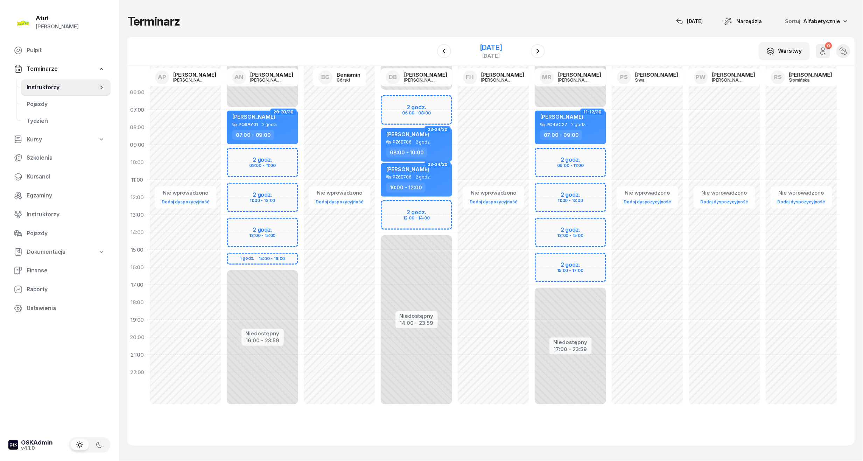
click at [482, 46] on div "[DATE]" at bounding box center [491, 47] width 22 height 7
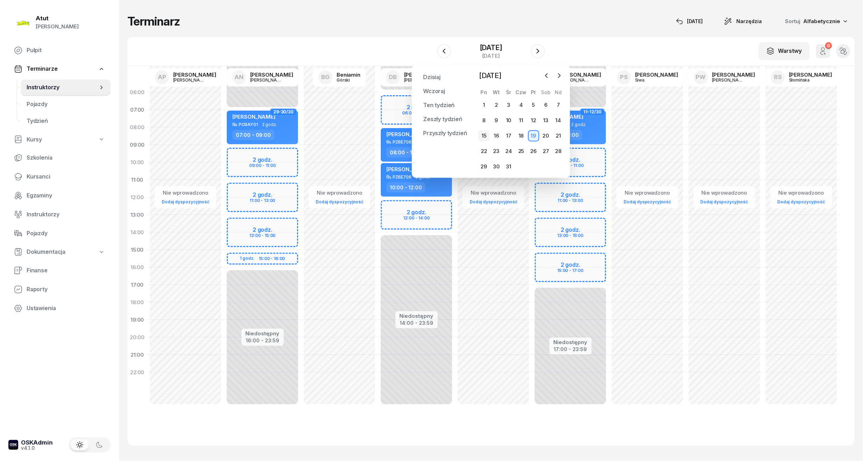
click at [484, 134] on div "15" at bounding box center [483, 135] width 11 height 11
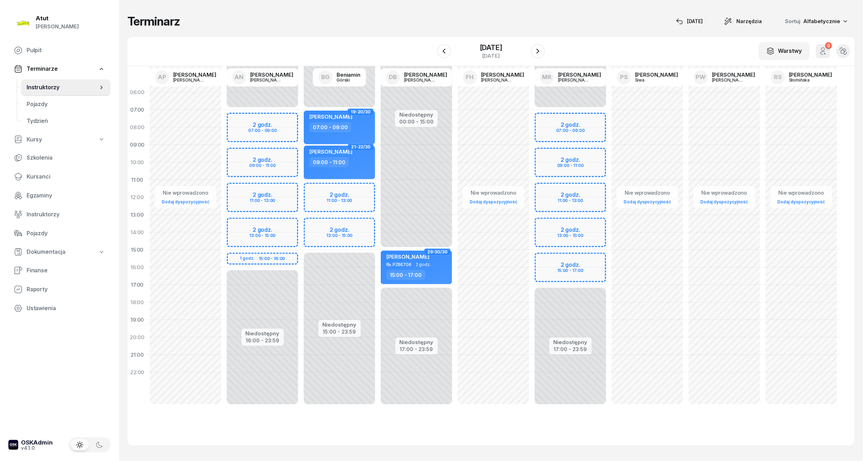
click at [354, 193] on div "Niedostępny 00:00 - 07:00 Niedostępny 15:00 - 23:59 2 godz. 11:00 - 13:00 2 god…" at bounding box center [339, 250] width 77 height 333
select select "11"
select select "13"
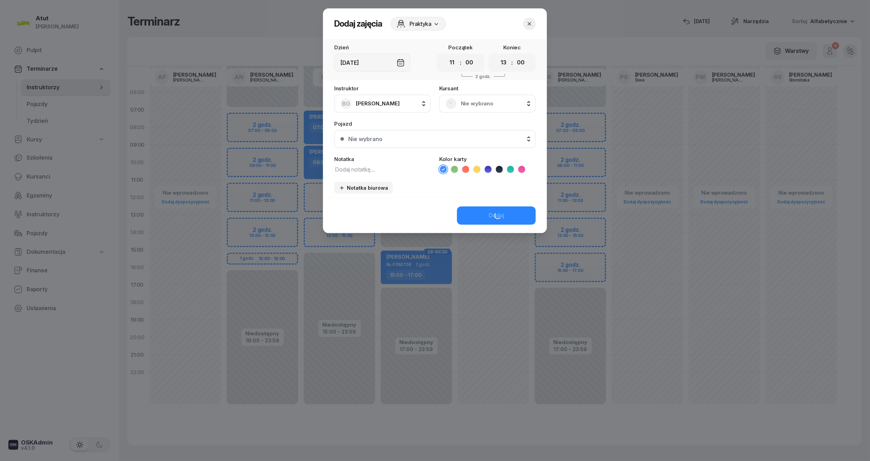
click at [486, 106] on span "Nie wybrano" at bounding box center [495, 103] width 69 height 9
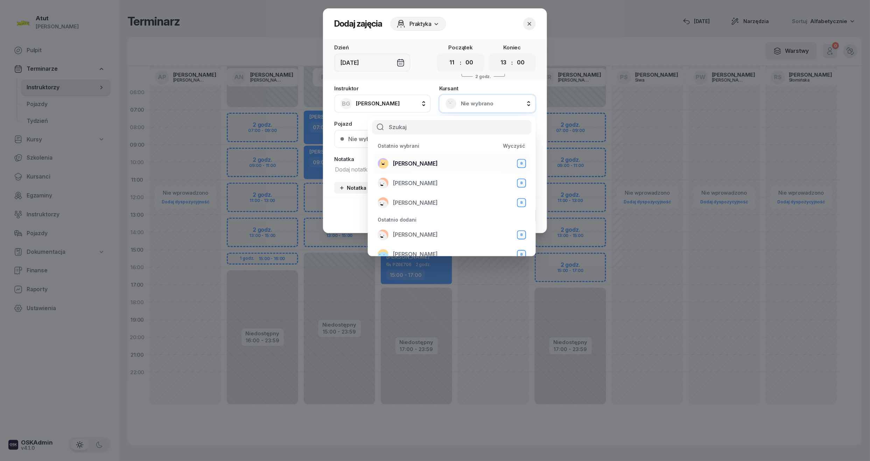
click at [421, 161] on span "[PERSON_NAME]" at bounding box center [415, 163] width 45 height 9
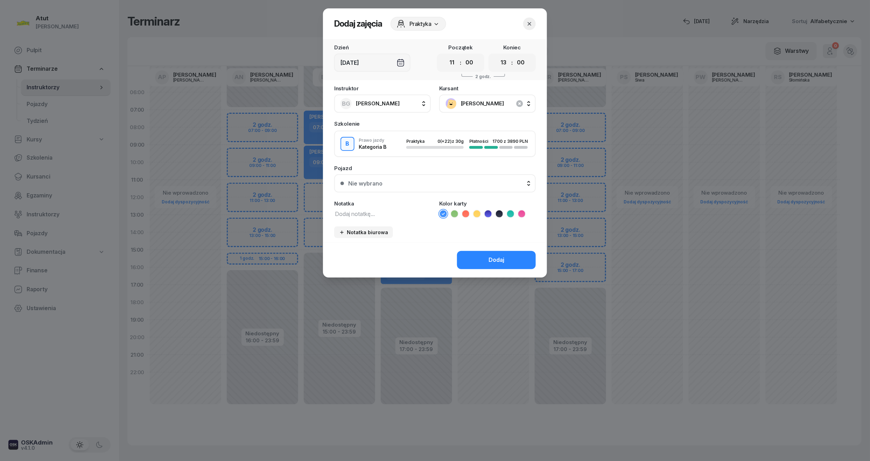
click at [401, 178] on button "Nie wybrano" at bounding box center [435, 183] width 202 height 18
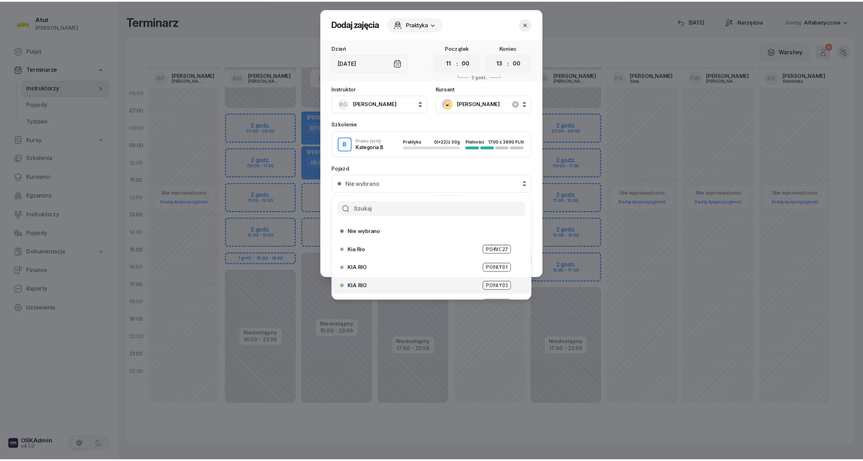
scroll to position [87, 0]
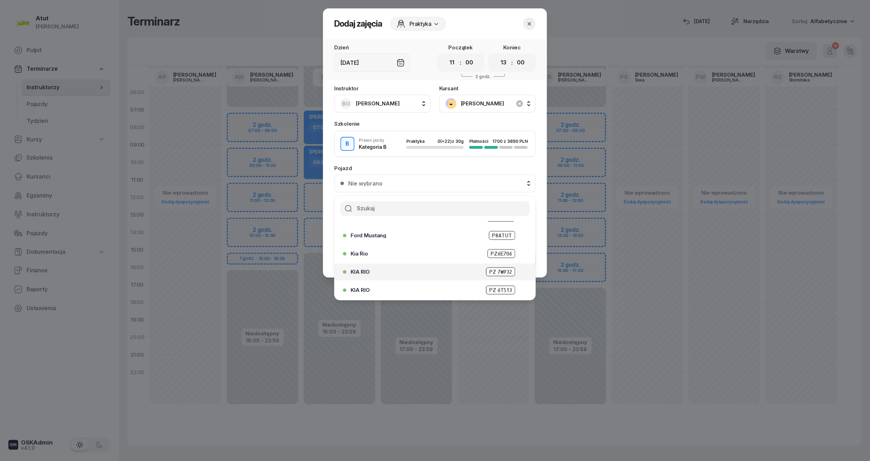
click at [498, 271] on span "PZ 7W932" at bounding box center [500, 271] width 29 height 9
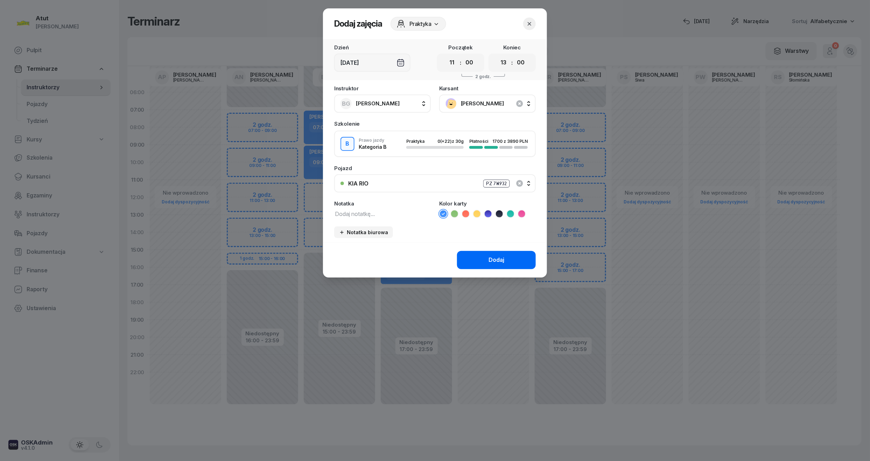
click at [497, 263] on div "Dodaj" at bounding box center [497, 260] width 16 height 9
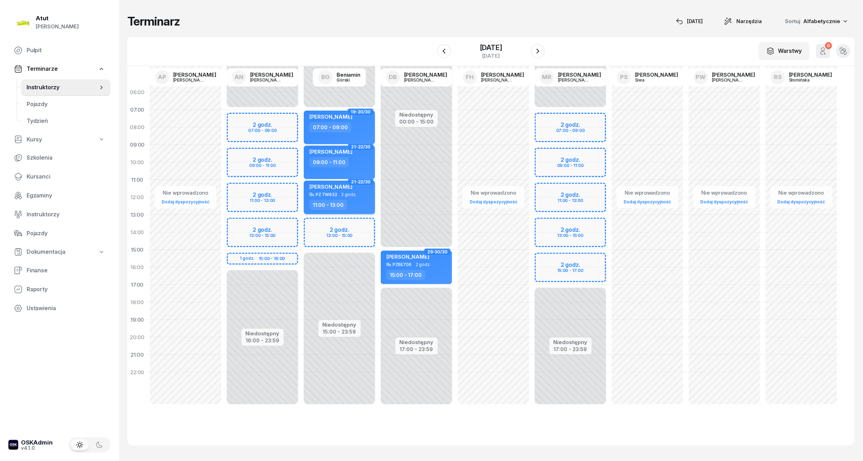
click at [352, 191] on div "[PERSON_NAME]" at bounding box center [330, 187] width 43 height 9
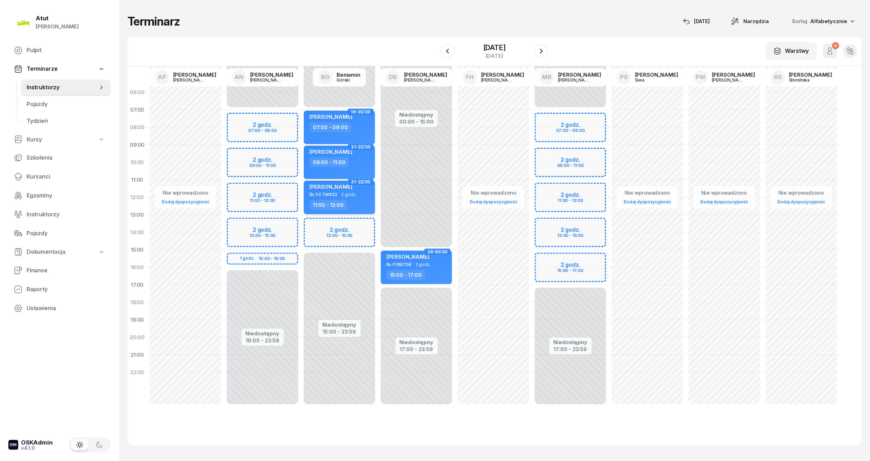
select select "11"
select select "13"
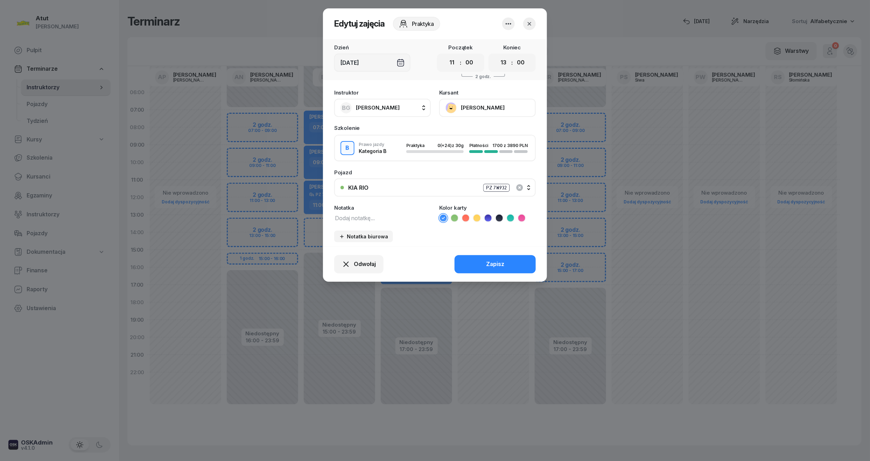
click at [529, 27] on button "button" at bounding box center [529, 24] width 13 height 13
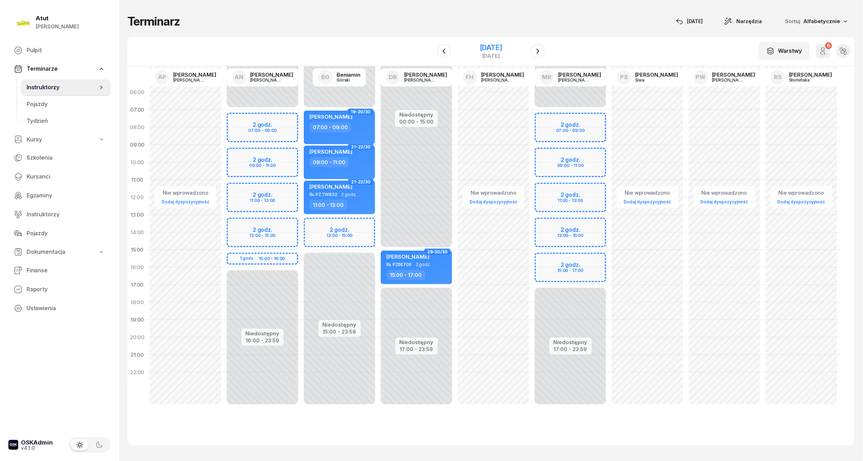
click at [494, 48] on div "[DATE]" at bounding box center [491, 47] width 22 height 7
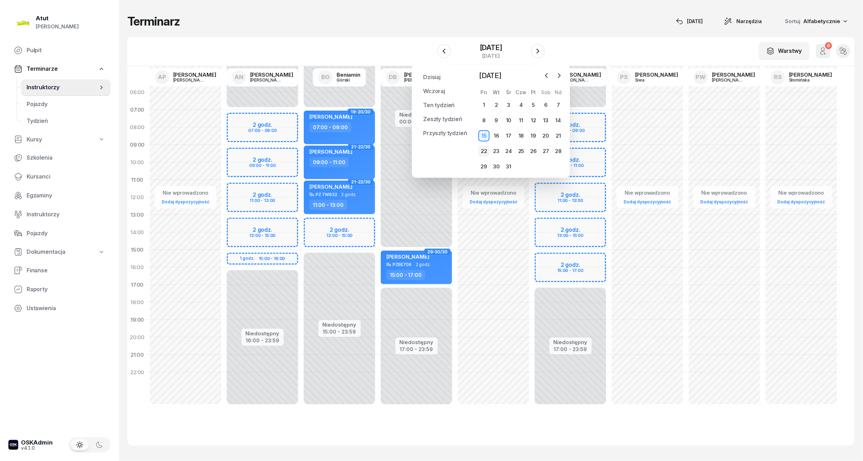
click at [485, 154] on div "22" at bounding box center [483, 151] width 11 height 11
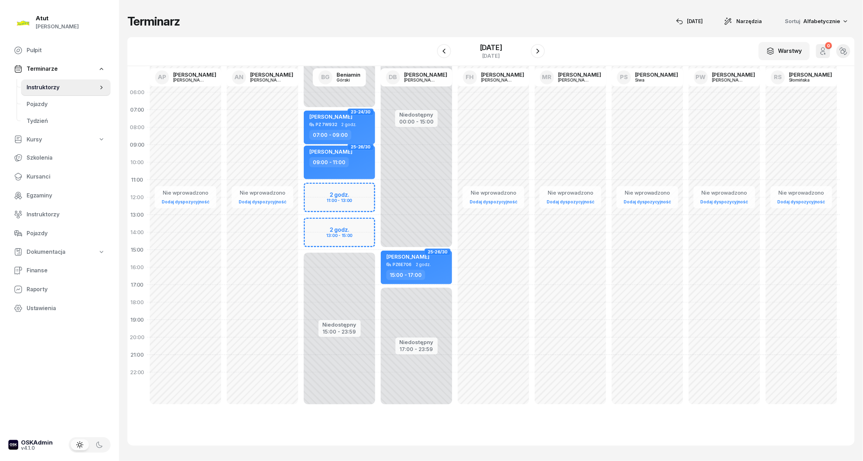
click at [354, 195] on div "Niedostępny 00:00 - 07:00 Niedostępny 15:00 - 23:59 2 godz. 11:00 - 13:00 2 god…" at bounding box center [339, 250] width 77 height 333
select select "11"
select select "13"
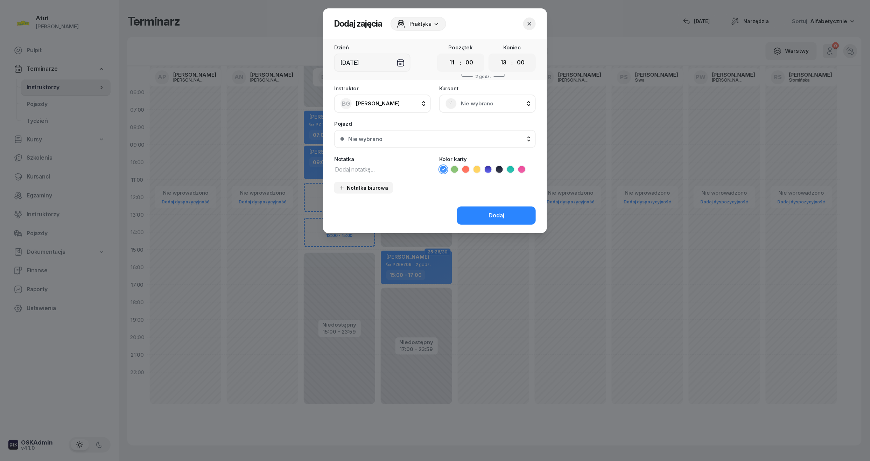
click at [489, 95] on div "Nie wybrano" at bounding box center [487, 104] width 97 height 18
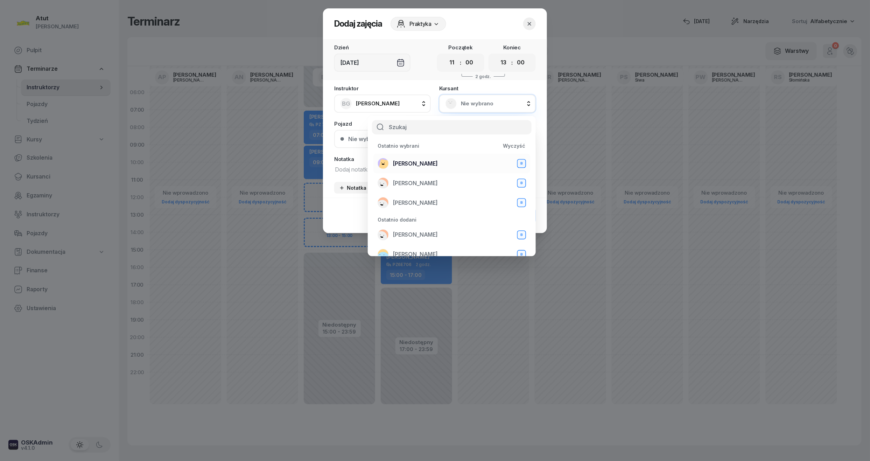
click at [419, 165] on span "[PERSON_NAME]" at bounding box center [415, 163] width 45 height 9
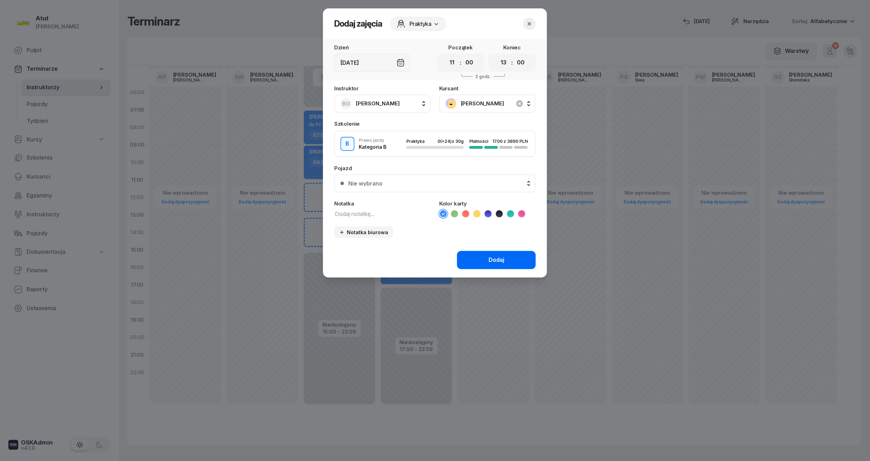
click at [490, 258] on div "Dodaj" at bounding box center [497, 260] width 16 height 9
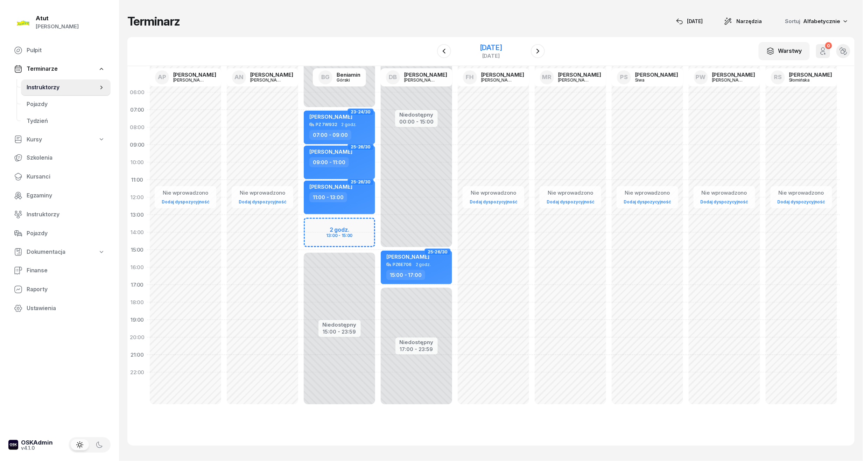
click at [494, 44] on div "[DATE]" at bounding box center [491, 47] width 22 height 7
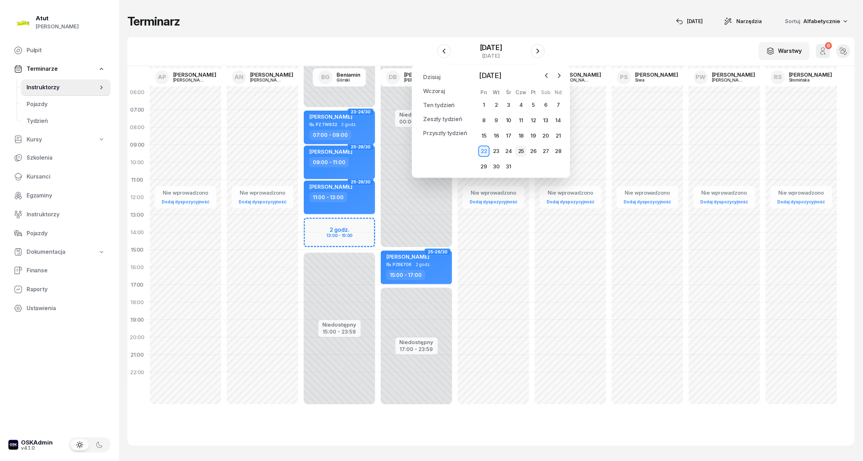
click at [519, 151] on div "25" at bounding box center [521, 151] width 11 height 11
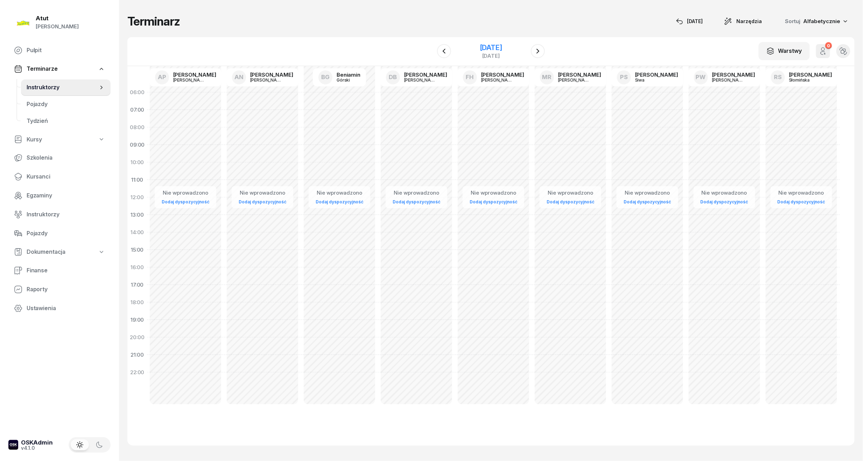
click at [491, 47] on div "[DATE]" at bounding box center [491, 47] width 22 height 7
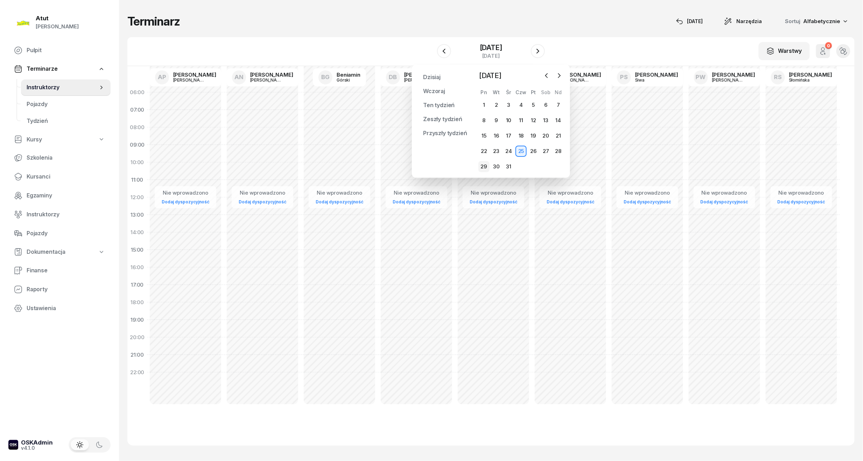
click at [488, 167] on div "29" at bounding box center [483, 166] width 11 height 11
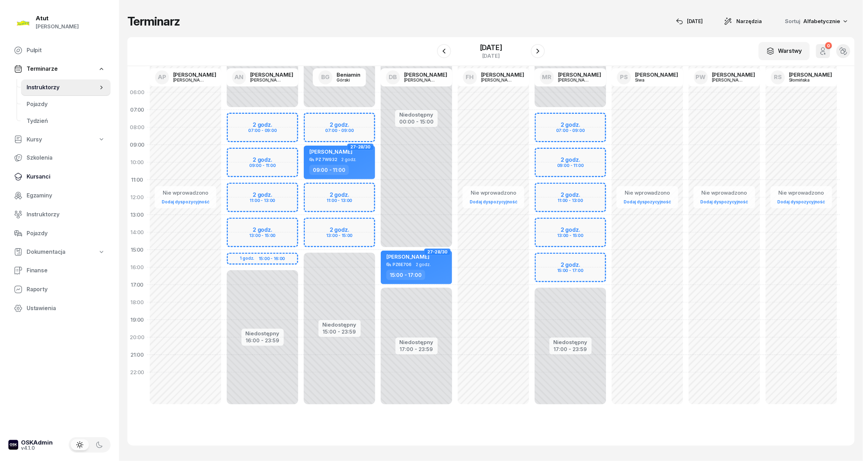
click at [38, 174] on span "Kursanci" at bounding box center [66, 176] width 78 height 9
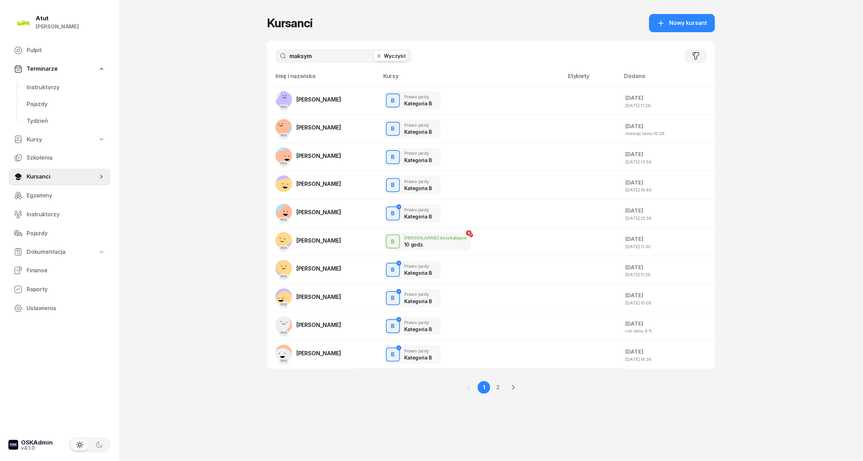
drag, startPoint x: 315, startPoint y: 59, endPoint x: 123, endPoint y: 74, distance: 192.4
click at [123, 74] on div "Atut [PERSON_NAME] Pulpit Terminarze Instruktorzy Pojazdy Tydzień Kursy Szkolen…" at bounding box center [431, 230] width 863 height 461
click at [46, 89] on span "Instruktorzy" at bounding box center [66, 87] width 78 height 9
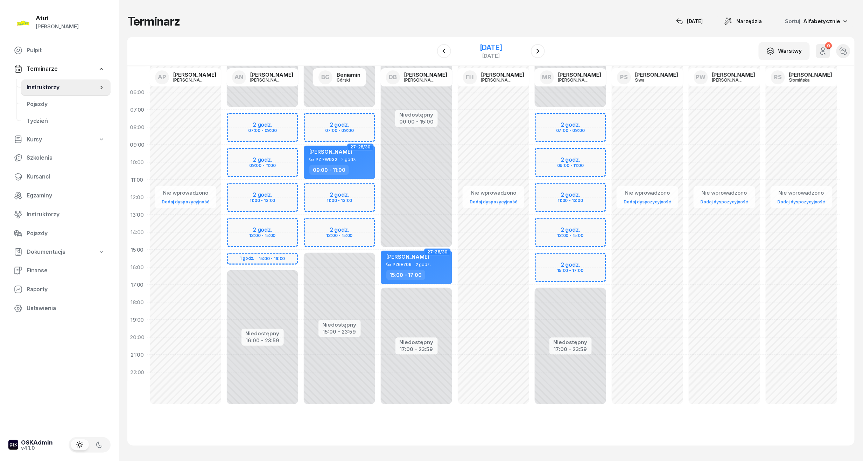
click at [489, 45] on div "[DATE]" at bounding box center [491, 47] width 22 height 7
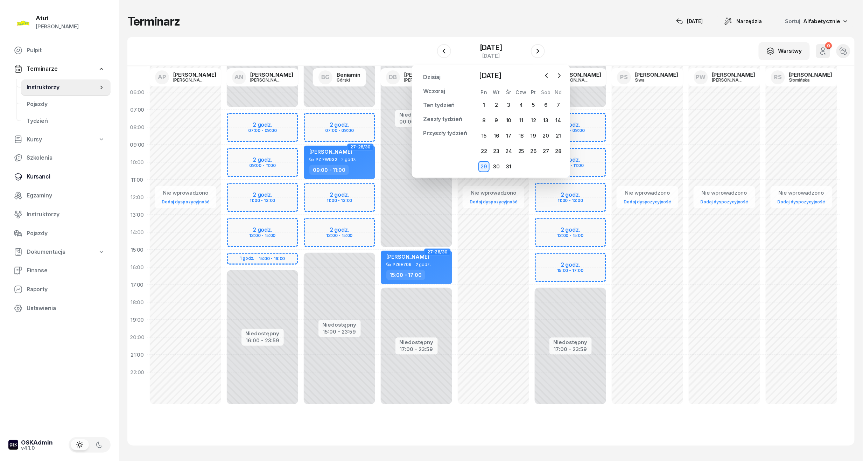
click at [48, 171] on link "Kursanci" at bounding box center [59, 176] width 102 height 17
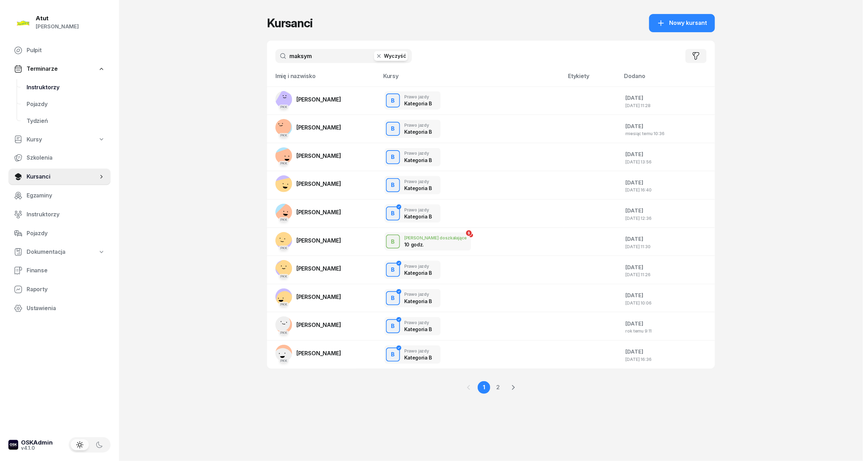
click at [41, 89] on span "Instruktorzy" at bounding box center [66, 87] width 78 height 9
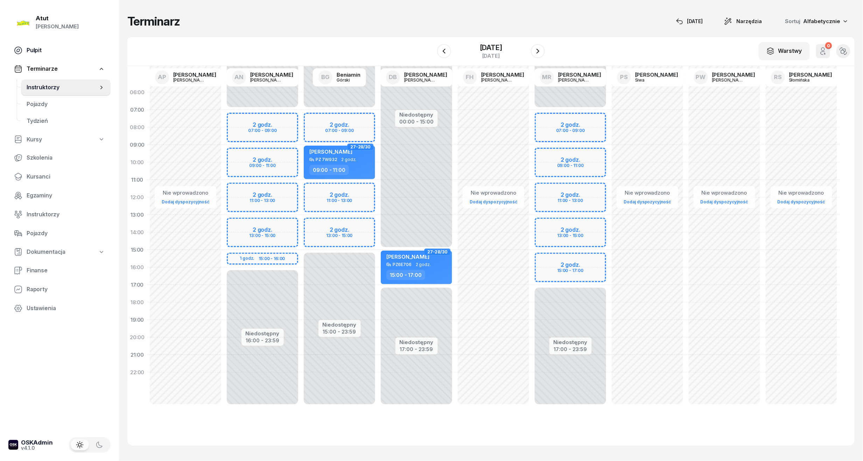
click at [45, 55] on link "Pulpit" at bounding box center [59, 50] width 102 height 17
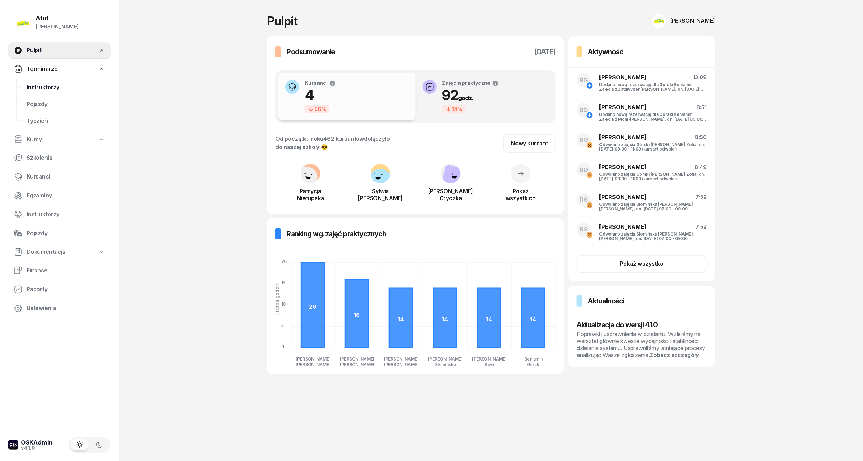
click at [55, 83] on span "Instruktorzy" at bounding box center [66, 87] width 78 height 9
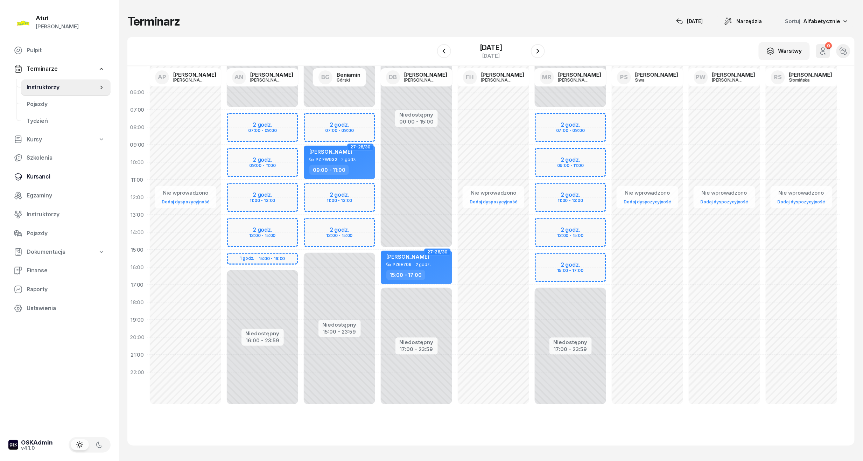
click at [37, 181] on link "Kursanci" at bounding box center [59, 176] width 102 height 17
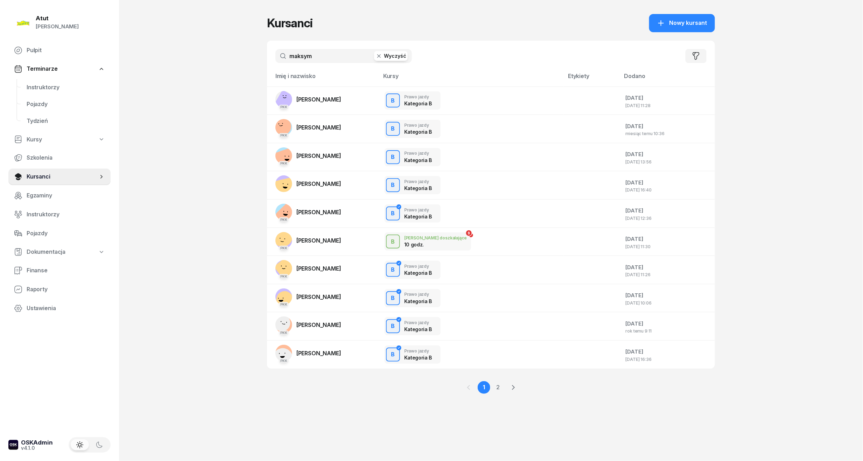
drag, startPoint x: 321, startPoint y: 55, endPoint x: -9, endPoint y: 92, distance: 332.5
click at [0, 92] on html "[PERSON_NAME] [PERSON_NAME] Pulpit Terminarze Instruktorzy Pojazdy Tydzień Kurs…" at bounding box center [431, 230] width 863 height 461
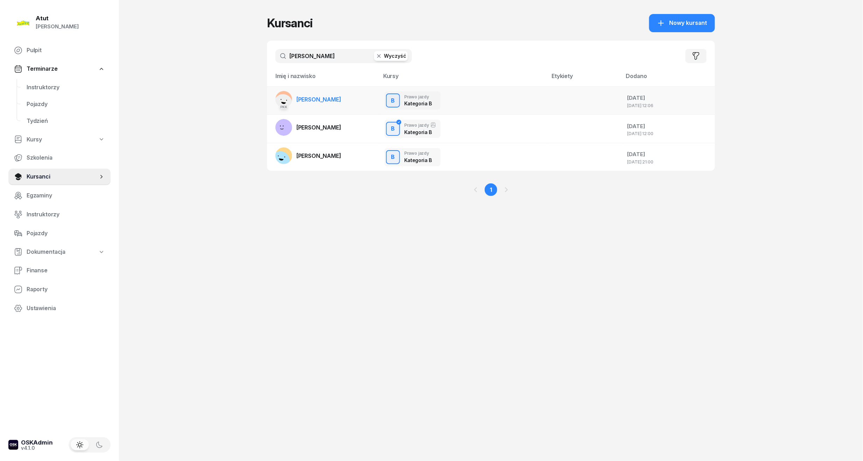
type input "[PERSON_NAME]"
click at [314, 100] on span "[PERSON_NAME]" at bounding box center [318, 99] width 45 height 7
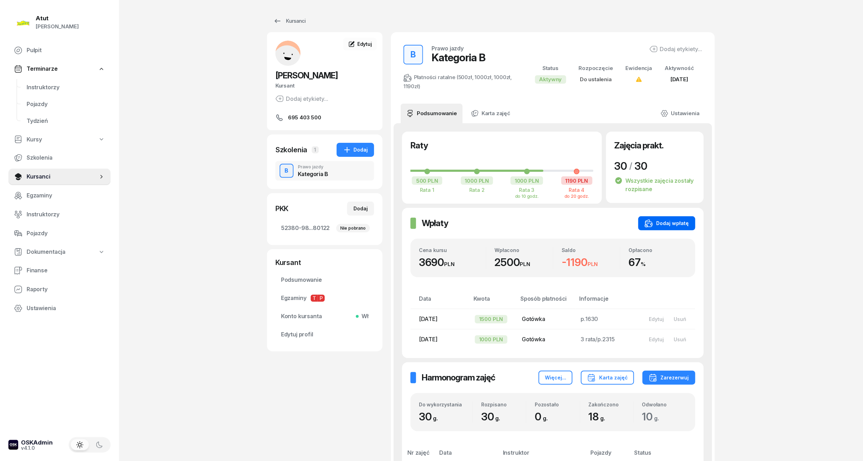
click at [686, 223] on div "Dodaj wpłatę" at bounding box center [667, 223] width 44 height 8
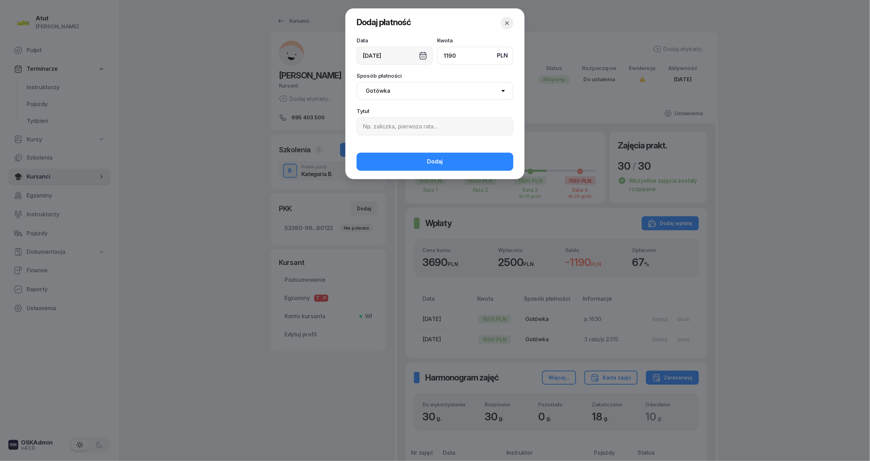
type input "1190"
click at [373, 130] on input at bounding box center [435, 126] width 157 height 18
type input "4 rata/p.2365"
drag, startPoint x: 414, startPoint y: 94, endPoint x: 412, endPoint y: 98, distance: 4.4
click at [414, 94] on select "Gotówka Karta Przelew Płatności online BLIK" at bounding box center [435, 91] width 157 height 18
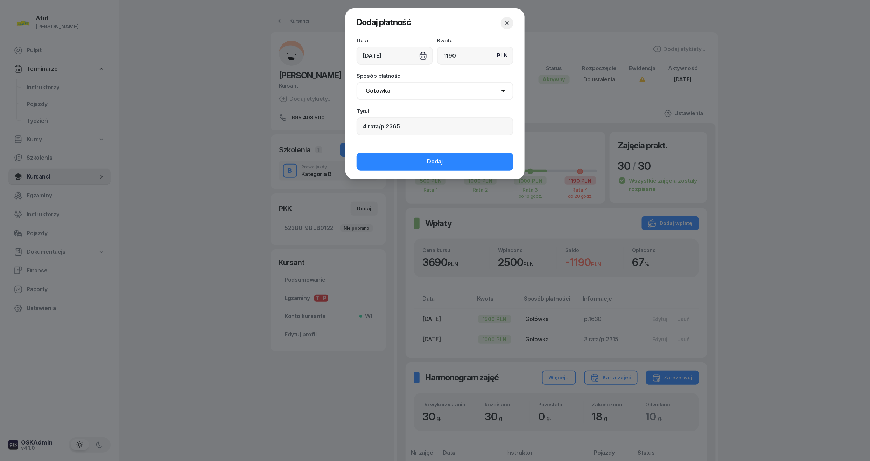
select select "card"
click at [357, 82] on select "Gotówka Karta Przelew Płatności online BLIK" at bounding box center [435, 91] width 157 height 18
click at [410, 161] on button "Dodaj" at bounding box center [435, 162] width 157 height 18
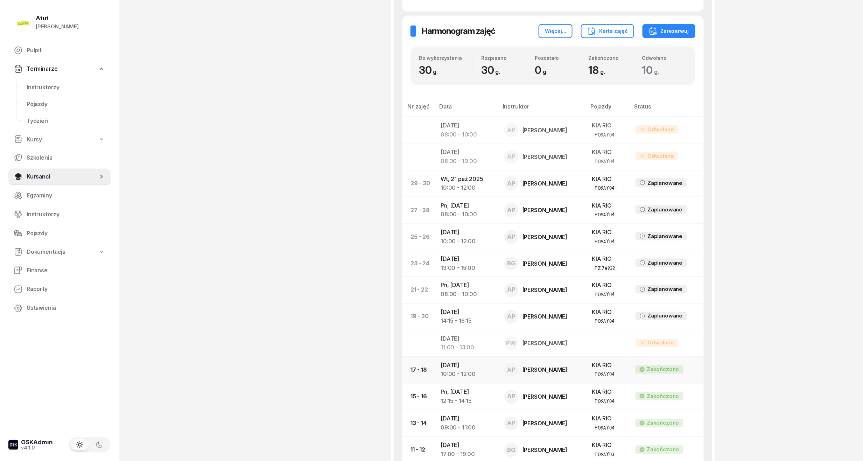
scroll to position [330, 0]
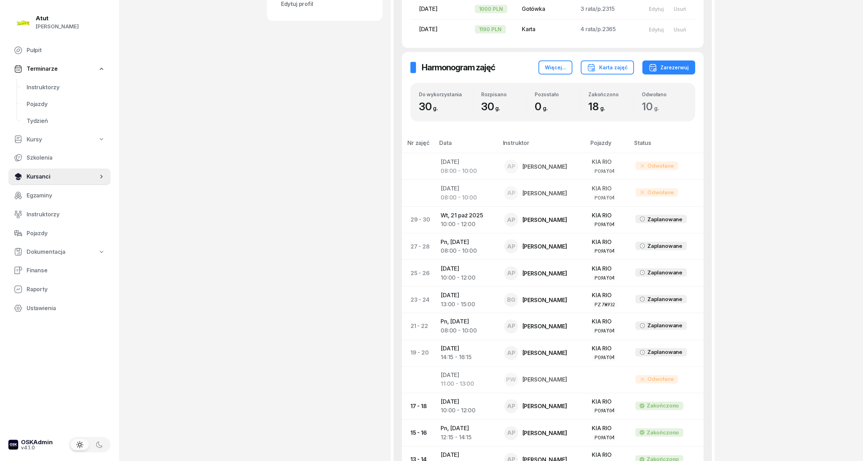
drag, startPoint x: 34, startPoint y: 175, endPoint x: 47, endPoint y: 173, distance: 13.3
click at [34, 175] on span "Kursanci" at bounding box center [62, 176] width 71 height 9
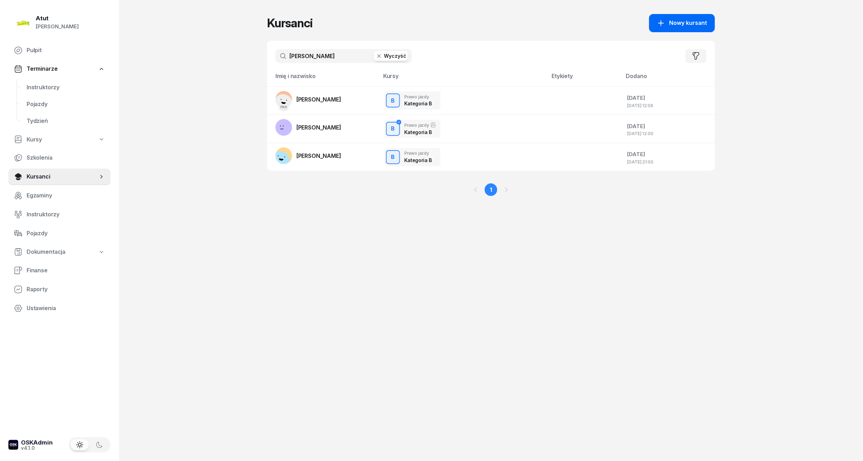
click at [687, 30] on button "Nowy kursant" at bounding box center [682, 23] width 66 height 18
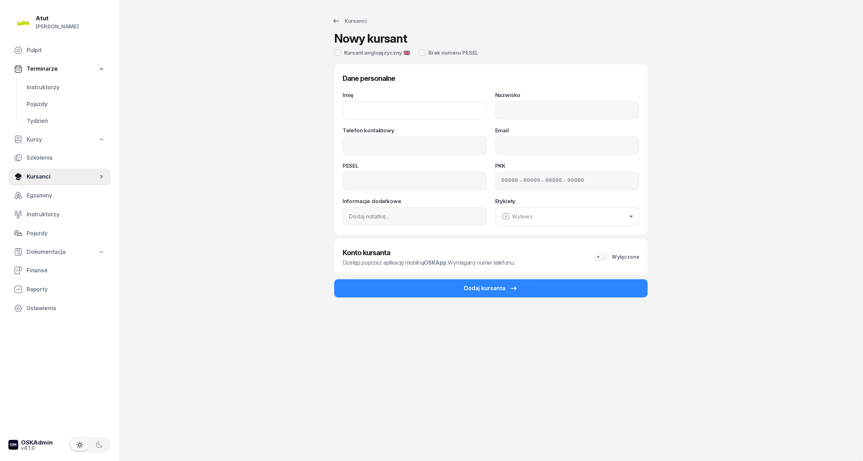
click at [408, 115] on input "Imię" at bounding box center [415, 110] width 144 height 18
drag, startPoint x: 379, startPoint y: 110, endPoint x: 158, endPoint y: 124, distance: 221.7
click at [158, 124] on div "Atut [PERSON_NAME] Pulpit Terminarze Instruktorzy Pojazdy Tydzień Kursy Szkolen…" at bounding box center [431, 230] width 863 height 461
type input "[PERSON_NAME]"
drag, startPoint x: 553, startPoint y: 108, endPoint x: 532, endPoint y: 100, distance: 22.6
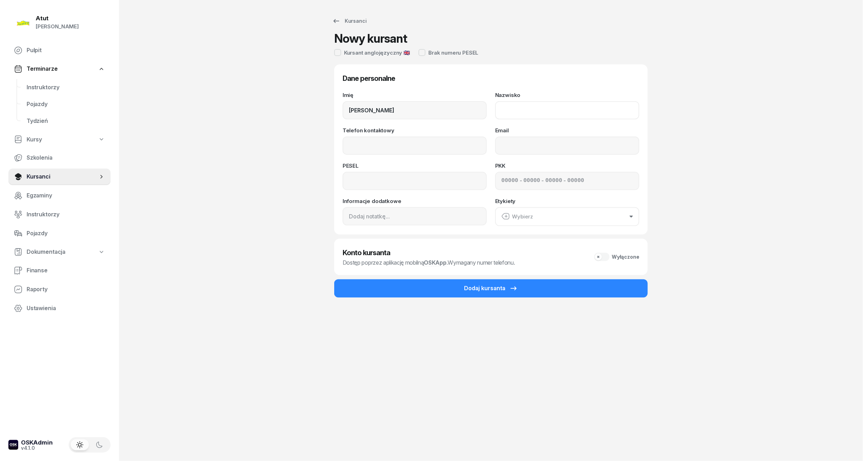
click at [553, 108] on input "Nazwisko" at bounding box center [567, 110] width 144 height 18
type input "[PERSON_NAME]"
click at [458, 141] on input "Telefon kontaktowy" at bounding box center [415, 146] width 144 height 18
click at [346, 181] on input at bounding box center [415, 181] width 144 height 18
click at [343, 181] on input at bounding box center [415, 181] width 144 height 18
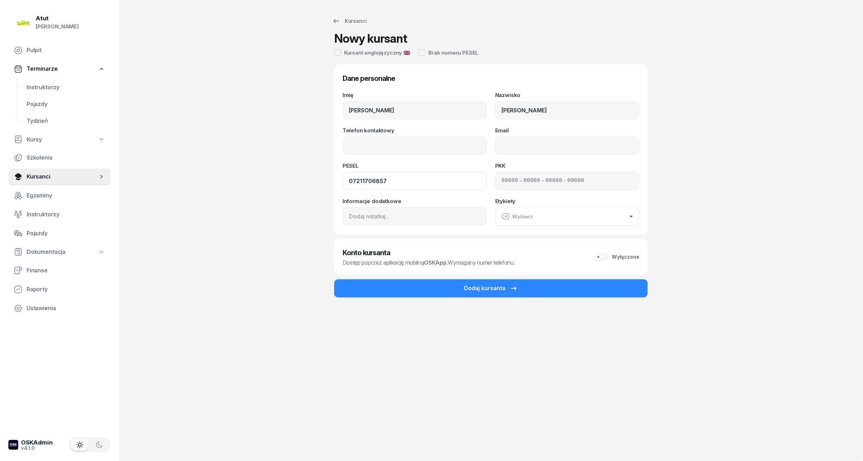
type input "07211706857"
click at [371, 144] on input "Telefon kontaktowy" at bounding box center [415, 146] width 144 height 18
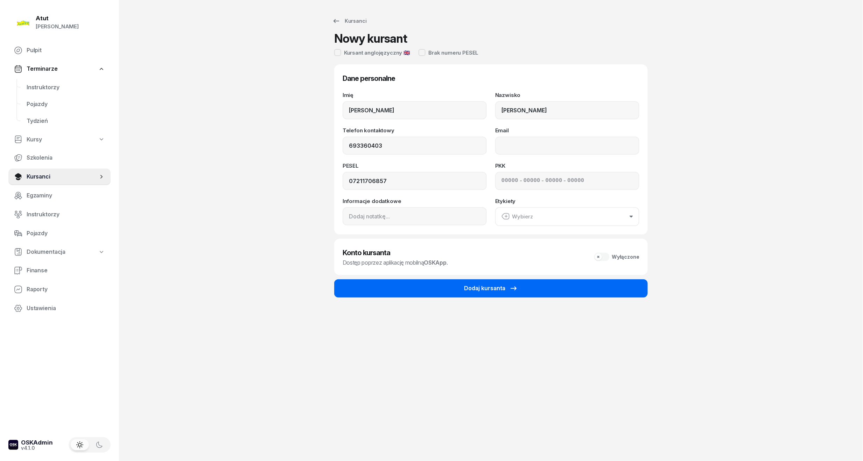
type input "693 360 403"
click at [521, 285] on button "Dodaj kursanta" at bounding box center [491, 288] width 314 height 18
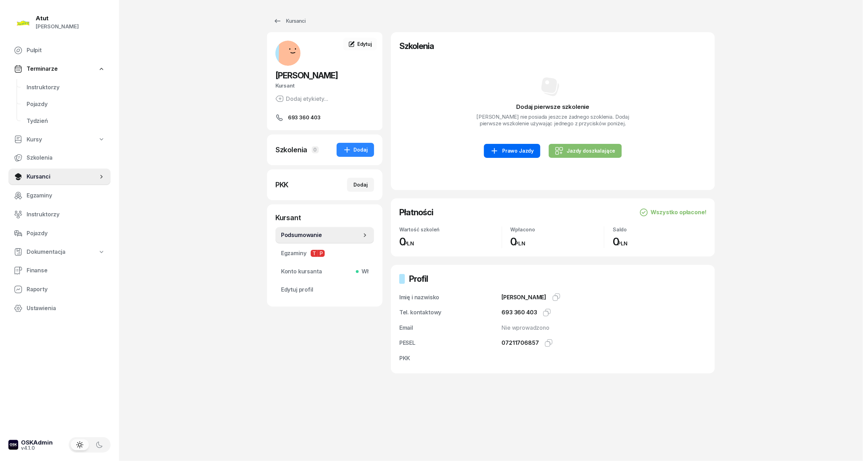
click at [514, 149] on div "Prawo Jazdy" at bounding box center [511, 151] width 43 height 8
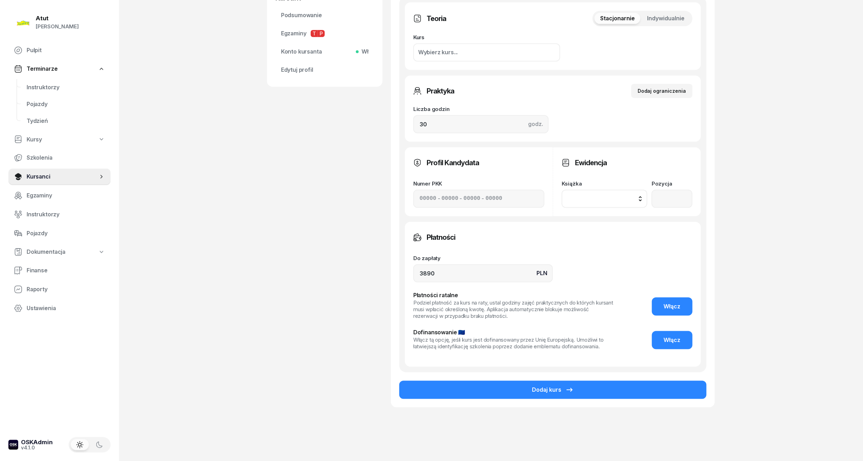
scroll to position [230, 0]
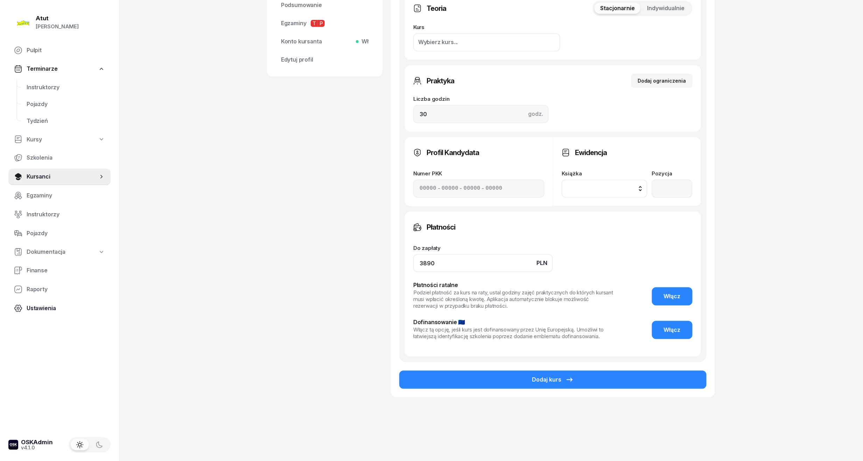
drag, startPoint x: 447, startPoint y: 259, endPoint x: 65, endPoint y: 314, distance: 386.1
click at [66, 314] on div "Atut [PERSON_NAME] Pulpit Terminarze Instruktorzy Pojazdy Tydzień Kursy Szkolen…" at bounding box center [431, 116] width 863 height 692
type input "4490"
click at [673, 291] on button "Włącz" at bounding box center [672, 296] width 41 height 18
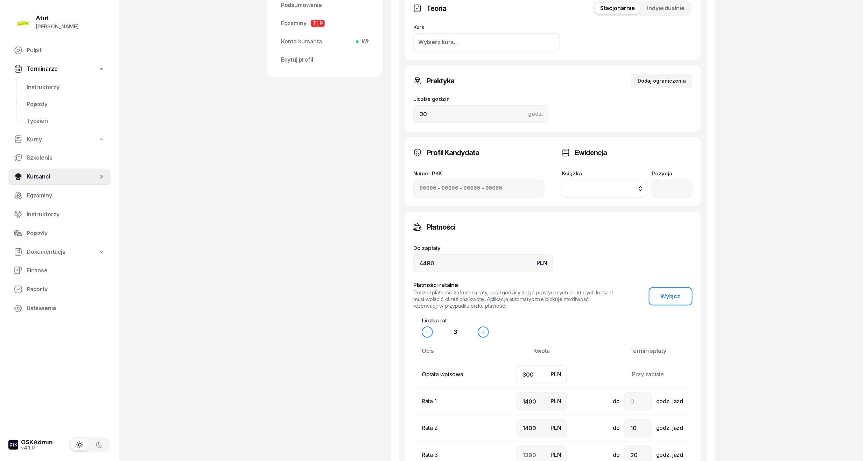
drag, startPoint x: 527, startPoint y: 375, endPoint x: 503, endPoint y: 375, distance: 23.8
click at [503, 375] on td "PLN 300" at bounding box center [542, 374] width 92 height 27
click at [542, 371] on input "300" at bounding box center [542, 374] width 50 height 18
drag, startPoint x: 542, startPoint y: 371, endPoint x: 366, endPoint y: 381, distance: 176.3
click at [368, 381] on div "[PERSON_NAME] Kursant Dodaj etykiety... 693 360 403 KK [PERSON_NAME] Kursant Ed…" at bounding box center [491, 187] width 448 height 771
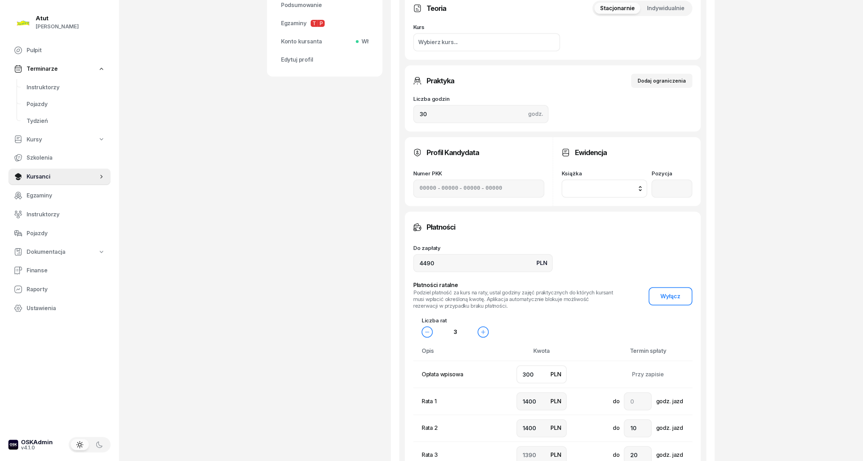
type input "7"
type input "1500"
type input "1483"
type input "70"
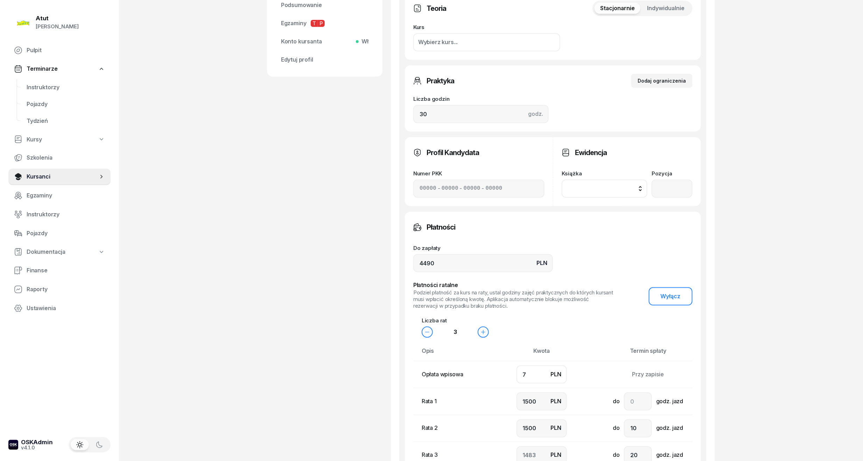
type input "1400"
type input "1520"
type input "700"
type input "1300"
type input "1200"
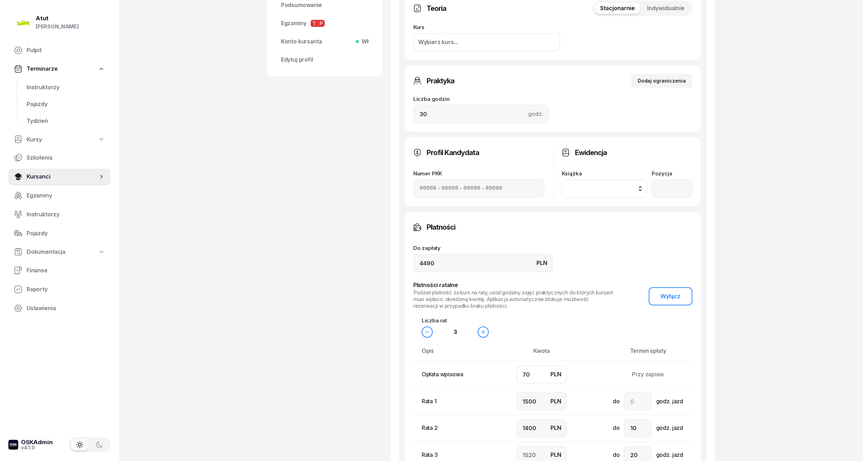
type input "1290"
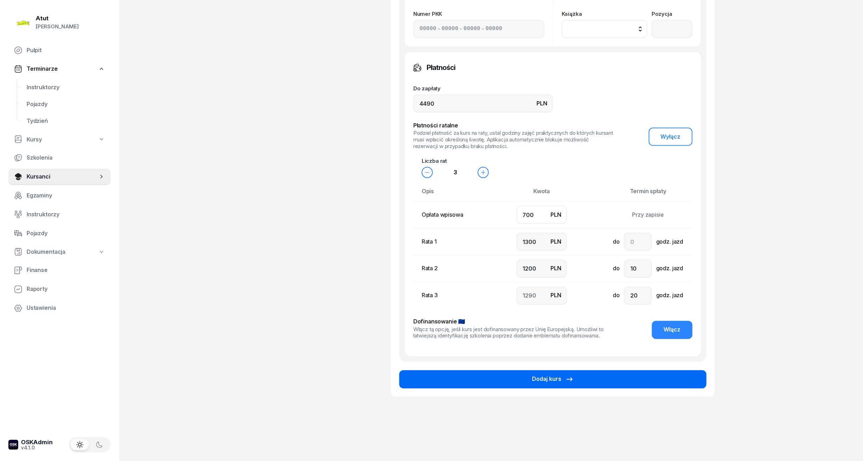
type input "700"
click at [544, 375] on div "Dodaj kurs" at bounding box center [553, 379] width 42 height 9
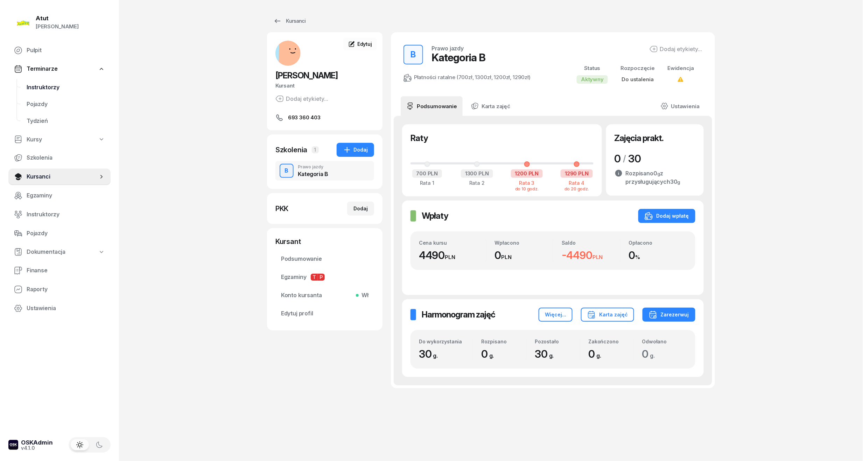
click at [56, 87] on span "Instruktorzy" at bounding box center [66, 87] width 78 height 9
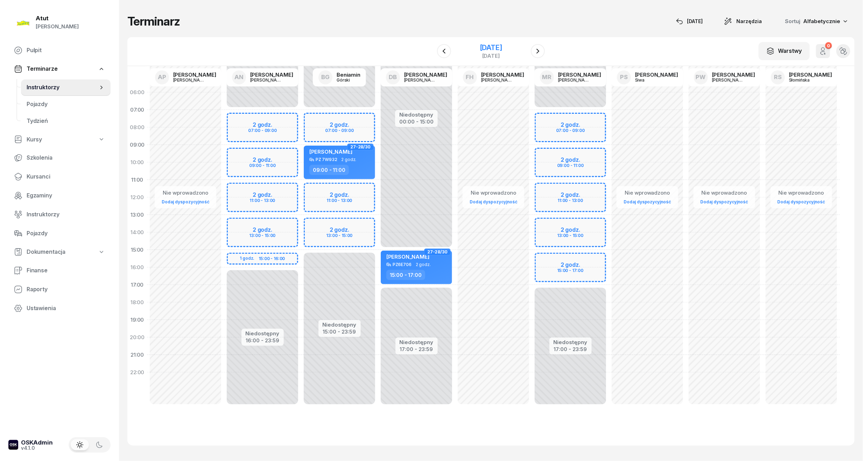
click at [487, 48] on div "[DATE]" at bounding box center [491, 47] width 22 height 7
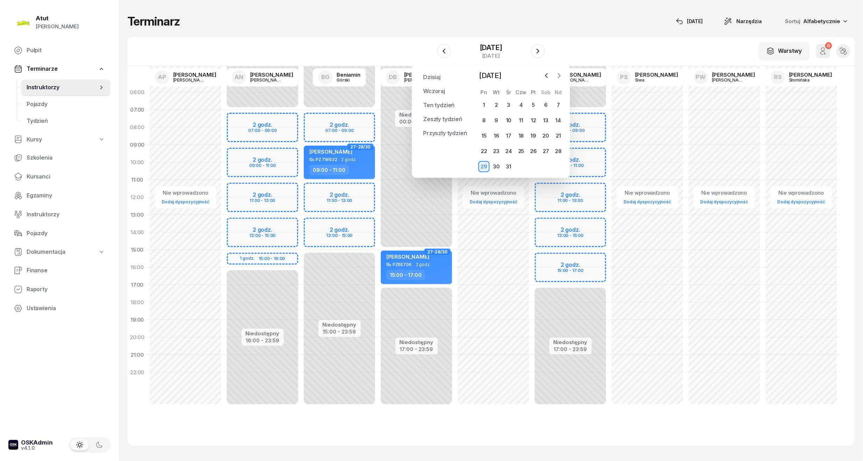
click at [557, 75] on icon "button" at bounding box center [559, 75] width 7 height 7
click at [545, 75] on icon "button" at bounding box center [546, 75] width 7 height 7
click at [482, 119] on div "3" at bounding box center [483, 120] width 11 height 11
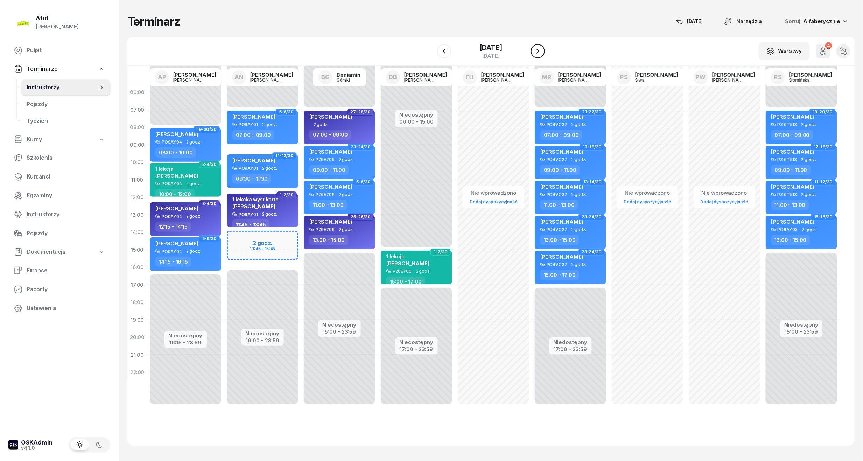
click at [538, 56] on button "button" at bounding box center [538, 51] width 14 height 14
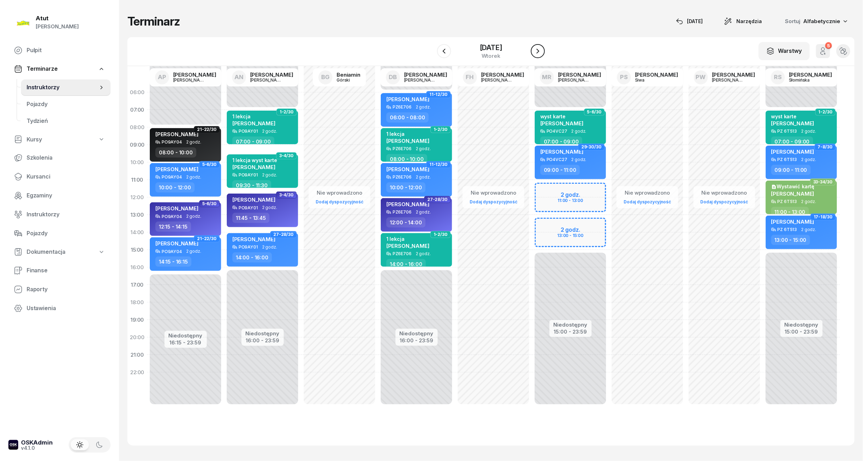
click at [538, 56] on button "button" at bounding box center [538, 51] width 14 height 14
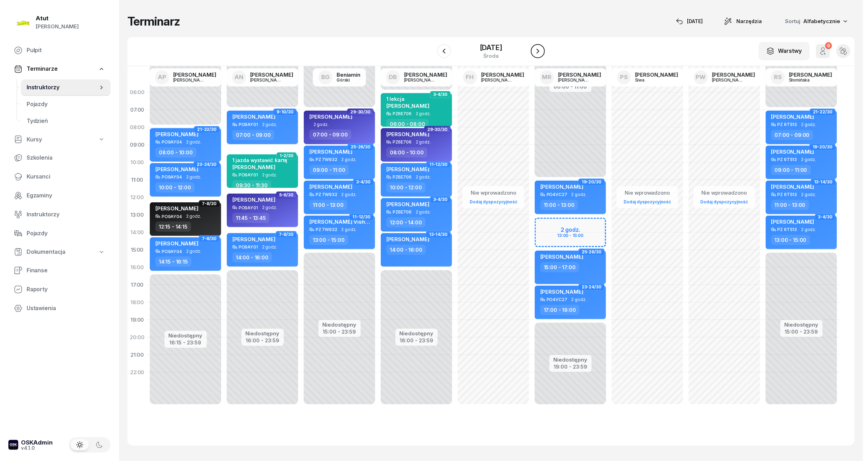
click at [538, 56] on button "button" at bounding box center [538, 51] width 14 height 14
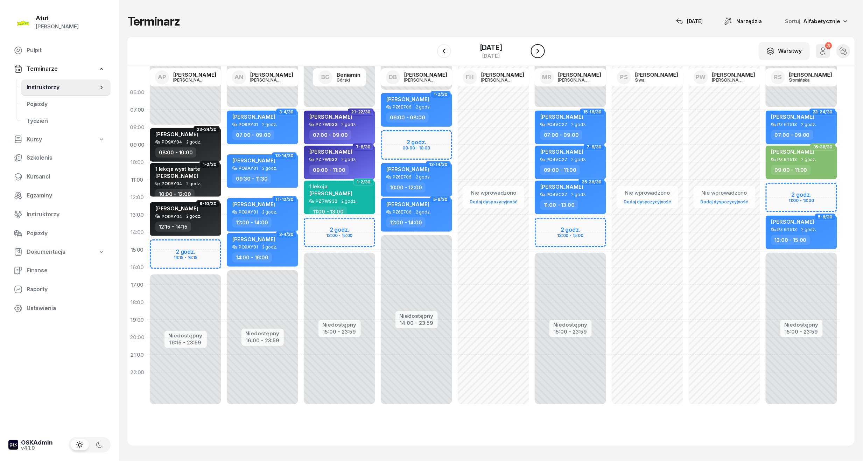
click at [538, 56] on button "button" at bounding box center [538, 51] width 14 height 14
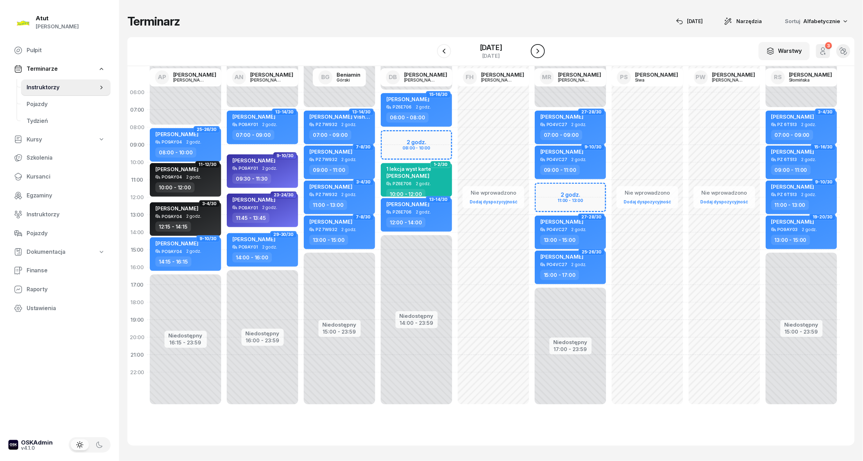
click at [538, 56] on button "button" at bounding box center [538, 51] width 14 height 14
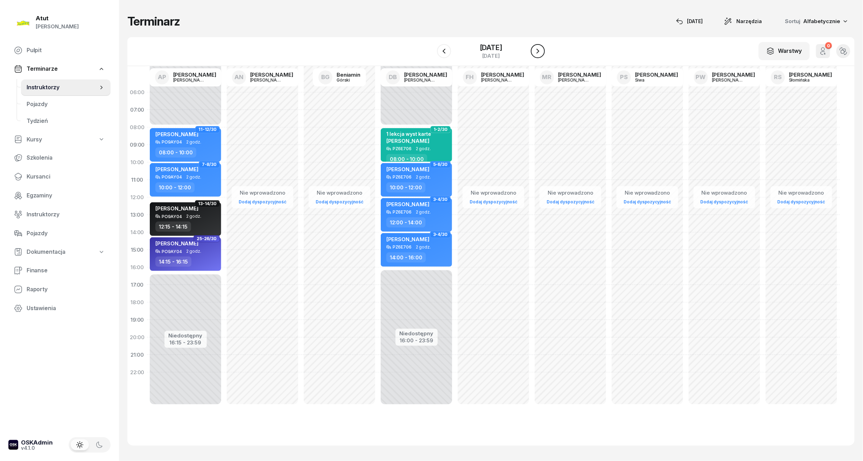
click at [538, 56] on button "button" at bounding box center [538, 51] width 14 height 14
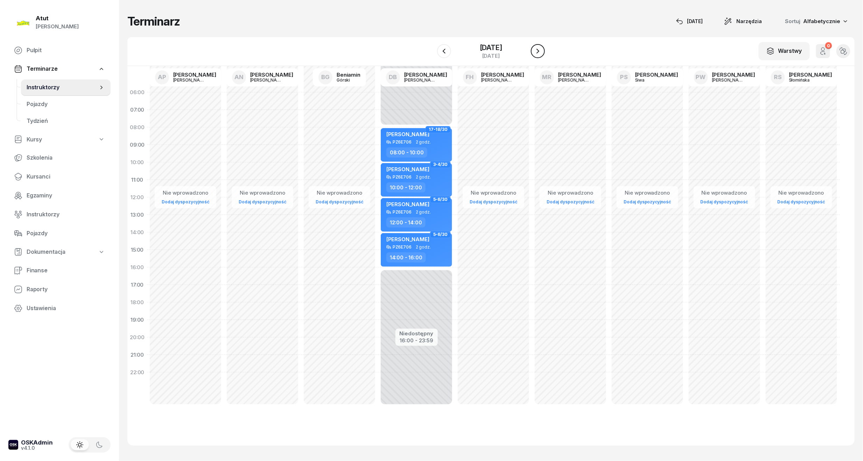
click at [538, 56] on button "button" at bounding box center [538, 51] width 14 height 14
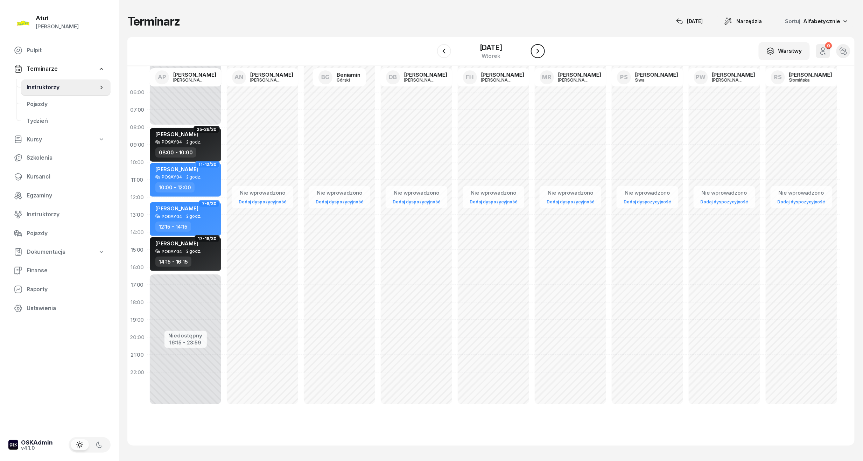
click at [538, 56] on button "button" at bounding box center [538, 51] width 14 height 14
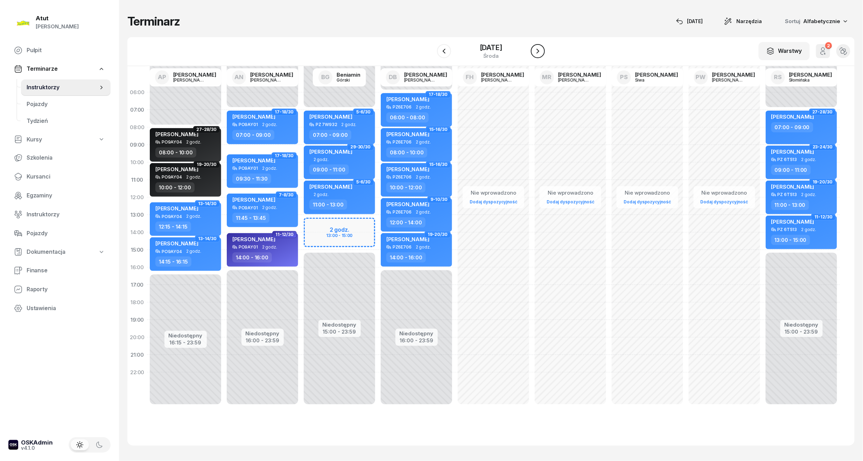
click at [538, 56] on button "button" at bounding box center [538, 51] width 14 height 14
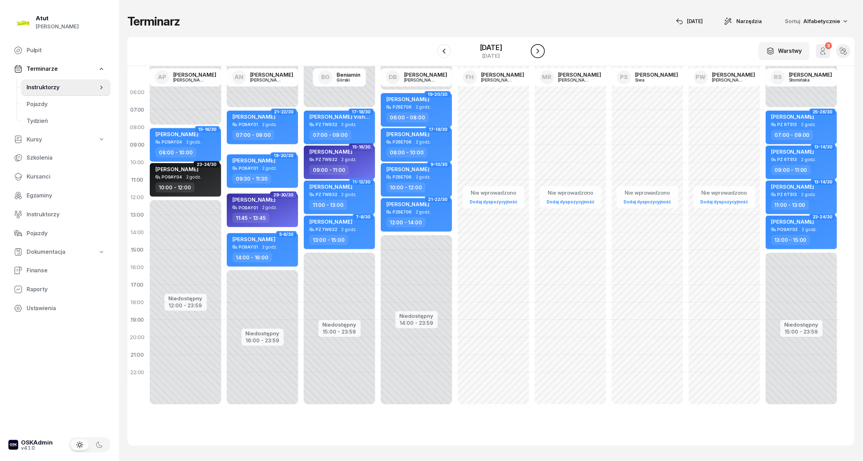
click at [538, 56] on button "button" at bounding box center [538, 51] width 14 height 14
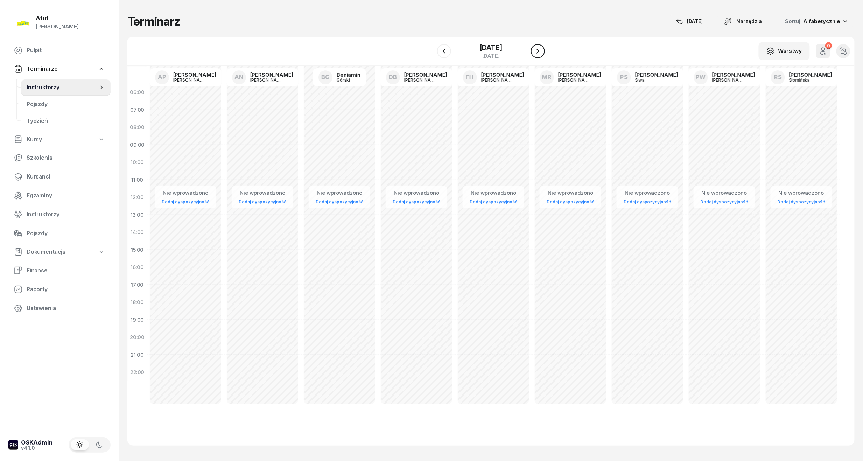
click at [538, 56] on button "button" at bounding box center [538, 51] width 14 height 14
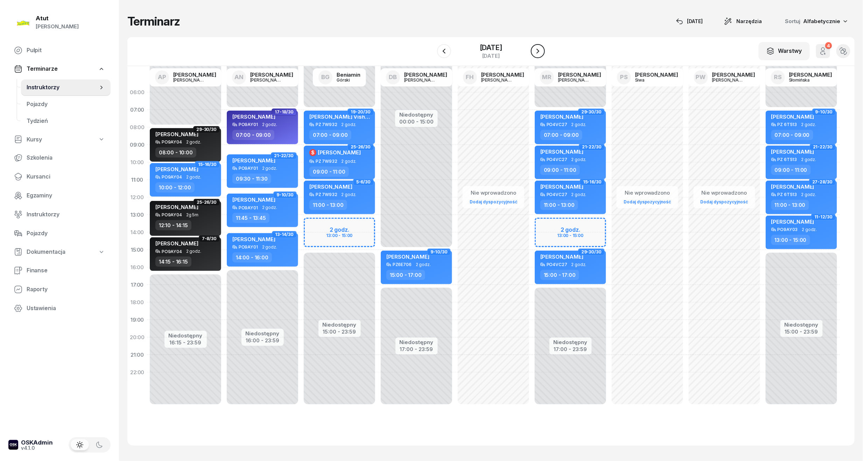
click at [540, 48] on icon "button" at bounding box center [538, 51] width 8 height 8
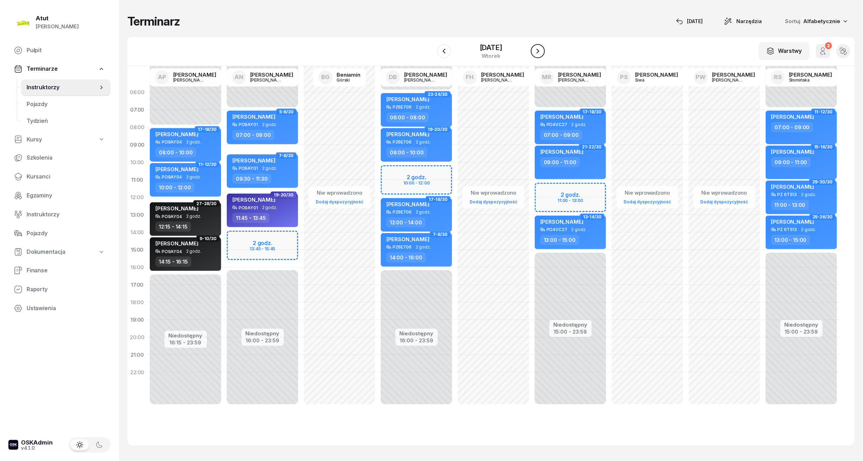
click at [540, 48] on icon "button" at bounding box center [538, 51] width 8 height 8
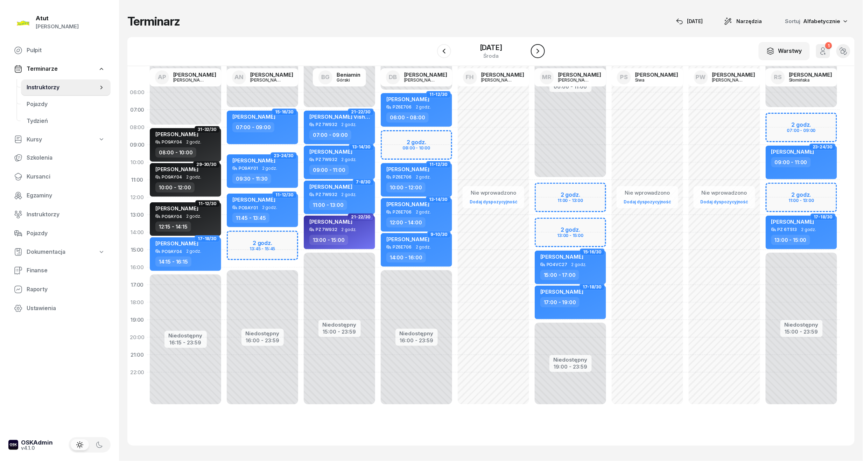
click at [540, 48] on icon "button" at bounding box center [538, 51] width 8 height 8
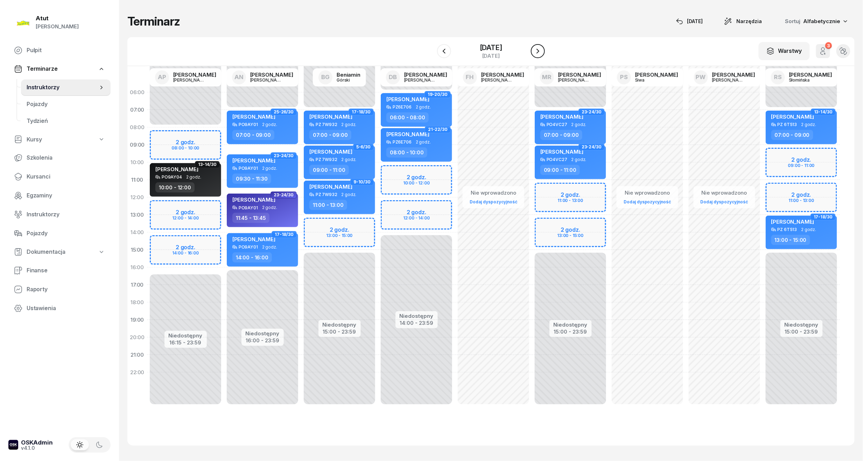
click at [542, 48] on icon "button" at bounding box center [538, 51] width 8 height 8
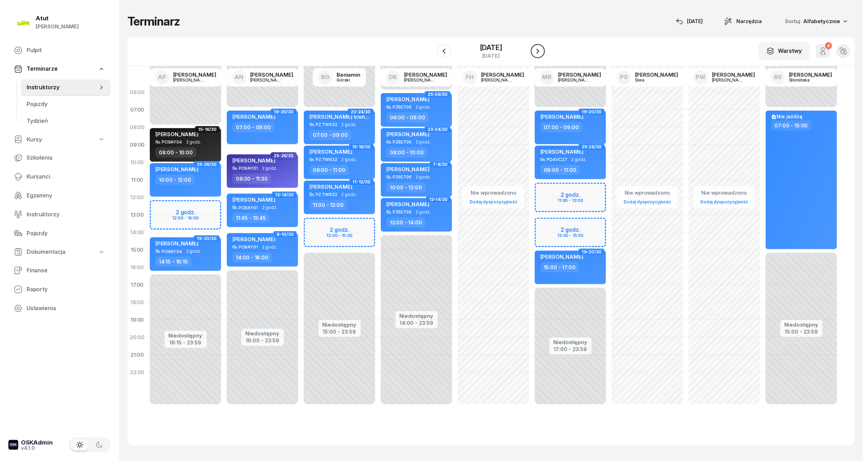
click at [542, 48] on icon "button" at bounding box center [538, 51] width 8 height 8
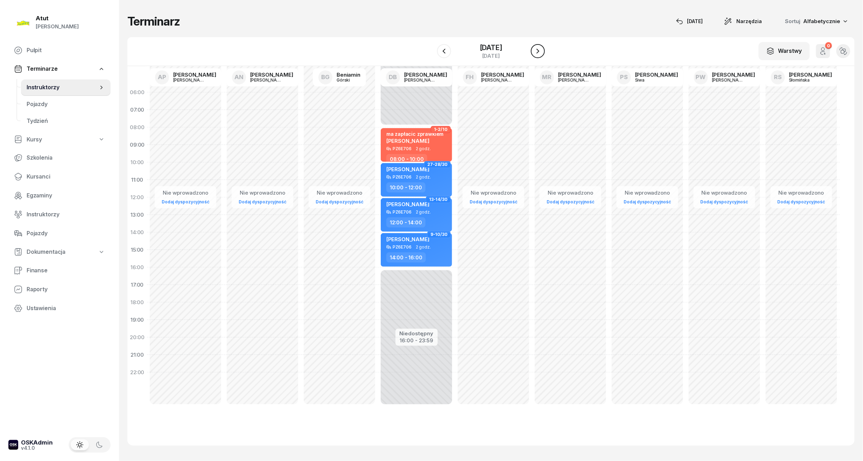
click at [542, 48] on icon "button" at bounding box center [538, 51] width 8 height 8
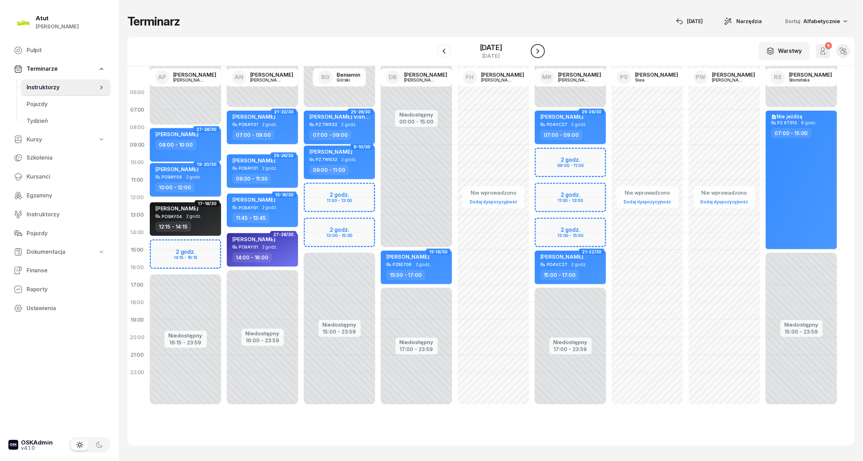
click at [542, 49] on icon "button" at bounding box center [538, 51] width 8 height 8
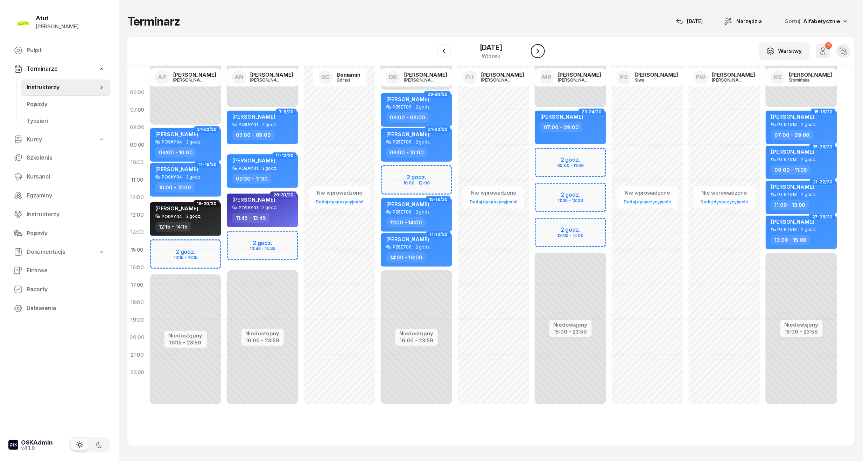
click at [542, 49] on icon "button" at bounding box center [538, 51] width 8 height 8
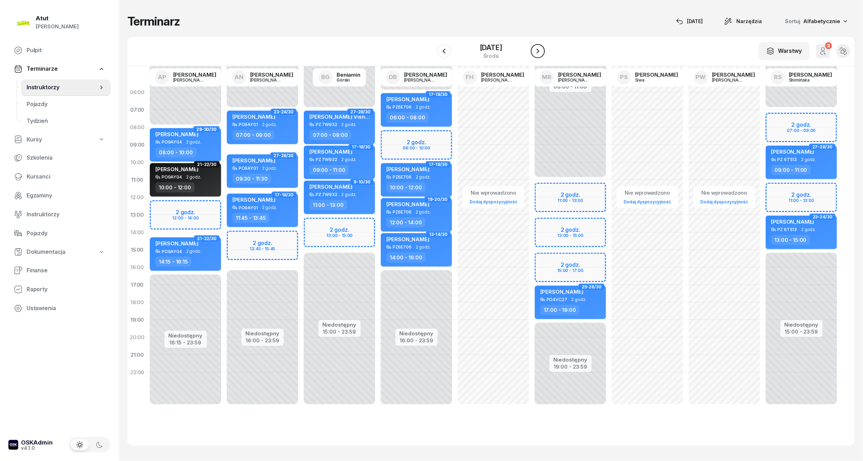
click at [542, 49] on icon "button" at bounding box center [538, 51] width 8 height 8
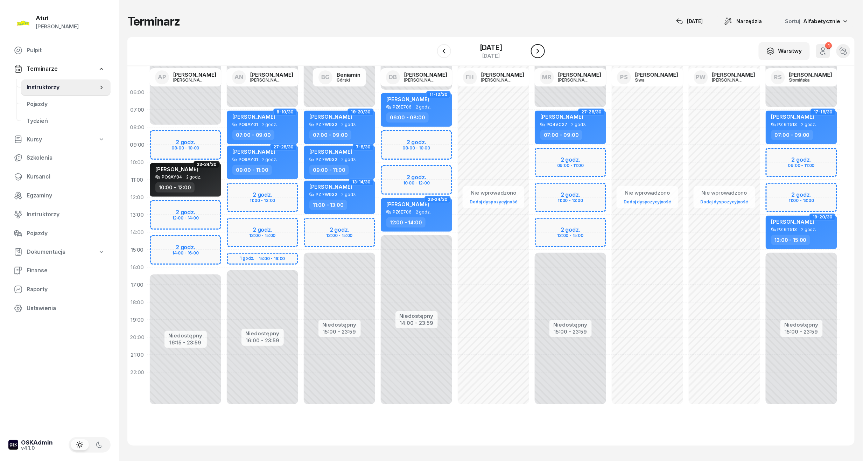
click at [542, 49] on icon "button" at bounding box center [538, 51] width 8 height 8
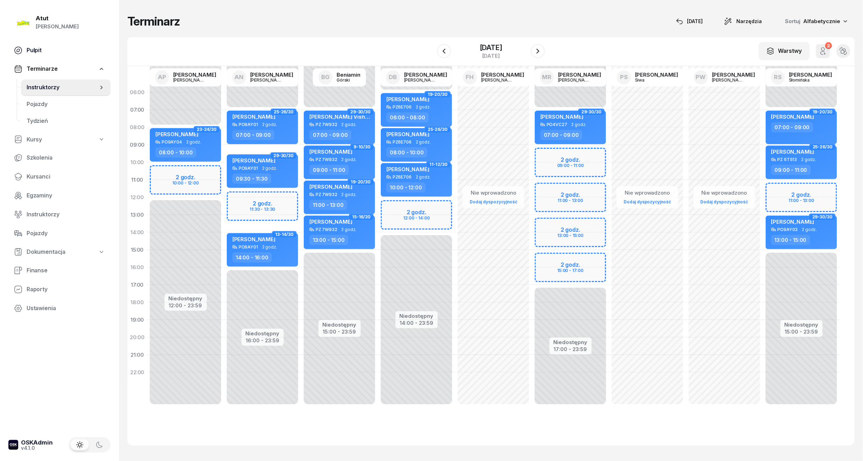
click at [24, 50] on link "Pulpit" at bounding box center [59, 50] width 102 height 17
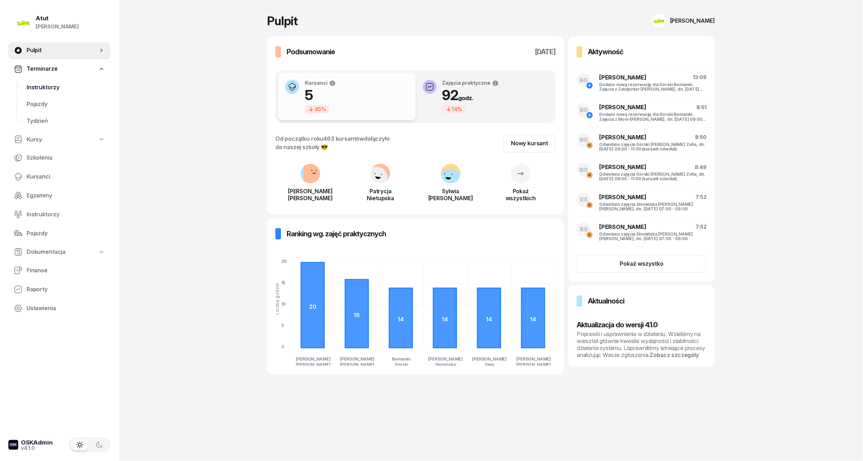
click at [39, 87] on span "Instruktorzy" at bounding box center [66, 87] width 78 height 9
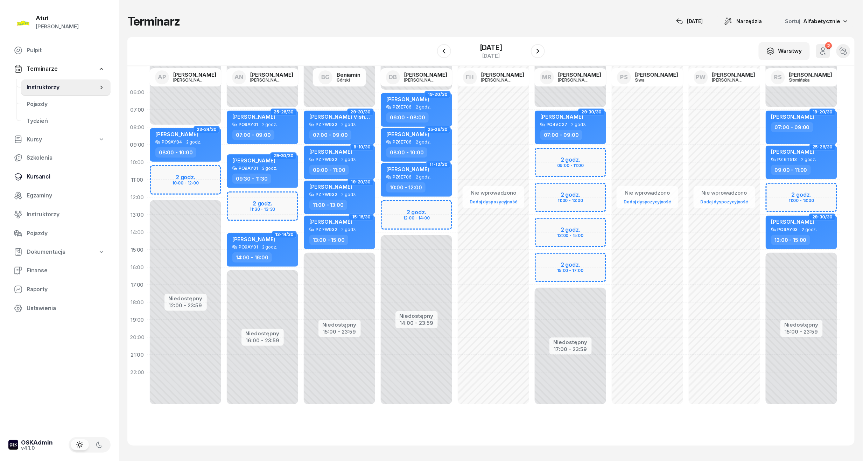
drag, startPoint x: 43, startPoint y: 174, endPoint x: 49, endPoint y: 168, distance: 8.4
click at [43, 174] on span "Kursanci" at bounding box center [66, 176] width 78 height 9
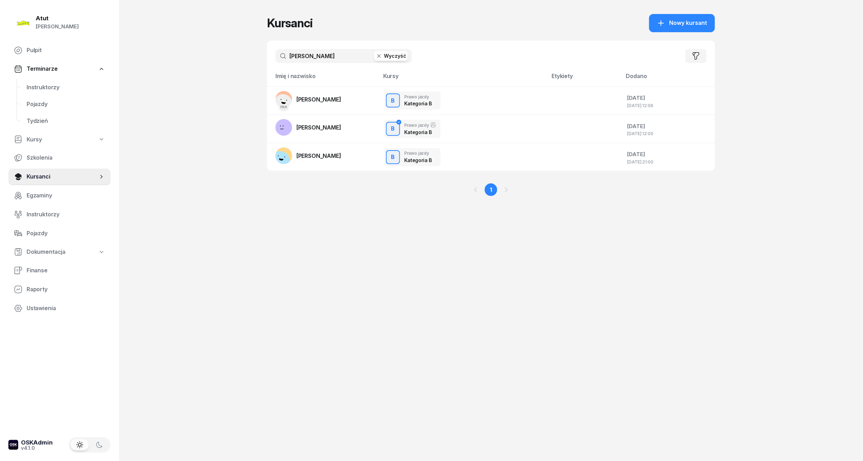
drag, startPoint x: 329, startPoint y: 61, endPoint x: -24, endPoint y: 67, distance: 353.2
click at [0, 67] on html "[PERSON_NAME] [PERSON_NAME] Pulpit Terminarze Instruktorzy Pojazdy Tydzień Kurs…" at bounding box center [431, 230] width 863 height 461
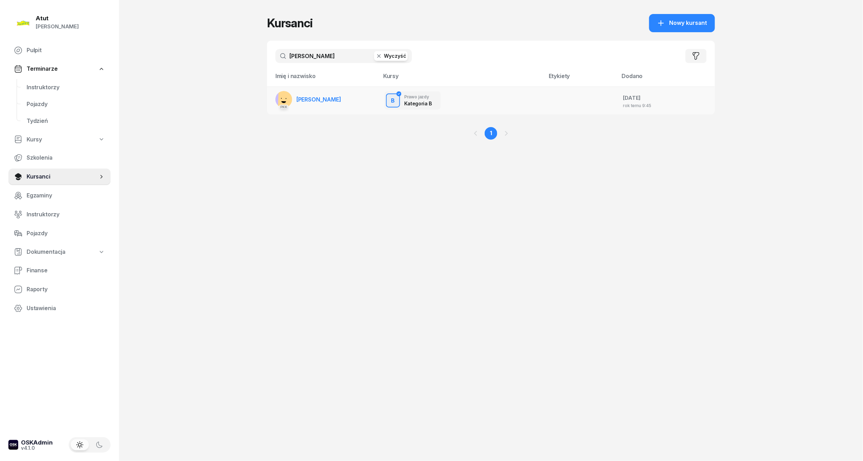
type input "[PERSON_NAME]"
click at [324, 99] on span "[PERSON_NAME]" at bounding box center [318, 99] width 45 height 7
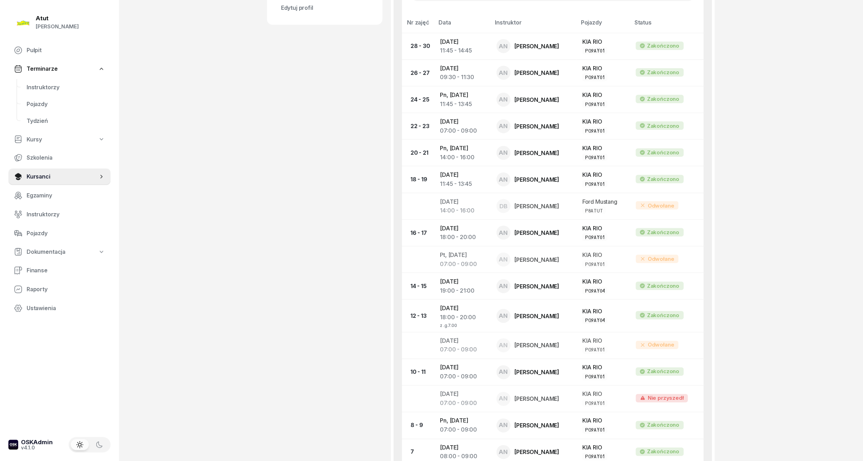
scroll to position [140, 0]
